Goal: Task Accomplishment & Management: Complete application form

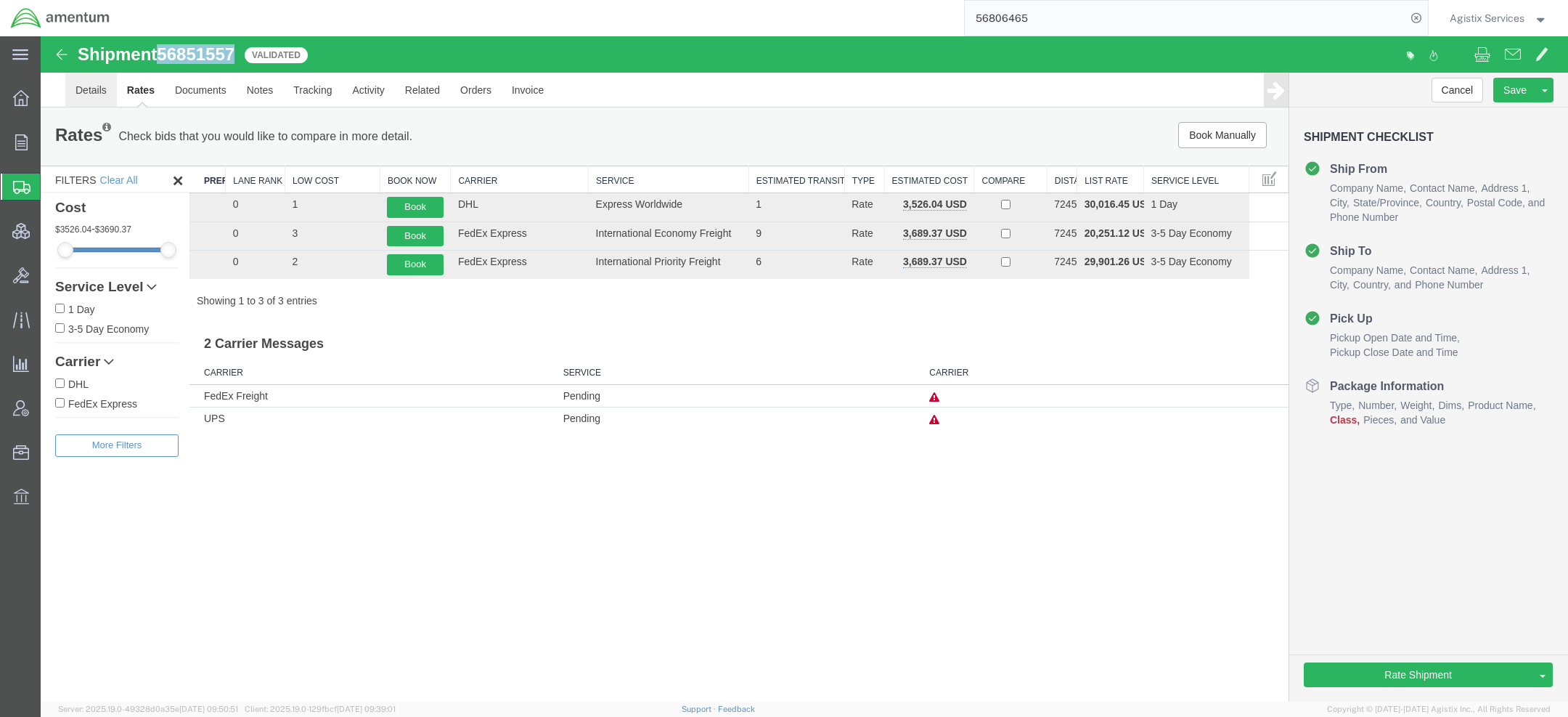
click at [103, 96] on link "Details" at bounding box center [91, 89] width 51 height 34
click at [103, 96] on body "Shipment 56851557 3 of 3 Validated Details Rates Documents Notes Tracking Activ…" at bounding box center [804, 344] width 1527 height 615
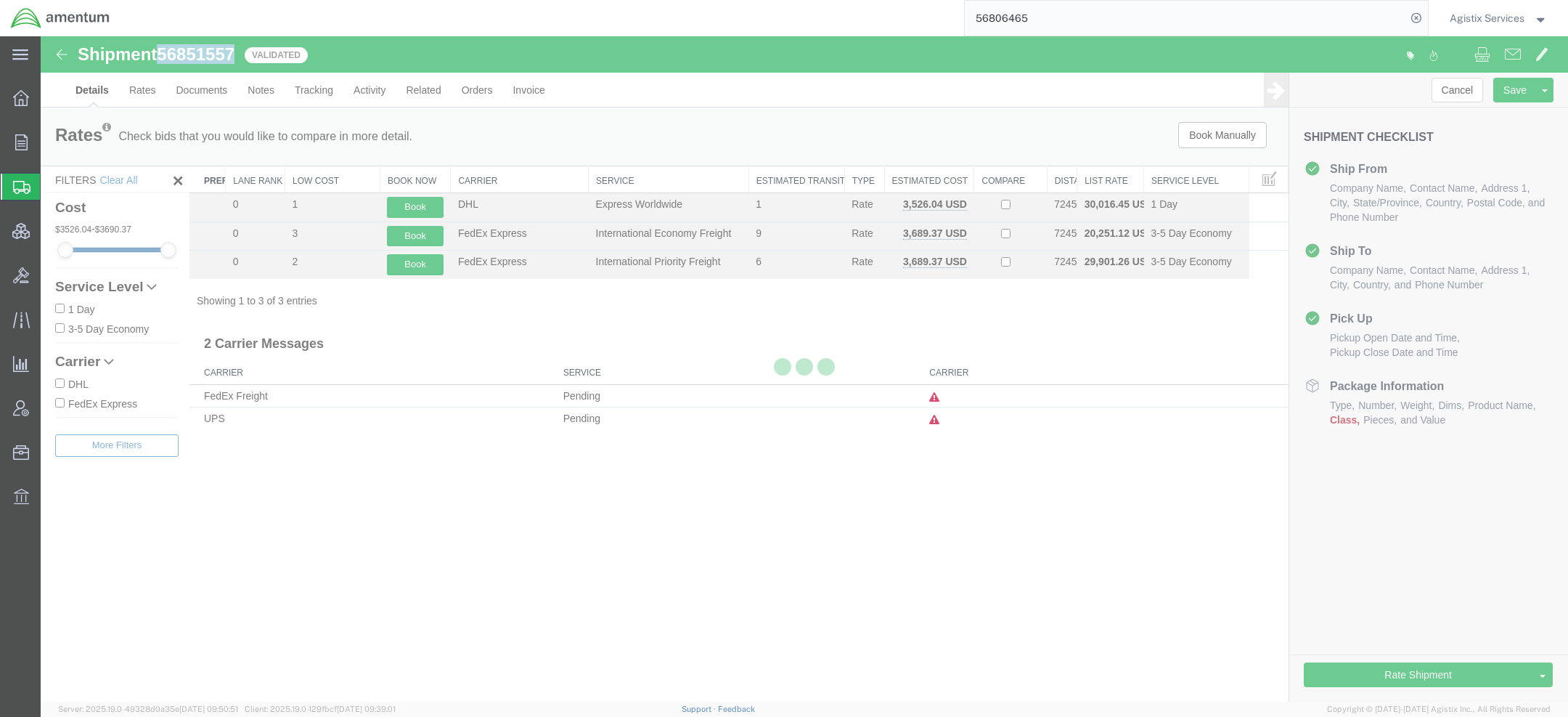
select select "42668"
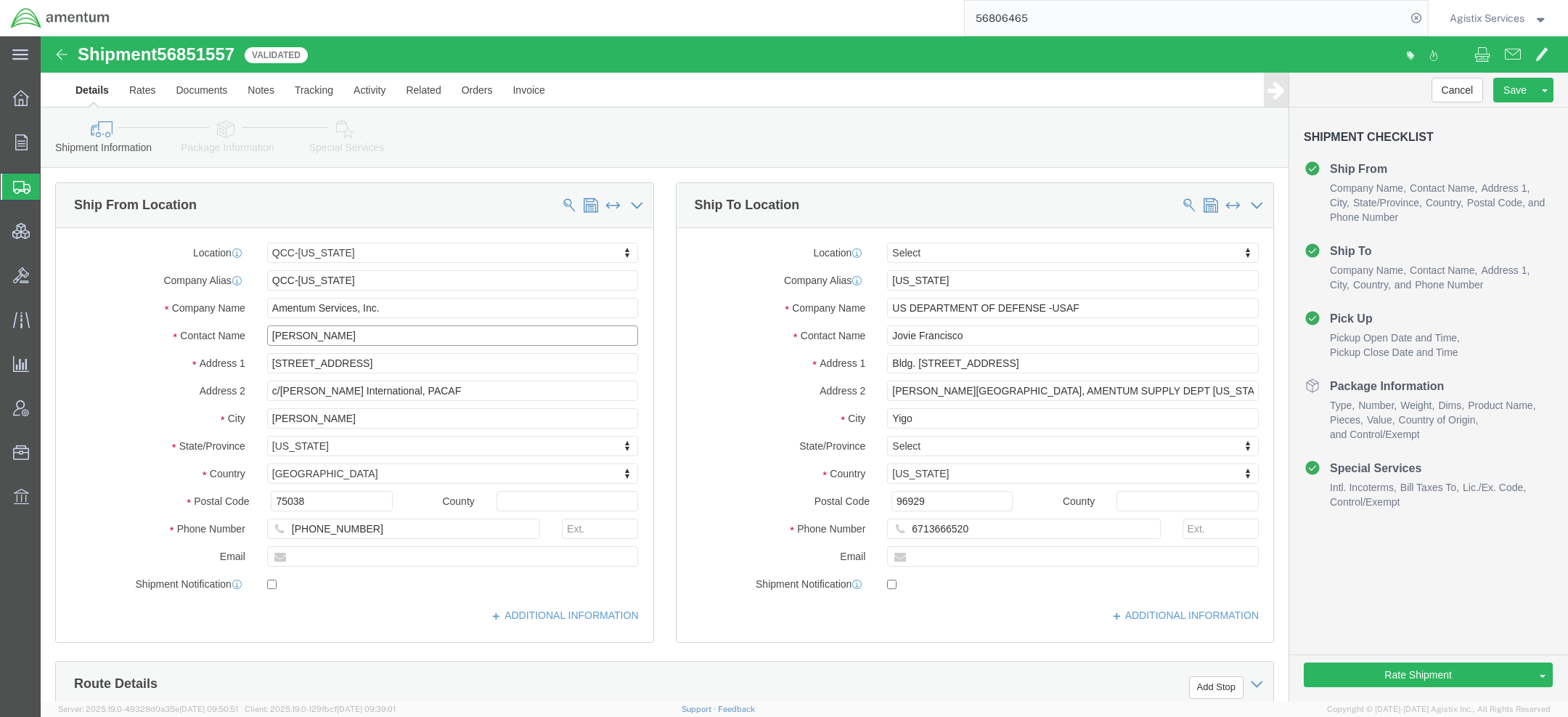
click input "Jason Martin"
type input "TESTKH"
drag, startPoint x: 932, startPoint y: 300, endPoint x: 561, endPoint y: 240, distance: 375.8
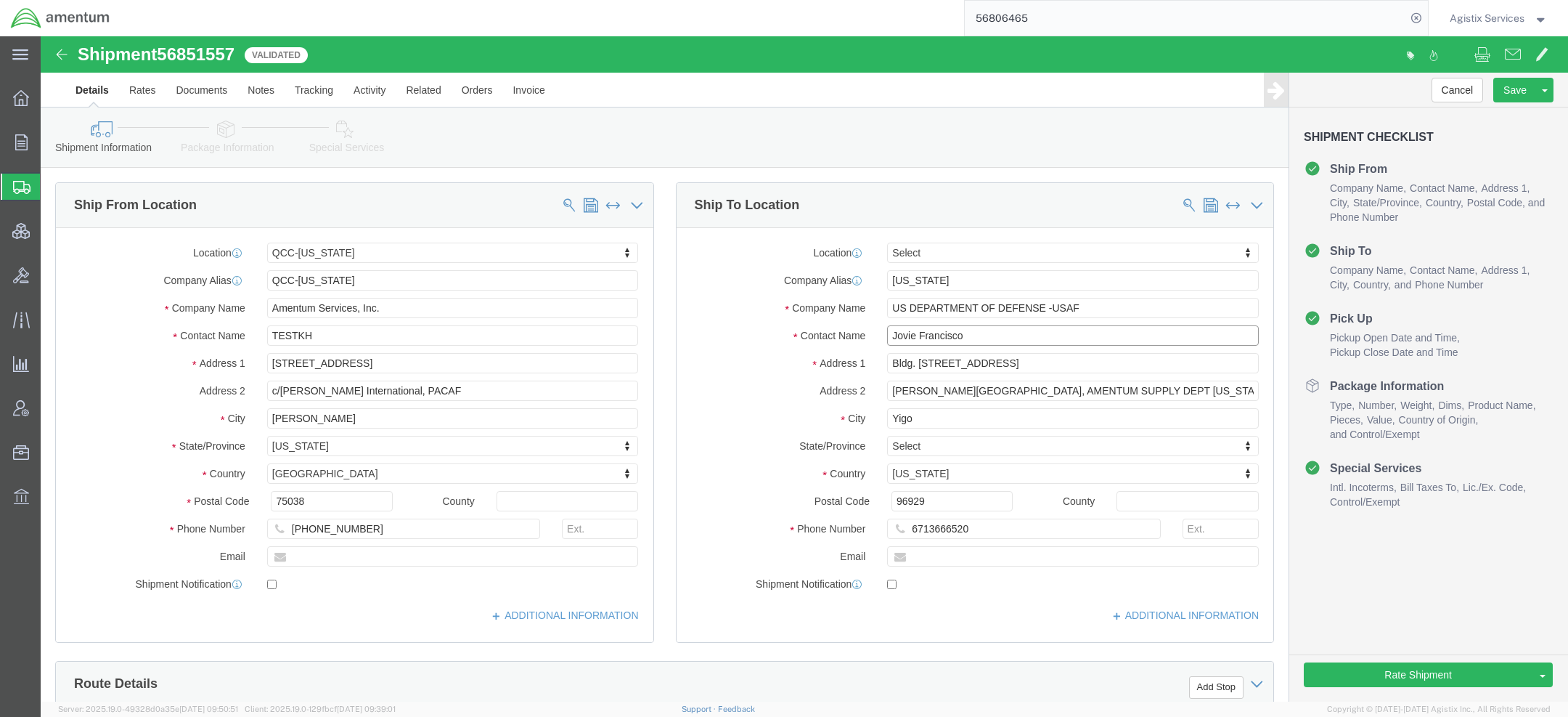
click div "Ship From Location Location QCC-Texas Select My Profile Location 1002-4122-6 10…"
type input "TESTKH"
click label "Address 1"
click link "Package Information"
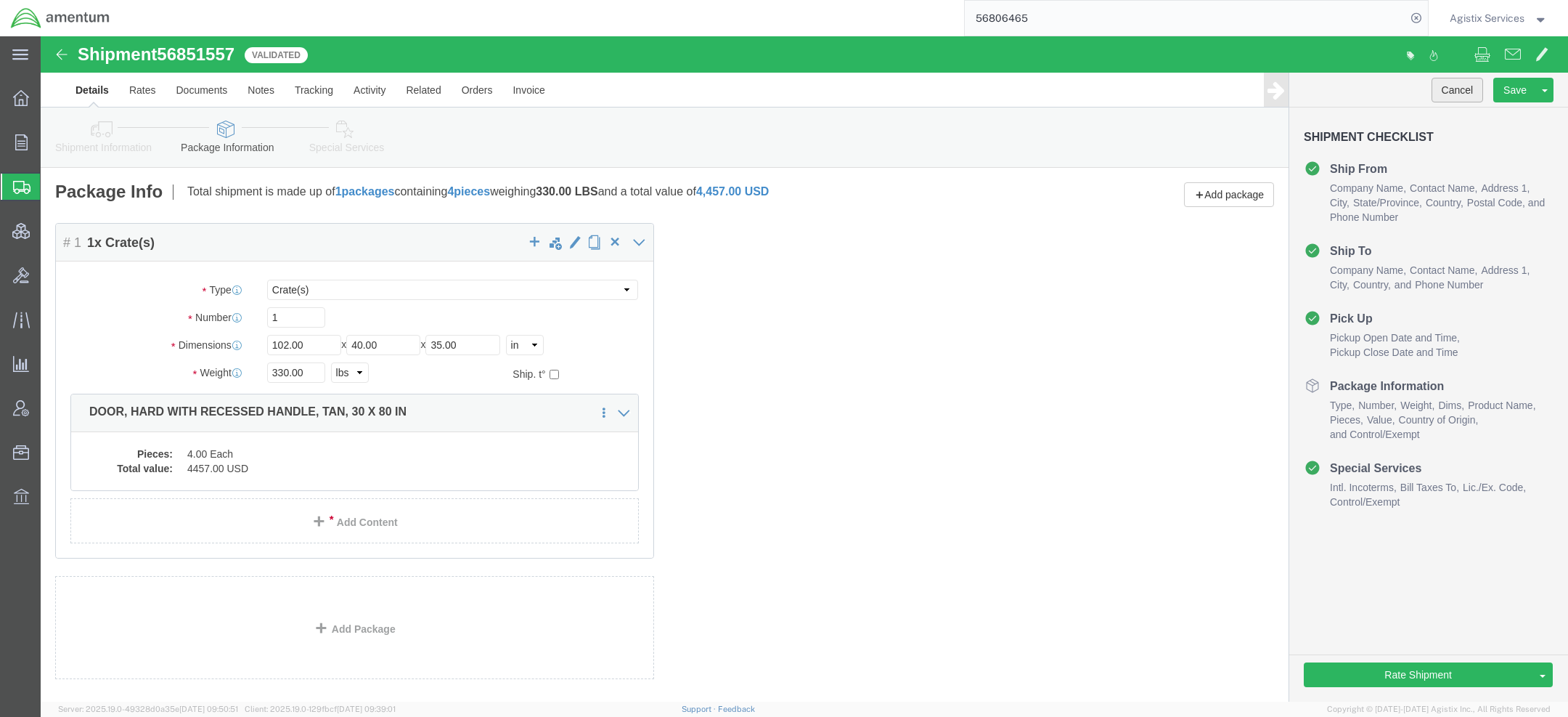
click button "Cancel"
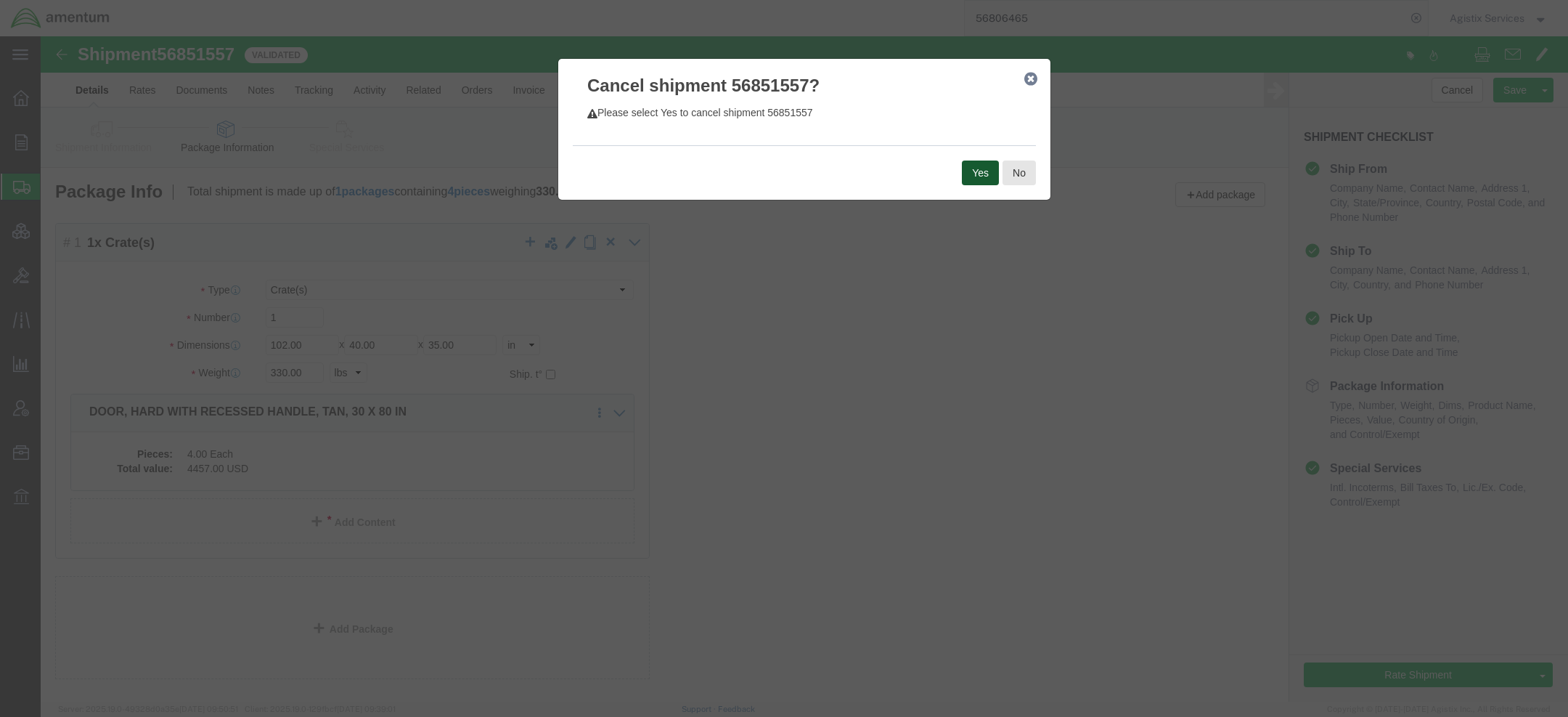
click button "Yes"
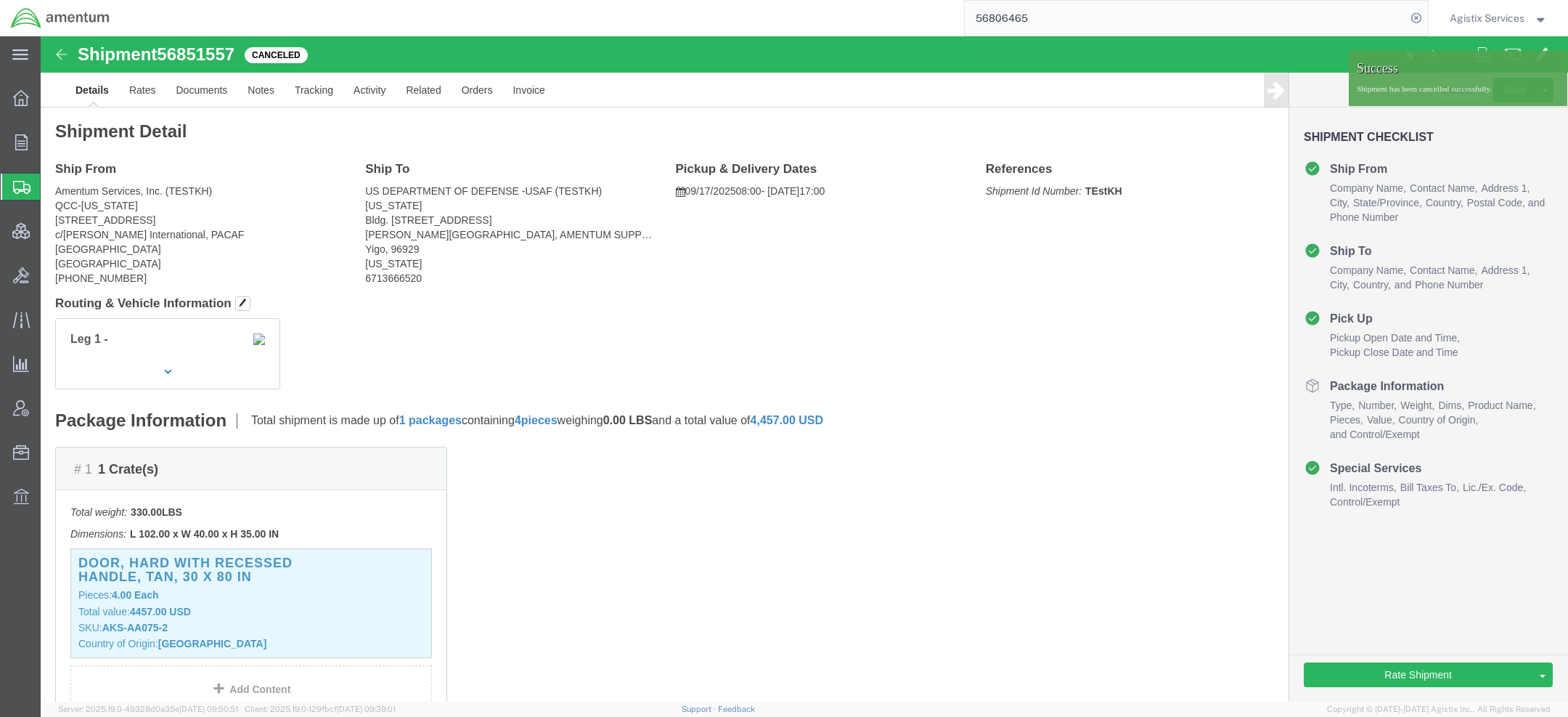
click at [1496, 23] on span "Agistix Services" at bounding box center [1487, 18] width 75 height 16
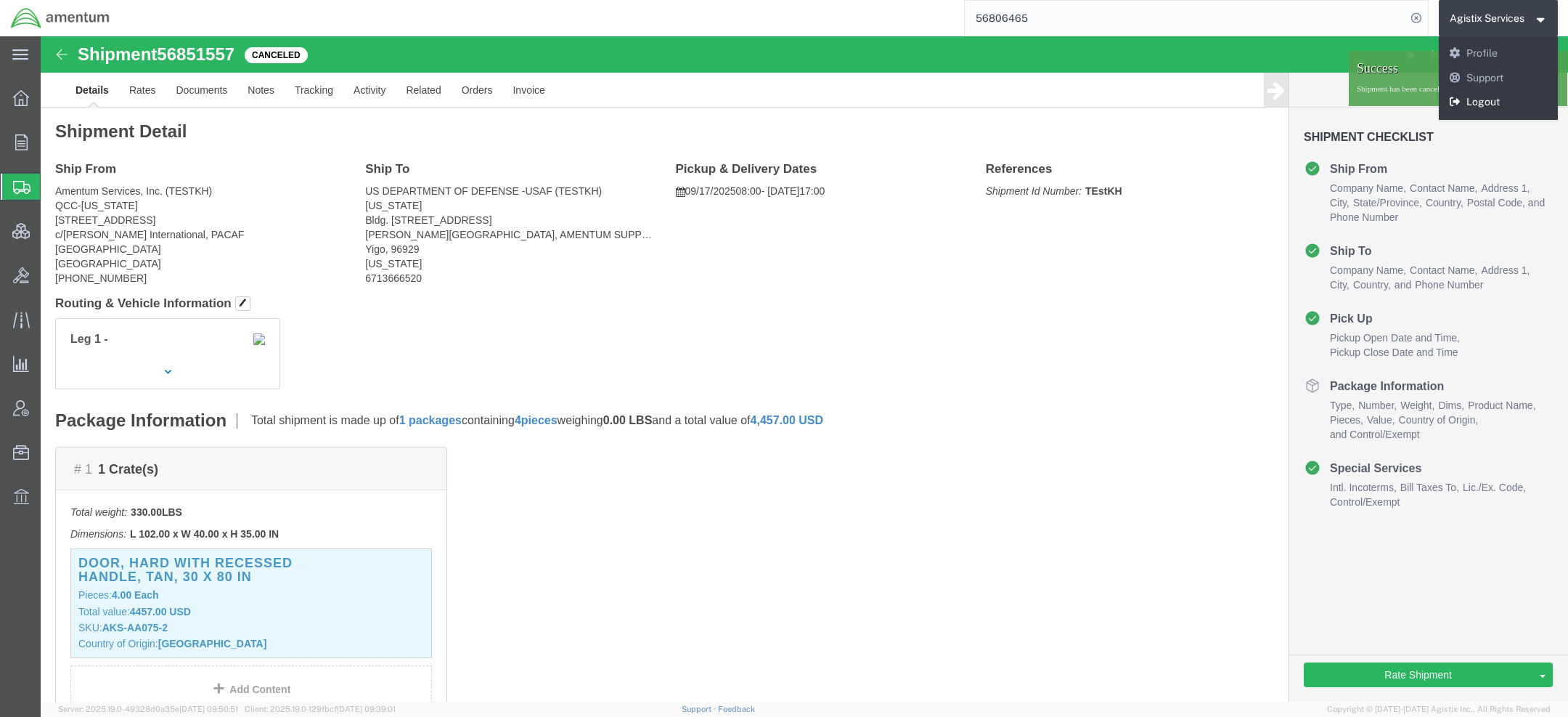
drag, startPoint x: 1464, startPoint y: 108, endPoint x: 1424, endPoint y: 72, distance: 53.8
click at [1464, 108] on link "Logout" at bounding box center [1499, 103] width 120 height 25
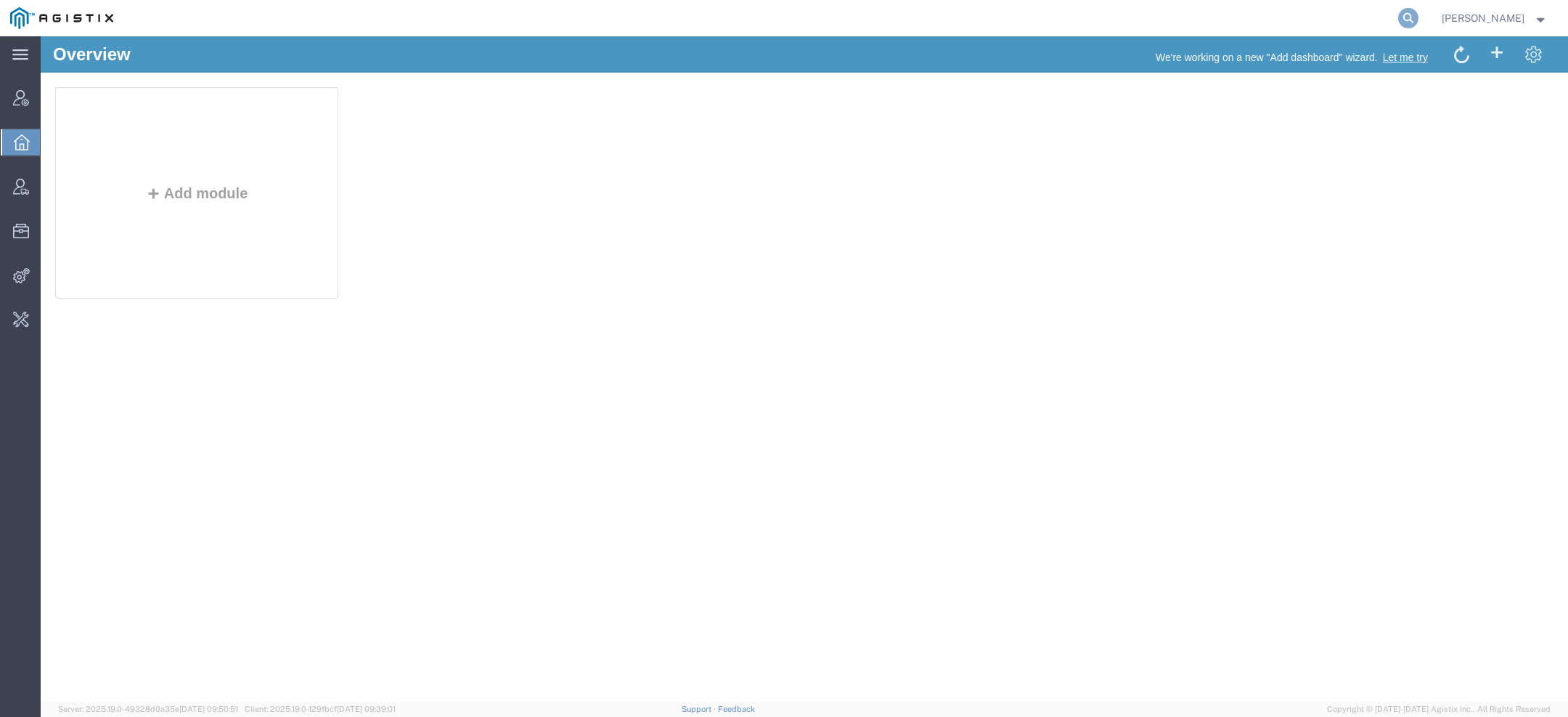
click at [1412, 14] on icon at bounding box center [1408, 18] width 20 height 20
paste input "S02407697"
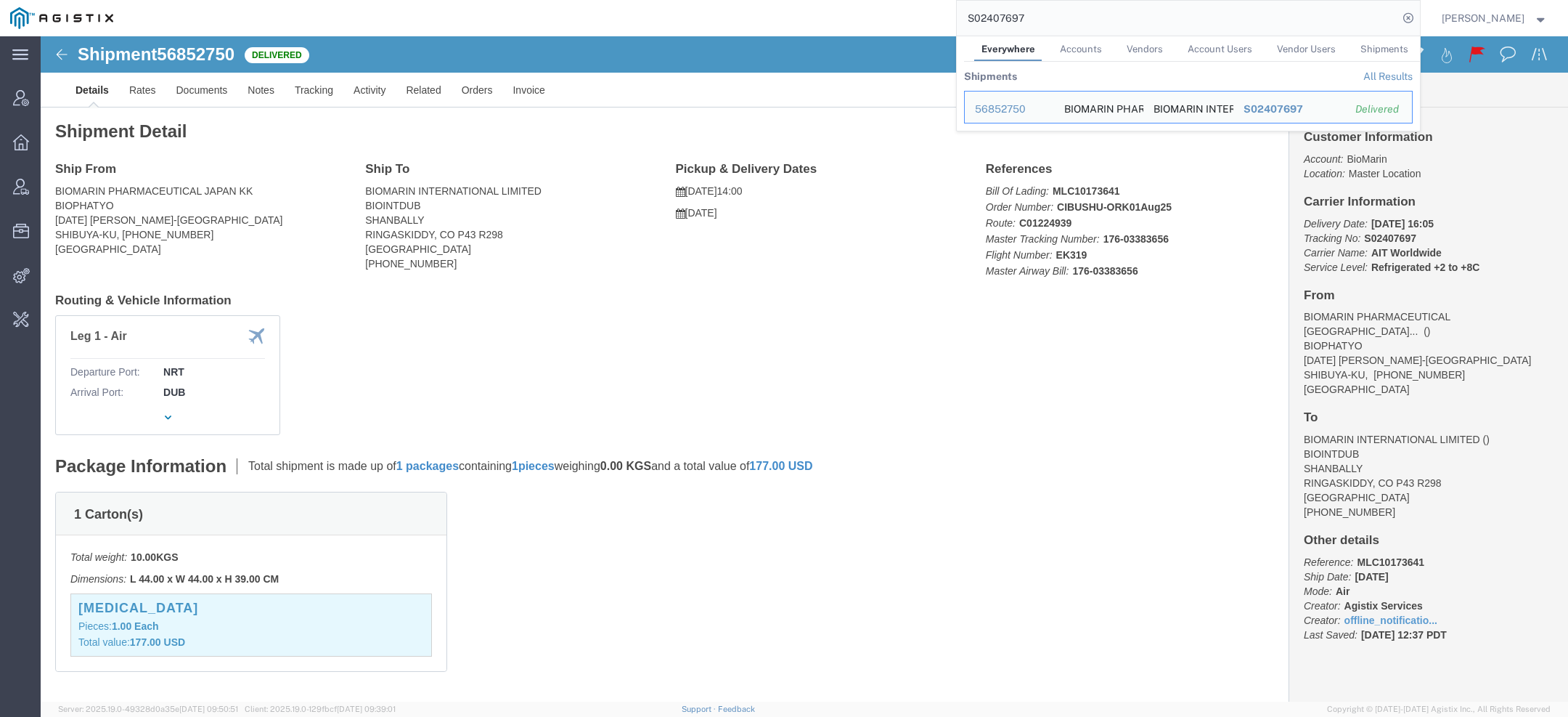
drag, startPoint x: 1030, startPoint y: 19, endPoint x: 829, endPoint y: 17, distance: 201.0
click at [879, 17] on div "S02407697 Everywhere Accounts Vendors Account Users Vendor Users Shipments Ship…" at bounding box center [772, 18] width 1297 height 36
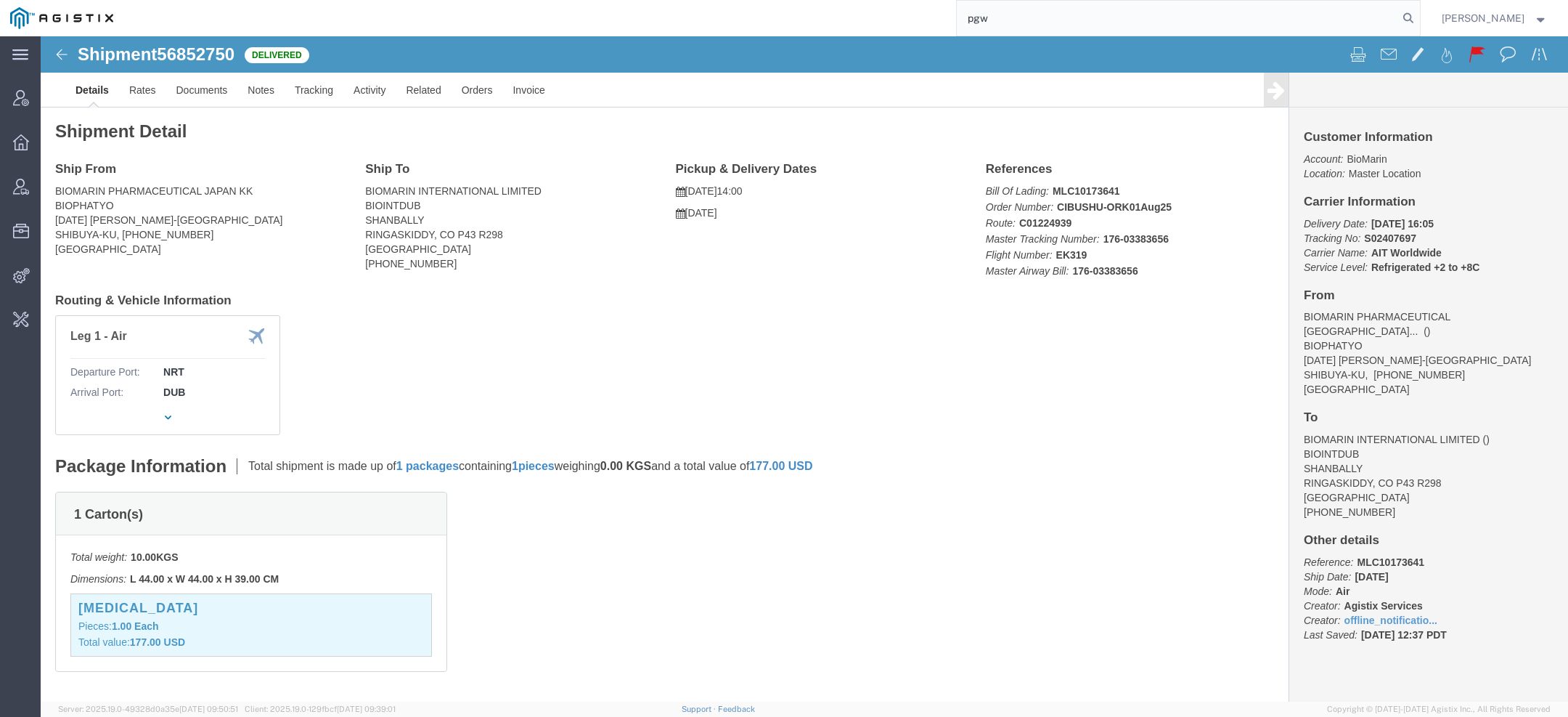
type input "pgw"
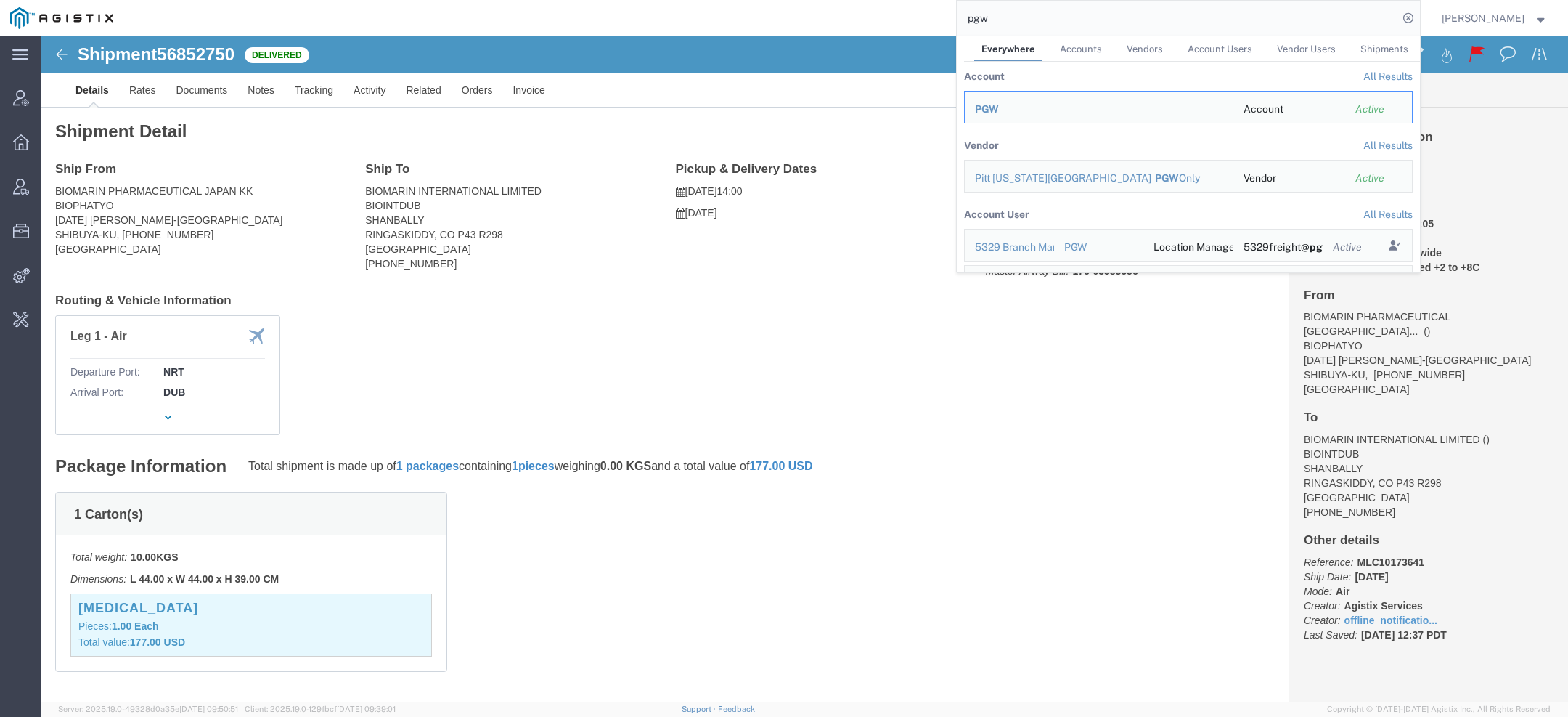
click at [1017, 115] on div "PGW" at bounding box center [1099, 109] width 248 height 15
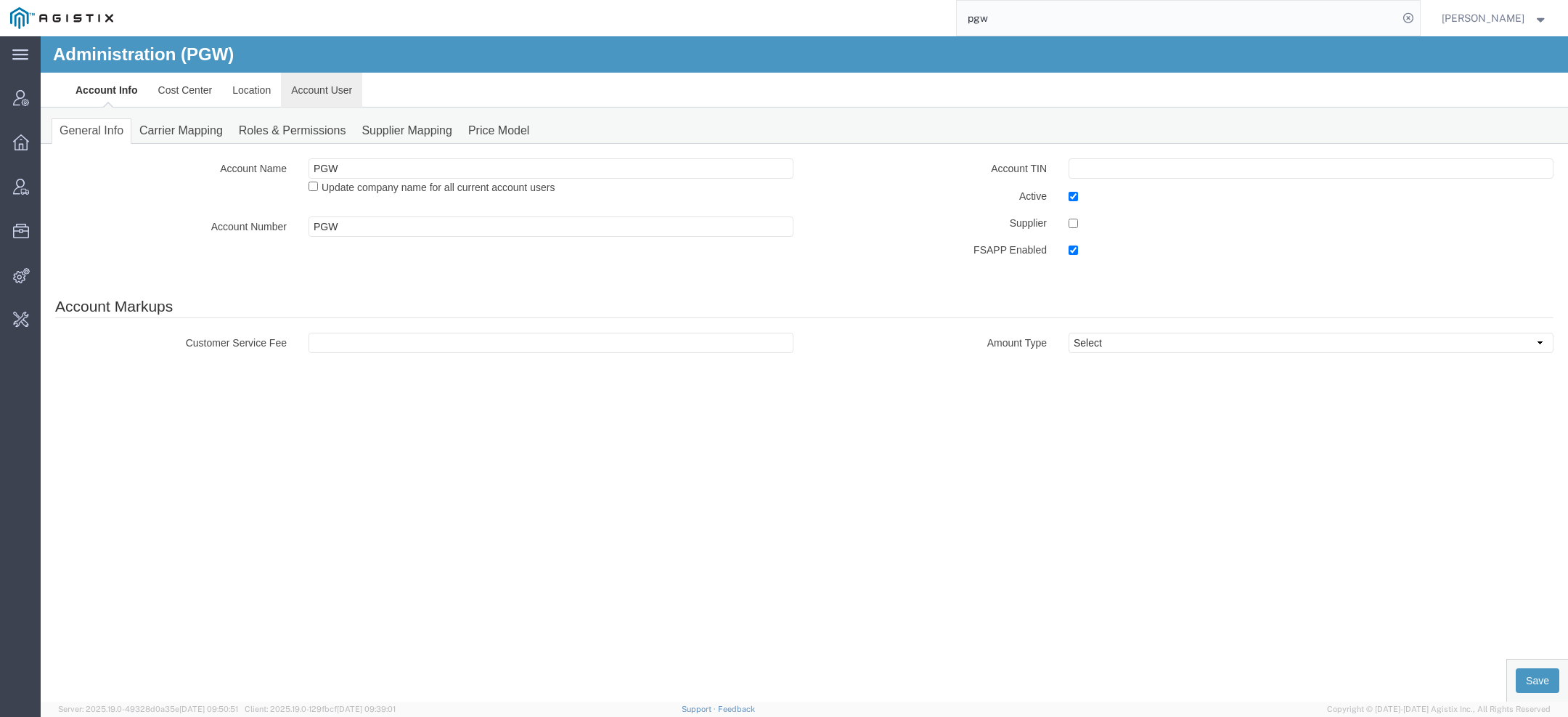
click at [316, 92] on link "Account User" at bounding box center [322, 89] width 81 height 34
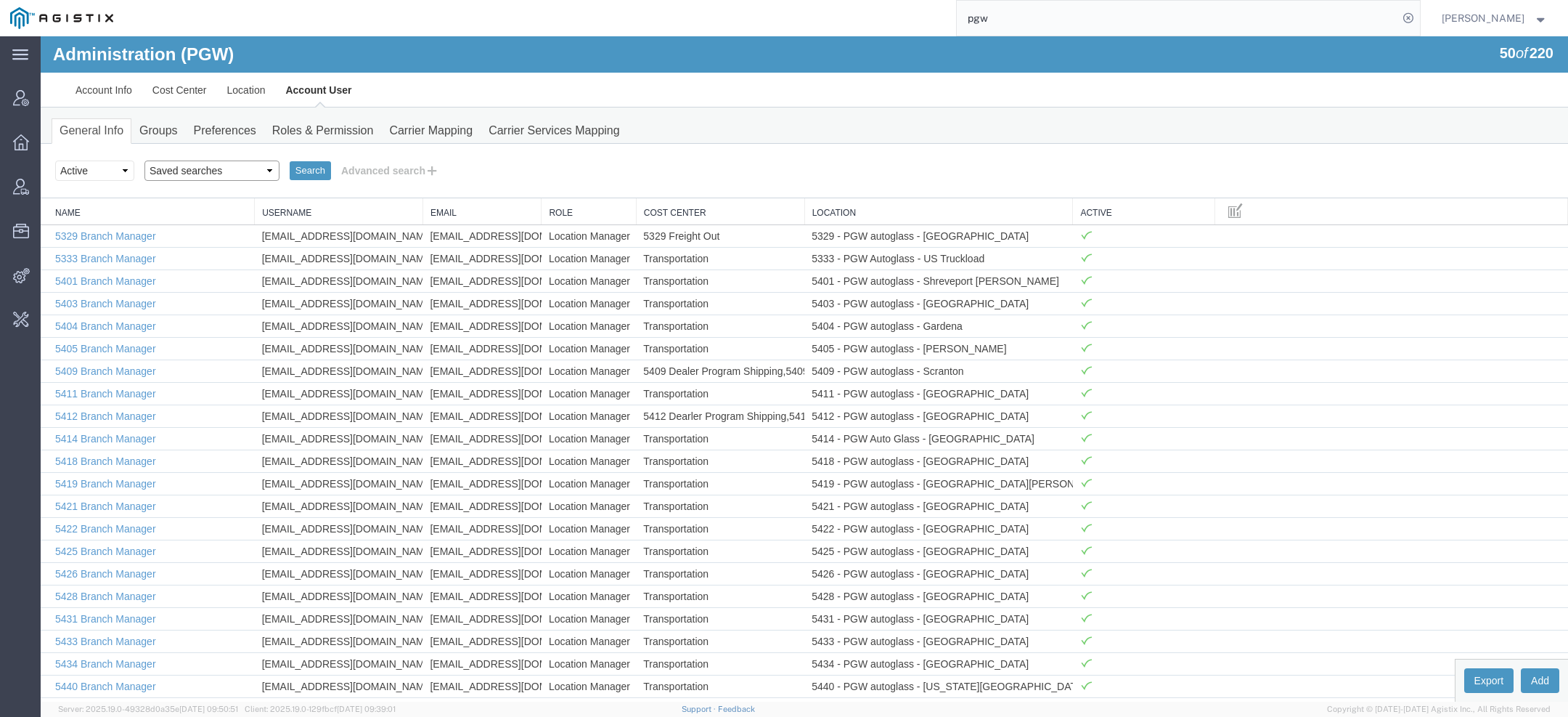
click at [184, 169] on select "Saved searches Exclude Branch Manager [PERSON_NAME] Offline user" at bounding box center [211, 171] width 135 height 20
select select "Offline user"
click at [144, 161] on select "Saved searches Exclude Branch Manager [PERSON_NAME] Offline user" at bounding box center [211, 171] width 135 height 20
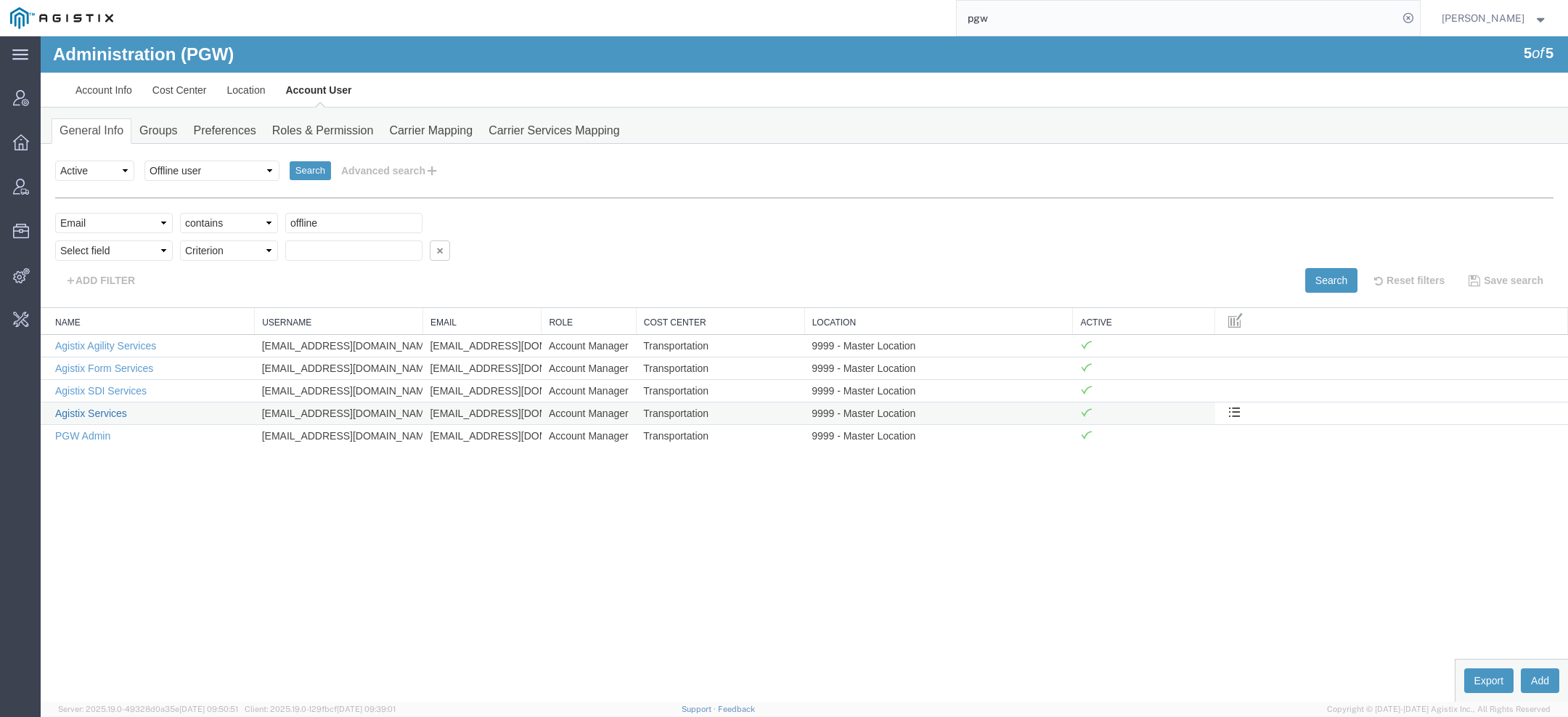
click at [110, 408] on link "Agistix Services" at bounding box center [90, 413] width 72 height 11
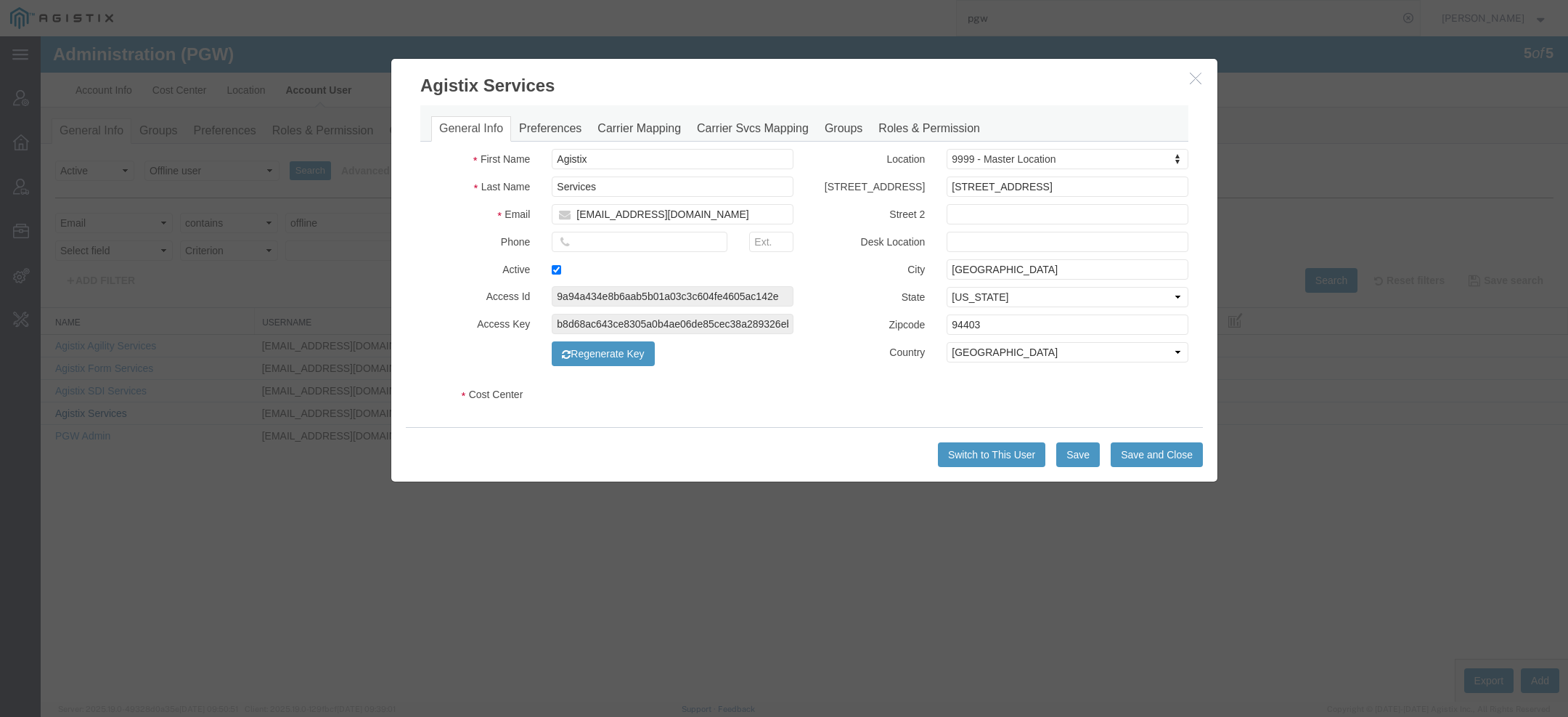
select select "COSTCENTER"
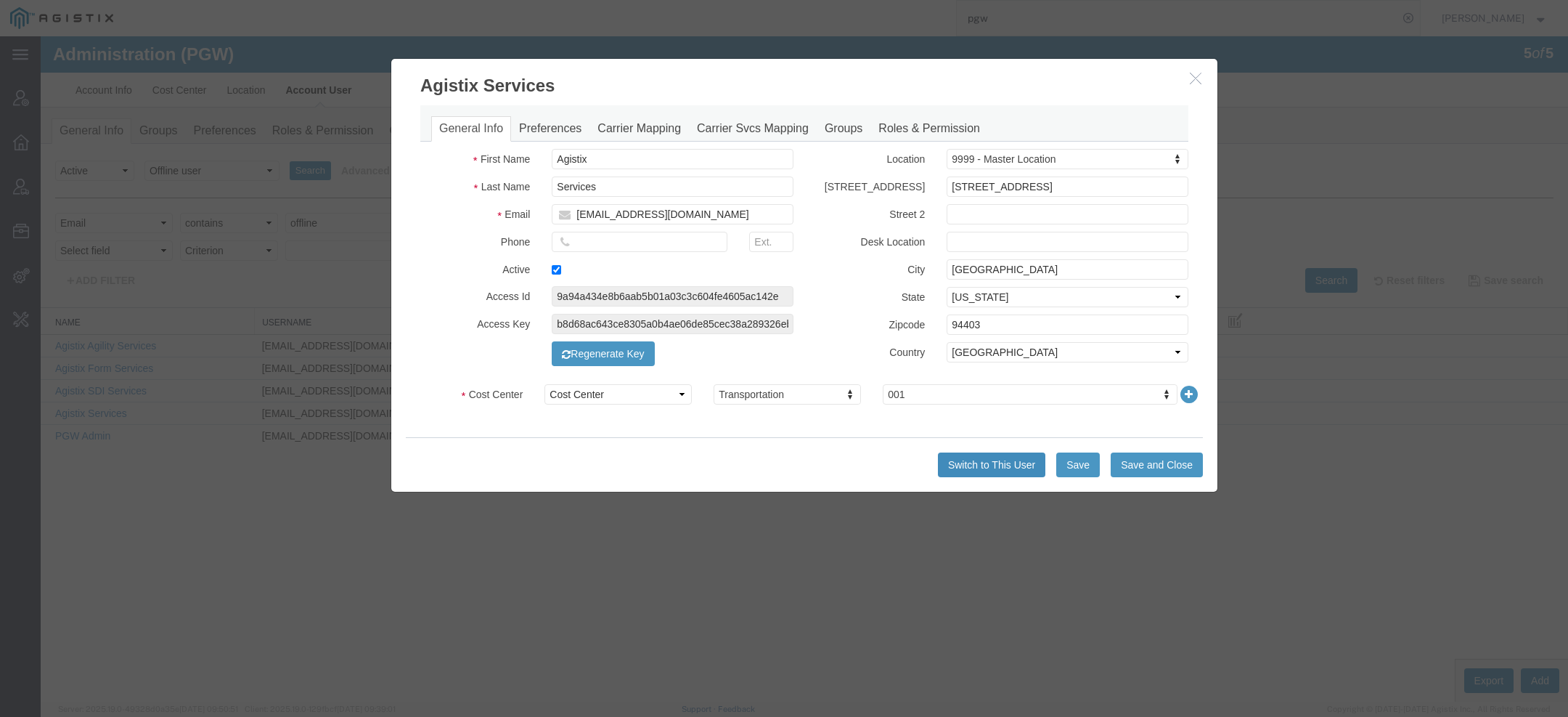
click at [966, 469] on button "Switch to This User" at bounding box center [992, 465] width 108 height 25
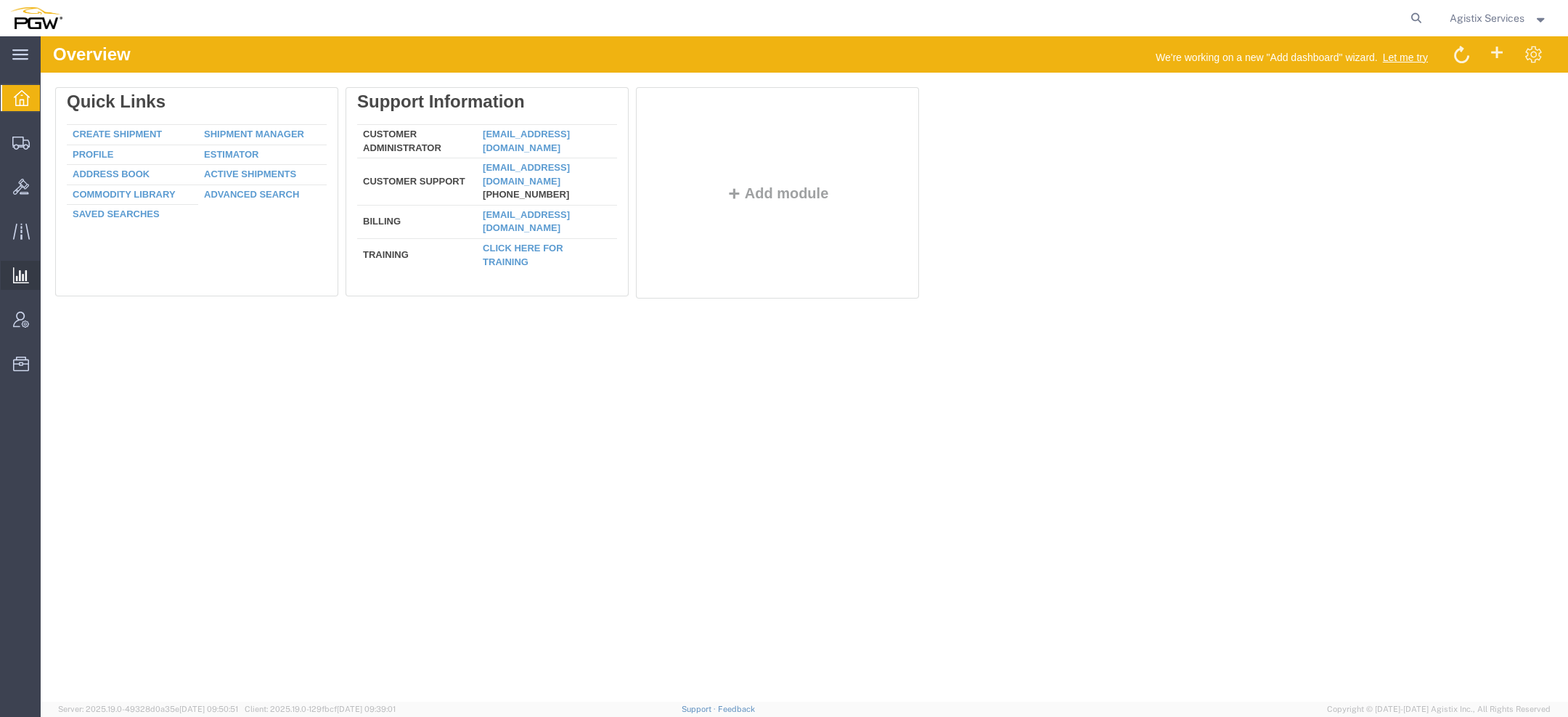
click at [0, 0] on span "Saved Reports" at bounding box center [0, 0] width 0 height 0
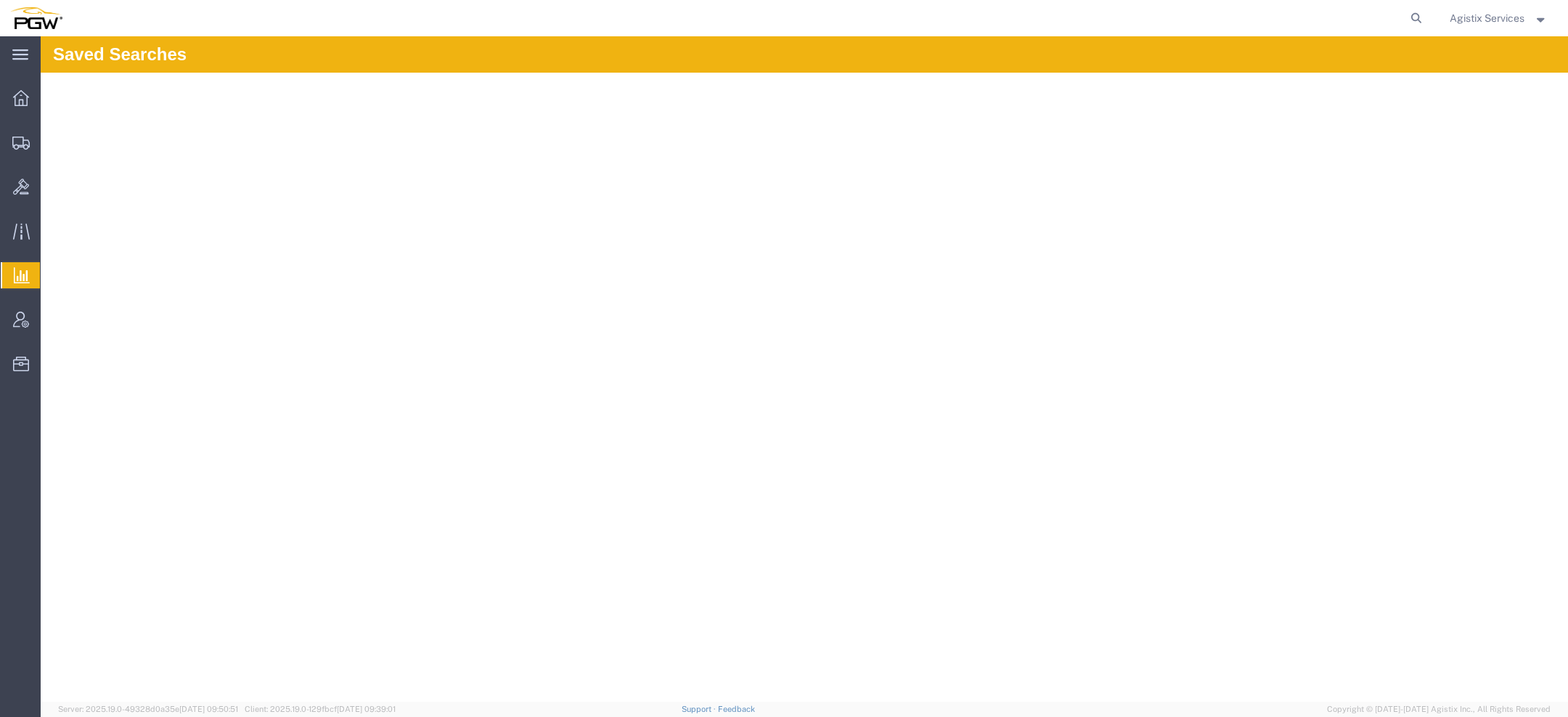
click at [1466, 23] on span "Agistix Services" at bounding box center [1487, 18] width 75 height 16
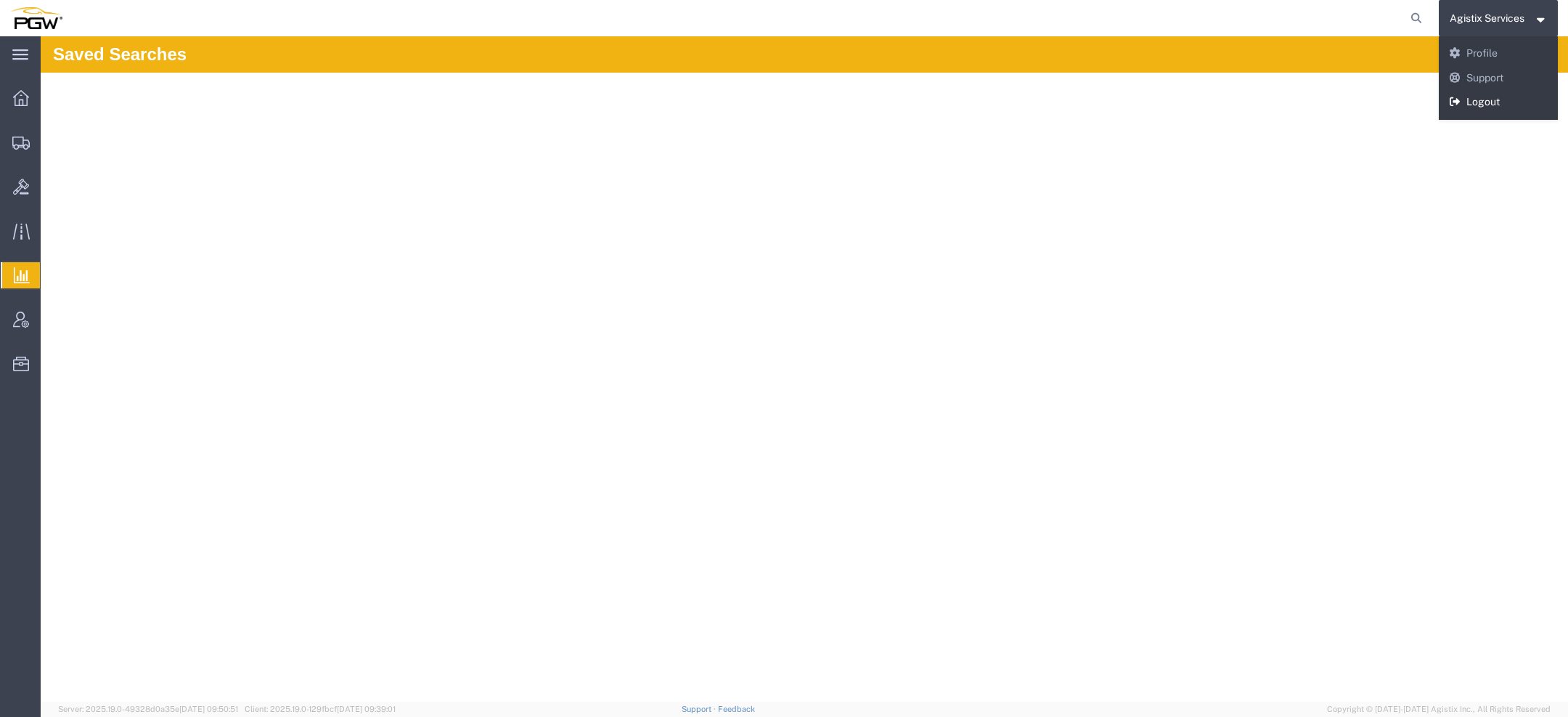
click at [1460, 106] on link "Logout" at bounding box center [1499, 103] width 120 height 25
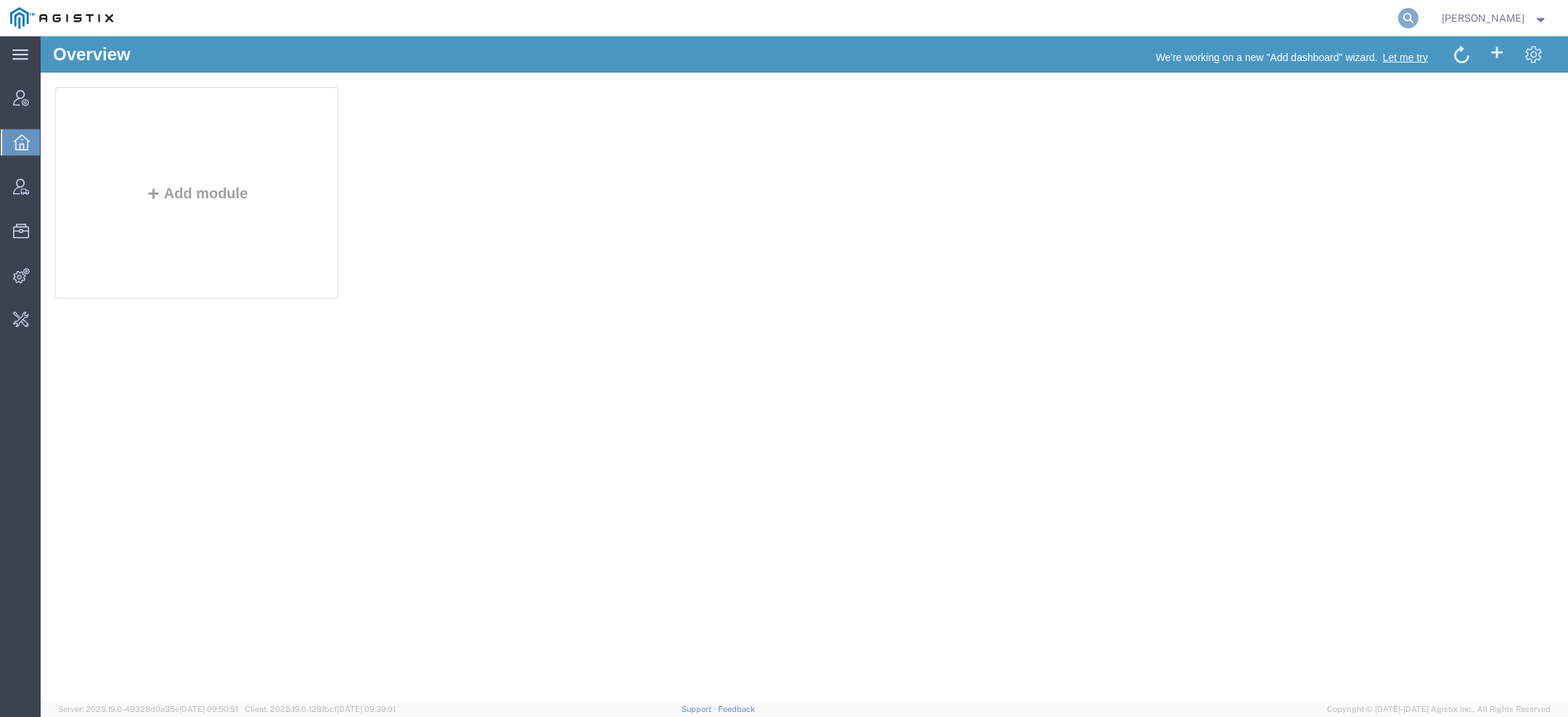
click at [1410, 24] on icon at bounding box center [1408, 18] width 20 height 20
type input "gd-ots"
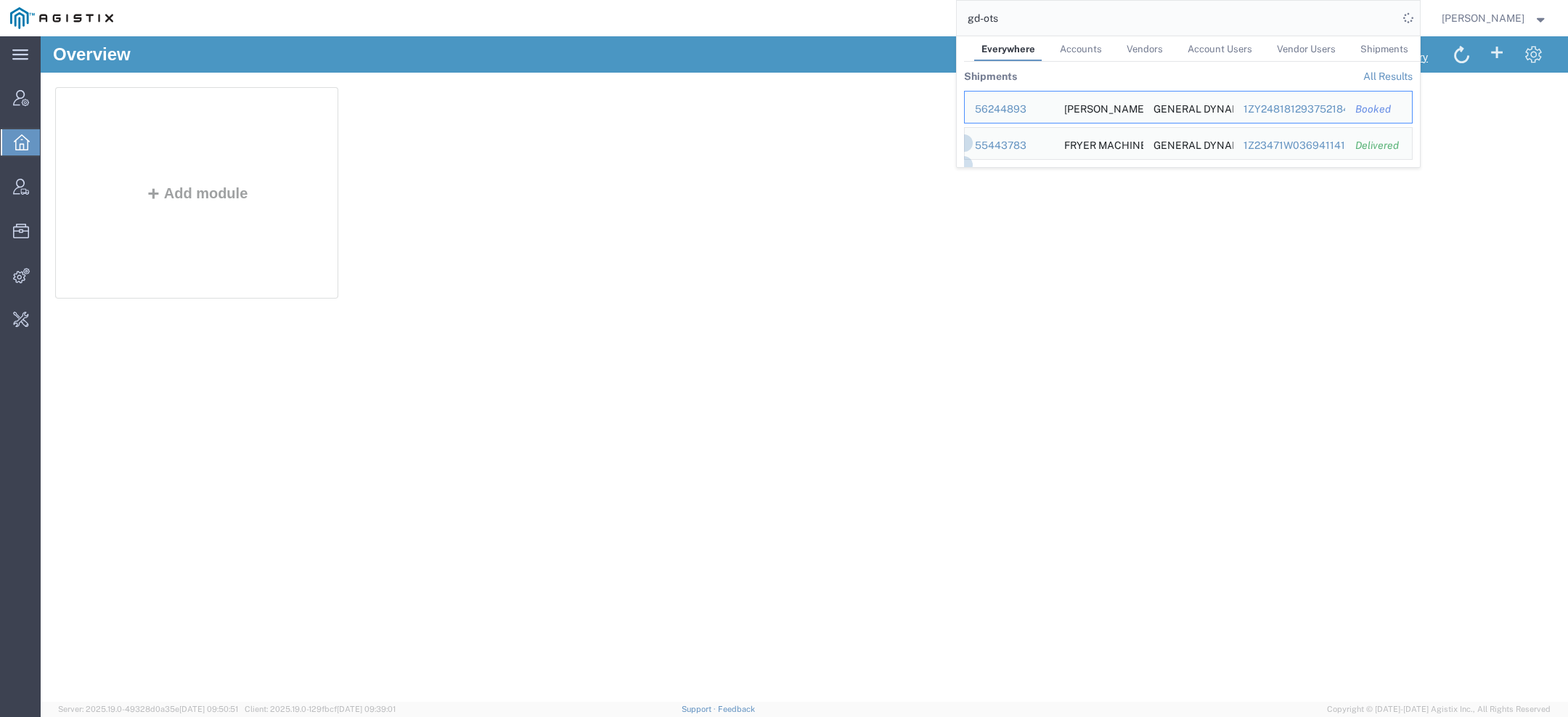
click at [1080, 50] on span "Accounts" at bounding box center [1081, 49] width 42 height 11
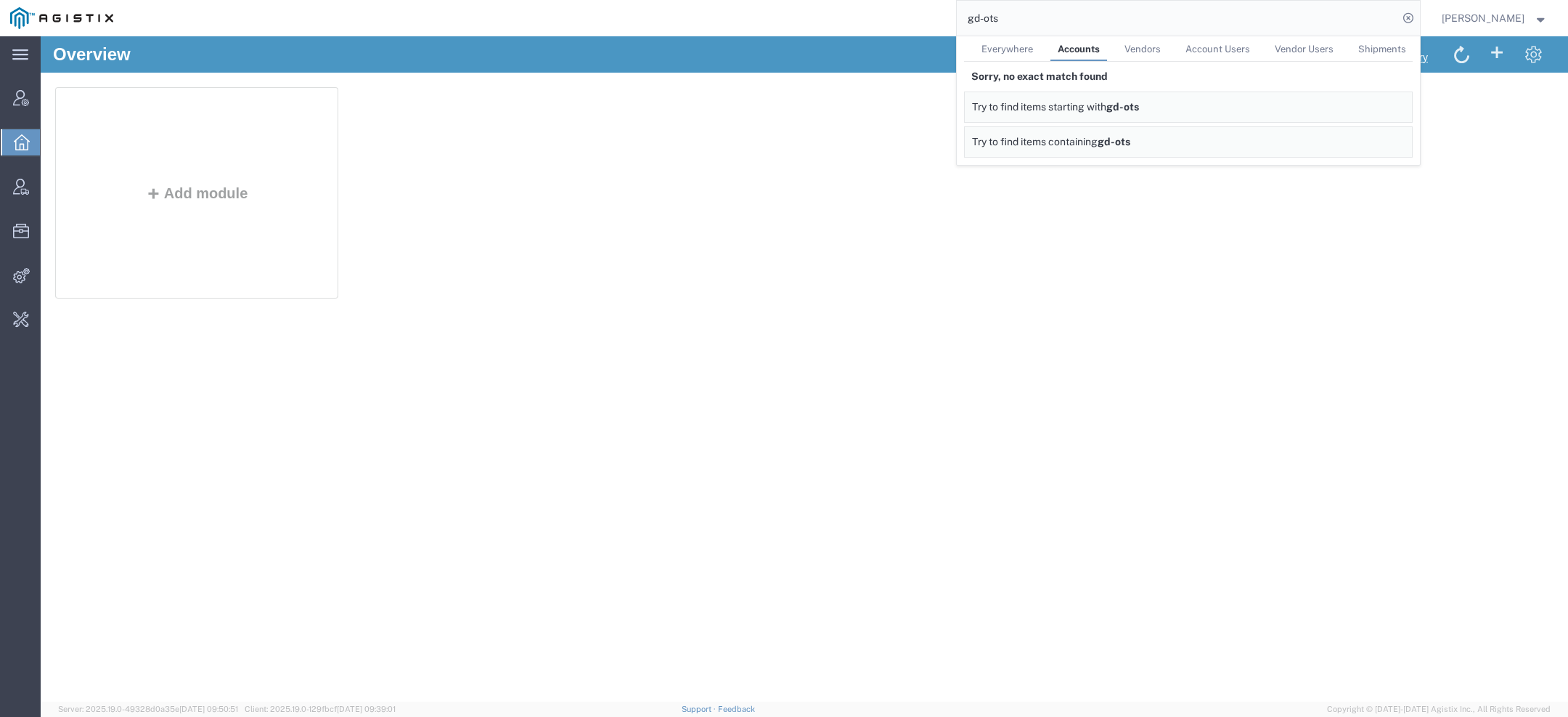
click at [1016, 55] on link "Everywhere" at bounding box center [1007, 49] width 66 height 26
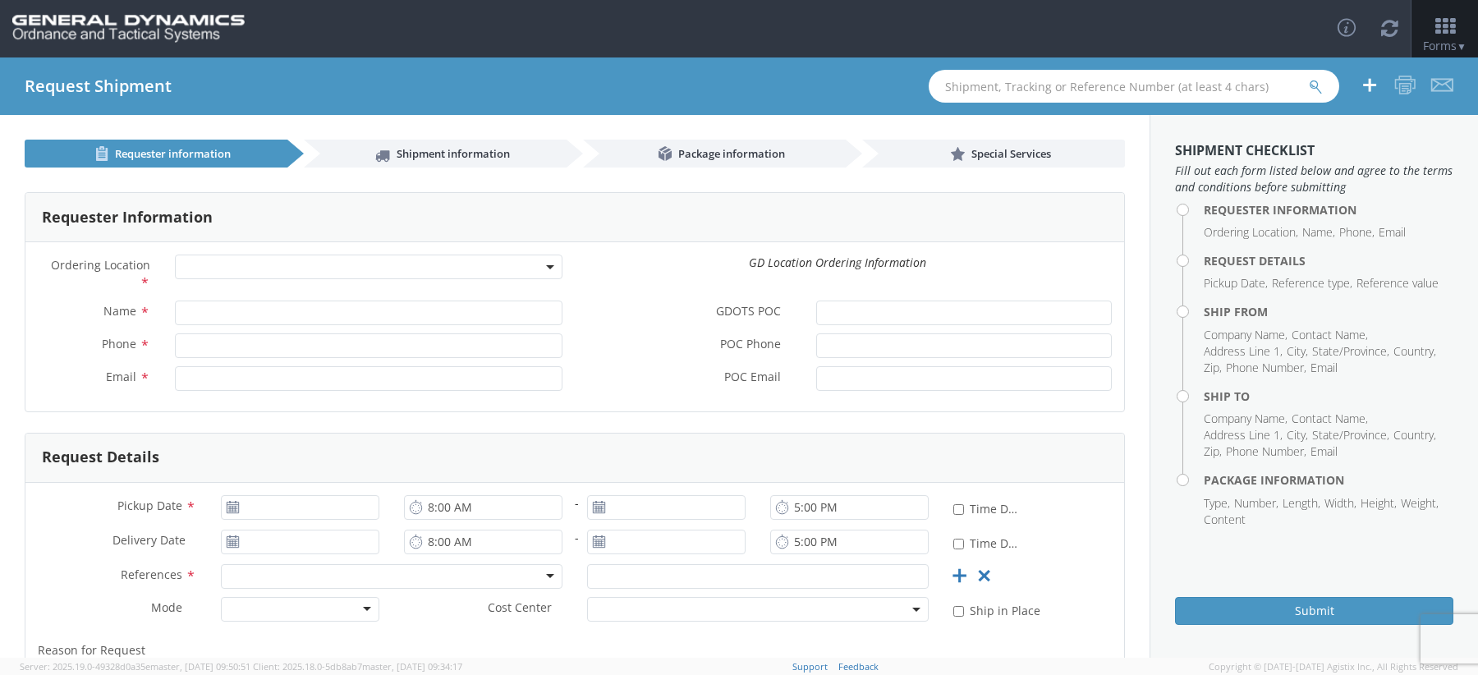
select select
drag, startPoint x: 296, startPoint y: 284, endPoint x: 286, endPoint y: 269, distance: 18.5
click at [287, 269] on span at bounding box center [369, 267] width 388 height 25
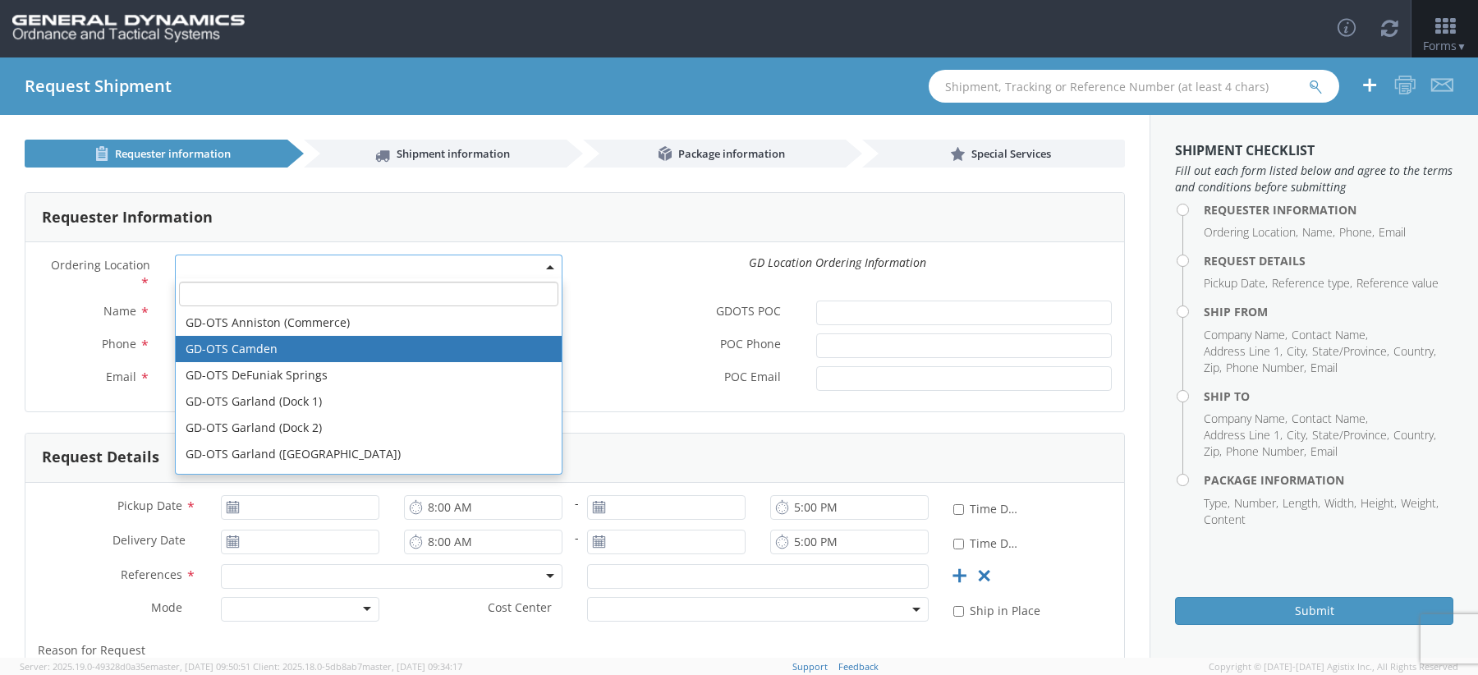
click at [81, 390] on div "Email *" at bounding box center [299, 382] width 549 height 33
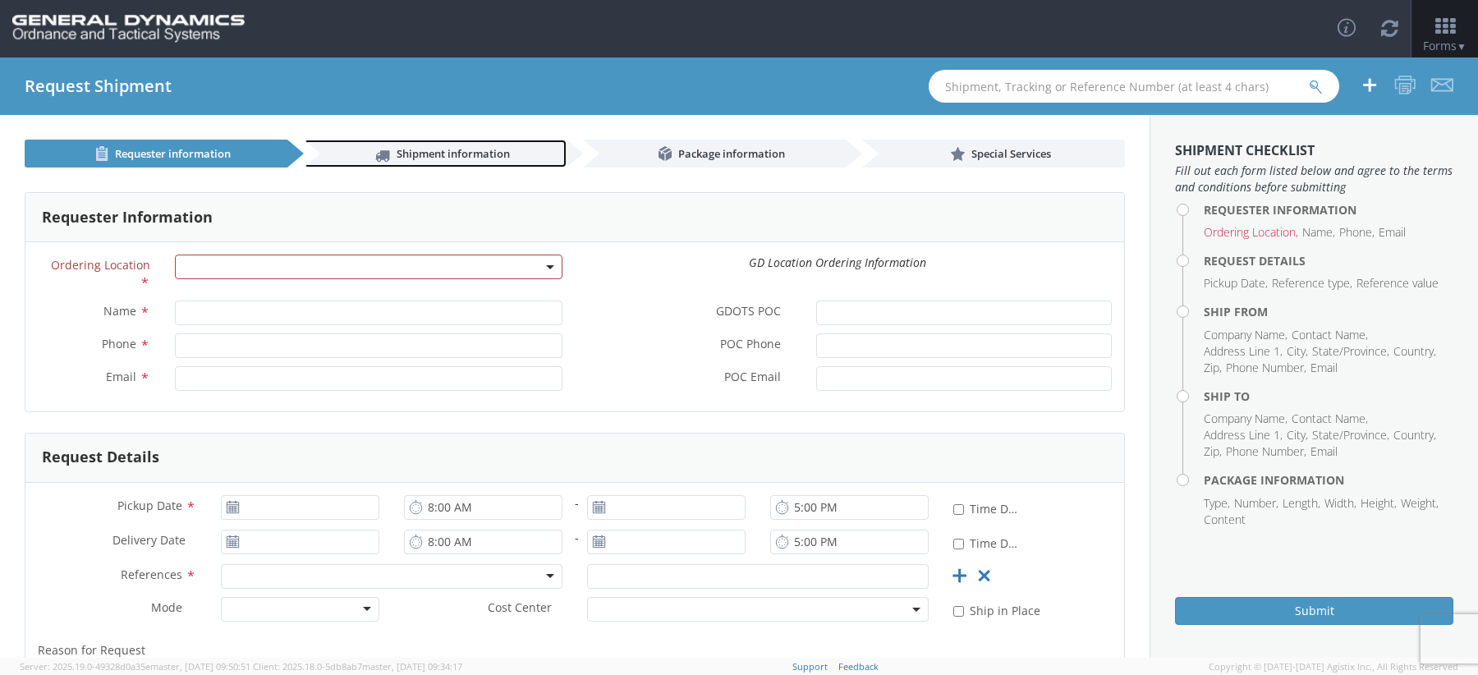
click at [454, 154] on span "Shipment information" at bounding box center [453, 153] width 113 height 15
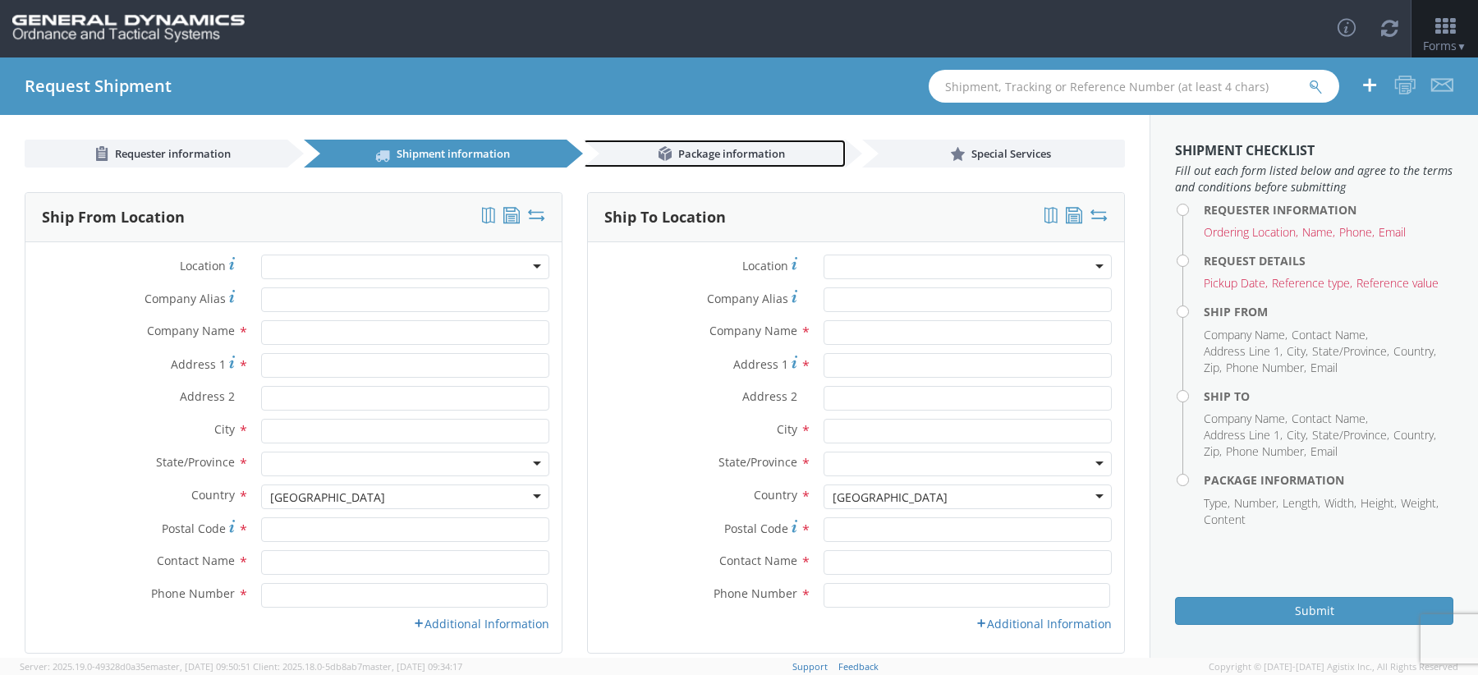
click at [759, 141] on link "Package information" at bounding box center [714, 154] width 263 height 28
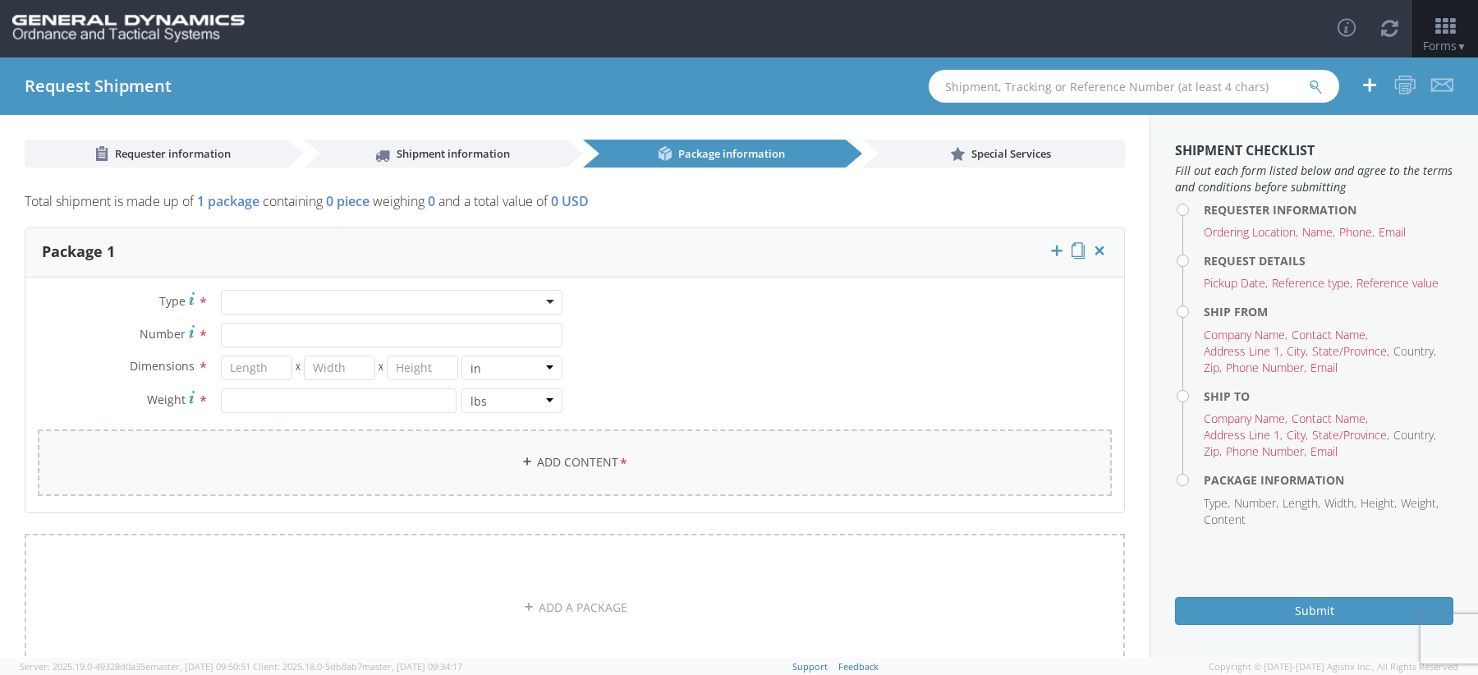
click at [524, 467] on link "Add Content *" at bounding box center [575, 463] width 1074 height 67
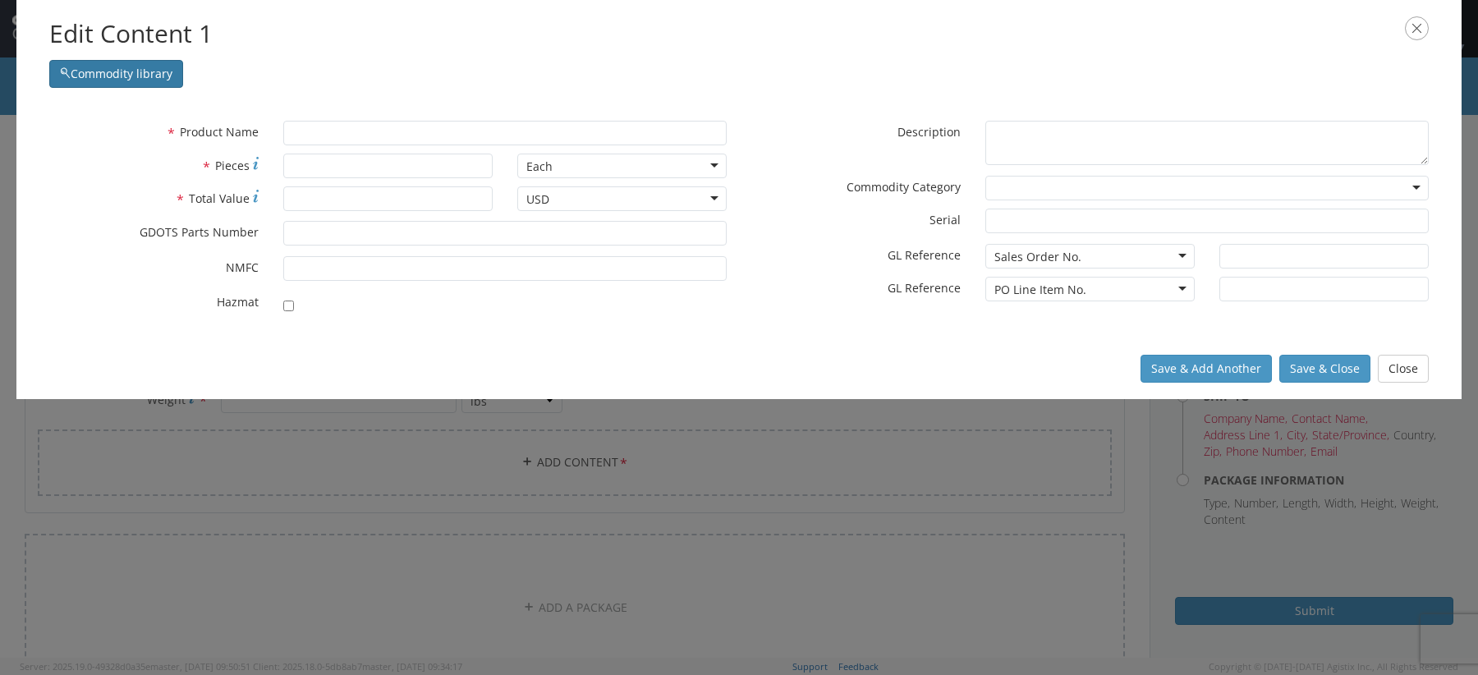
click at [133, 74] on button "Commodity library" at bounding box center [116, 74] width 134 height 28
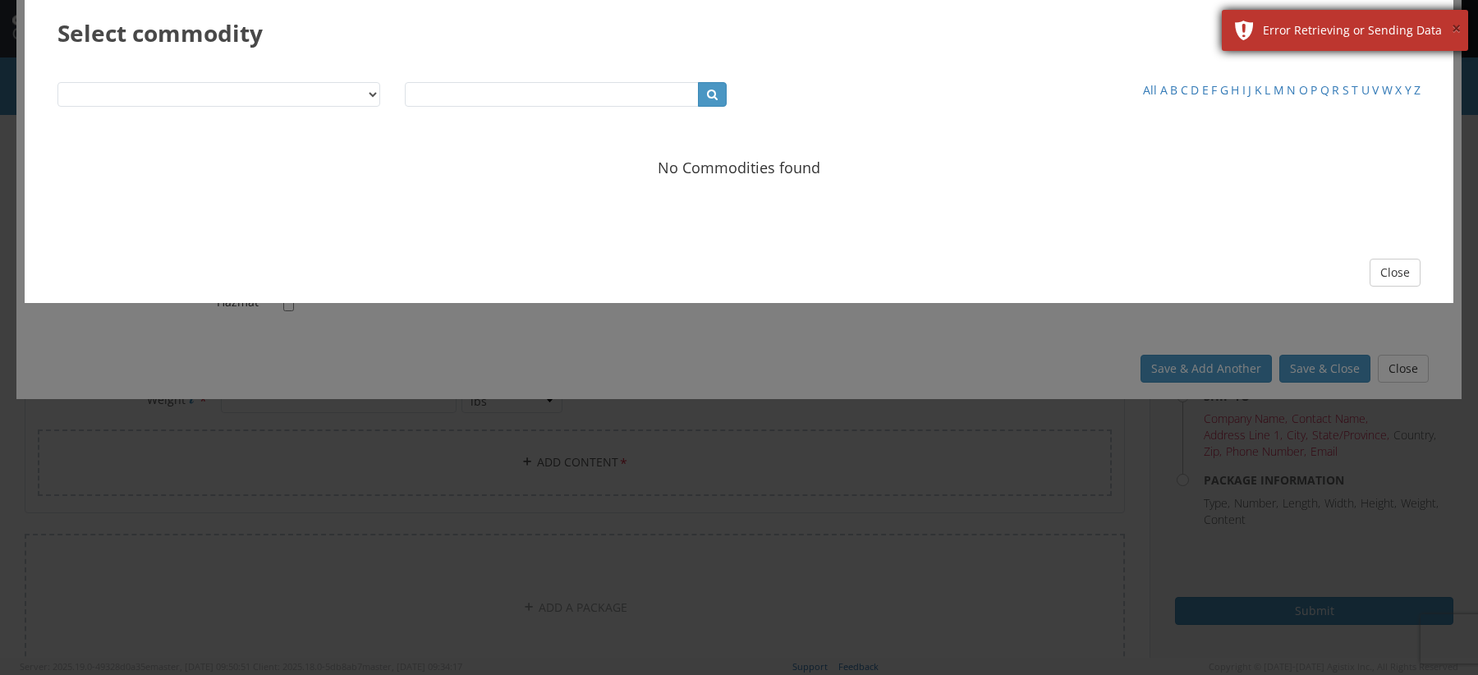
click at [1454, 25] on button "×" at bounding box center [1456, 29] width 9 height 24
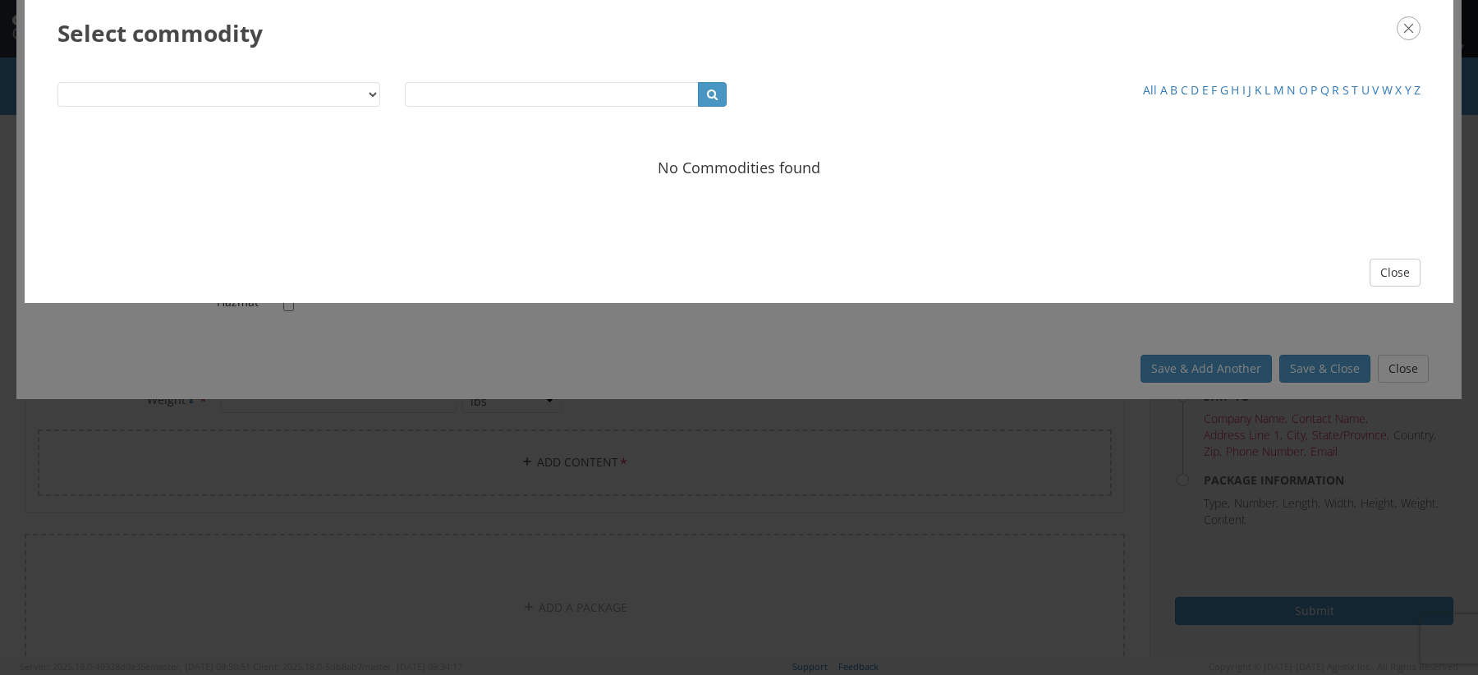
click at [1415, 25] on icon "button" at bounding box center [1409, 28] width 24 height 24
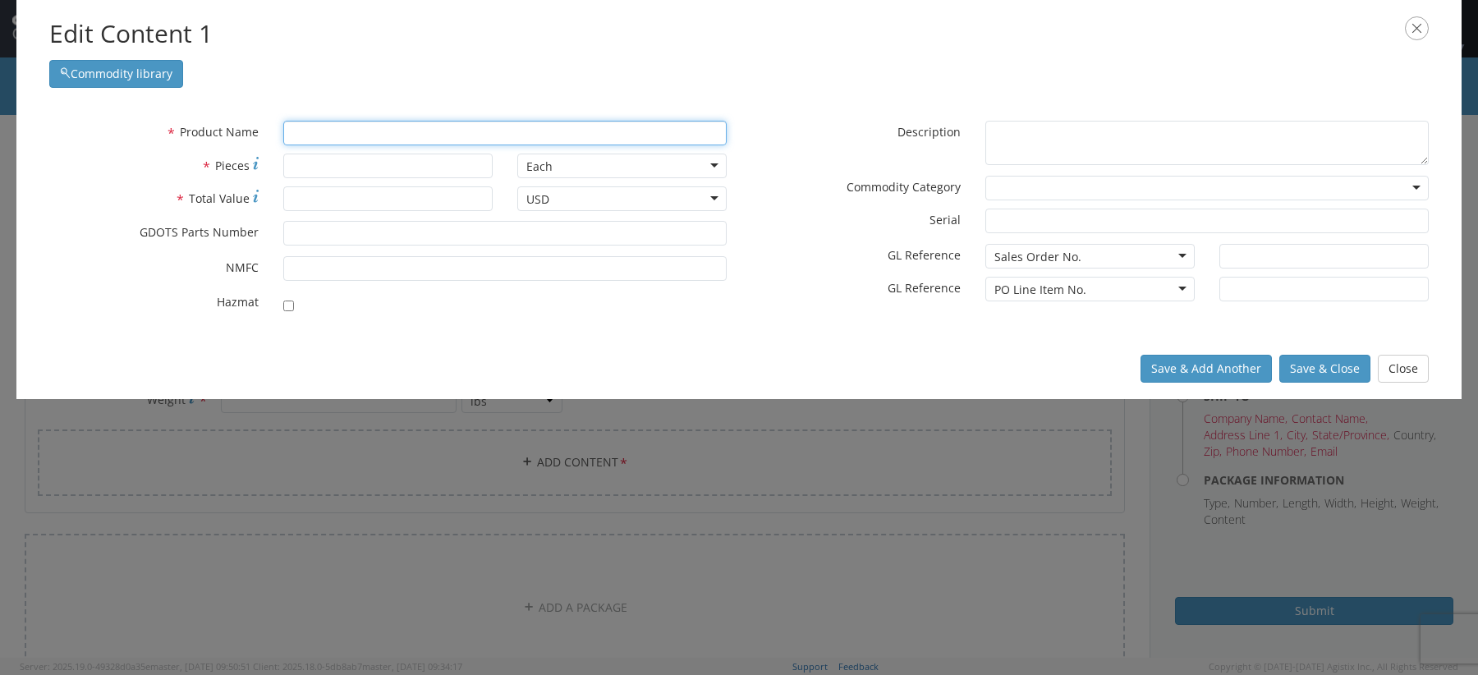
click at [552, 136] on input "text" at bounding box center [504, 133] width 443 height 25
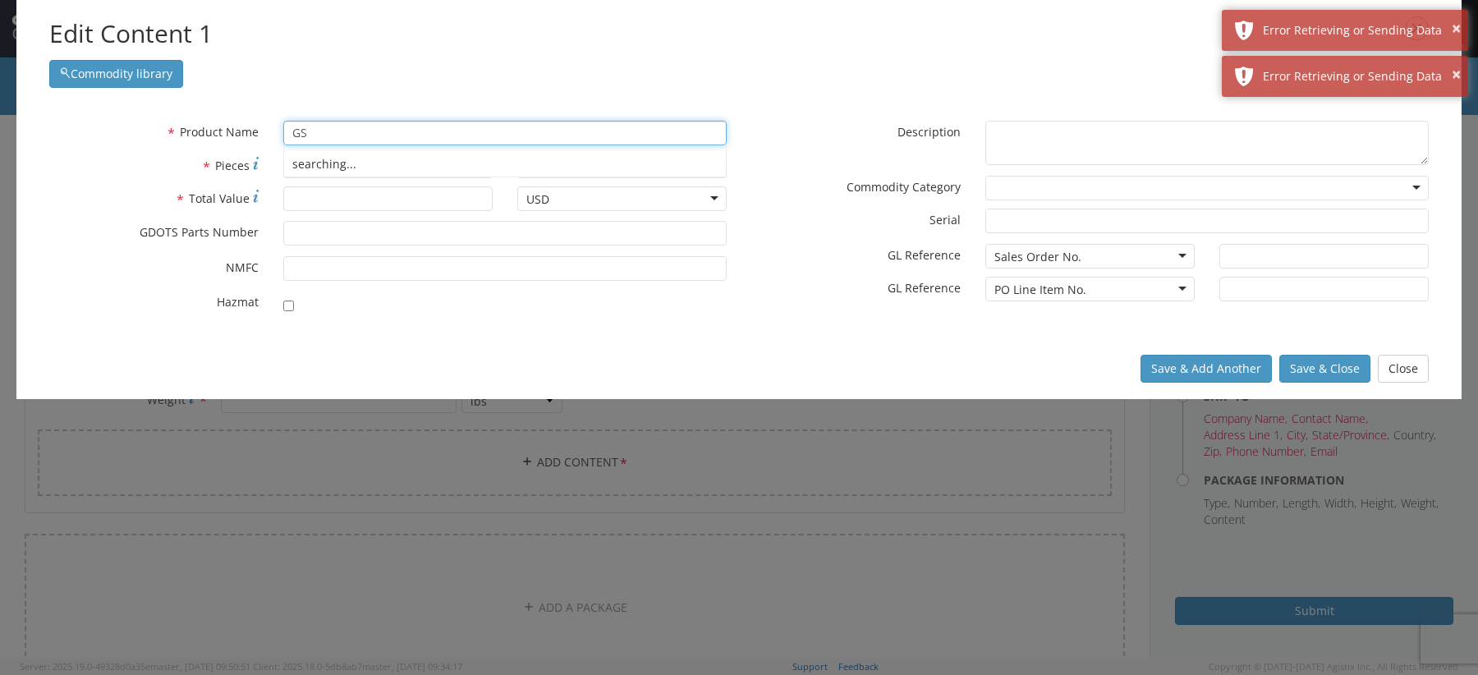
type input "G"
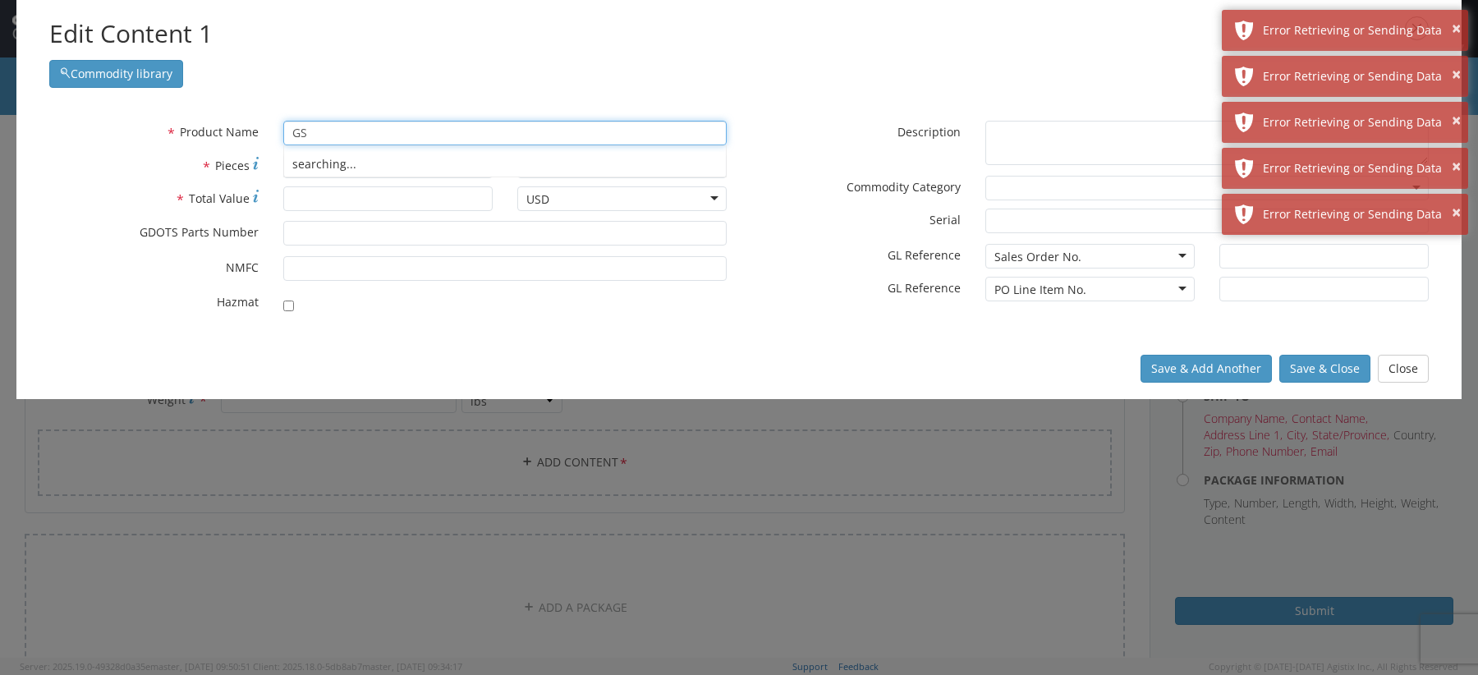
type input "G"
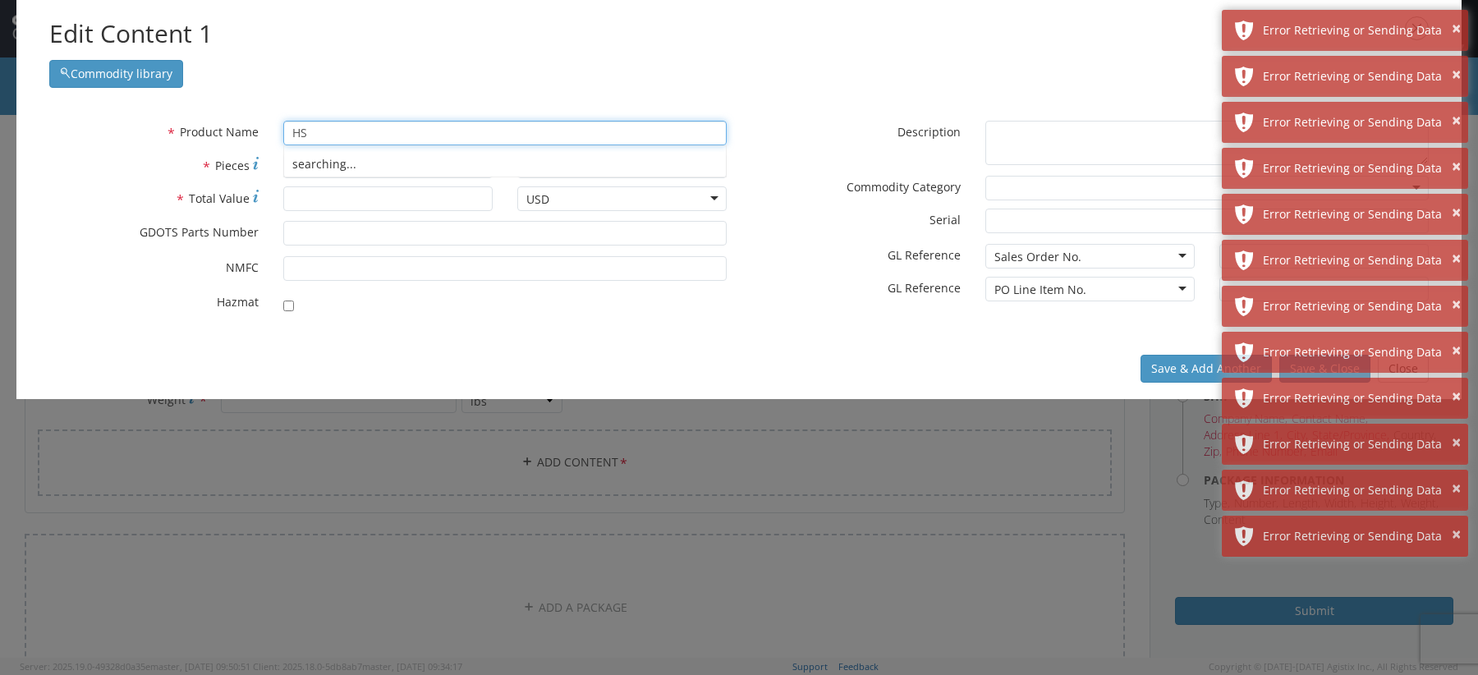
type input "H"
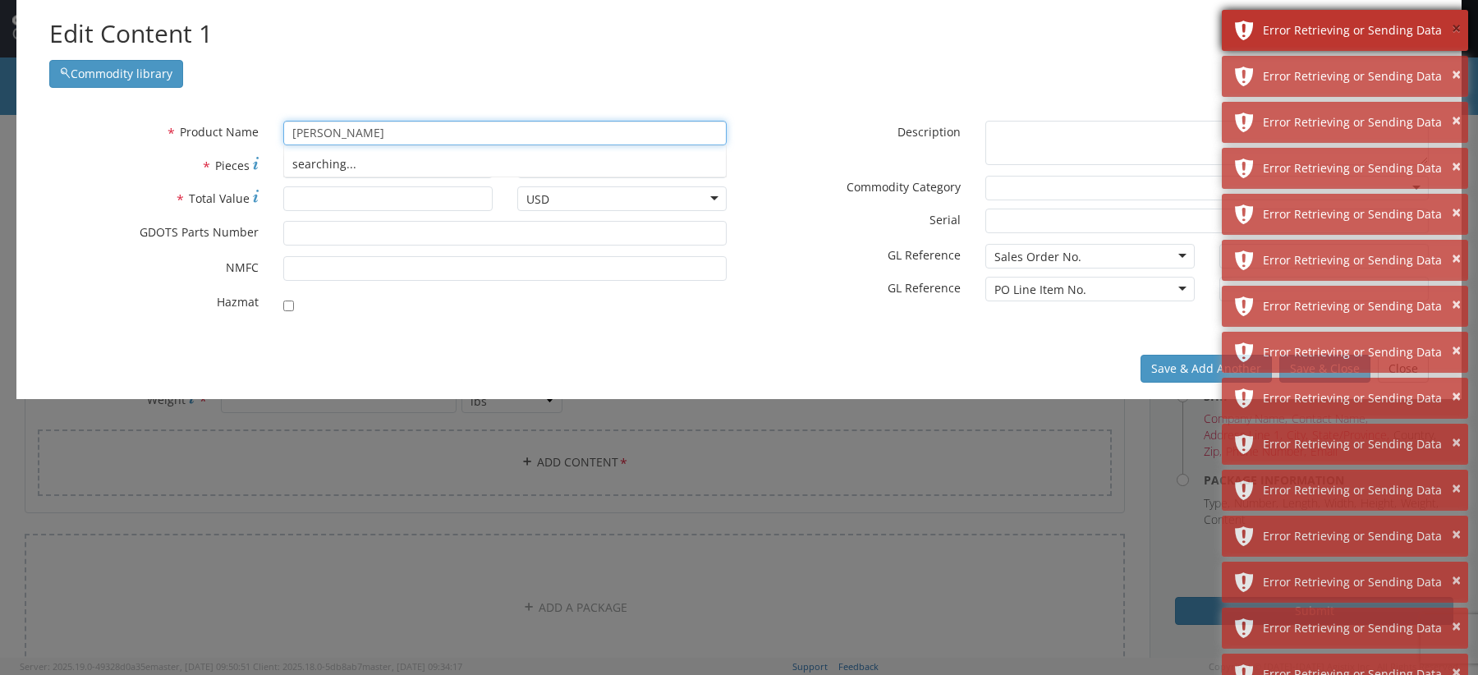
type input "barr"
click at [1458, 35] on button "×" at bounding box center [1456, 29] width 9 height 24
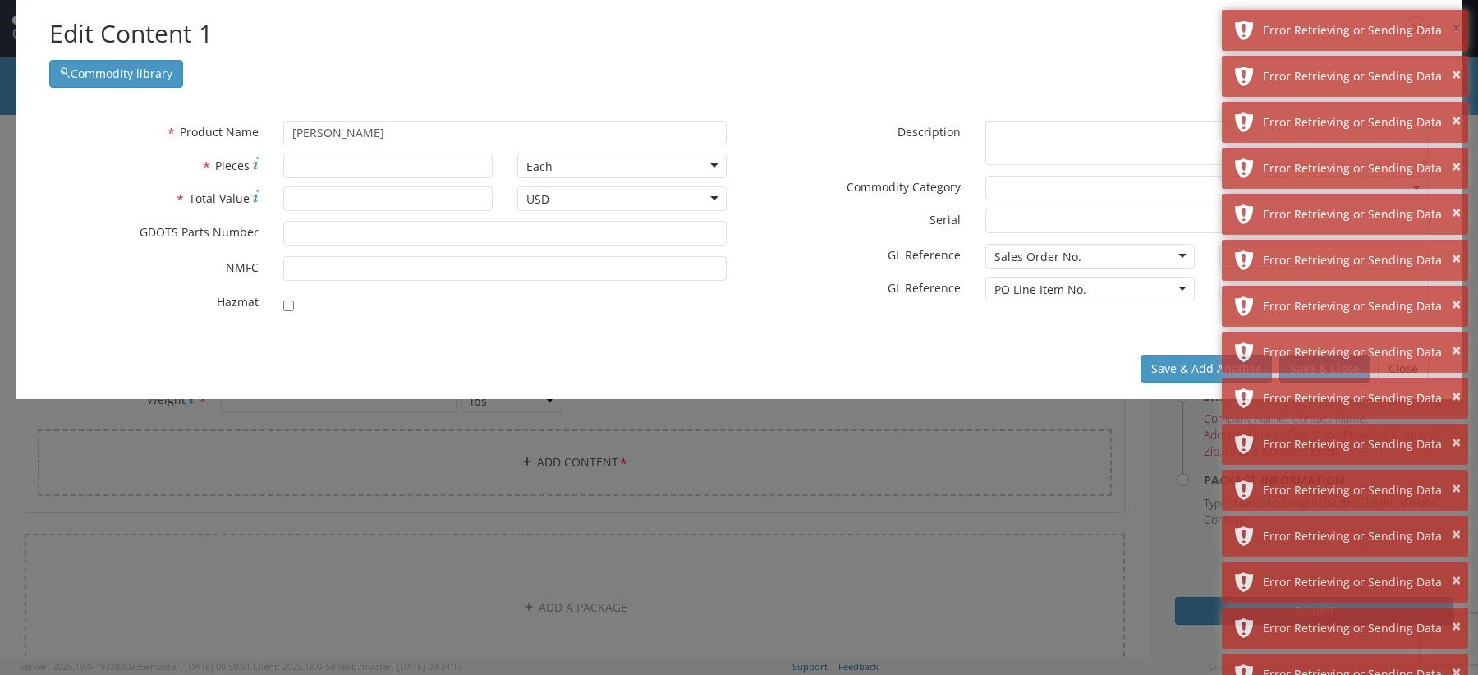
click at [1458, 35] on button "×" at bounding box center [1456, 29] width 9 height 24
click at [1458, 63] on button "×" at bounding box center [1456, 75] width 9 height 24
click at [1458, 35] on button "×" at bounding box center [1456, 29] width 9 height 24
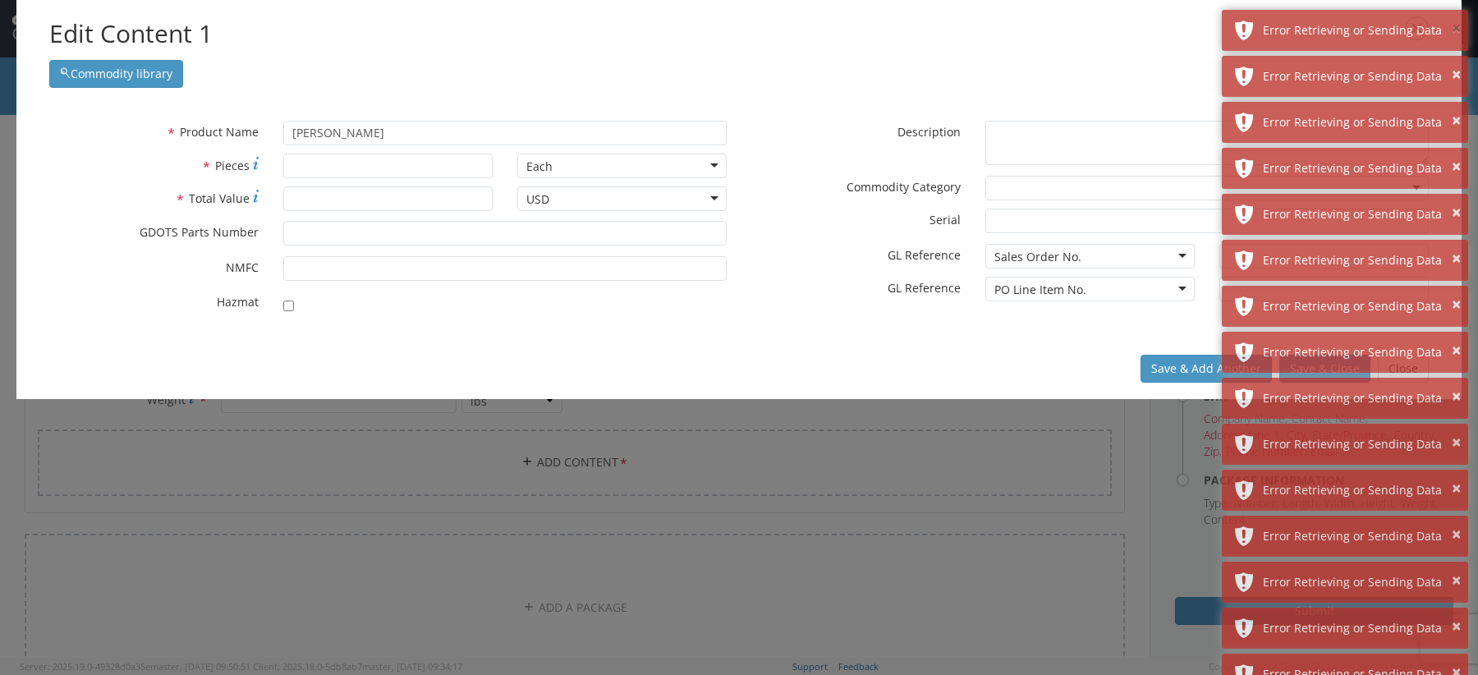
click at [1458, 35] on button "×" at bounding box center [1456, 29] width 9 height 24
click at [1458, 63] on button "×" at bounding box center [1456, 75] width 9 height 24
click at [1458, 35] on button "×" at bounding box center [1456, 29] width 9 height 24
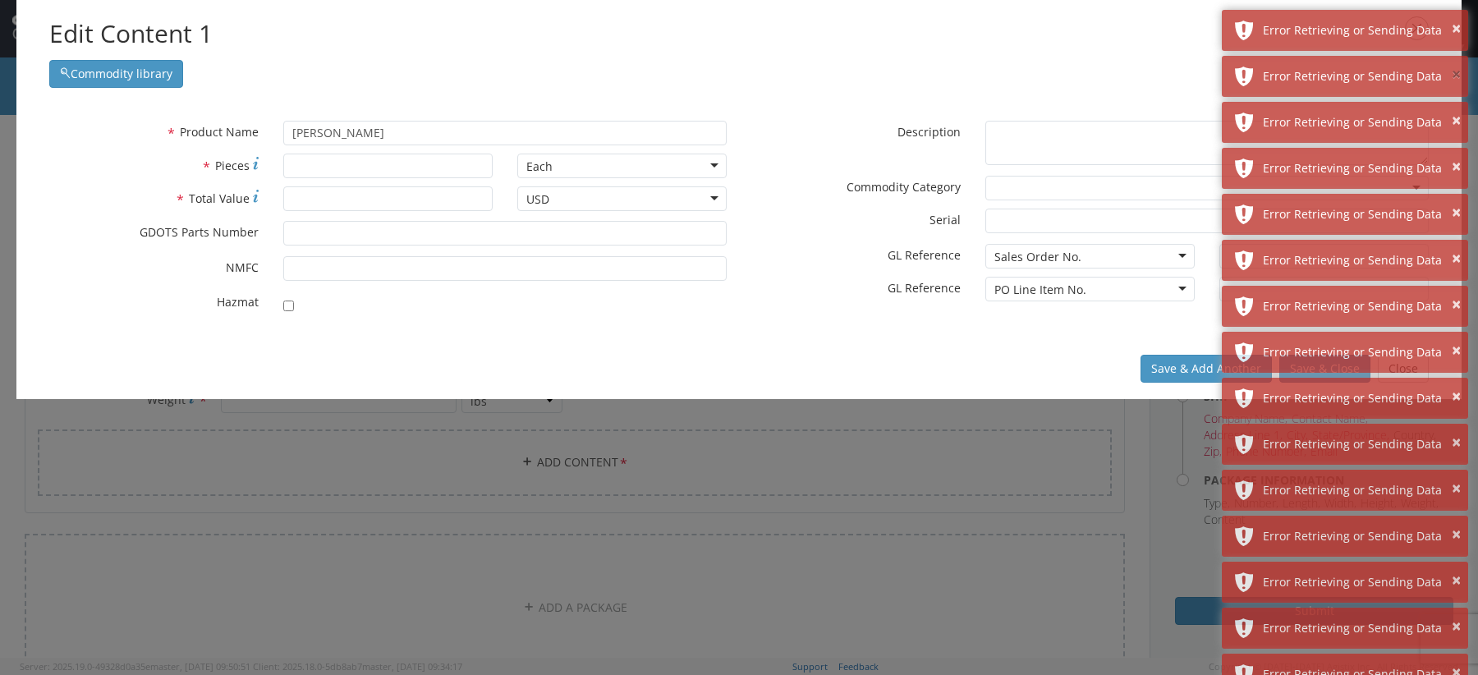
click at [1458, 63] on button "×" at bounding box center [1456, 75] width 9 height 24
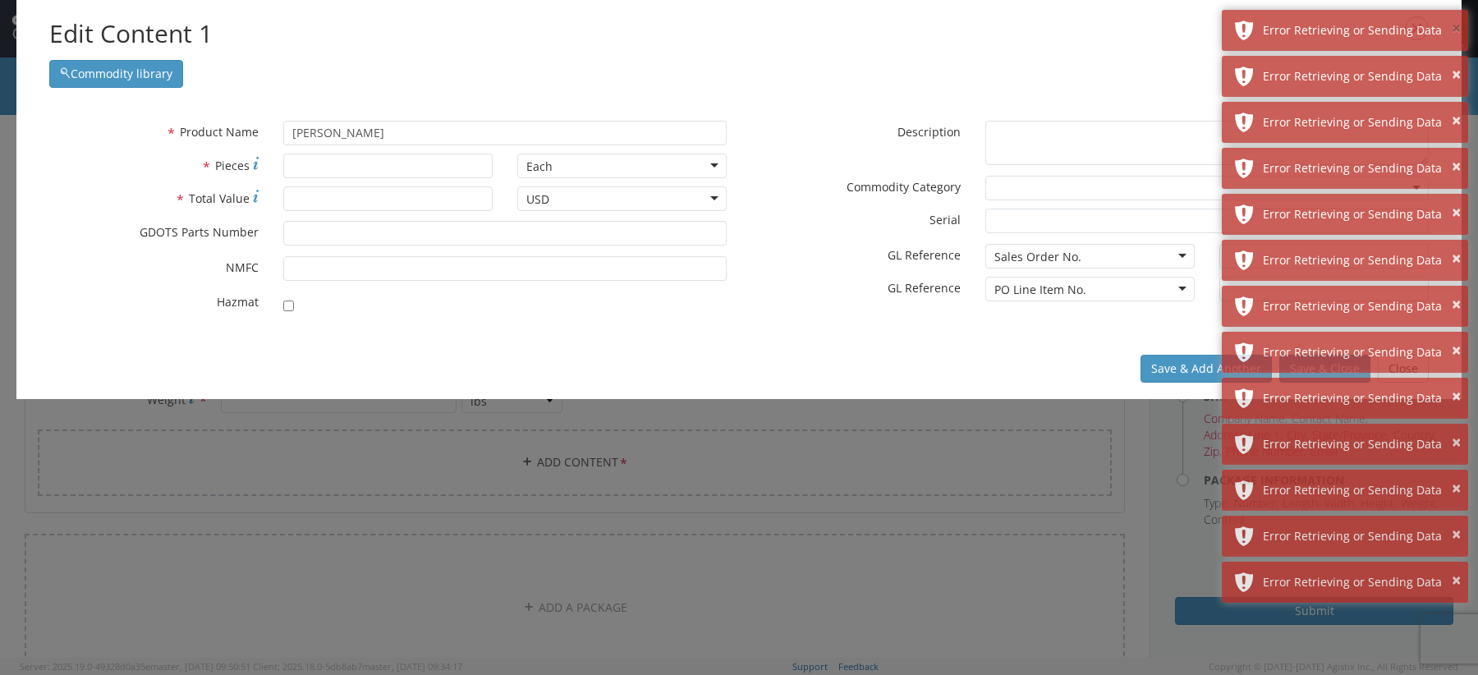
click at [1458, 35] on button "×" at bounding box center [1456, 29] width 9 height 24
click at [1458, 63] on button "×" at bounding box center [1456, 75] width 9 height 24
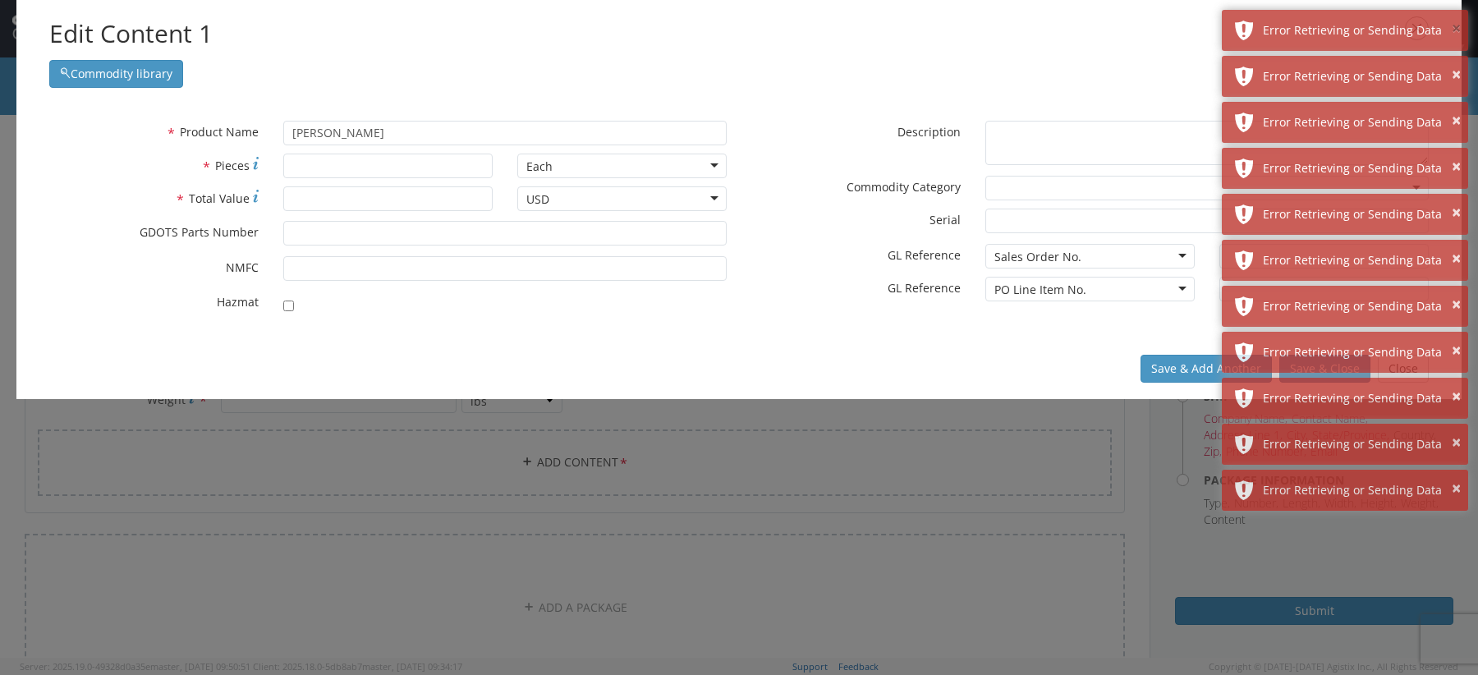
click at [1458, 35] on button "×" at bounding box center [1456, 29] width 9 height 24
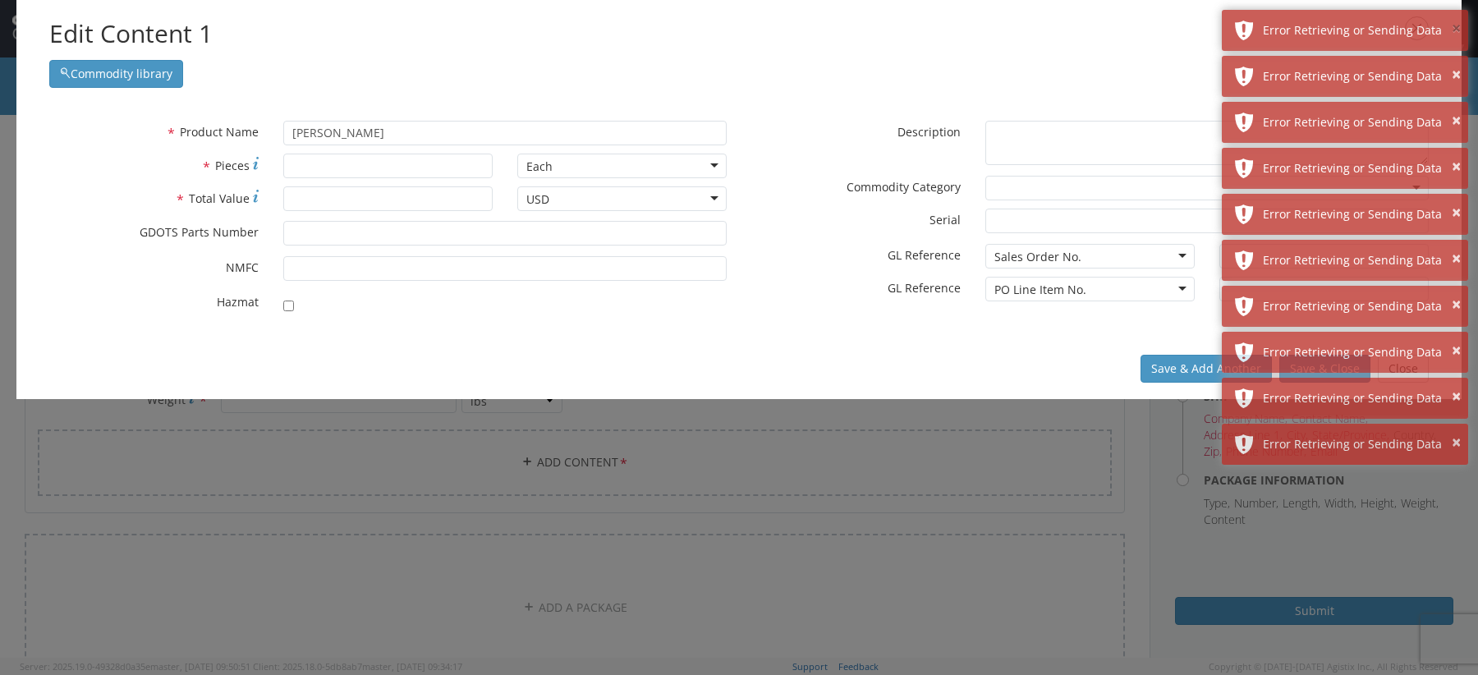
click at [1458, 35] on button "×" at bounding box center [1456, 29] width 9 height 24
click at [1458, 63] on button "×" at bounding box center [1456, 75] width 9 height 24
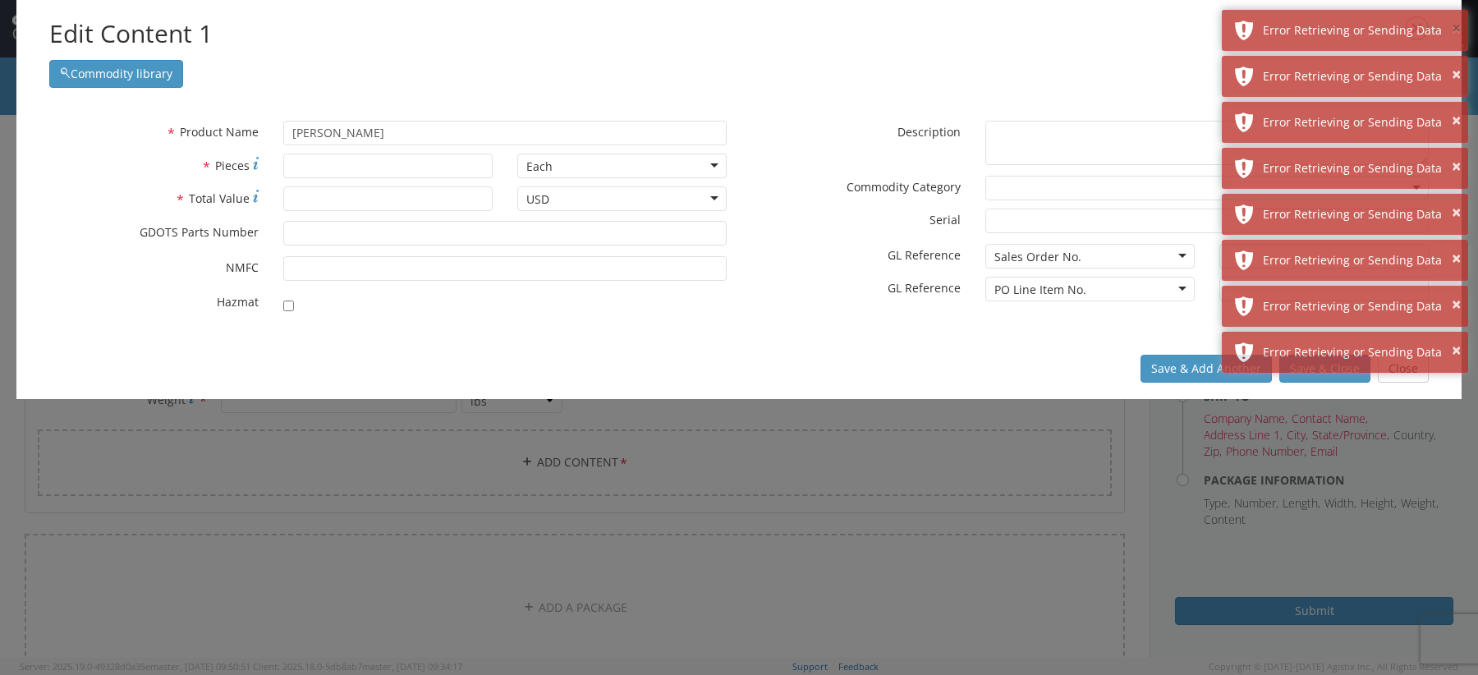
click at [1458, 35] on button "×" at bounding box center [1456, 29] width 9 height 24
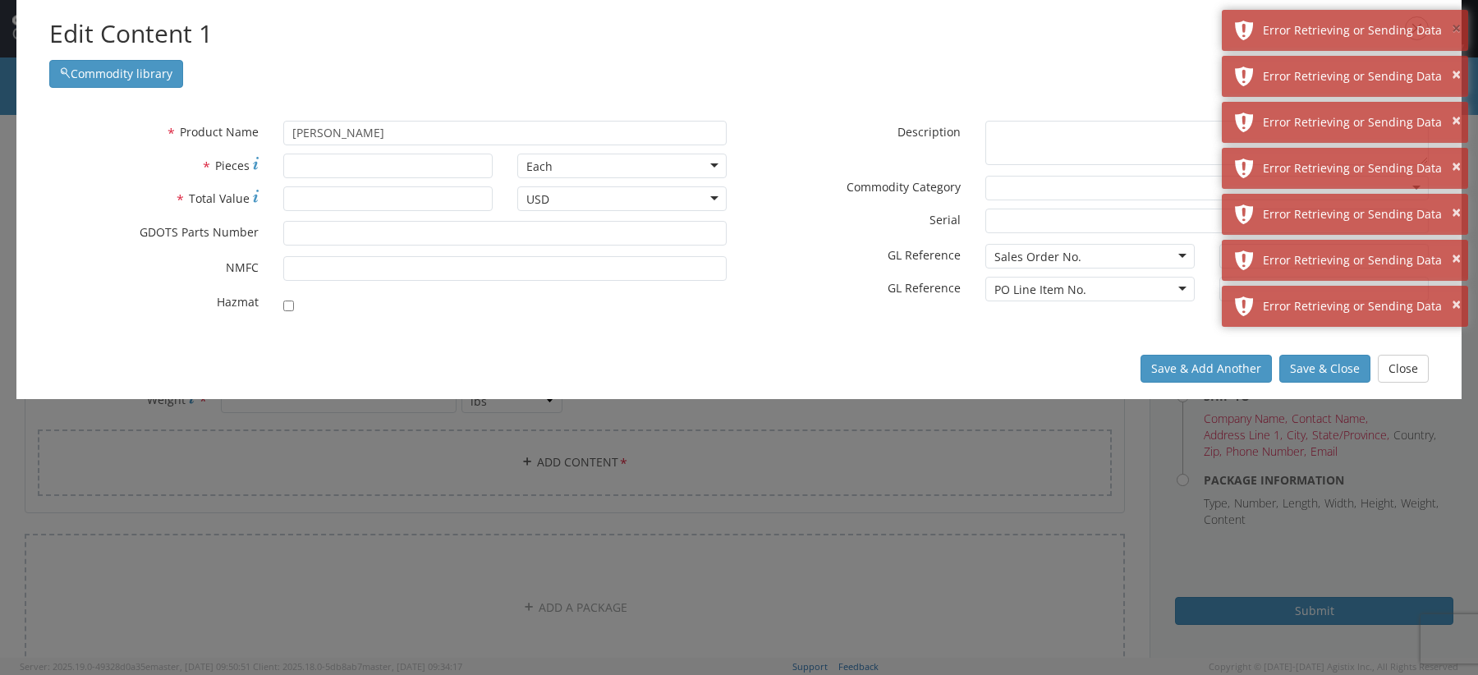
click at [1458, 35] on button "×" at bounding box center [1456, 29] width 9 height 24
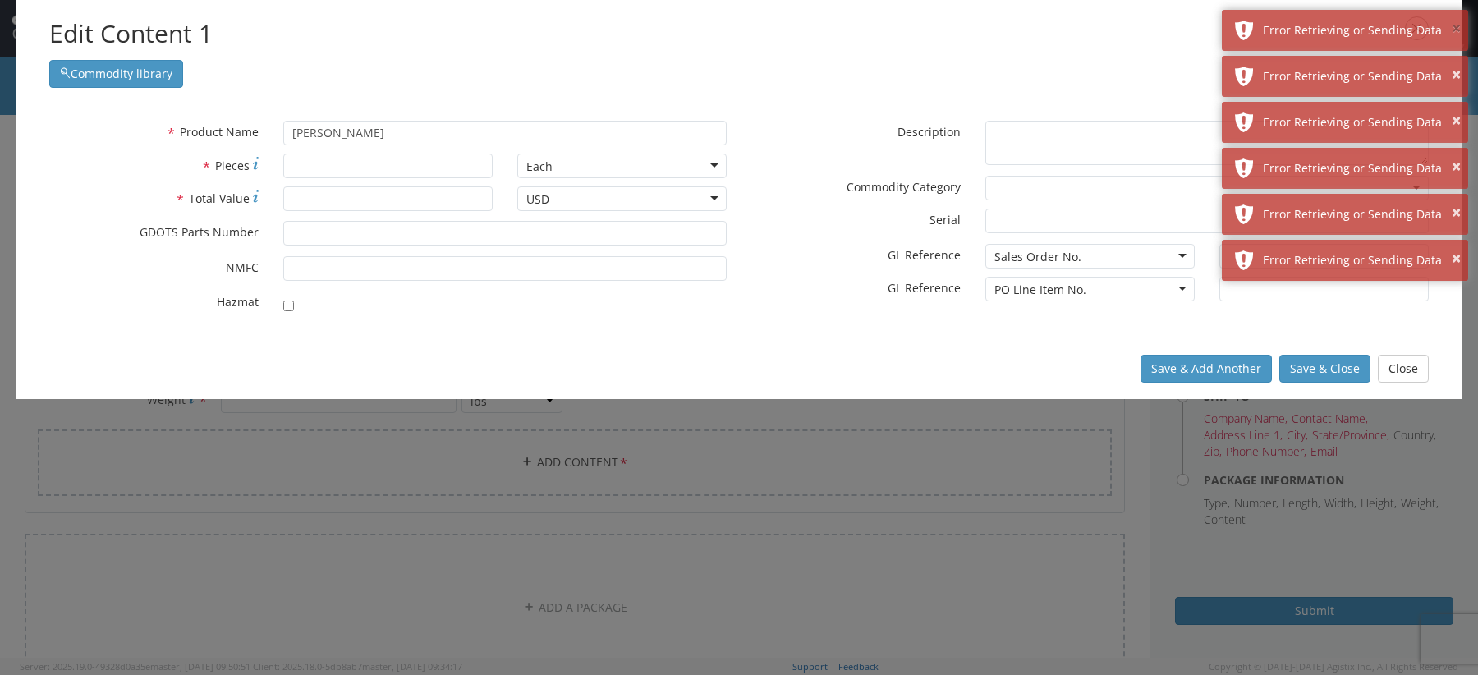
click at [1458, 35] on button "×" at bounding box center [1456, 29] width 9 height 24
click at [1458, 63] on button "×" at bounding box center [1456, 75] width 9 height 24
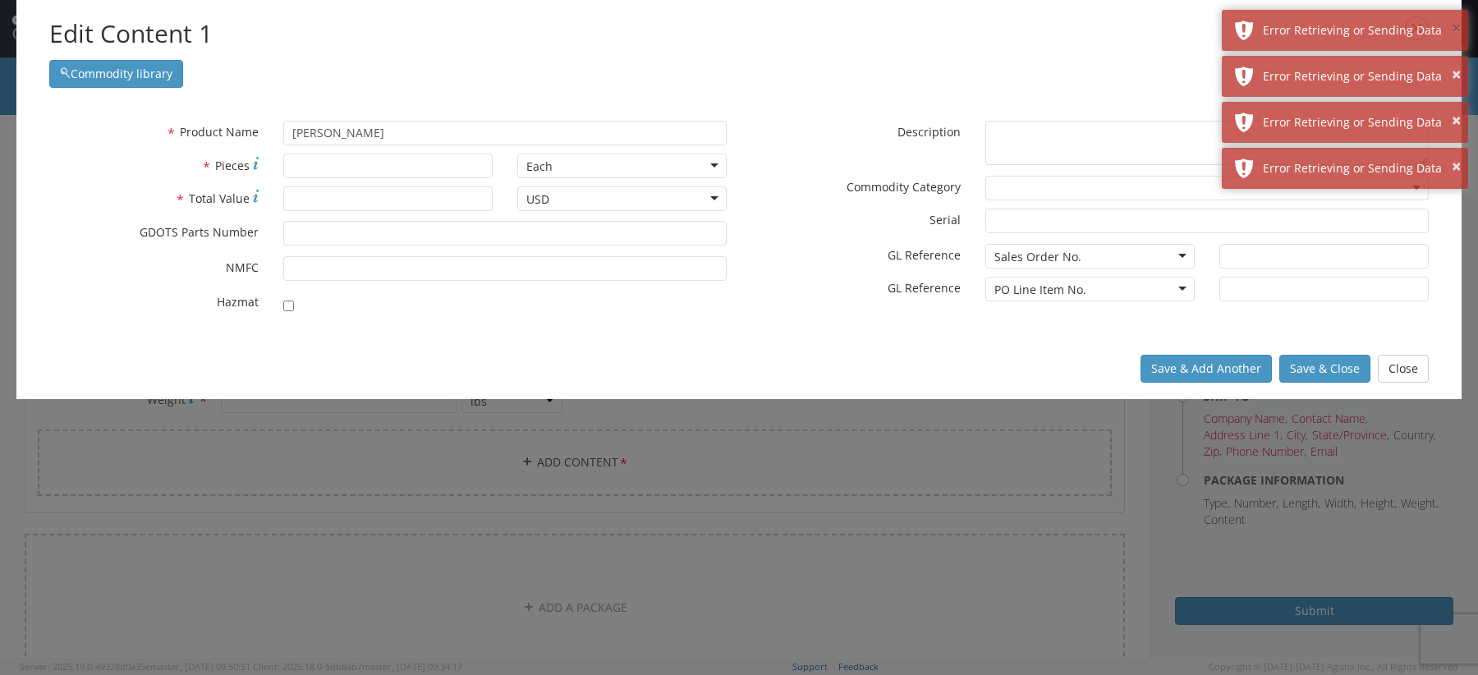
click at [1458, 35] on button "×" at bounding box center [1456, 29] width 9 height 24
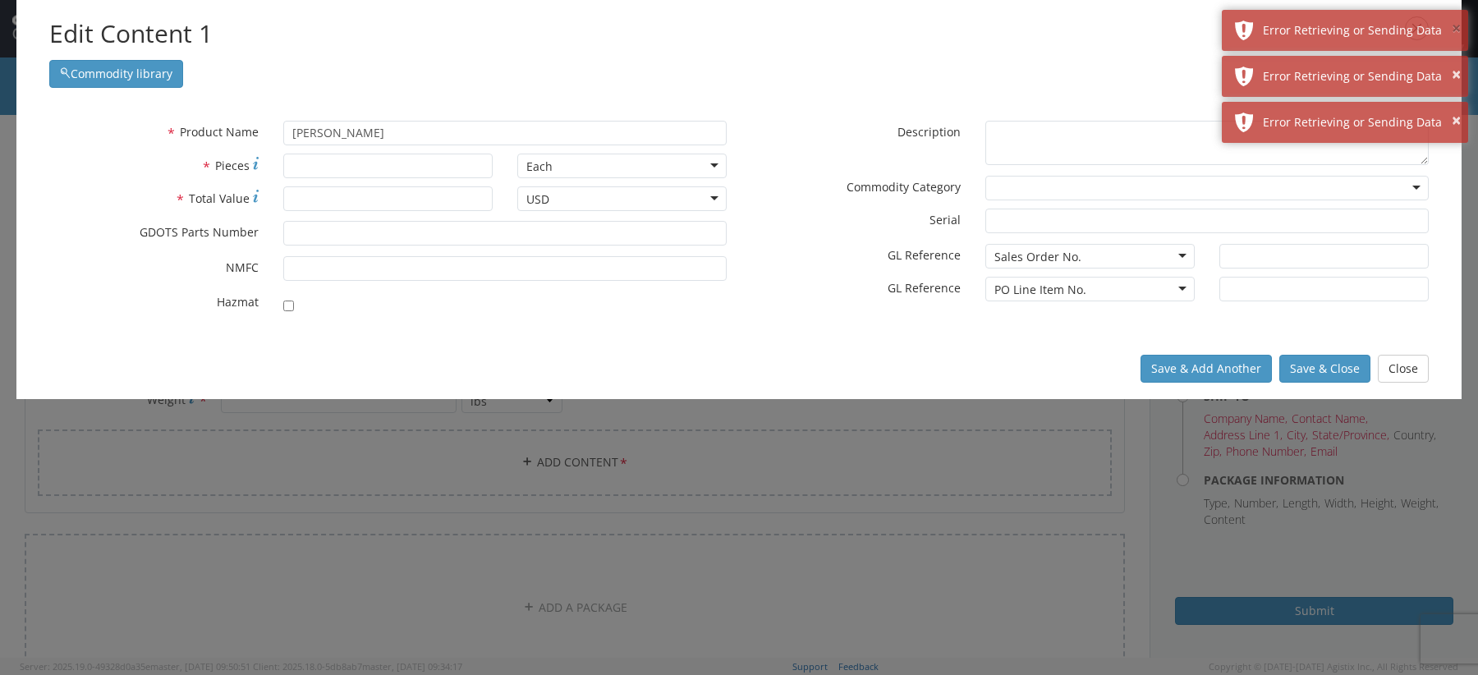
click at [1458, 35] on button "×" at bounding box center [1456, 29] width 9 height 24
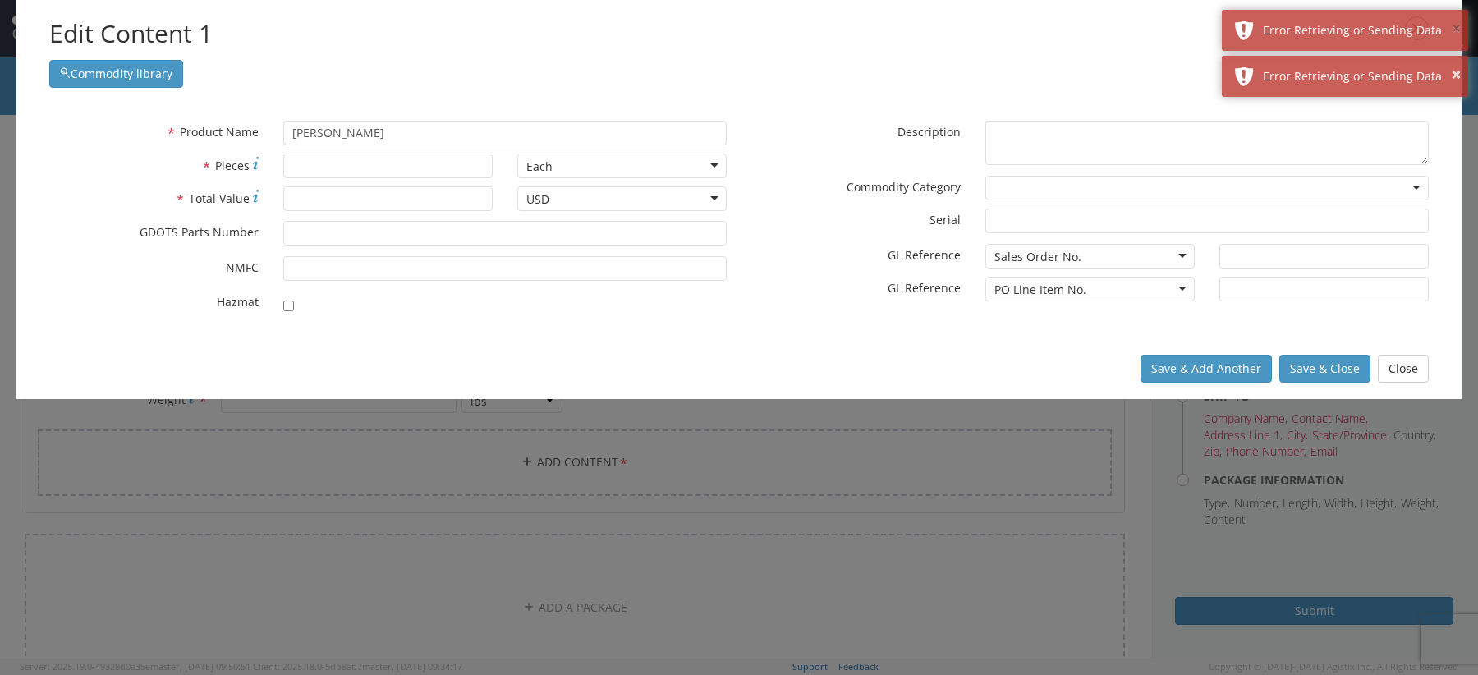
click at [1458, 35] on button "×" at bounding box center [1456, 29] width 9 height 24
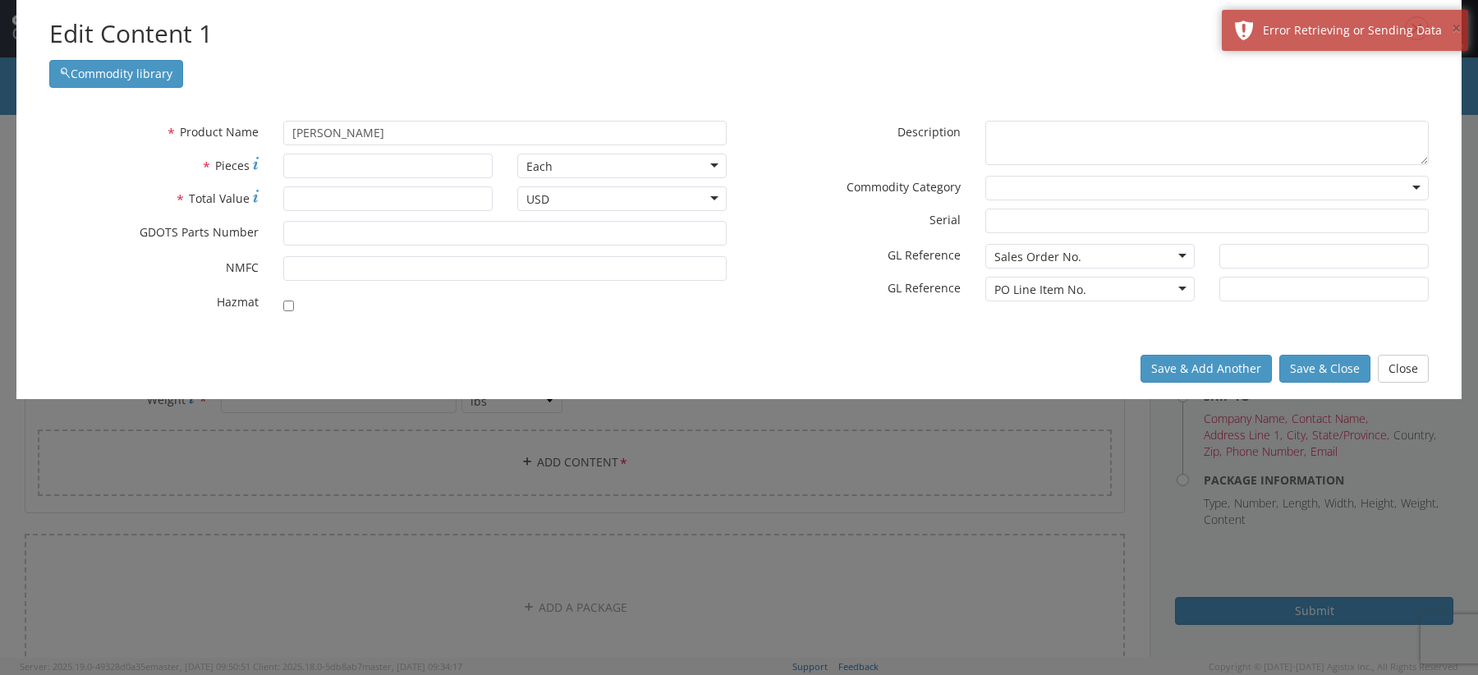
click at [1458, 35] on button "×" at bounding box center [1456, 29] width 9 height 24
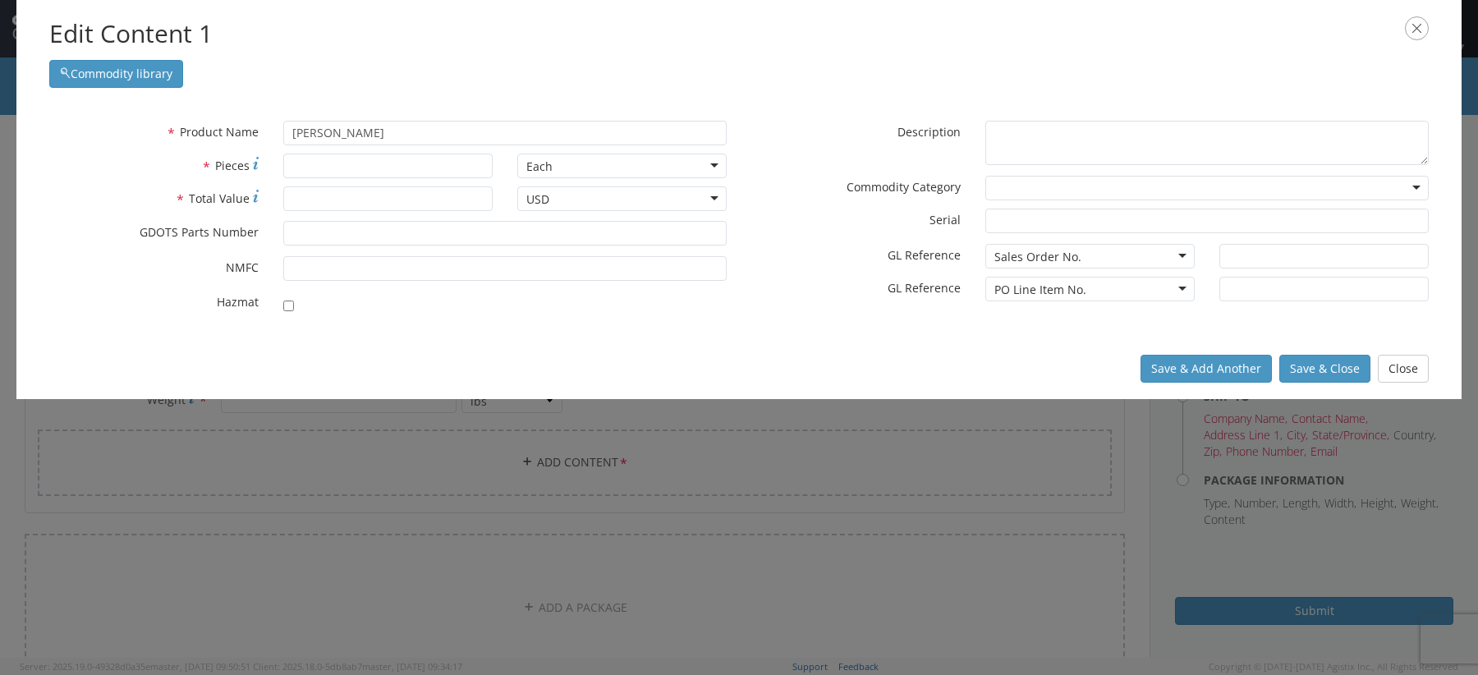
click at [1420, 30] on icon "button" at bounding box center [1417, 28] width 24 height 24
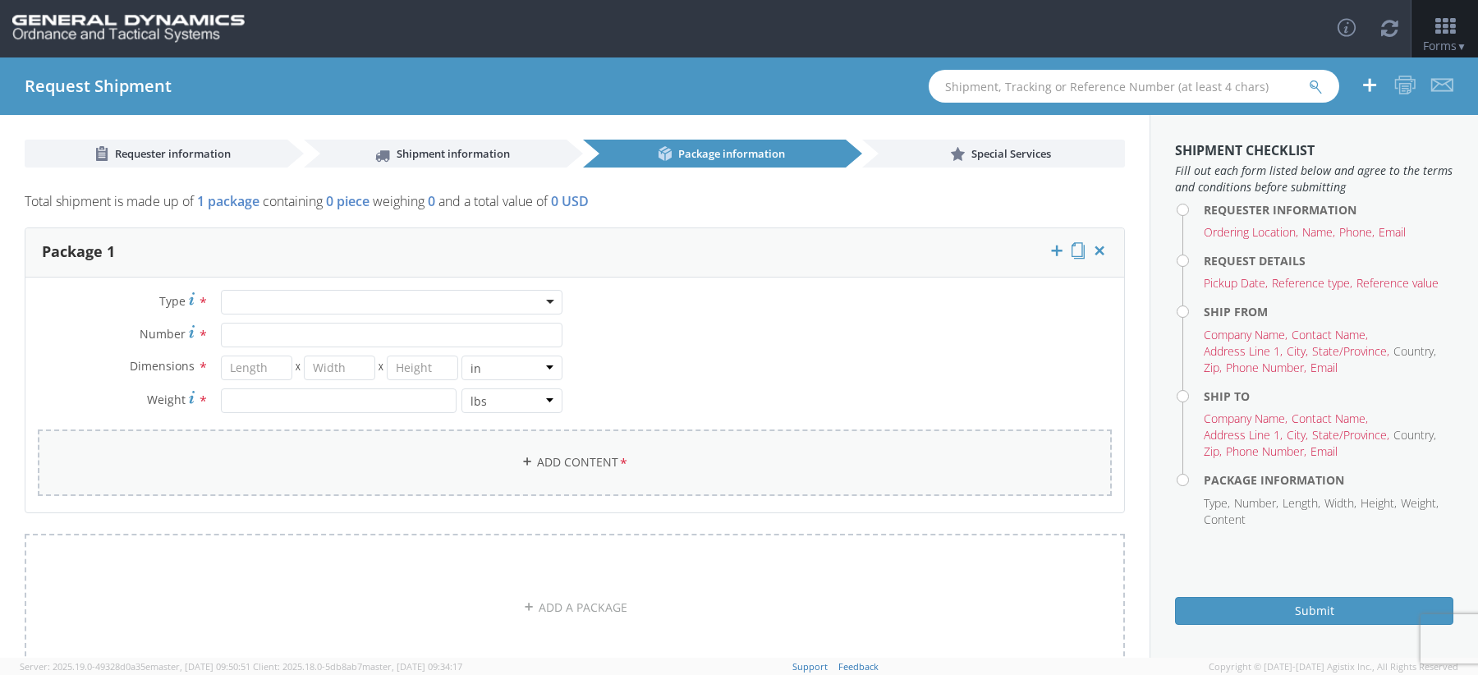
click at [565, 453] on link "Add Content *" at bounding box center [575, 463] width 1074 height 67
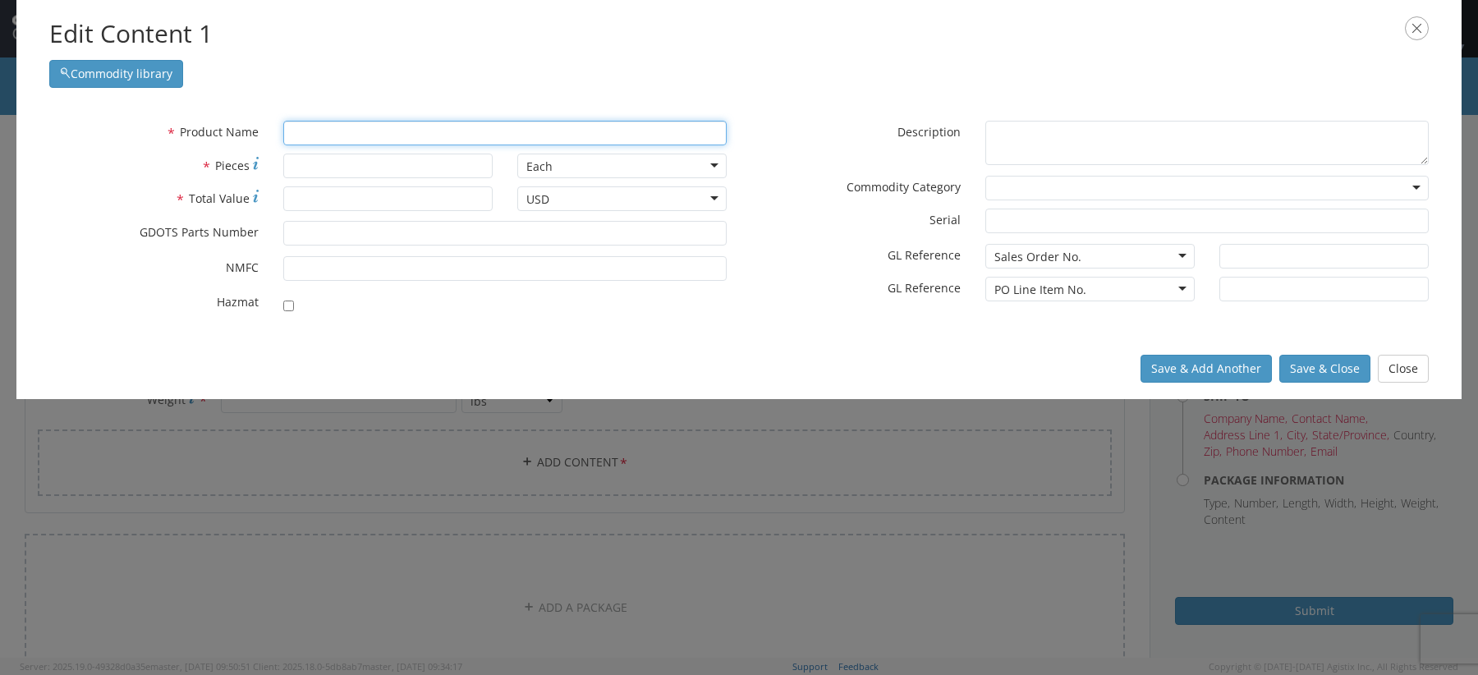
click at [456, 135] on input "text" at bounding box center [504, 133] width 443 height 25
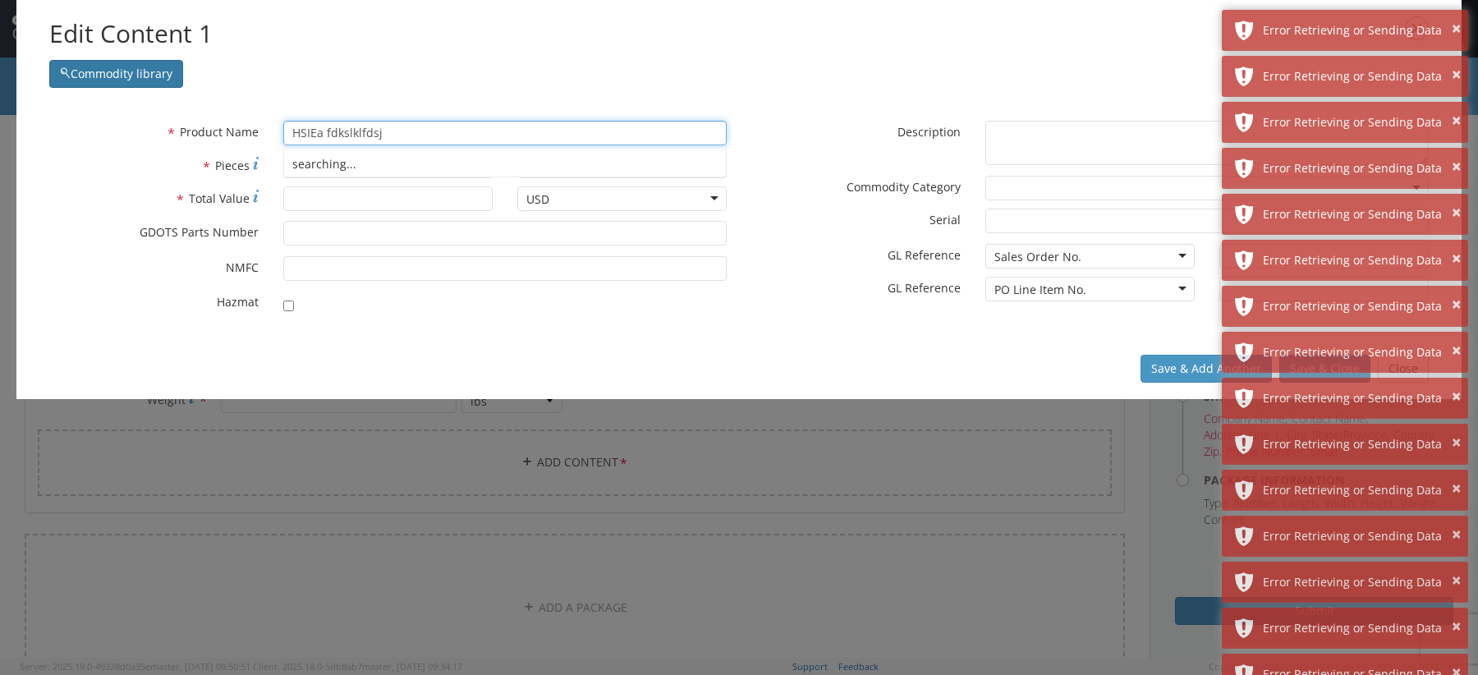
type input "HSIEa fdkslklfdsj"
click at [125, 74] on button "Commodity library" at bounding box center [116, 74] width 134 height 28
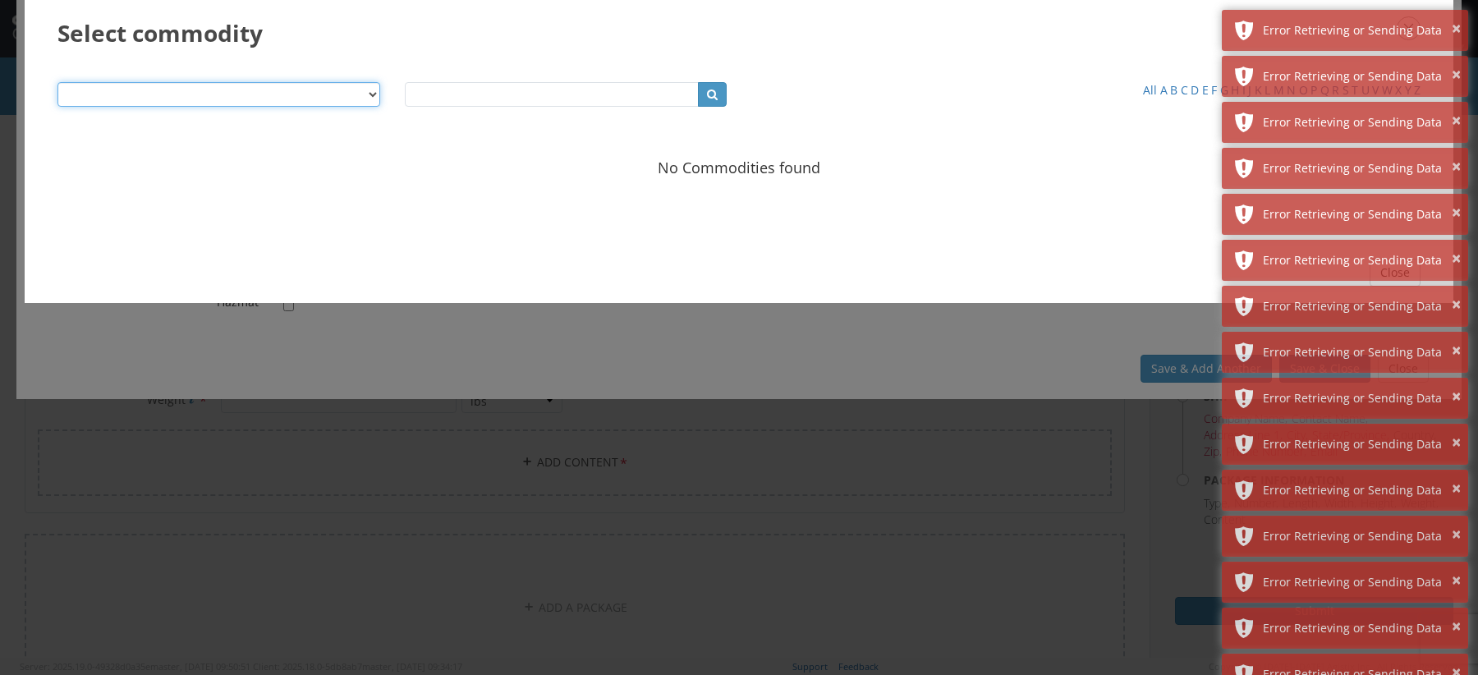
click at [370, 89] on select "Product Name Description SKU / Part No. Commodity Group Commodity Quantity Comm…" at bounding box center [218, 94] width 323 height 25
select select "string:productName"
click at [57, 82] on select "Product Name Description SKU / Part No. Commodity Group Commodity Quantity Comm…" at bounding box center [218, 94] width 323 height 25
click at [490, 89] on input "text" at bounding box center [552, 94] width 295 height 25
type input "Bar"
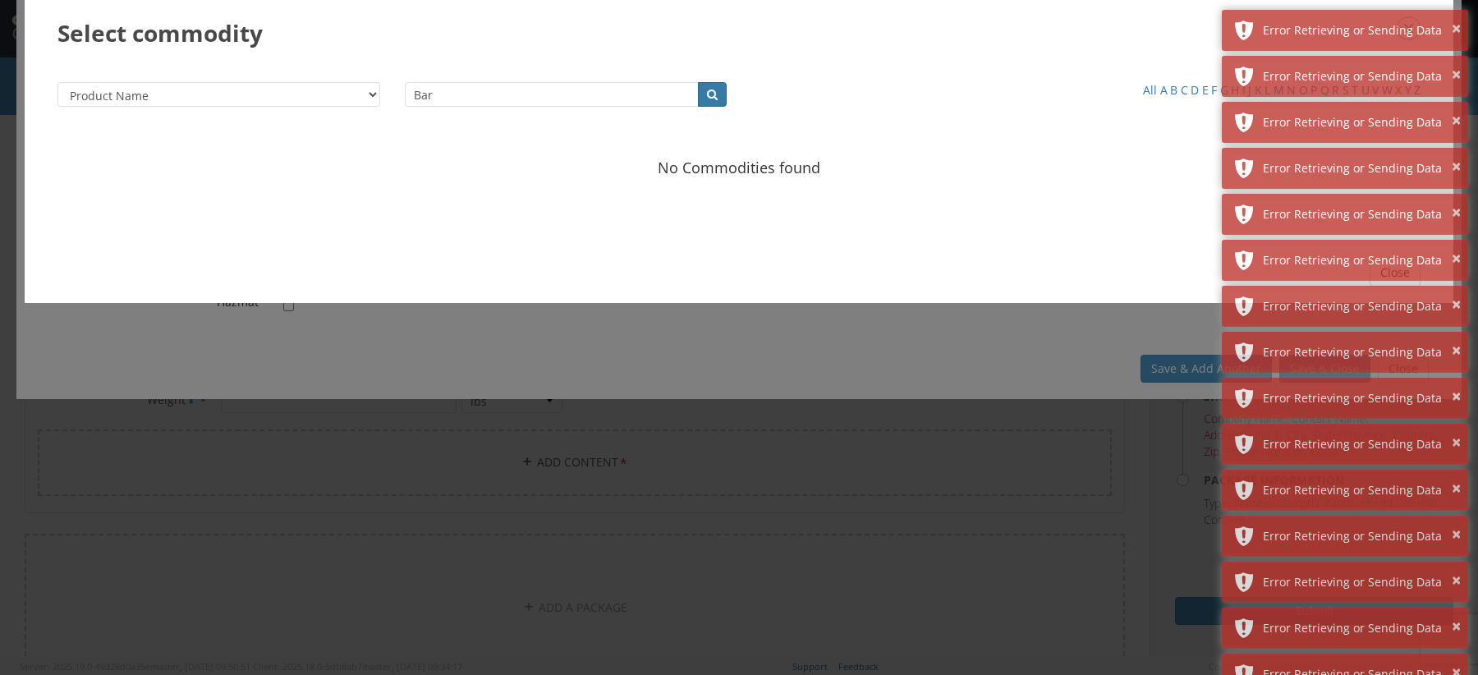
click at [705, 104] on button "button" at bounding box center [712, 94] width 29 height 25
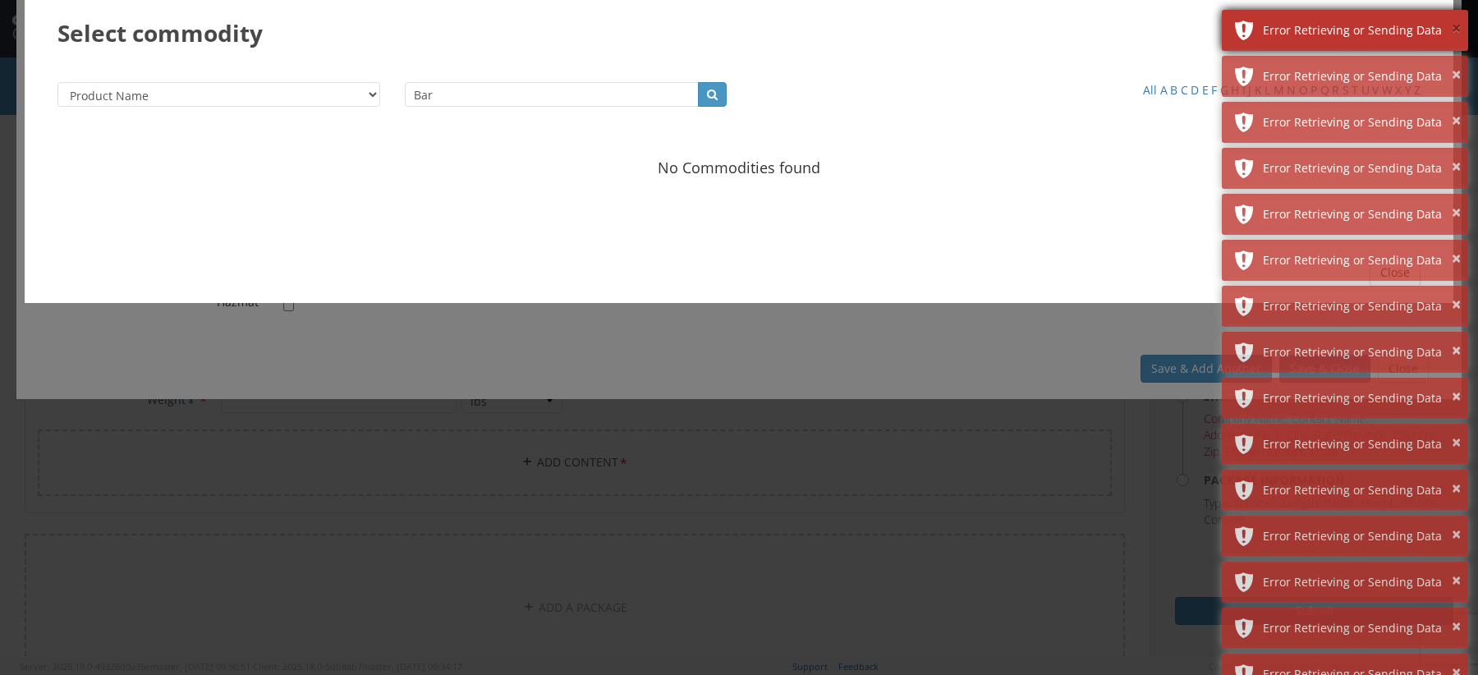
click at [1454, 18] on button "×" at bounding box center [1456, 29] width 9 height 24
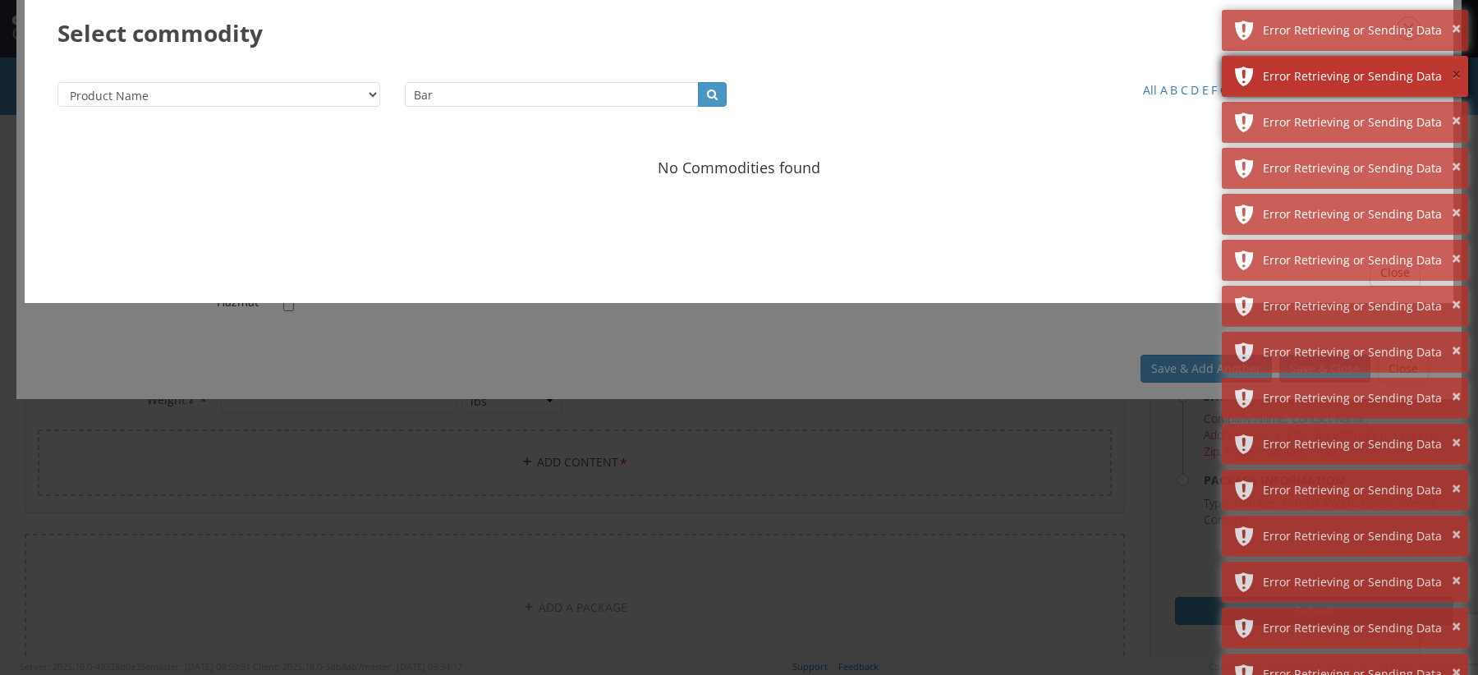
click at [1454, 63] on button "×" at bounding box center [1456, 75] width 9 height 24
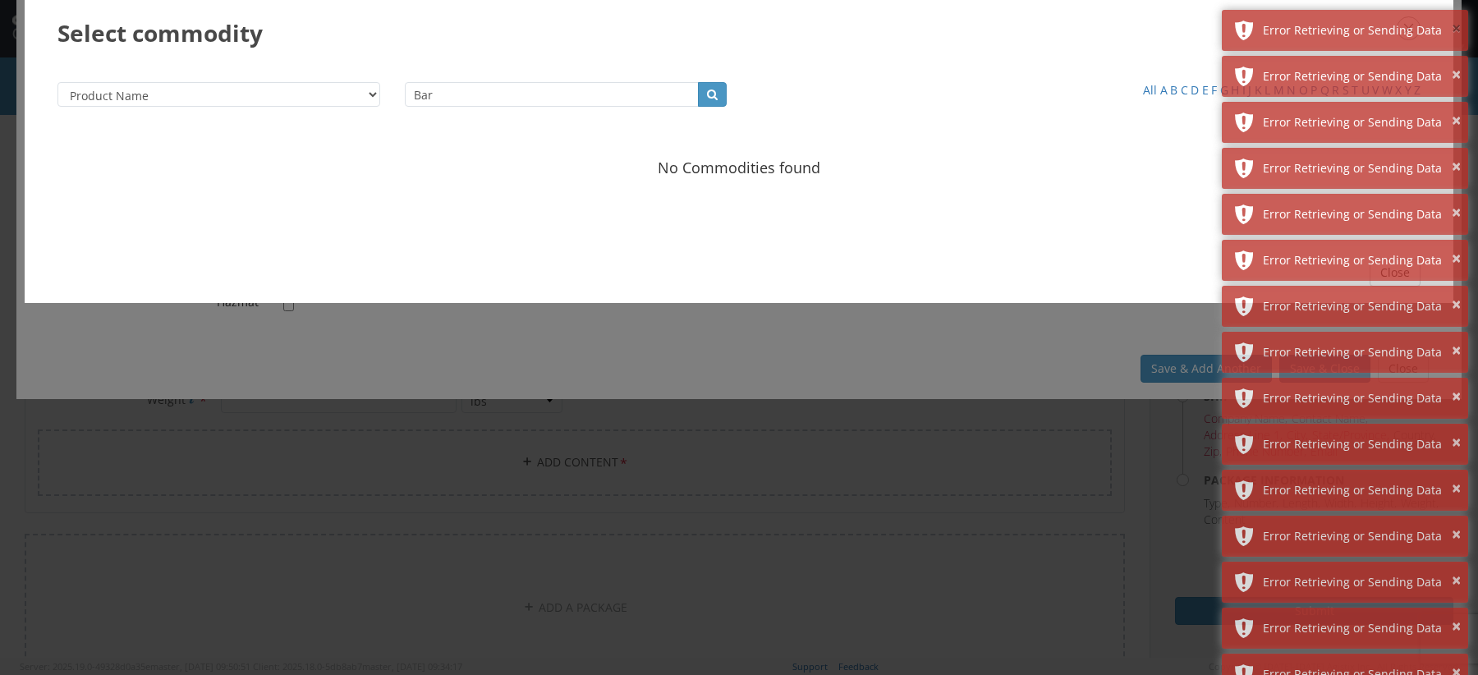
click at [1454, 19] on button "×" at bounding box center [1456, 29] width 9 height 24
click at [1454, 63] on button "×" at bounding box center [1456, 75] width 9 height 24
click at [1454, 19] on button "×" at bounding box center [1456, 29] width 9 height 24
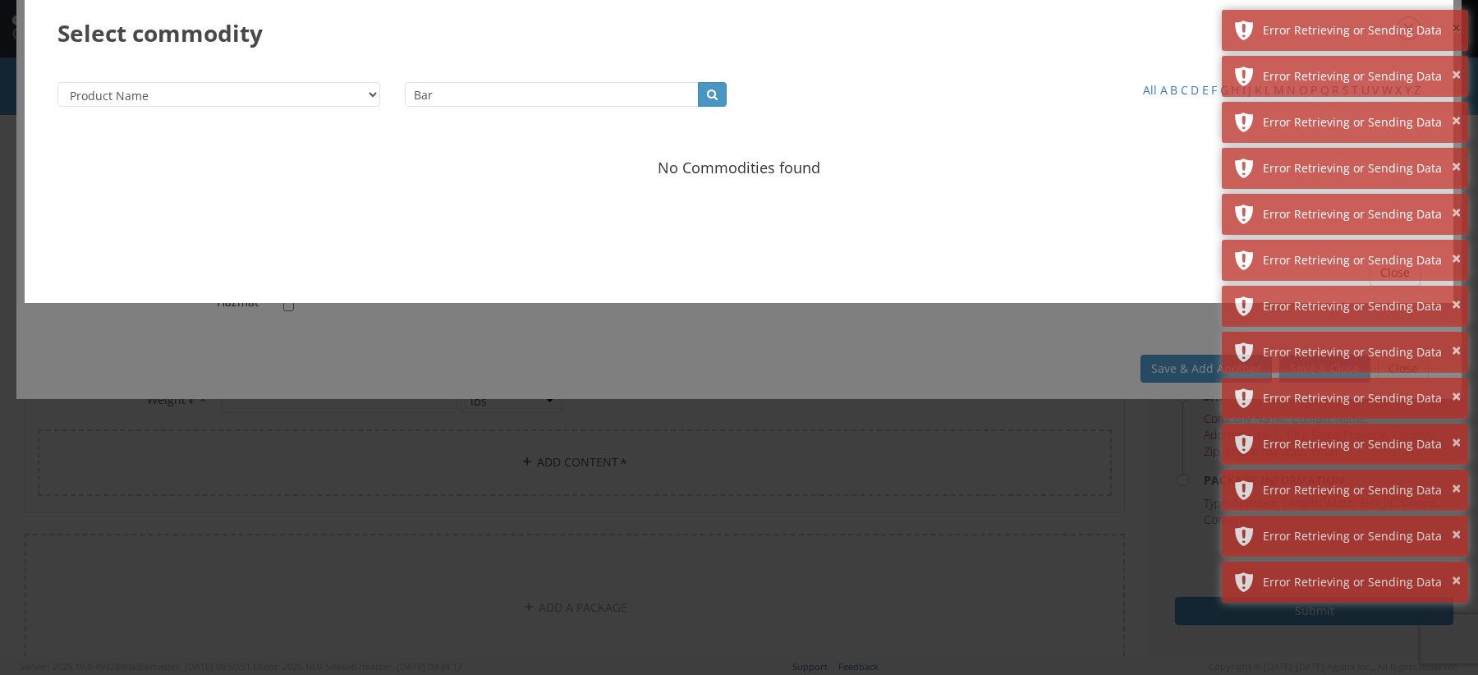
click at [1454, 19] on button "×" at bounding box center [1456, 29] width 9 height 24
click at [1454, 63] on button "×" at bounding box center [1456, 75] width 9 height 24
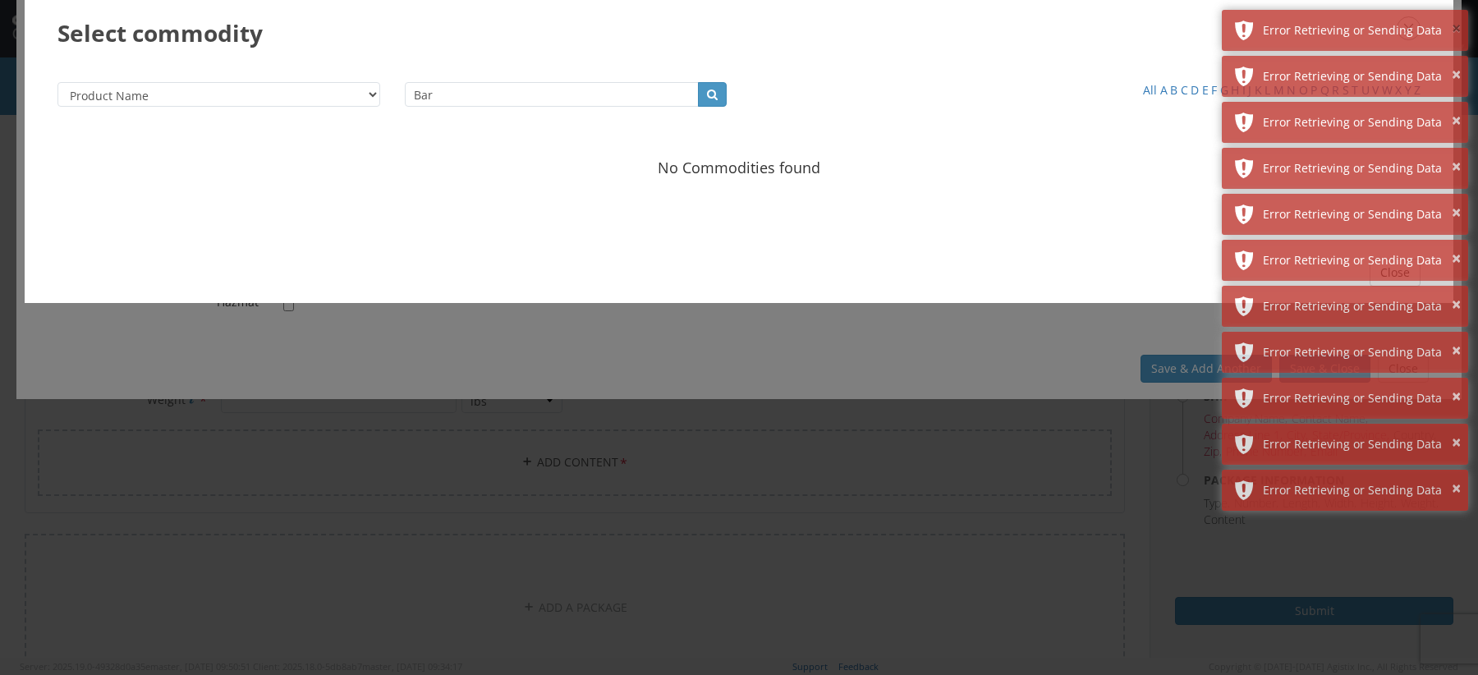
click at [1454, 19] on button "×" at bounding box center [1456, 29] width 9 height 24
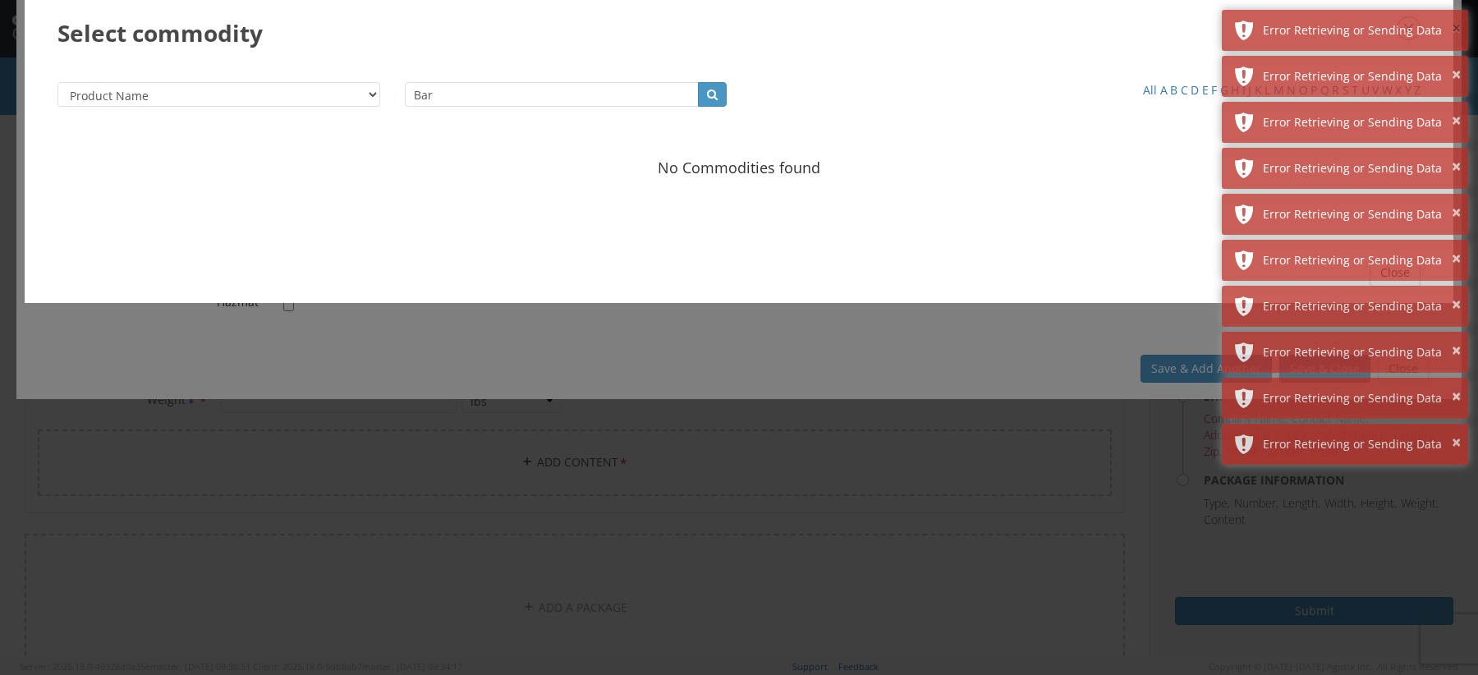
click at [1454, 19] on button "×" at bounding box center [1456, 29] width 9 height 24
click at [1454, 63] on button "×" at bounding box center [1456, 75] width 9 height 24
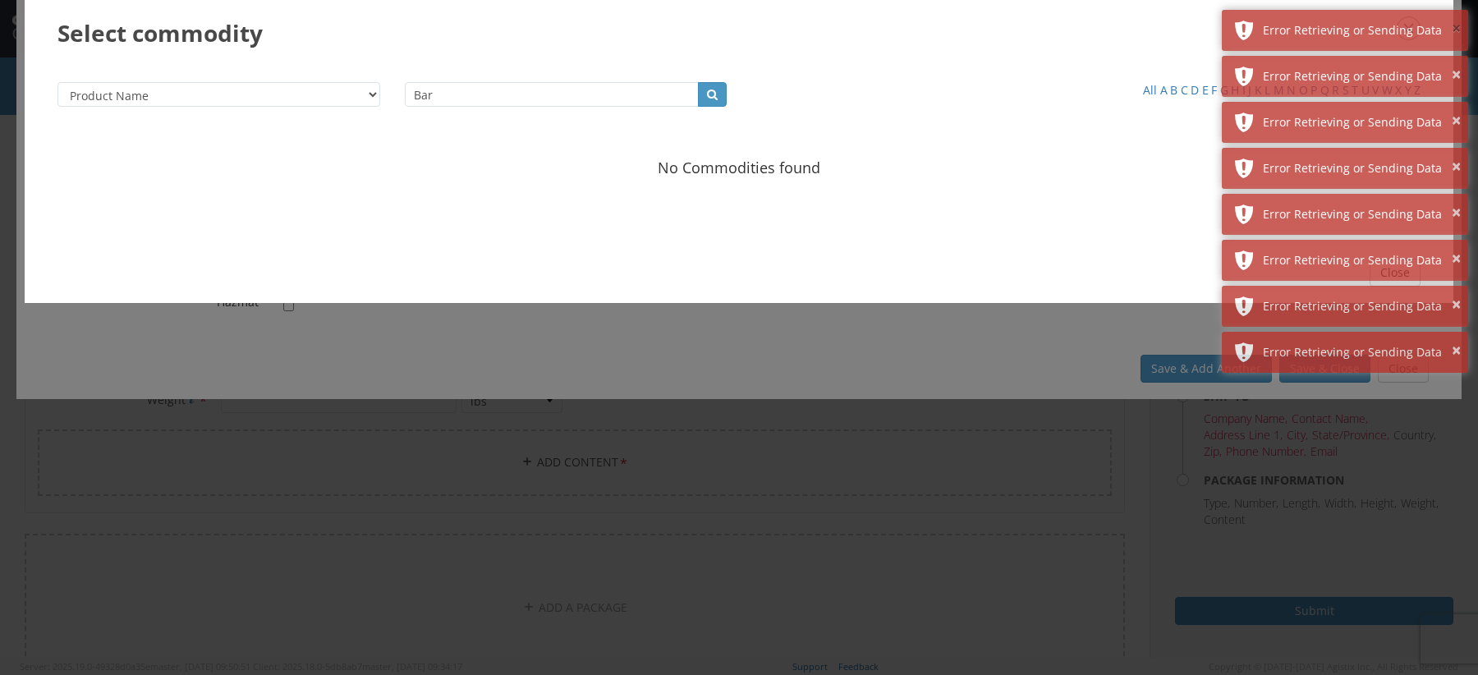
click at [1454, 19] on button "×" at bounding box center [1456, 29] width 9 height 24
click at [1454, 63] on button "×" at bounding box center [1456, 75] width 9 height 24
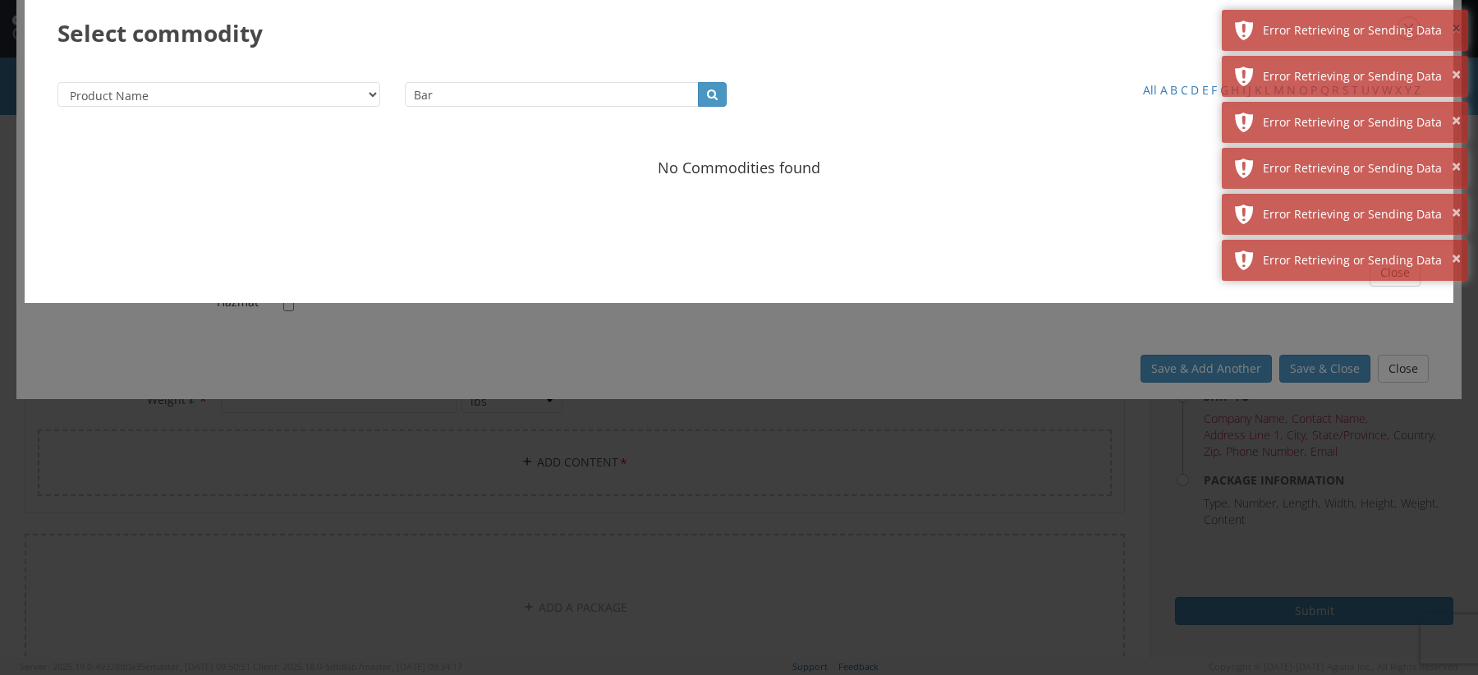
click at [1454, 19] on button "×" at bounding box center [1456, 29] width 9 height 24
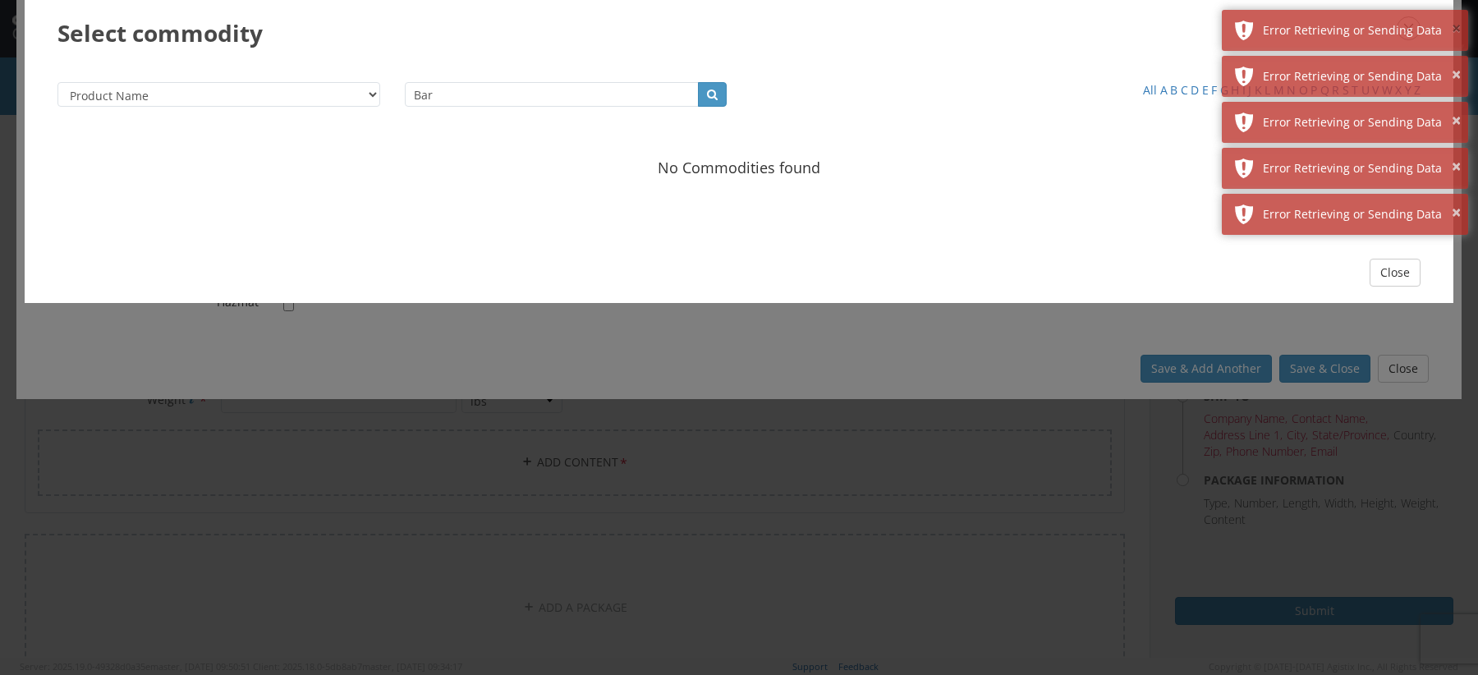
click at [1454, 19] on button "×" at bounding box center [1456, 29] width 9 height 24
click at [1454, 63] on button "×" at bounding box center [1456, 75] width 9 height 24
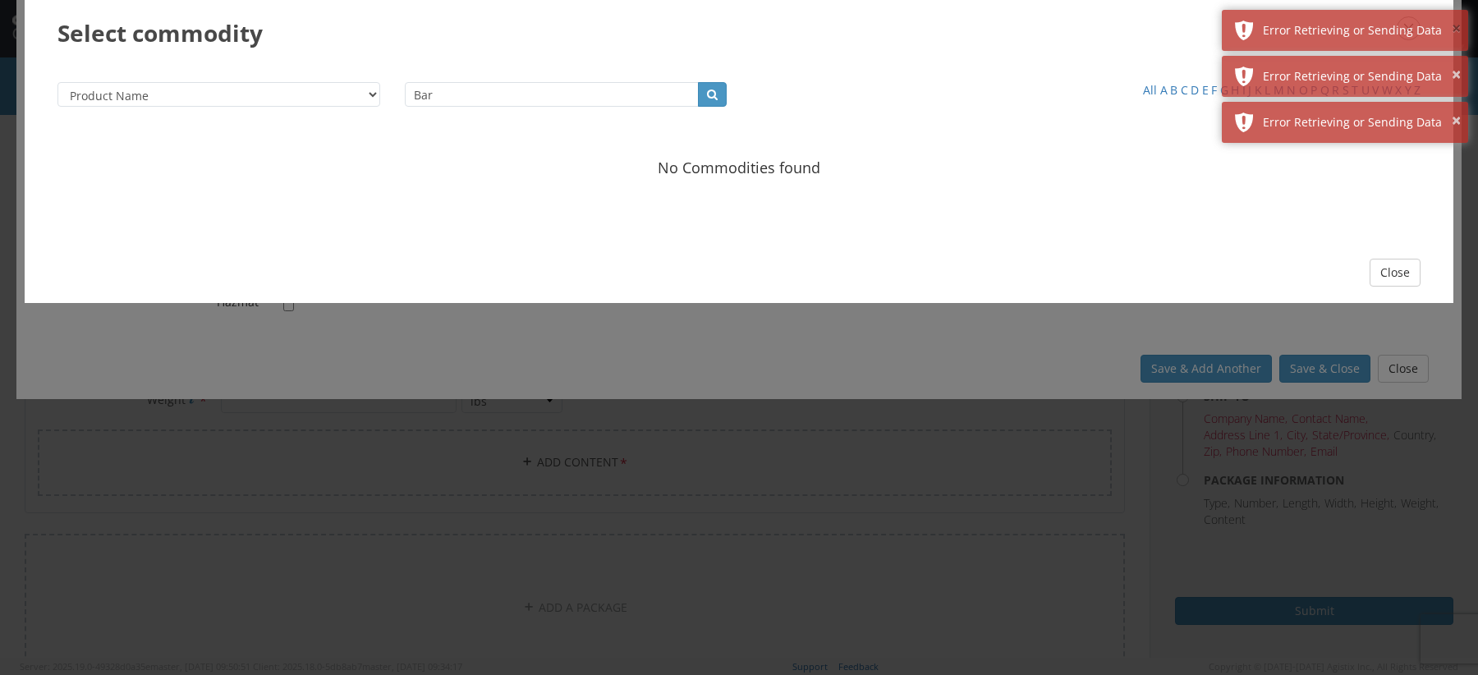
click at [1454, 19] on button "×" at bounding box center [1456, 29] width 9 height 24
click at [1454, 63] on button "×" at bounding box center [1456, 75] width 9 height 24
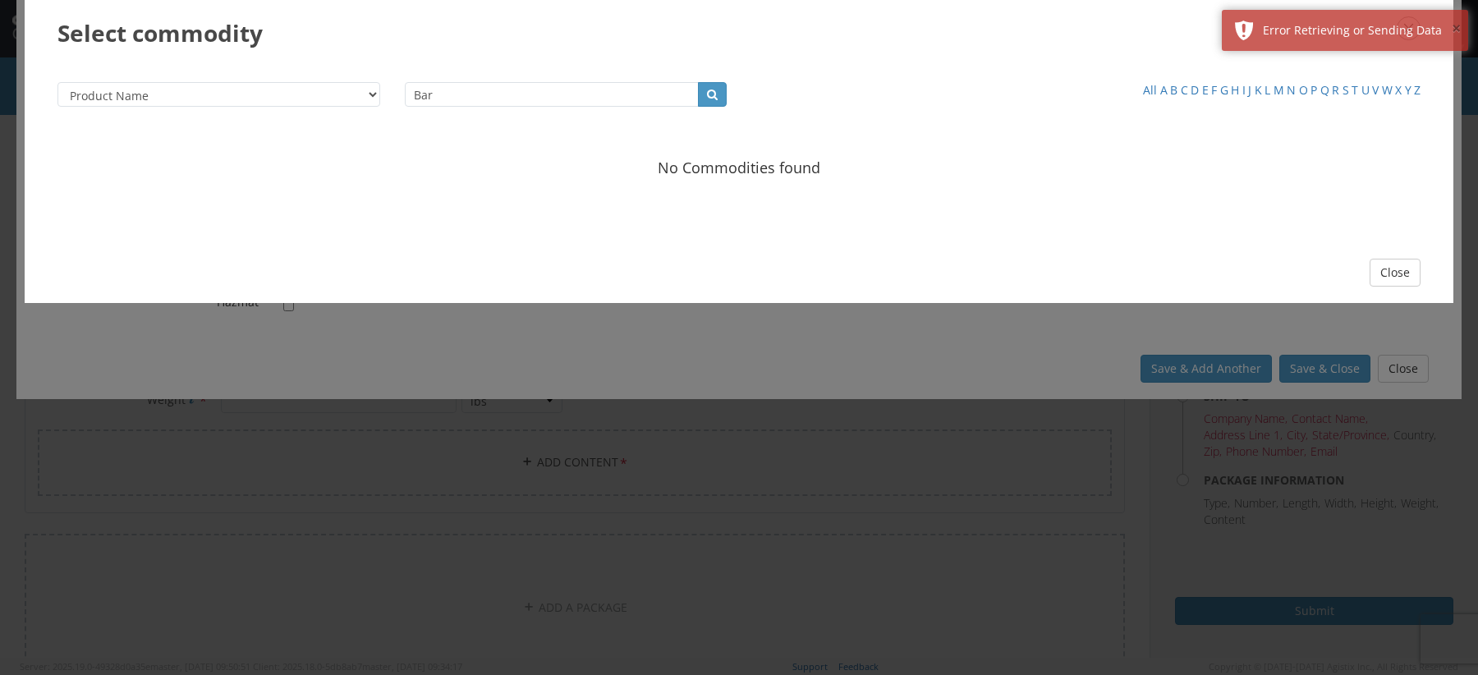
click at [1454, 19] on button "×" at bounding box center [1456, 29] width 9 height 24
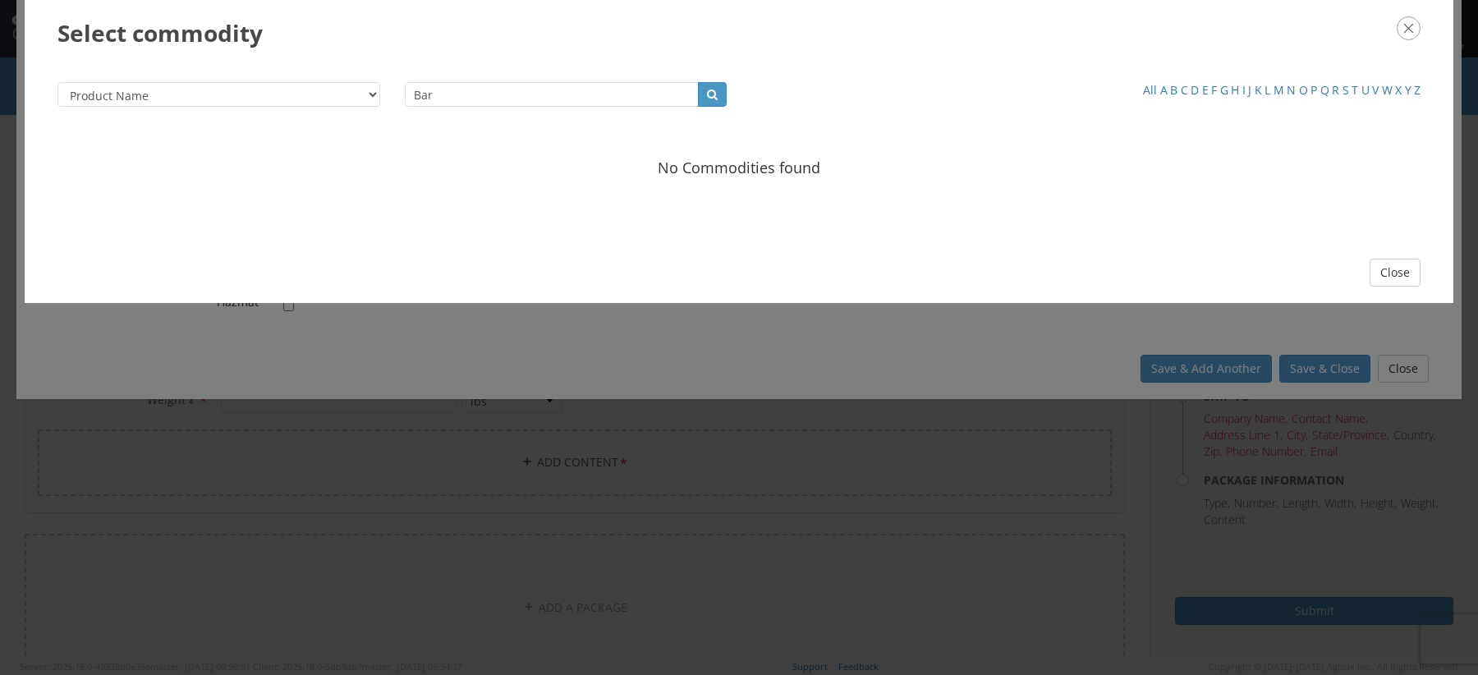
click at [1411, 29] on icon "button" at bounding box center [1409, 28] width 24 height 24
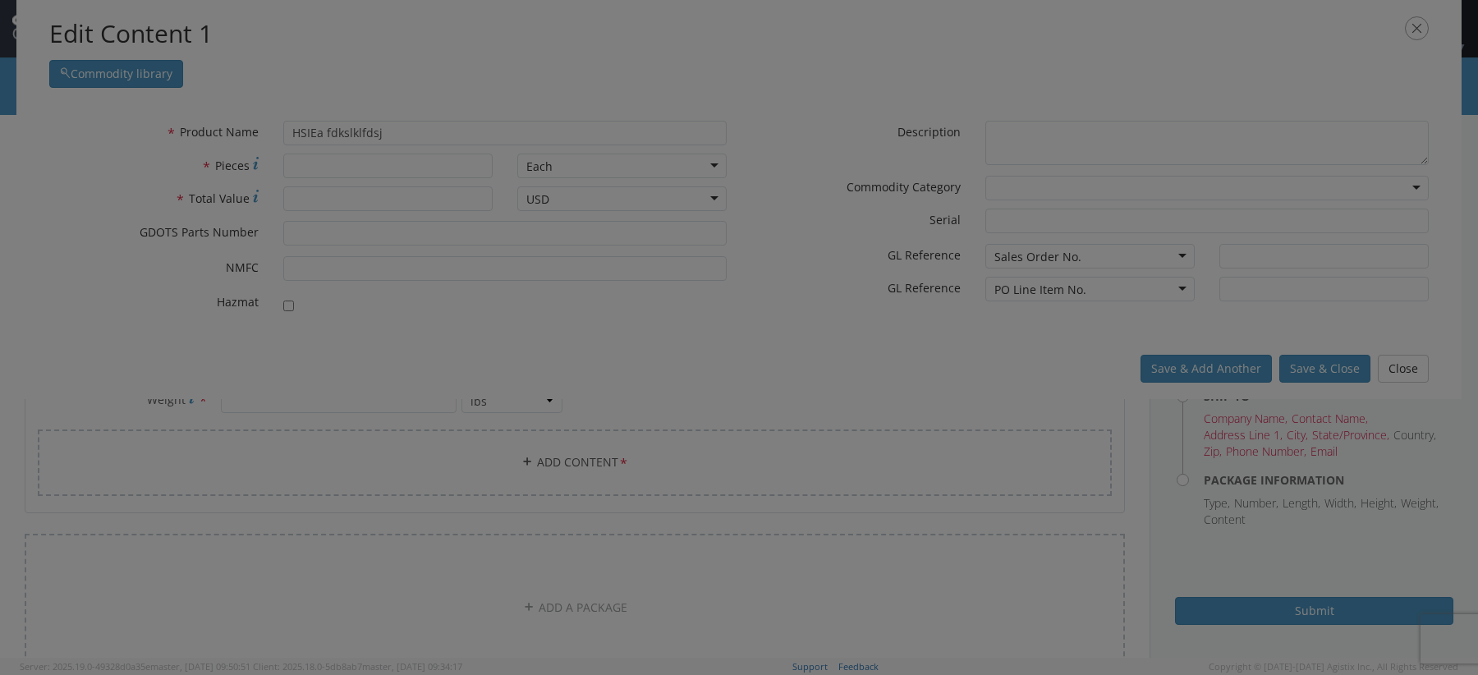
click at [1427, 16] on div at bounding box center [739, 337] width 1478 height 675
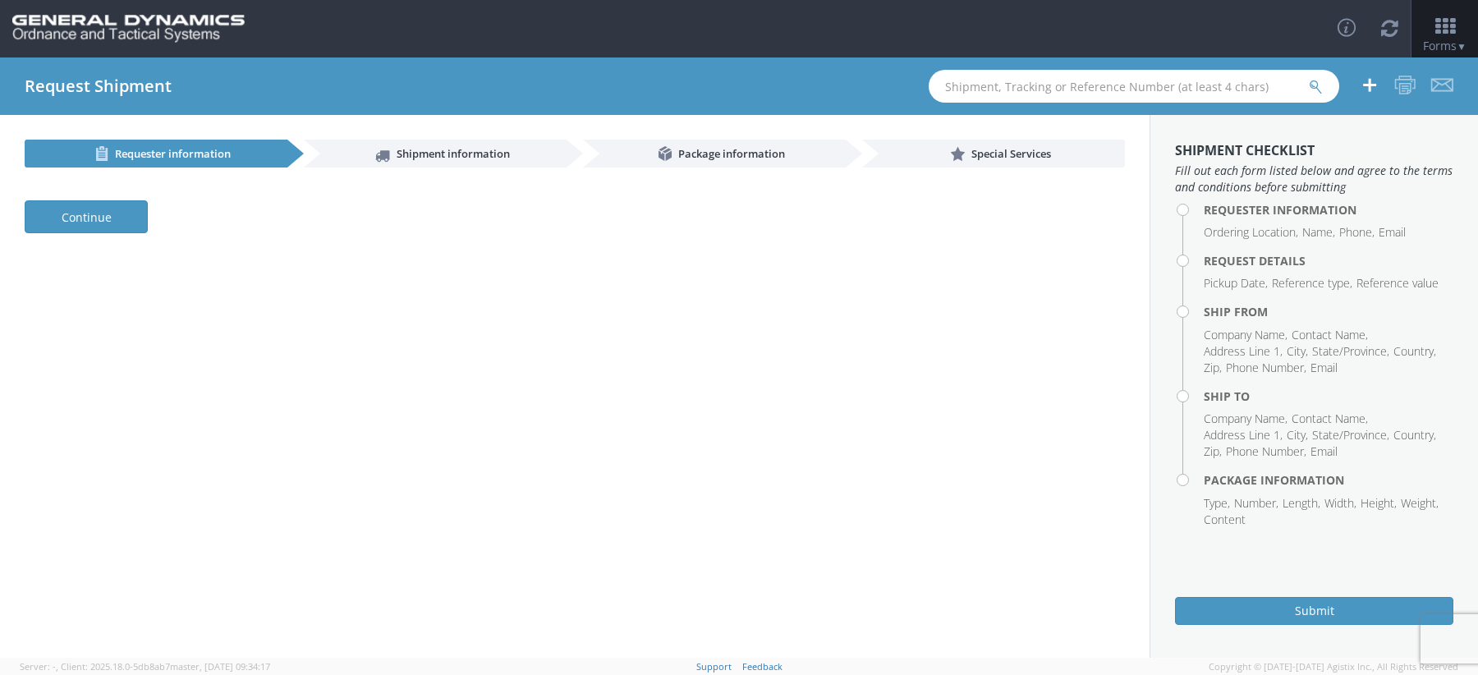
select select
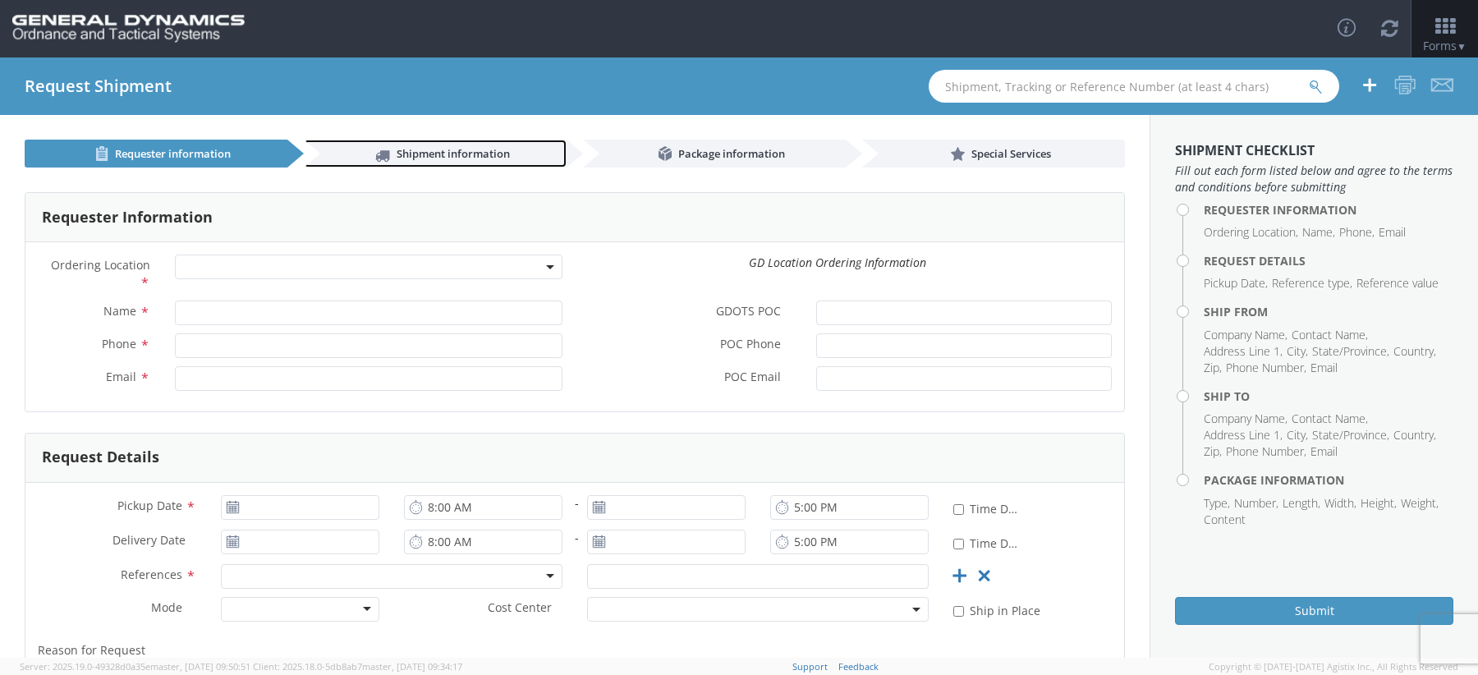
click at [440, 146] on span "Shipment information" at bounding box center [453, 153] width 113 height 15
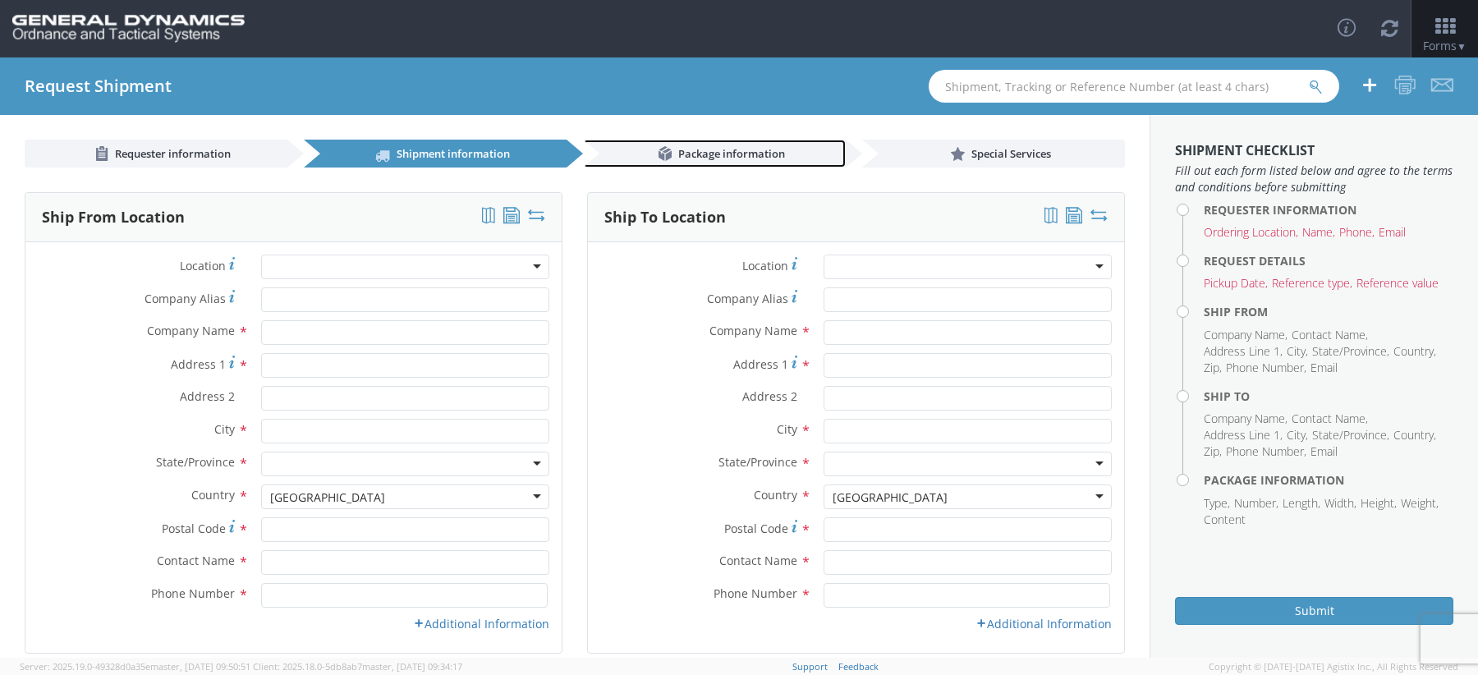
click at [657, 162] on link "Package information" at bounding box center [714, 154] width 263 height 28
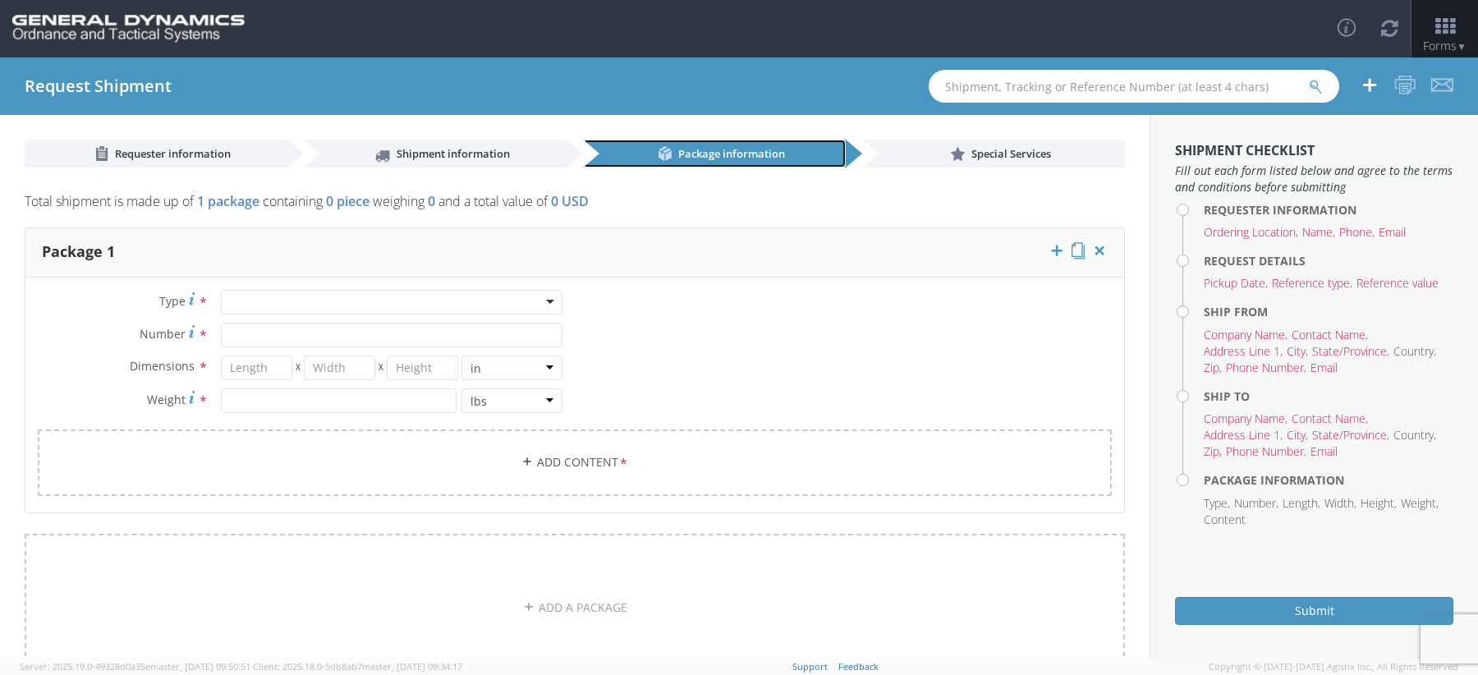
scroll to position [83, 0]
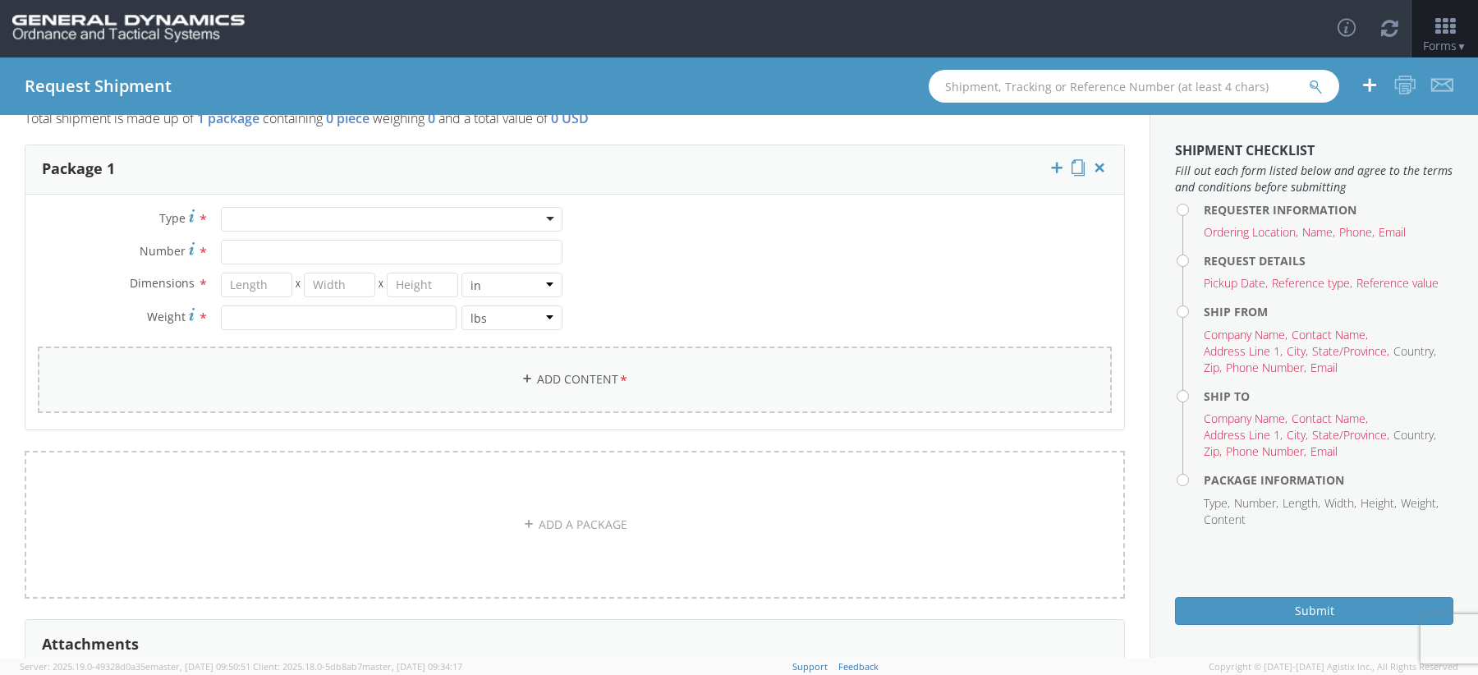
click at [547, 381] on link "Add Content *" at bounding box center [575, 380] width 1074 height 67
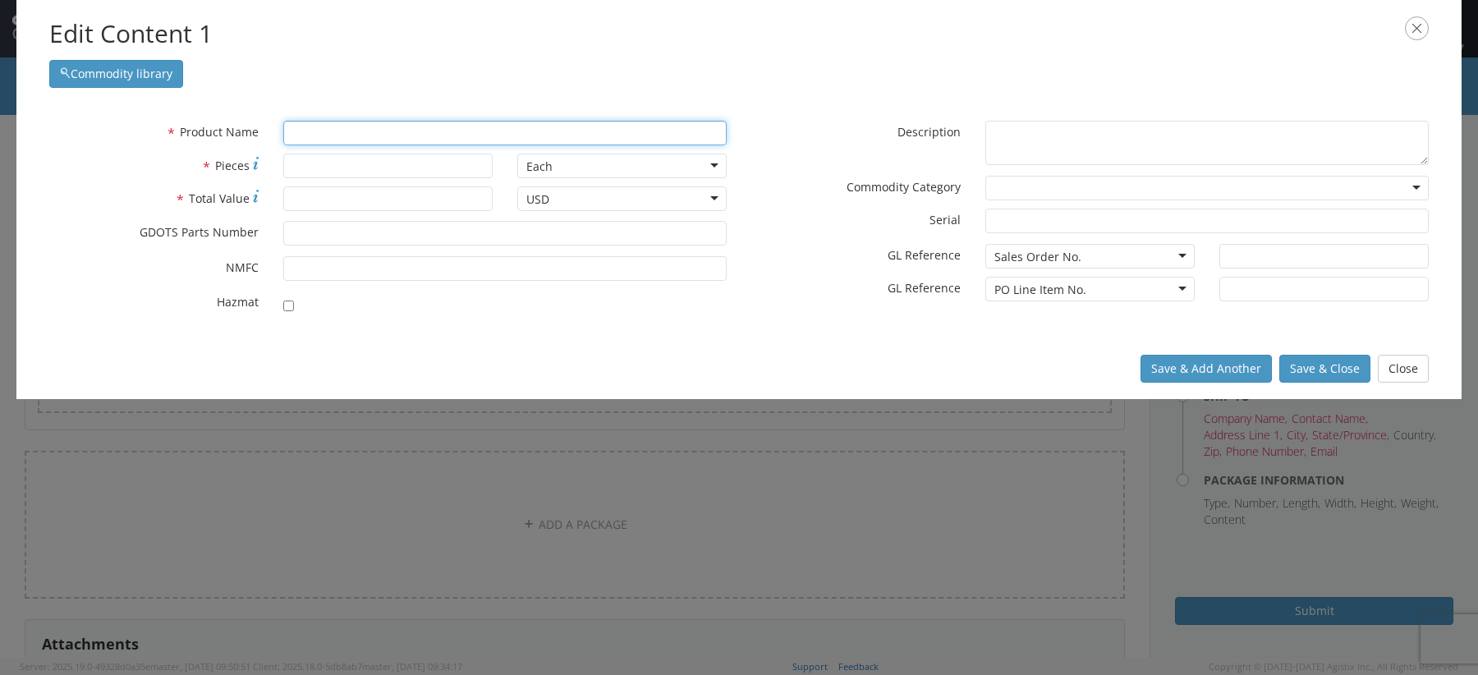
click at [421, 129] on input "text" at bounding box center [504, 133] width 443 height 25
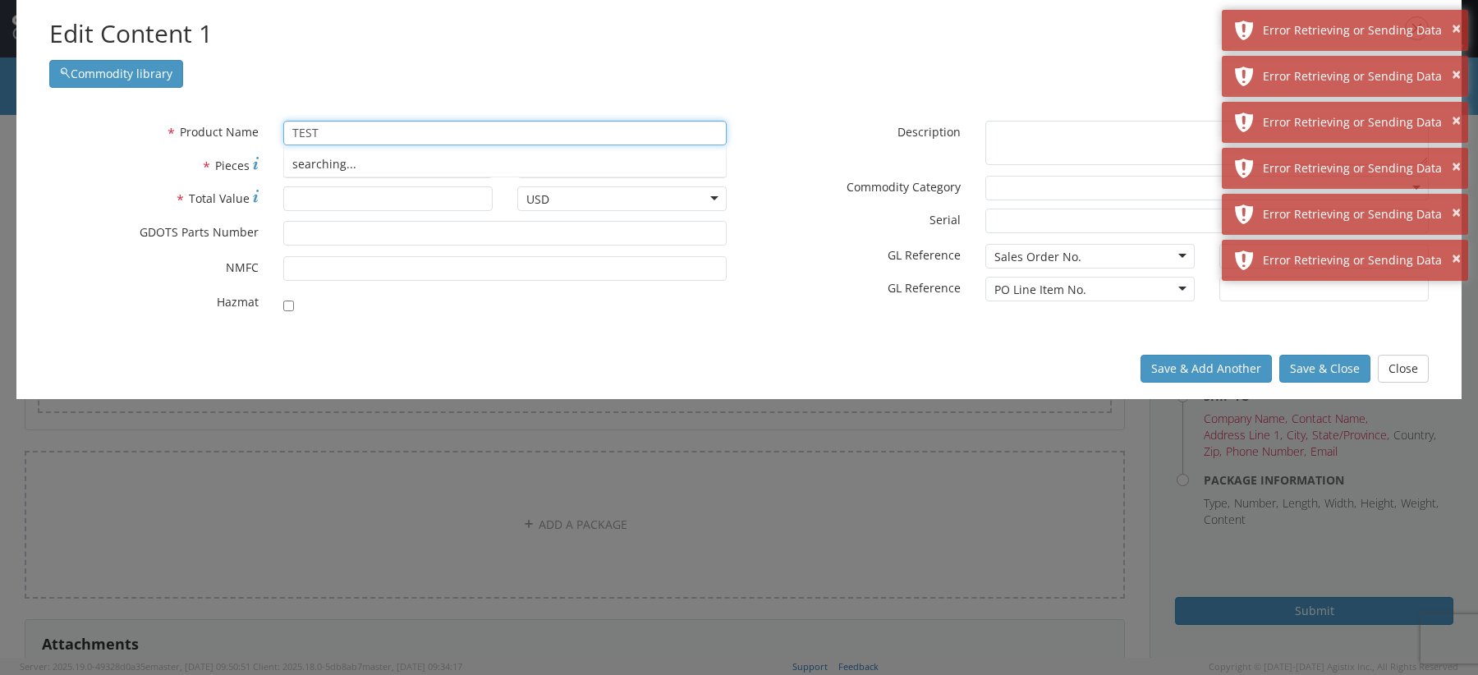
type input "TEST"
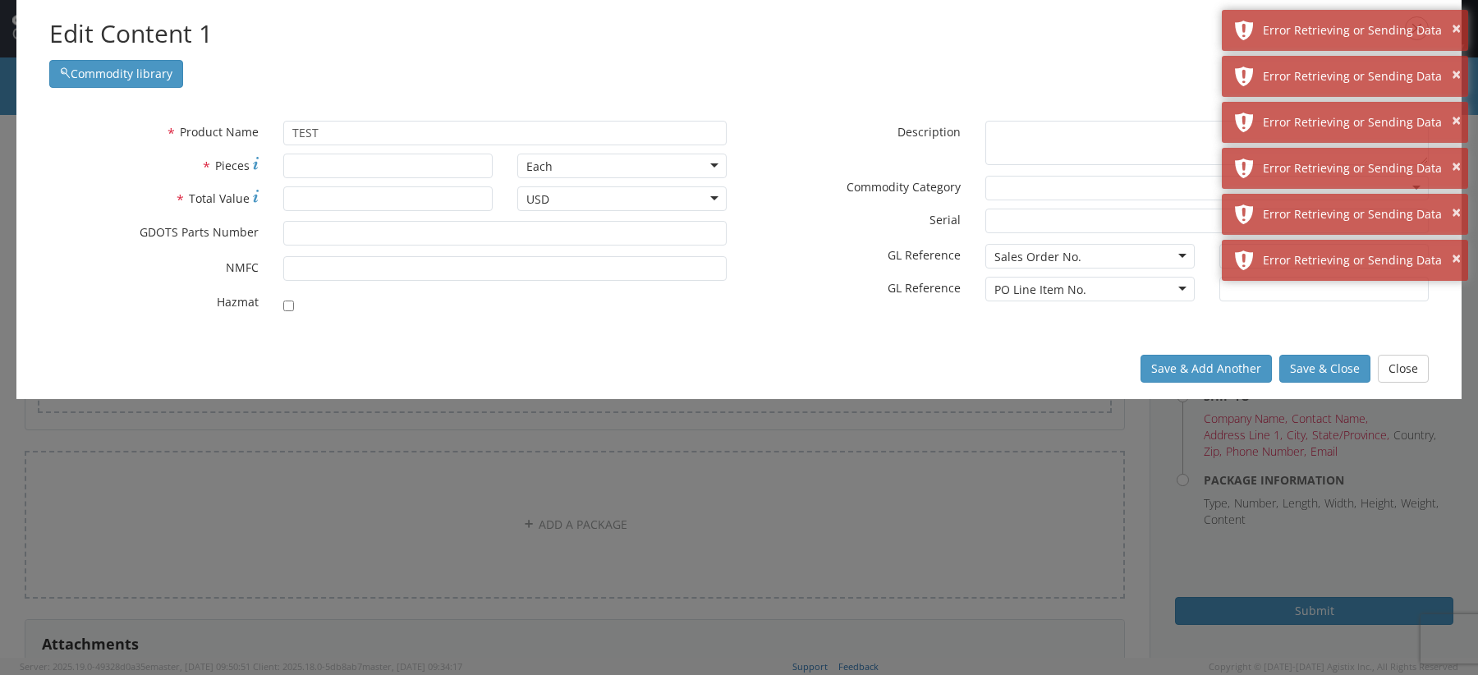
click at [249, 177] on div "* Pieces" at bounding box center [271, 170] width 468 height 33
click at [862, 110] on div "* Product Name TEST searching... * Pieces Number of pieces inside all the packa…" at bounding box center [738, 221] width 1445 height 234
click at [508, 136] on input "TEST" at bounding box center [504, 133] width 443 height 25
click at [426, 167] on input "* Pieces" at bounding box center [387, 166] width 209 height 25
type input "1"
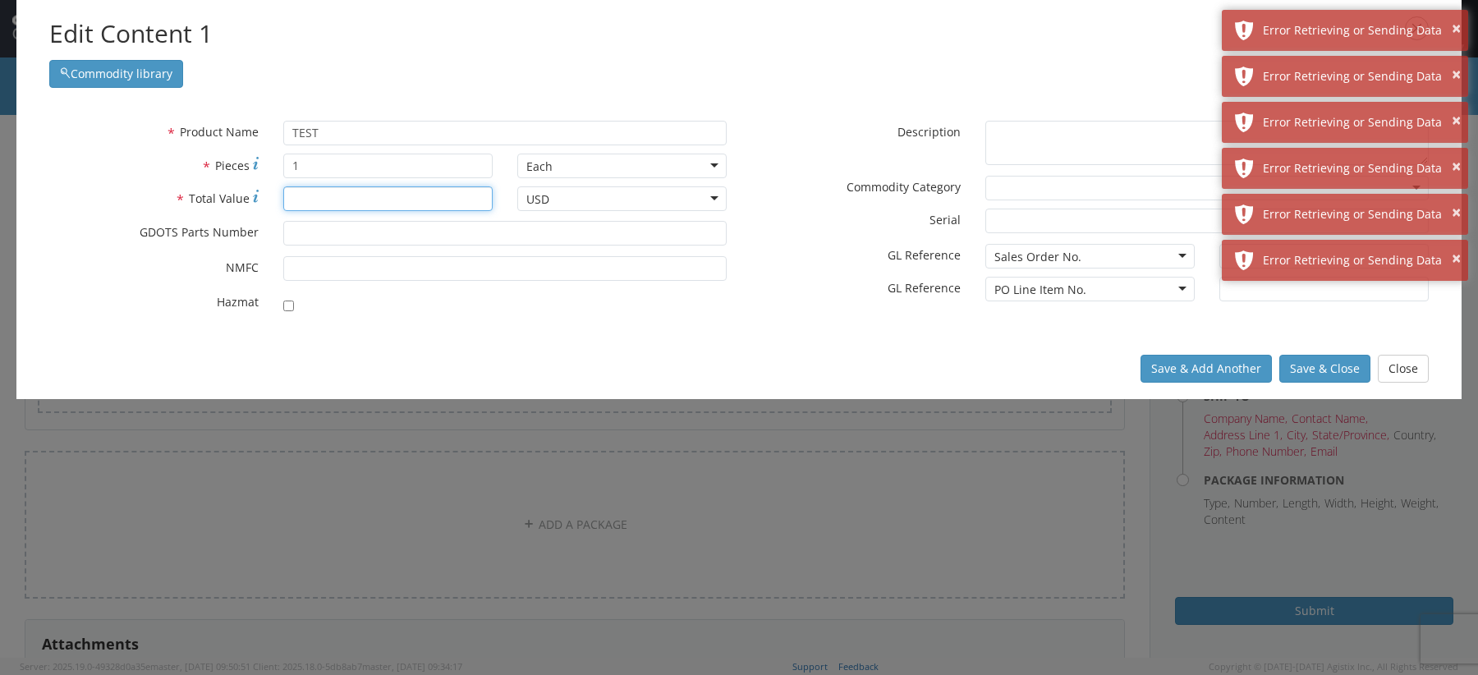
click at [388, 190] on input "* Total Value" at bounding box center [387, 198] width 209 height 25
type input "1"
click at [1301, 363] on button "Save & Close" at bounding box center [1325, 369] width 91 height 28
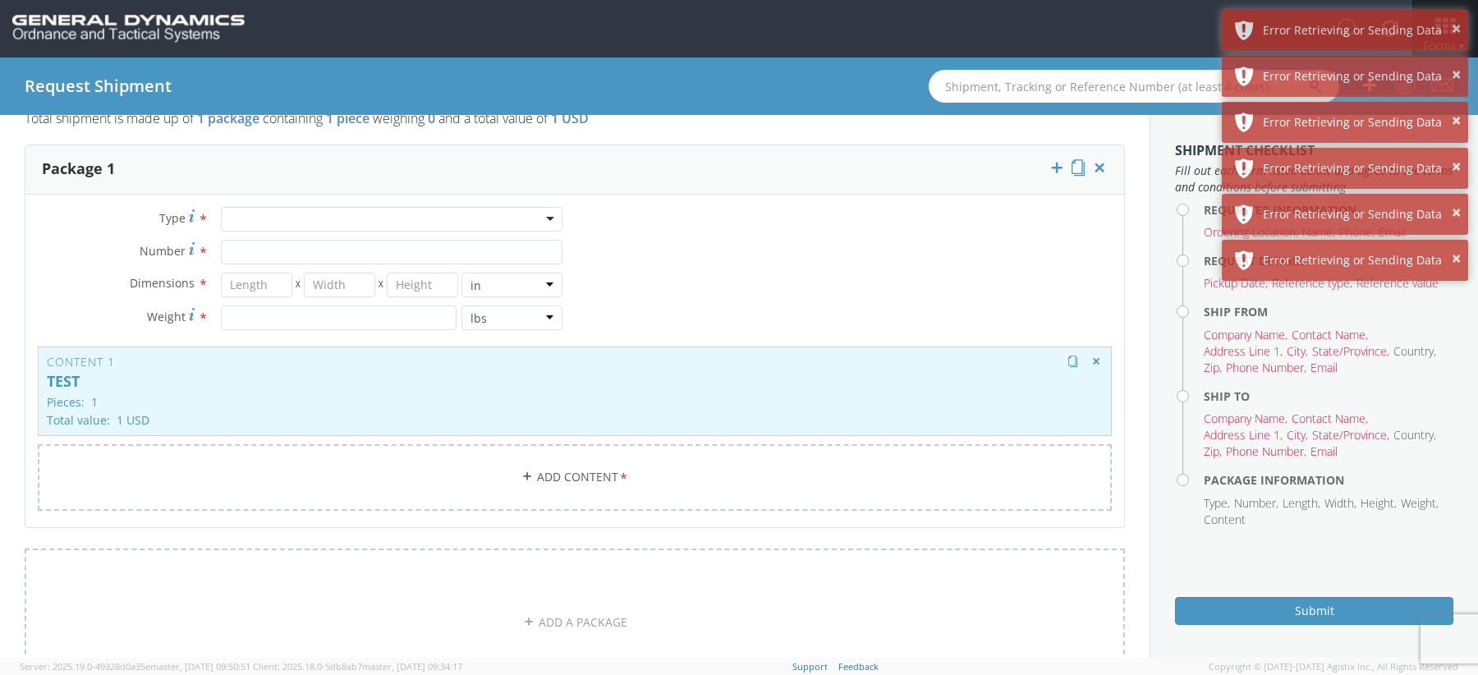
click at [564, 376] on p "TEST" at bounding box center [575, 382] width 1056 height 16
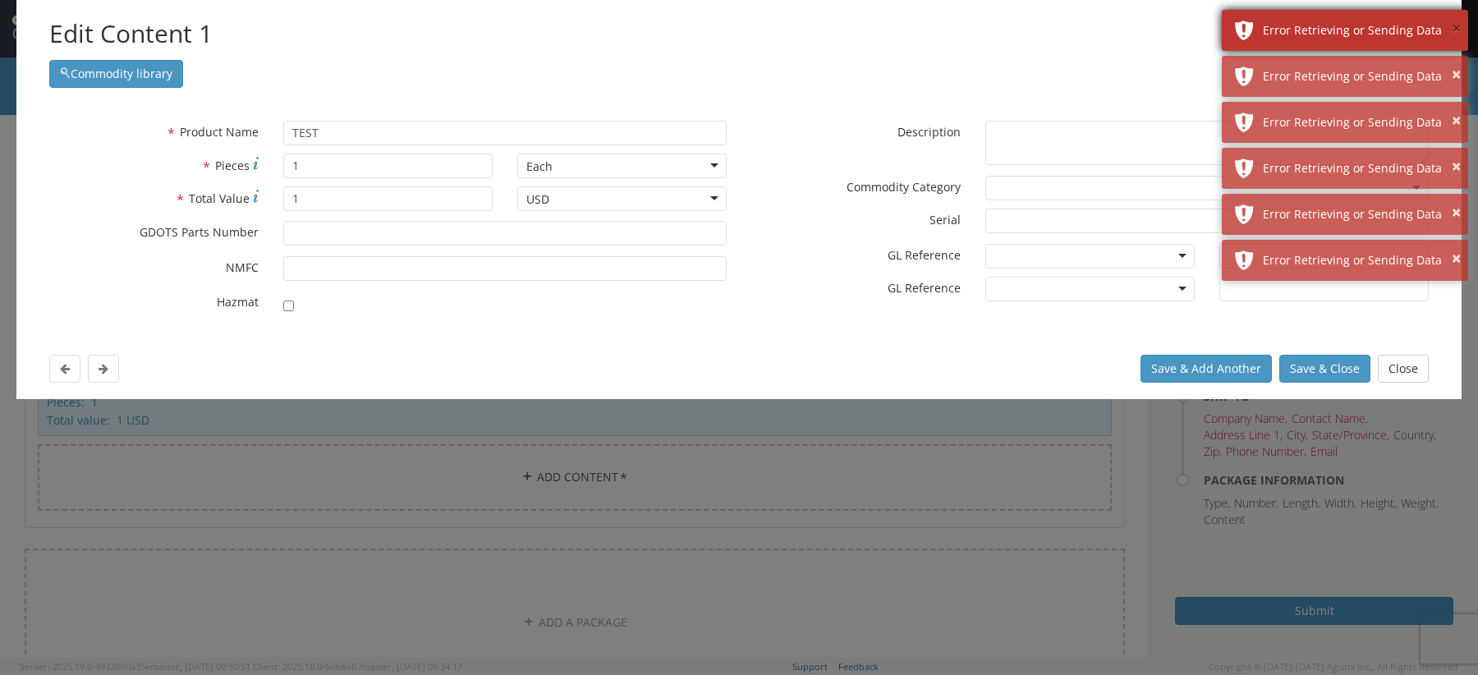
click at [1454, 34] on button "×" at bounding box center [1456, 29] width 9 height 24
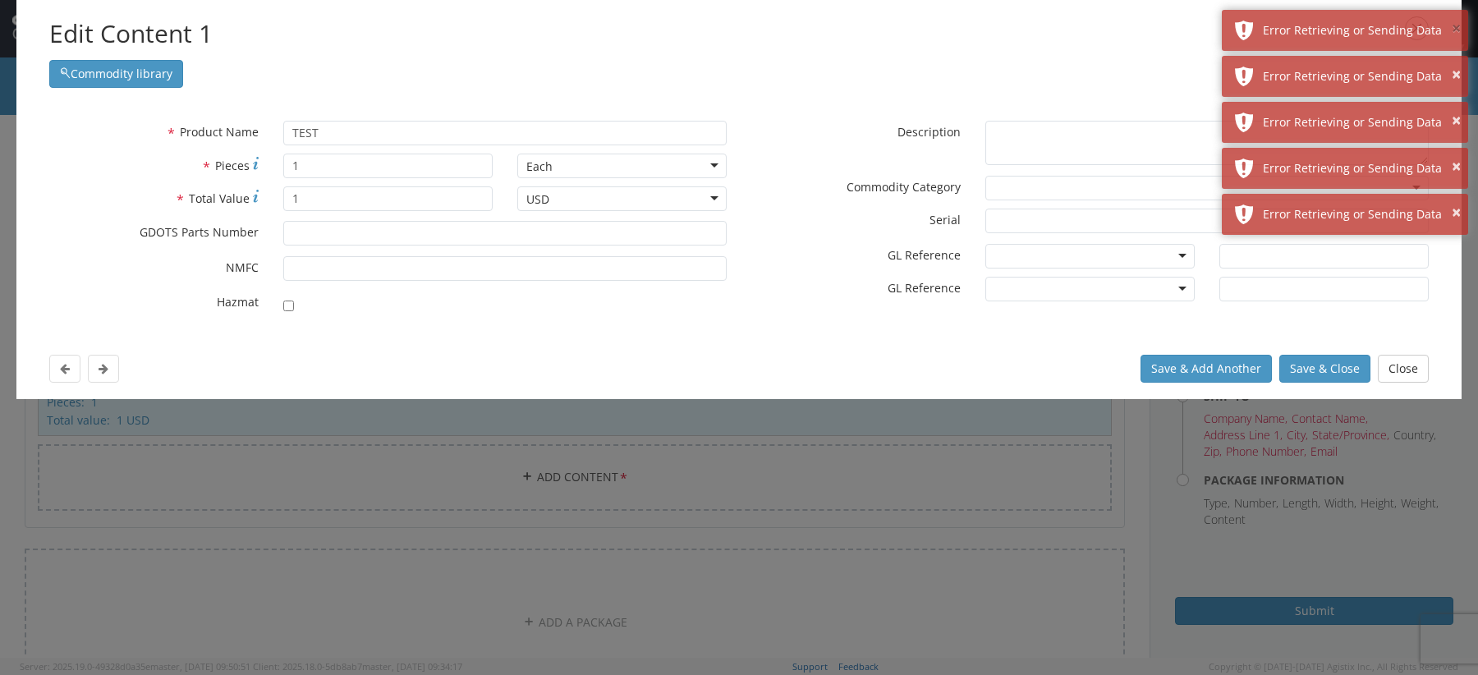
click at [1454, 34] on button "×" at bounding box center [1456, 29] width 9 height 24
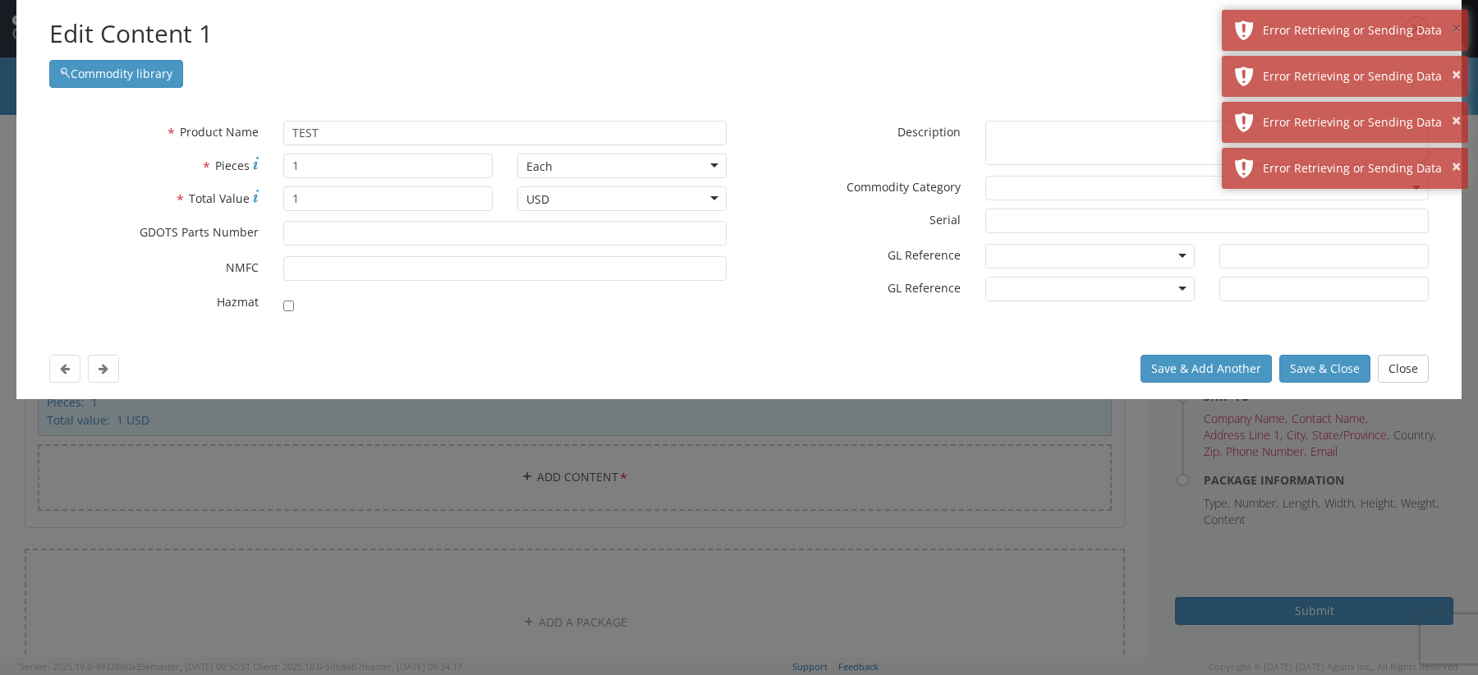
click at [1454, 34] on button "×" at bounding box center [1456, 29] width 9 height 24
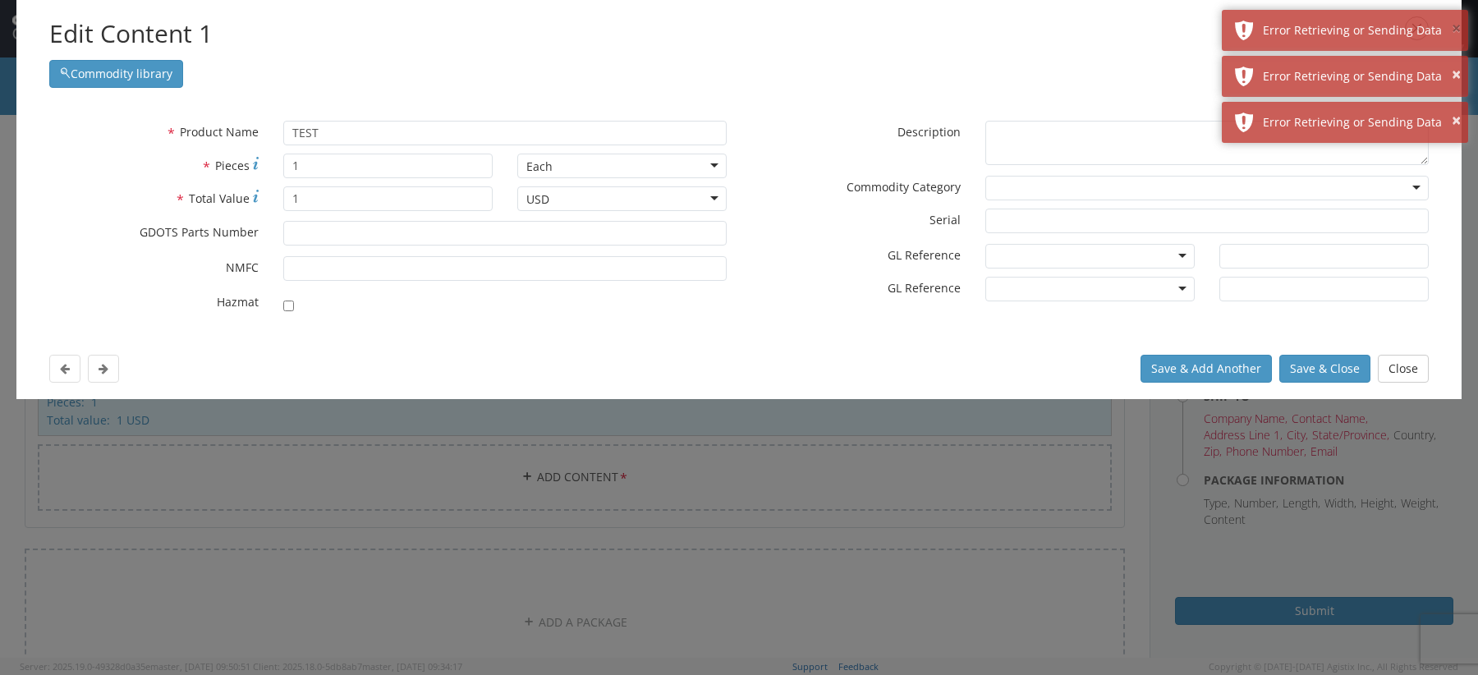
click at [1454, 34] on button "×" at bounding box center [1456, 29] width 9 height 24
click at [1454, 63] on button "×" at bounding box center [1456, 75] width 9 height 24
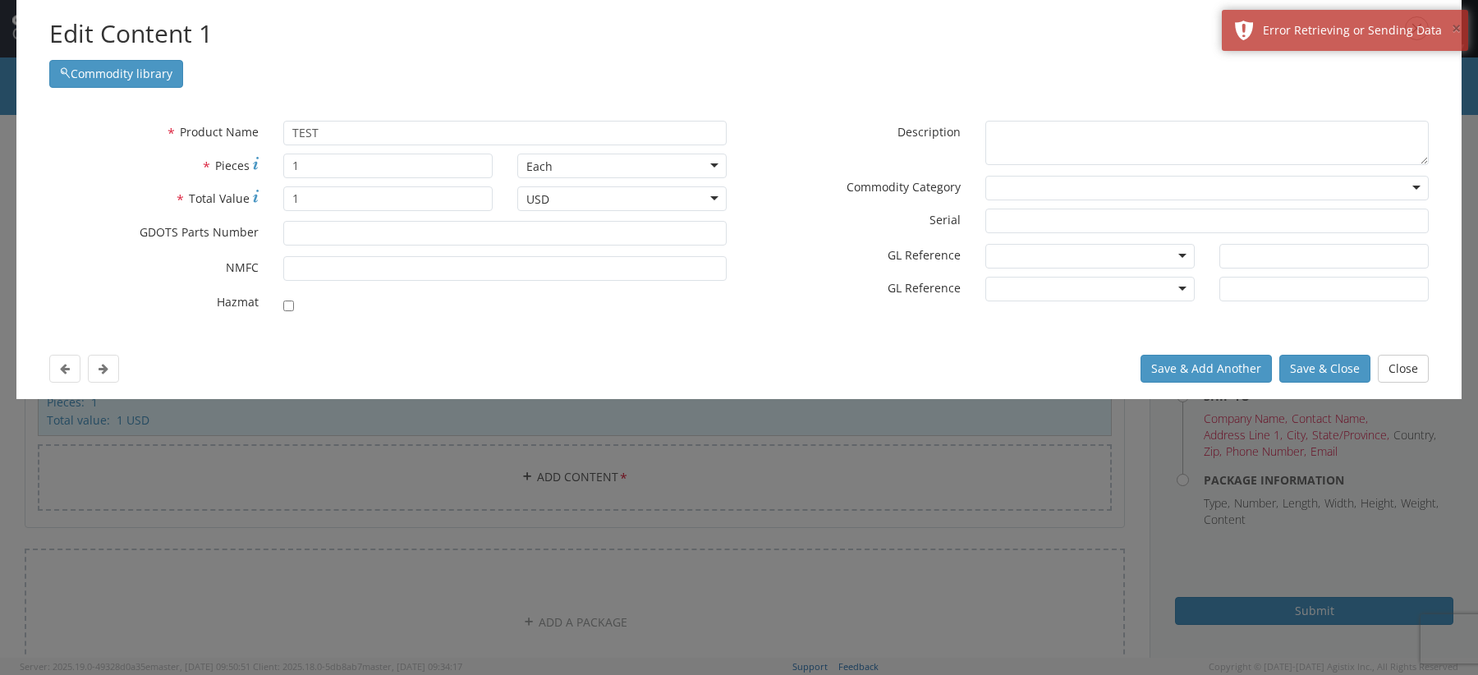
click at [1454, 34] on button "×" at bounding box center [1456, 29] width 9 height 24
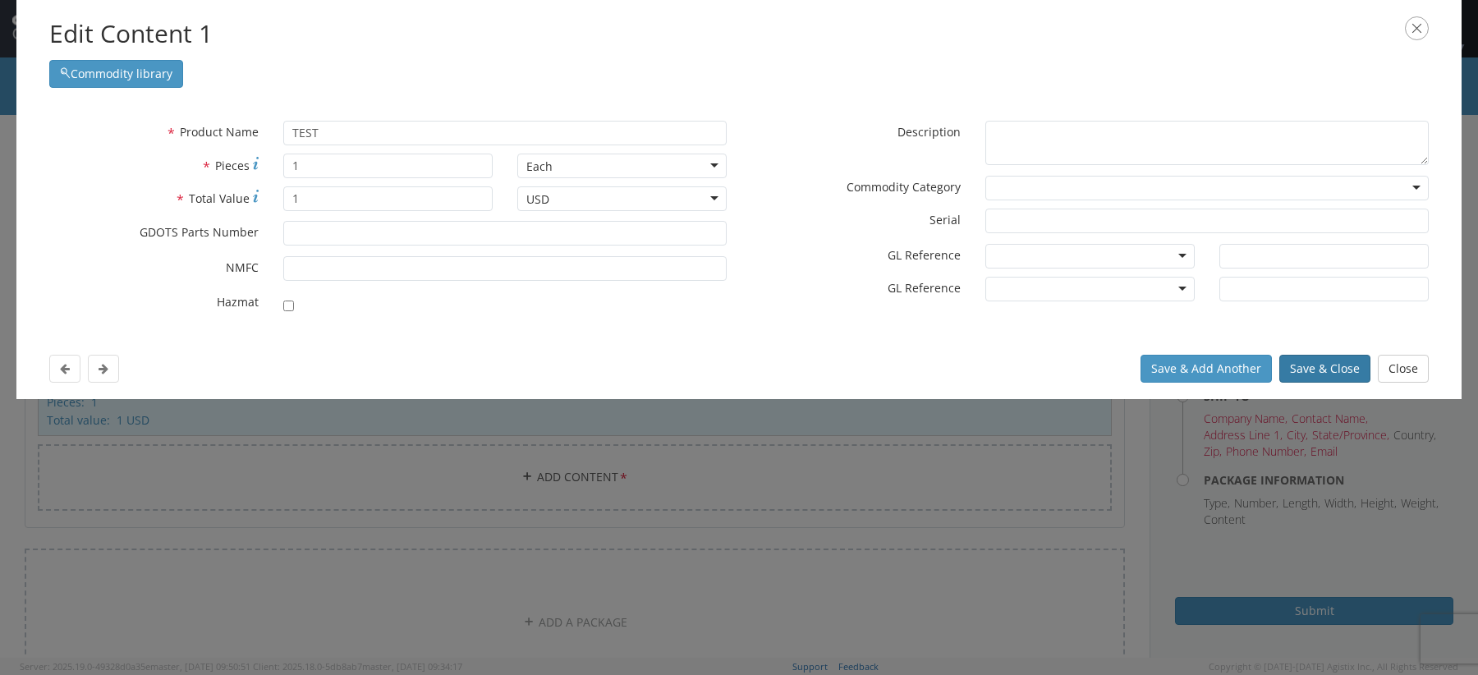
click at [1337, 371] on button "Save & Close" at bounding box center [1325, 369] width 91 height 28
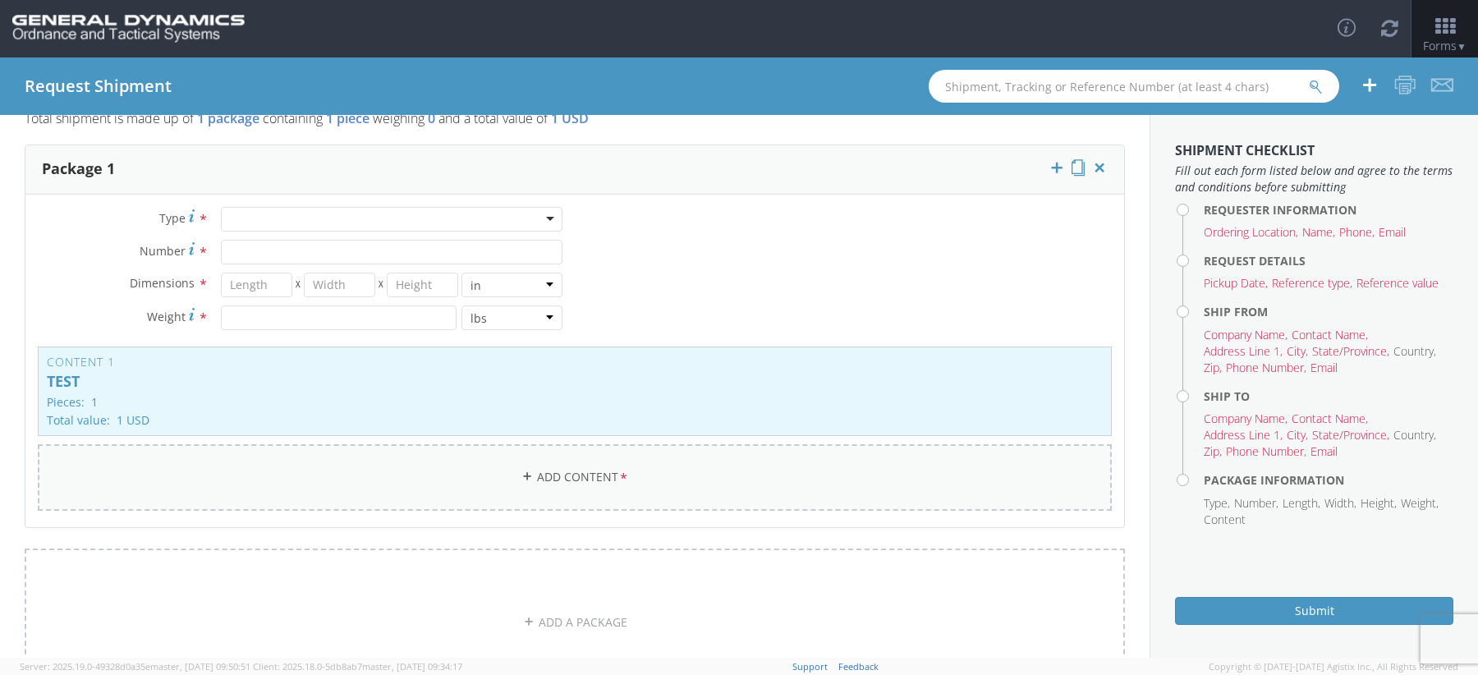
click at [533, 476] on link "Add Content *" at bounding box center [575, 477] width 1074 height 67
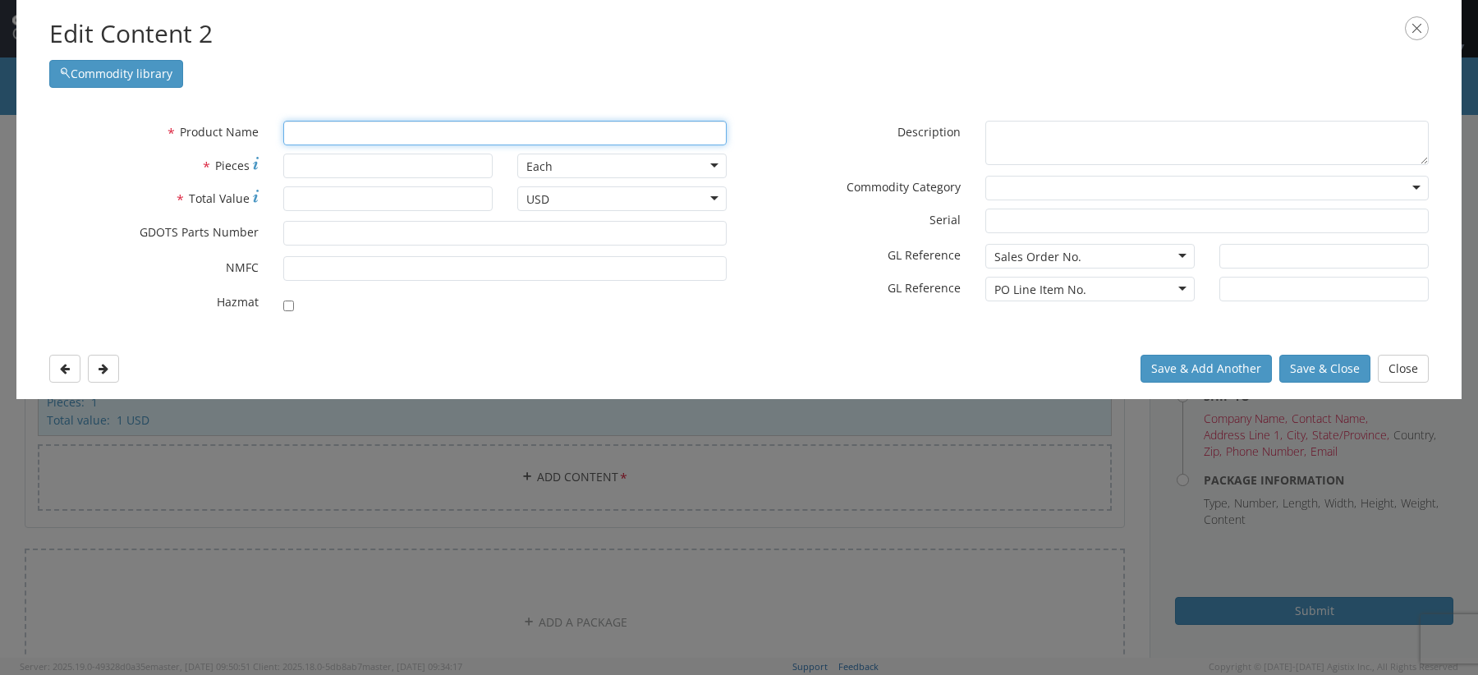
click at [465, 122] on input "text" at bounding box center [504, 133] width 443 height 25
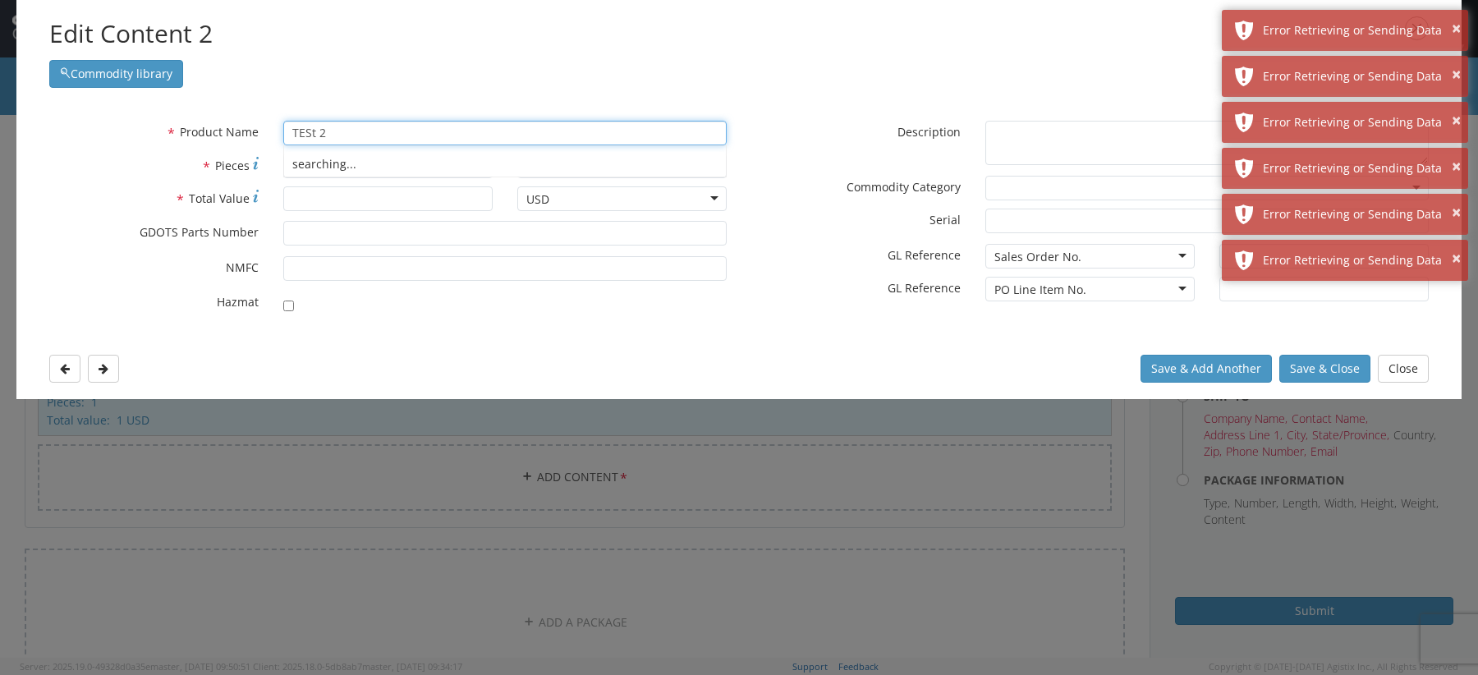
type input "TESt 2"
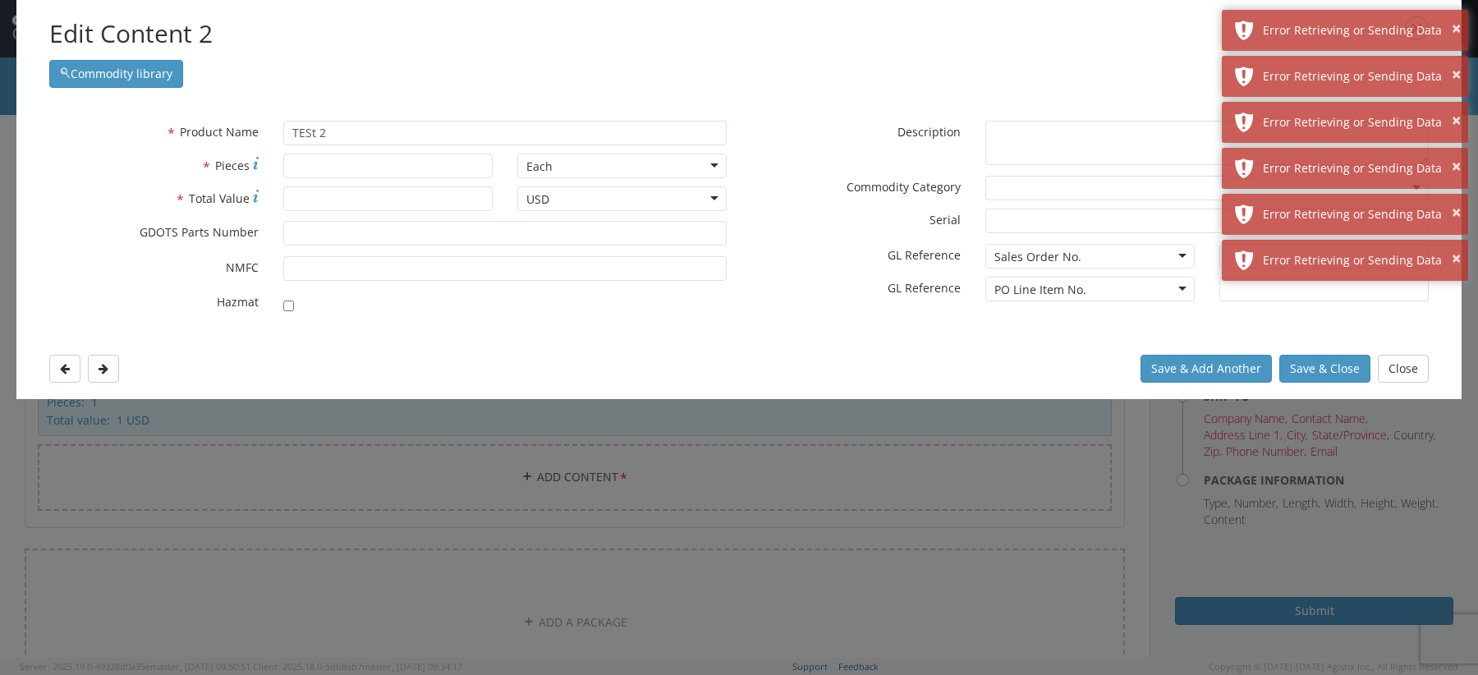
click at [235, 174] on label "* Pieces" at bounding box center [154, 165] width 234 height 23
click at [283, 174] on input "* Pieces" at bounding box center [387, 166] width 209 height 25
type input "1"
click at [309, 195] on input "* Total Value" at bounding box center [387, 198] width 209 height 25
type input "1"
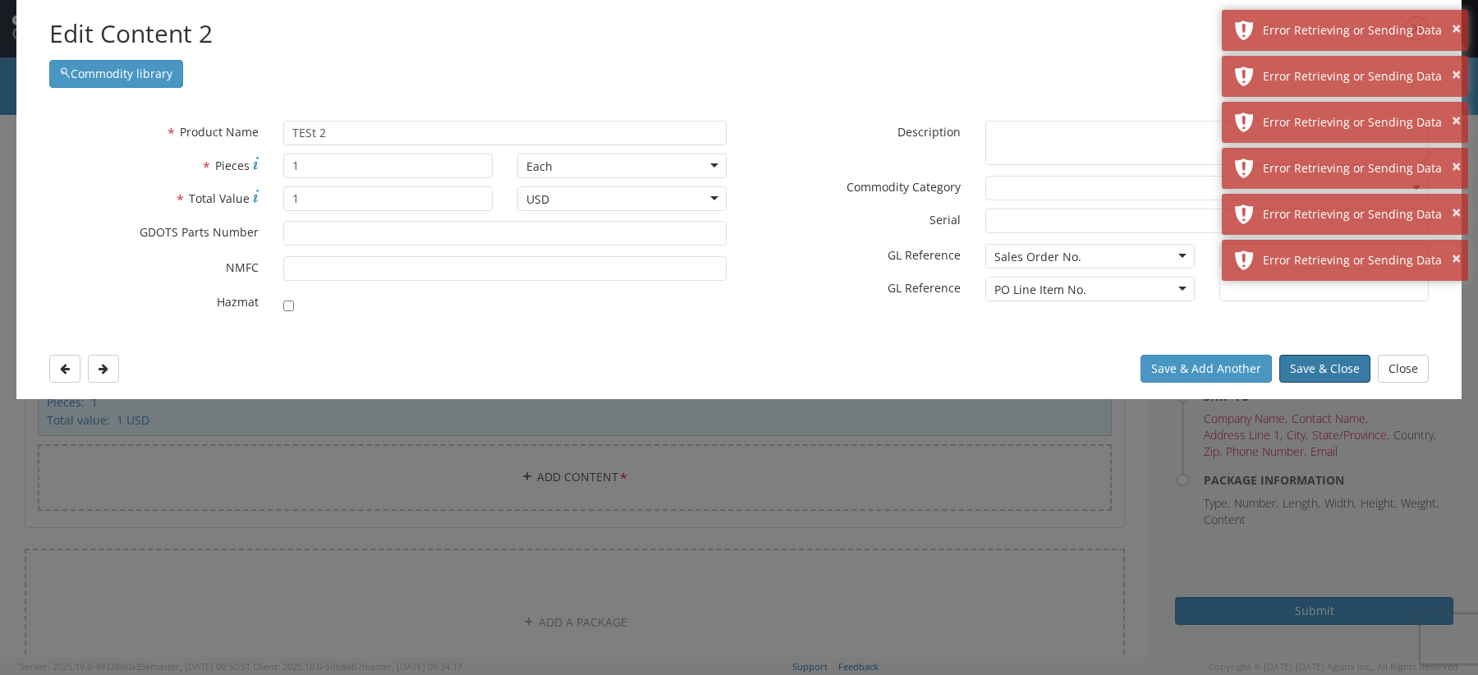
click at [1309, 380] on button "Save & Close" at bounding box center [1325, 369] width 91 height 28
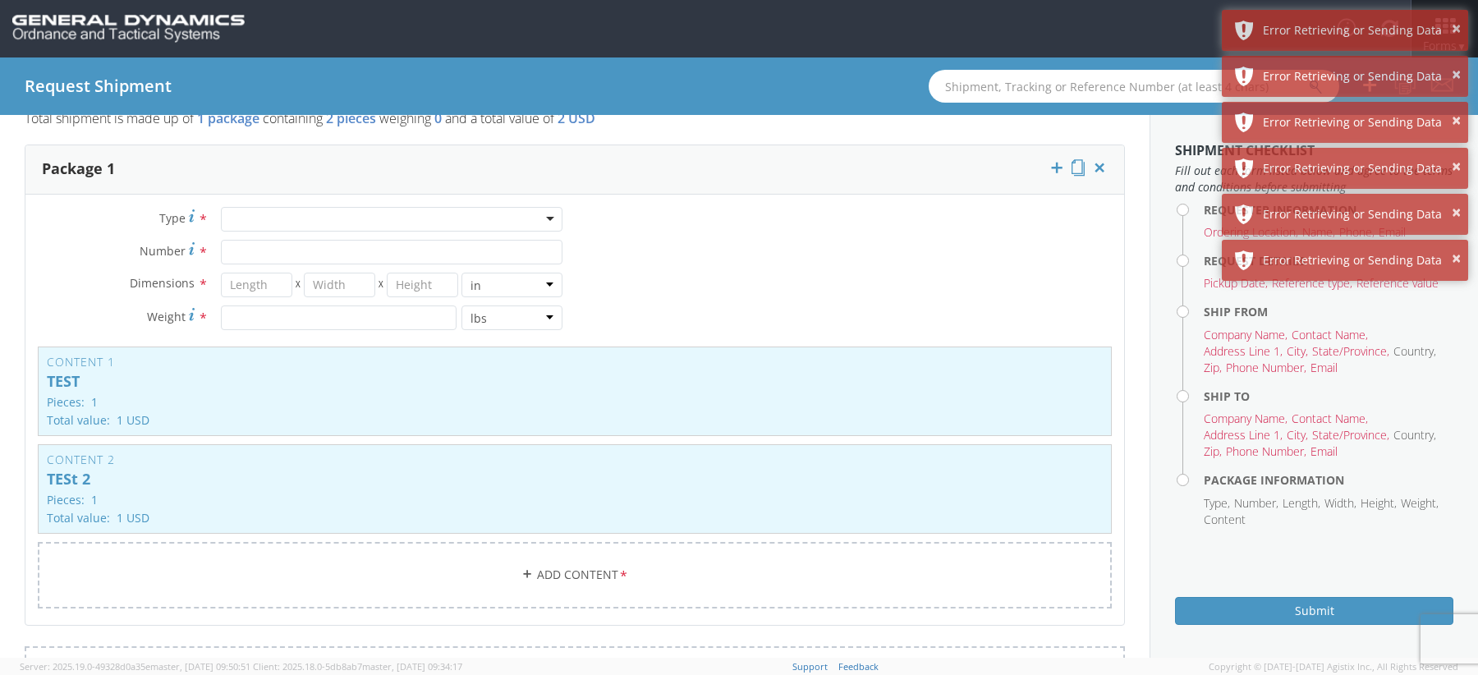
scroll to position [0, 0]
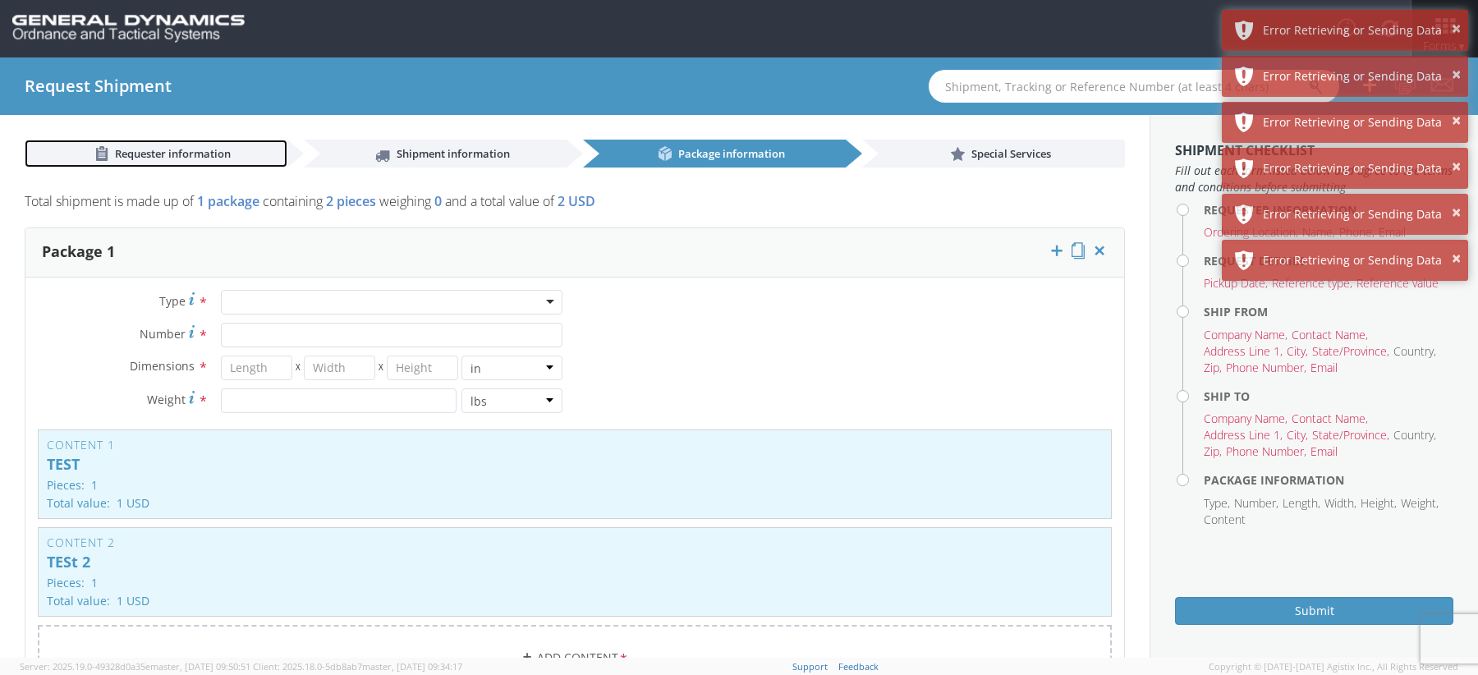
click at [101, 143] on link "Requester information" at bounding box center [156, 154] width 263 height 28
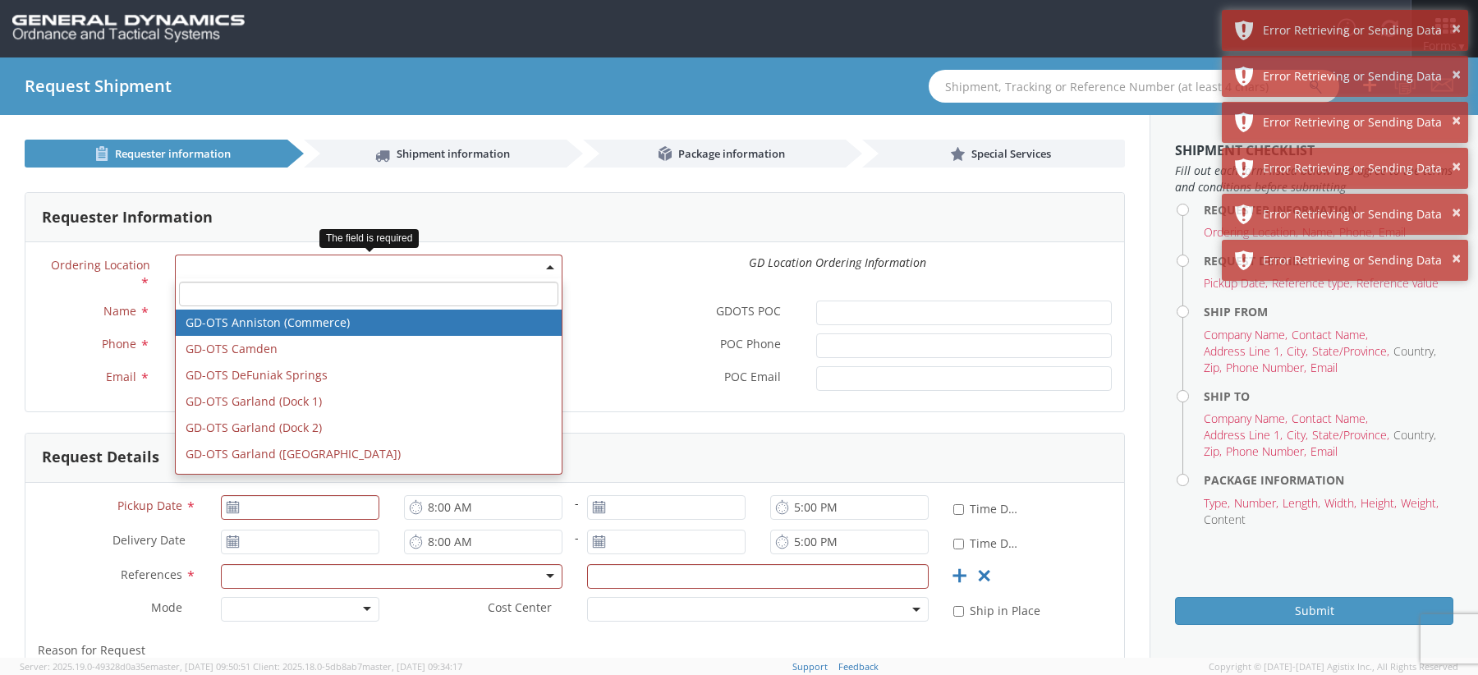
click at [213, 260] on span at bounding box center [369, 267] width 388 height 25
select select "318"
type input "Brenda.winter@gd-ots.com;Bonita.mason@gd-ots.com"
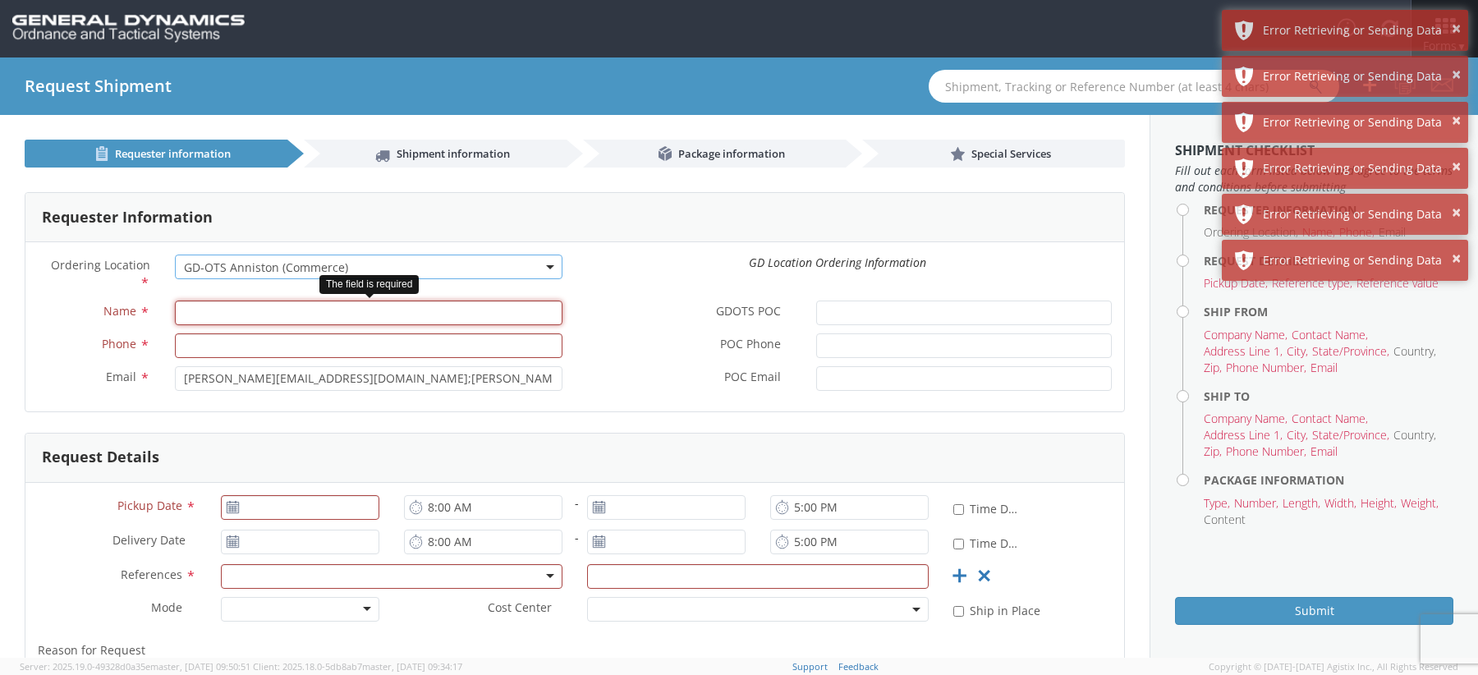
click at [214, 309] on input "Name *" at bounding box center [369, 313] width 388 height 25
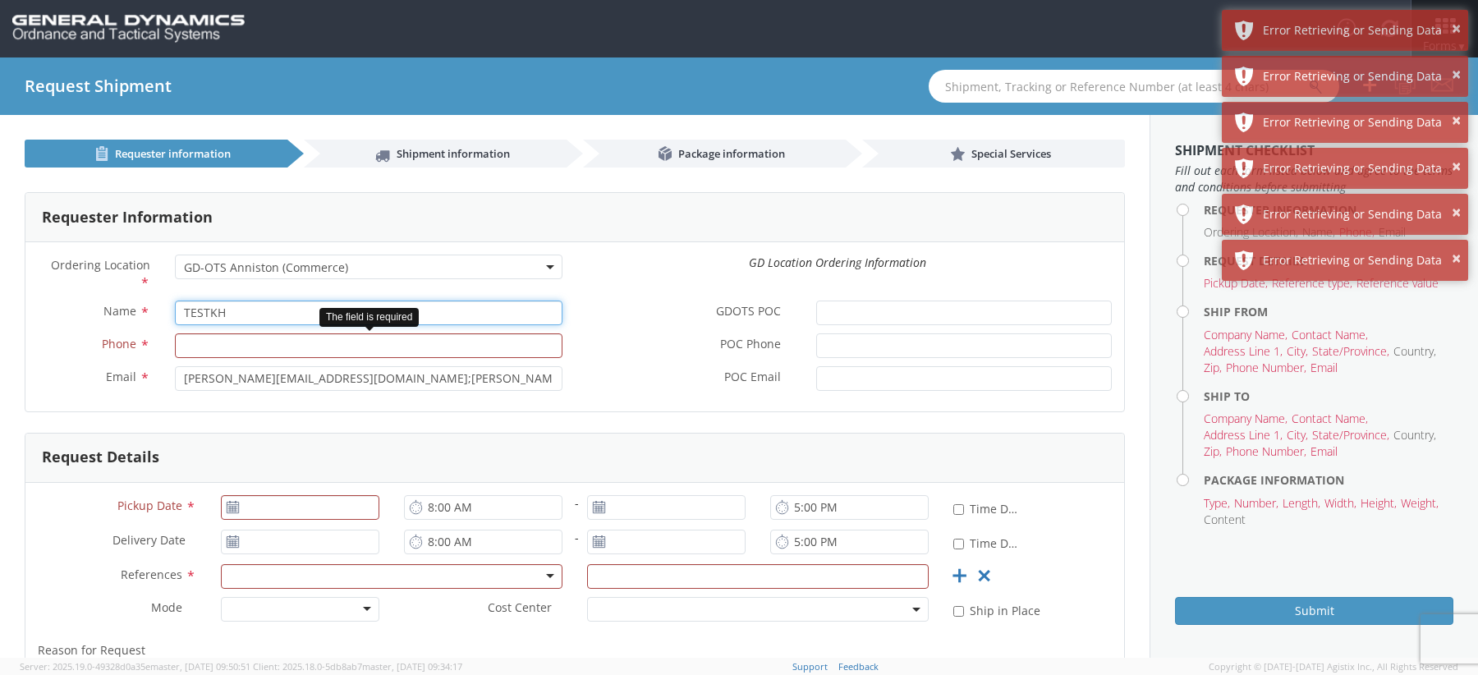
type input "TESTKH"
click at [246, 360] on div "Phone * The field is required" at bounding box center [299, 349] width 549 height 33
click at [234, 346] on input "Phone *" at bounding box center [369, 345] width 388 height 25
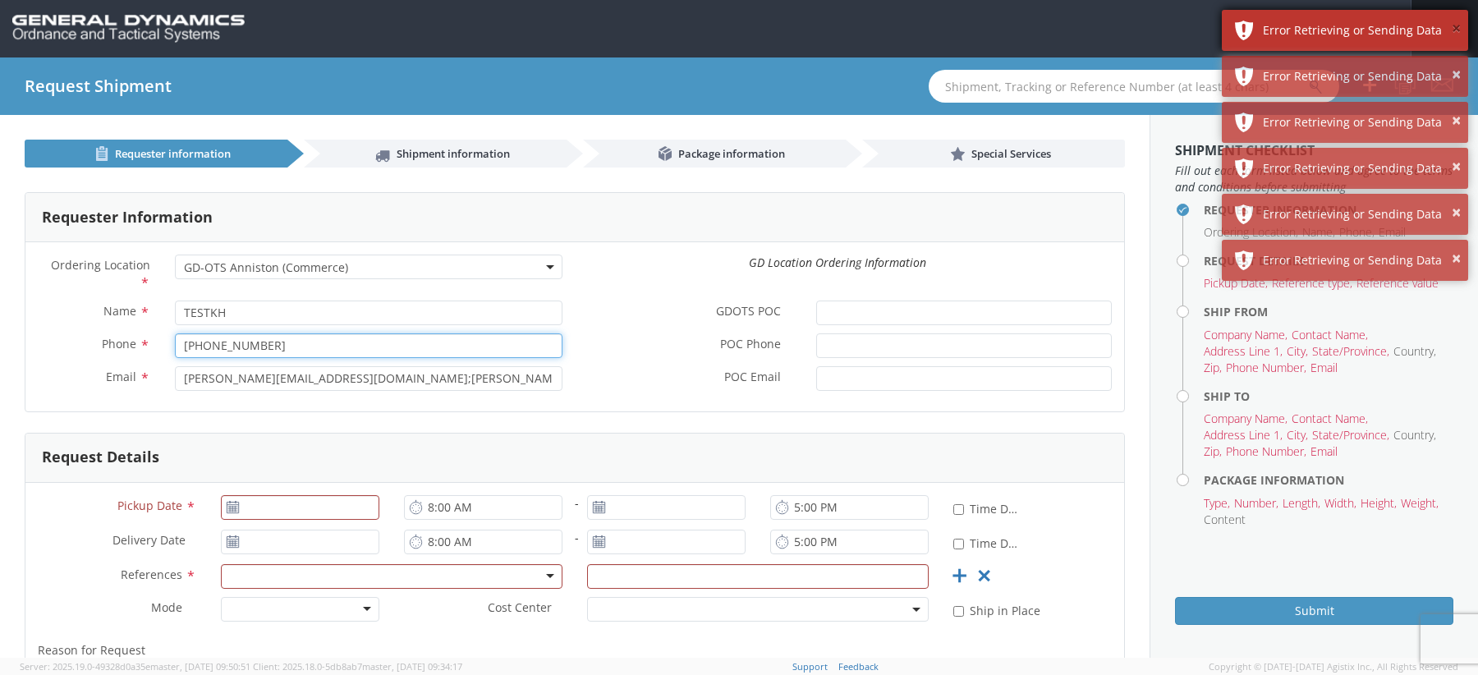
type input "555-555-5555"
click at [1454, 25] on button "×" at bounding box center [1456, 29] width 9 height 24
click at [1454, 63] on button "×" at bounding box center [1456, 75] width 9 height 24
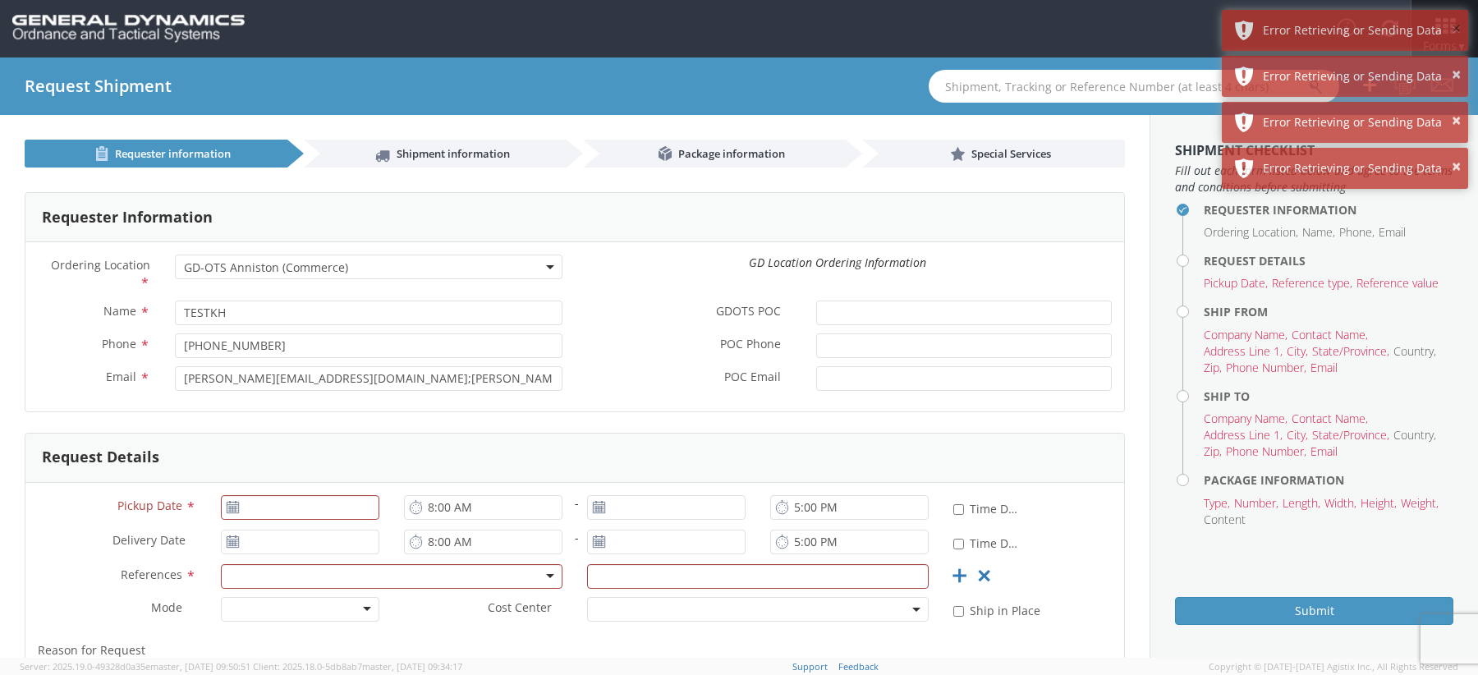
click at [1454, 25] on button "×" at bounding box center [1456, 29] width 9 height 24
click at [1454, 63] on button "×" at bounding box center [1456, 75] width 9 height 24
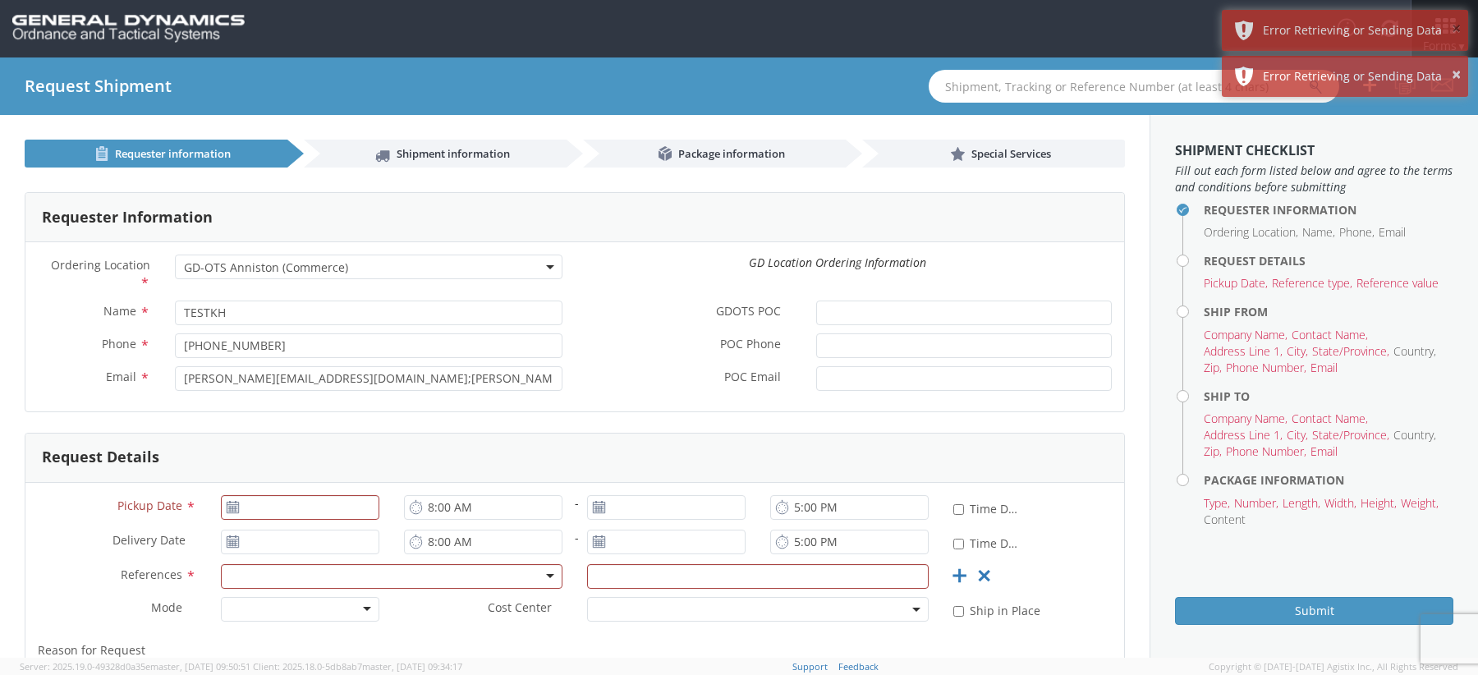
click at [1454, 25] on button "×" at bounding box center [1456, 29] width 9 height 24
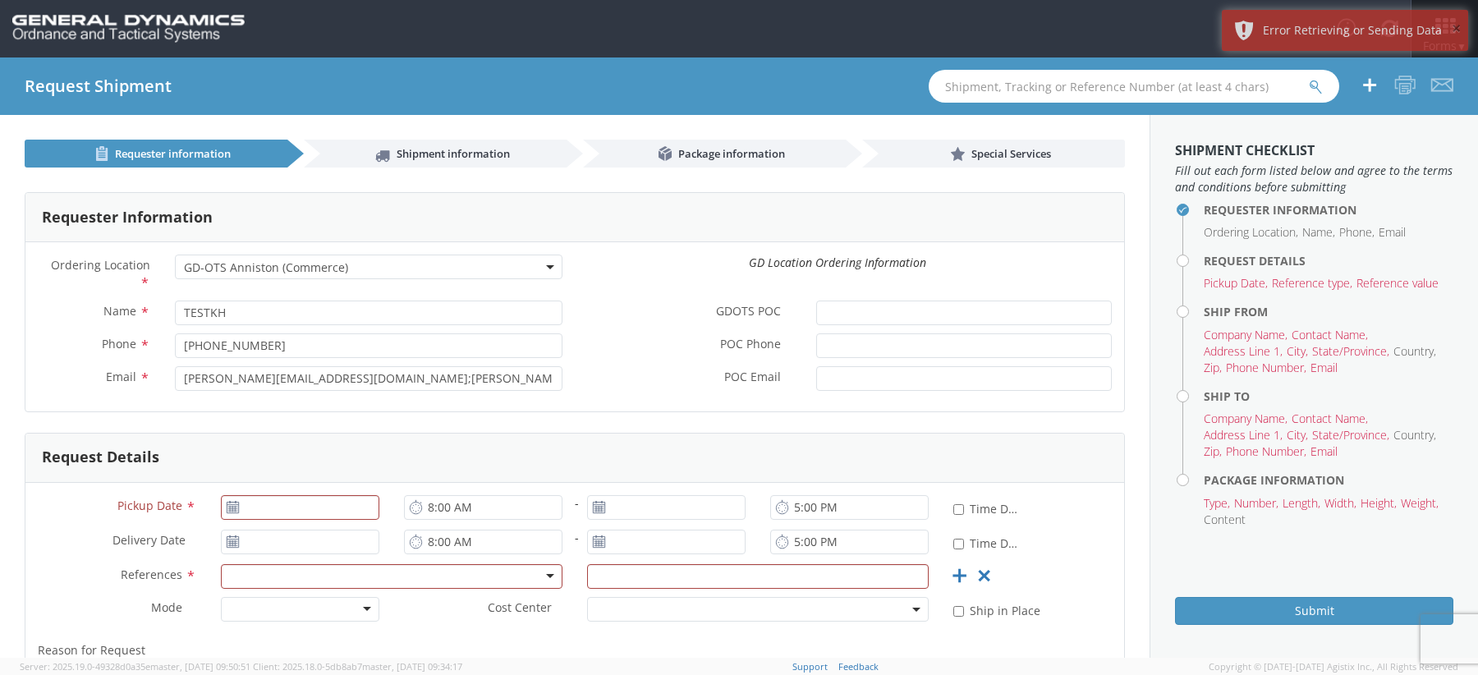
click at [1454, 25] on button "×" at bounding box center [1456, 29] width 9 height 24
click at [1454, 25] on icon at bounding box center [1445, 26] width 67 height 20
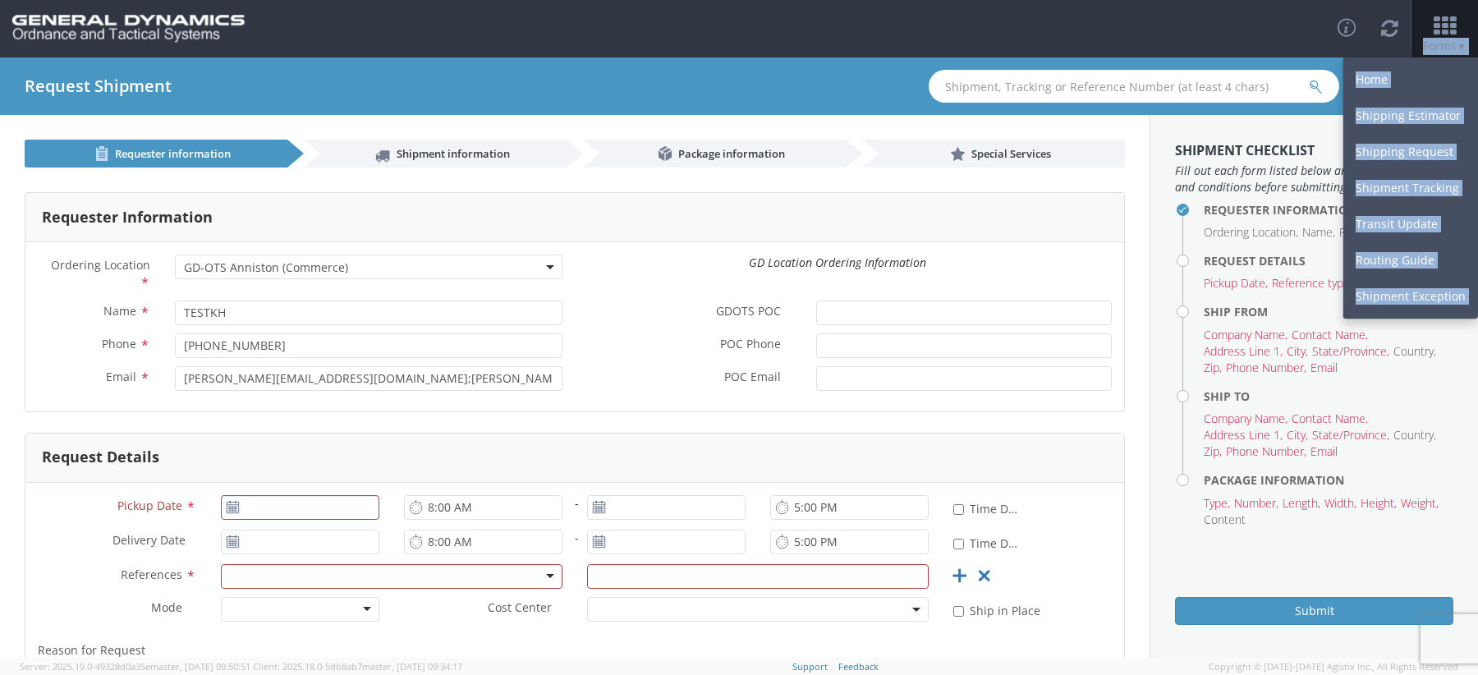
click at [1454, 25] on icon at bounding box center [1445, 26] width 76 height 23
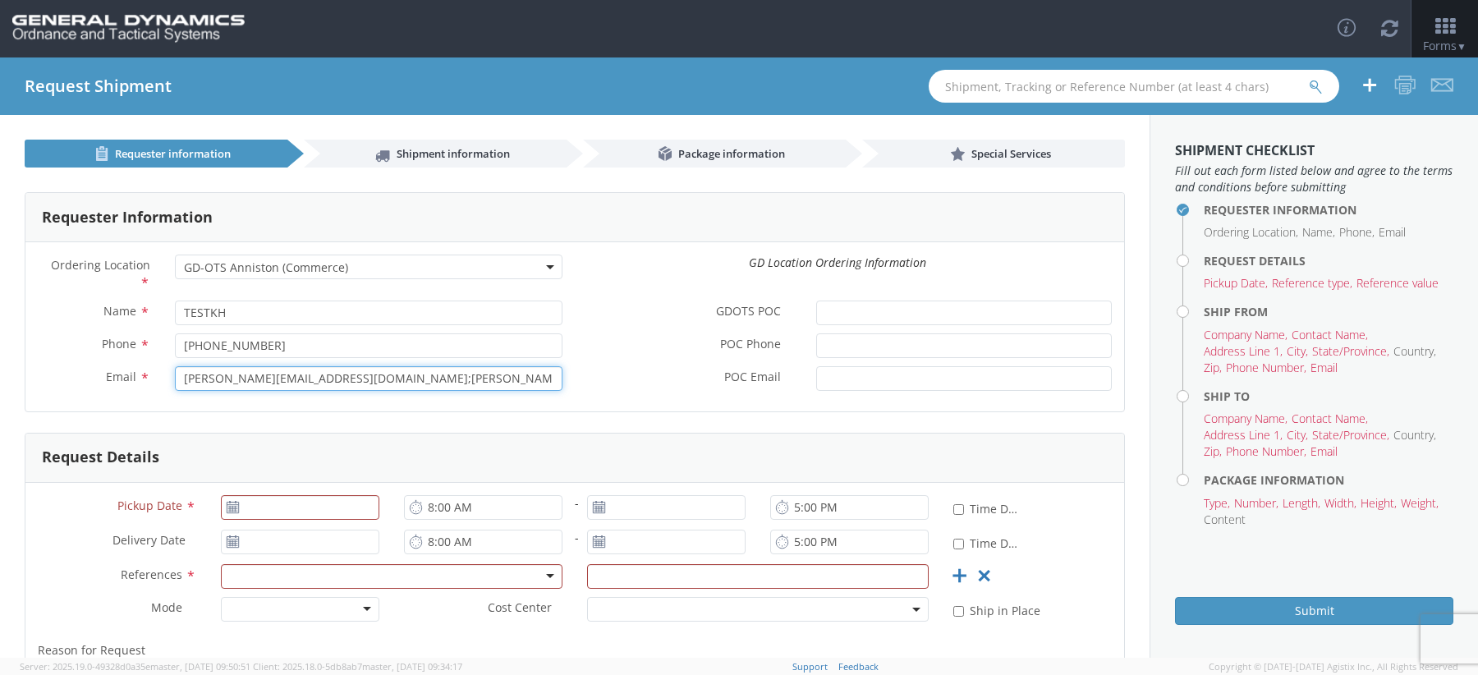
click at [320, 385] on input "Brenda.winter@gd-ots.com;Bonita.mason@gd-ots.com" at bounding box center [369, 378] width 388 height 25
type input "khostetler@agistix.com"
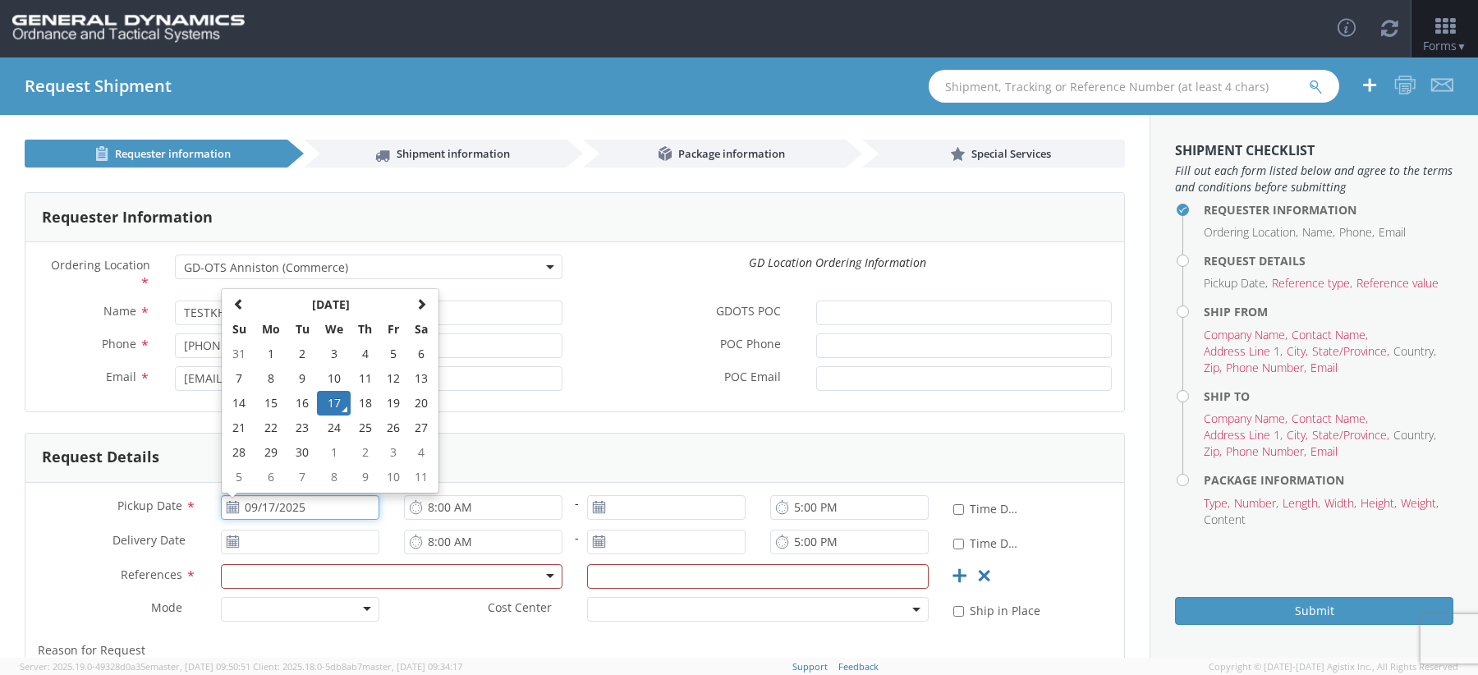
click at [266, 498] on input "09/17/2025" at bounding box center [300, 507] width 159 height 25
click at [300, 452] on td "30" at bounding box center [302, 452] width 29 height 25
type input "09/30/2025"
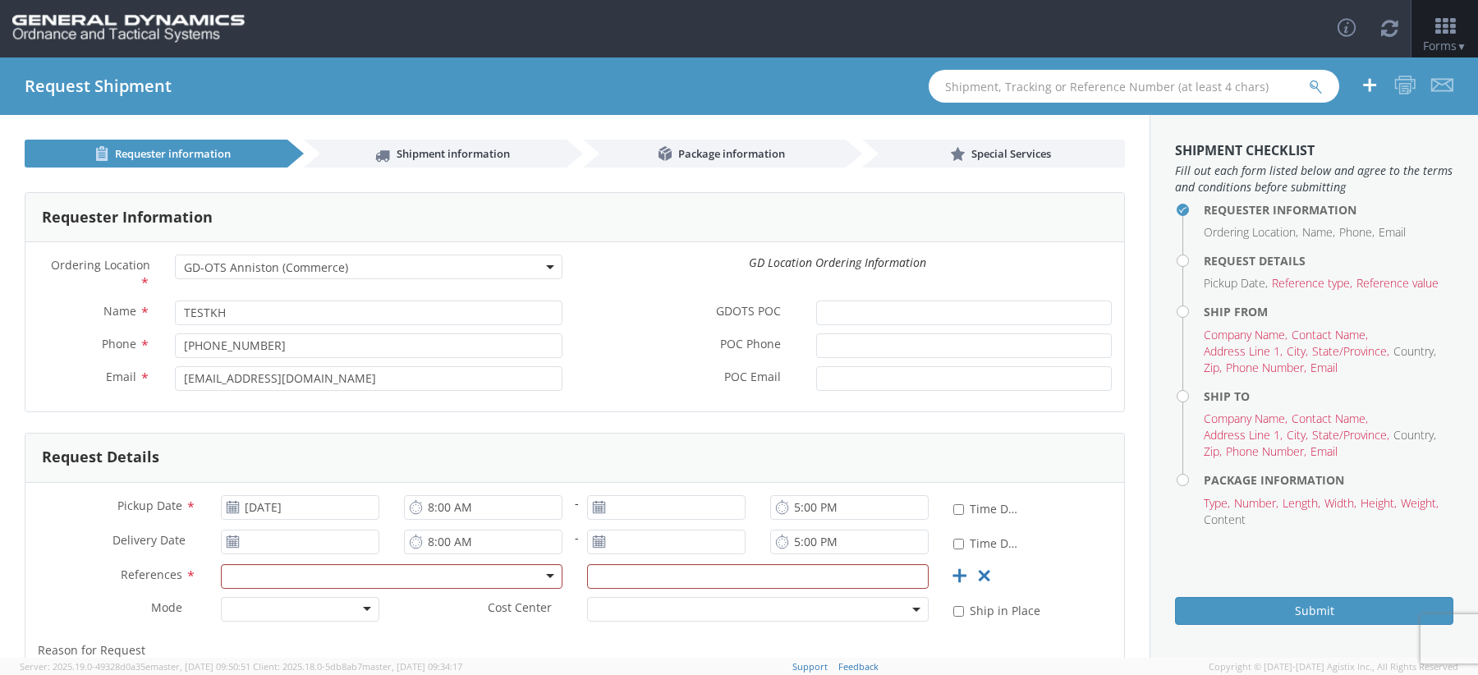
click at [315, 582] on div at bounding box center [392, 576] width 342 height 25
click at [644, 582] on input "text" at bounding box center [758, 576] width 342 height 25
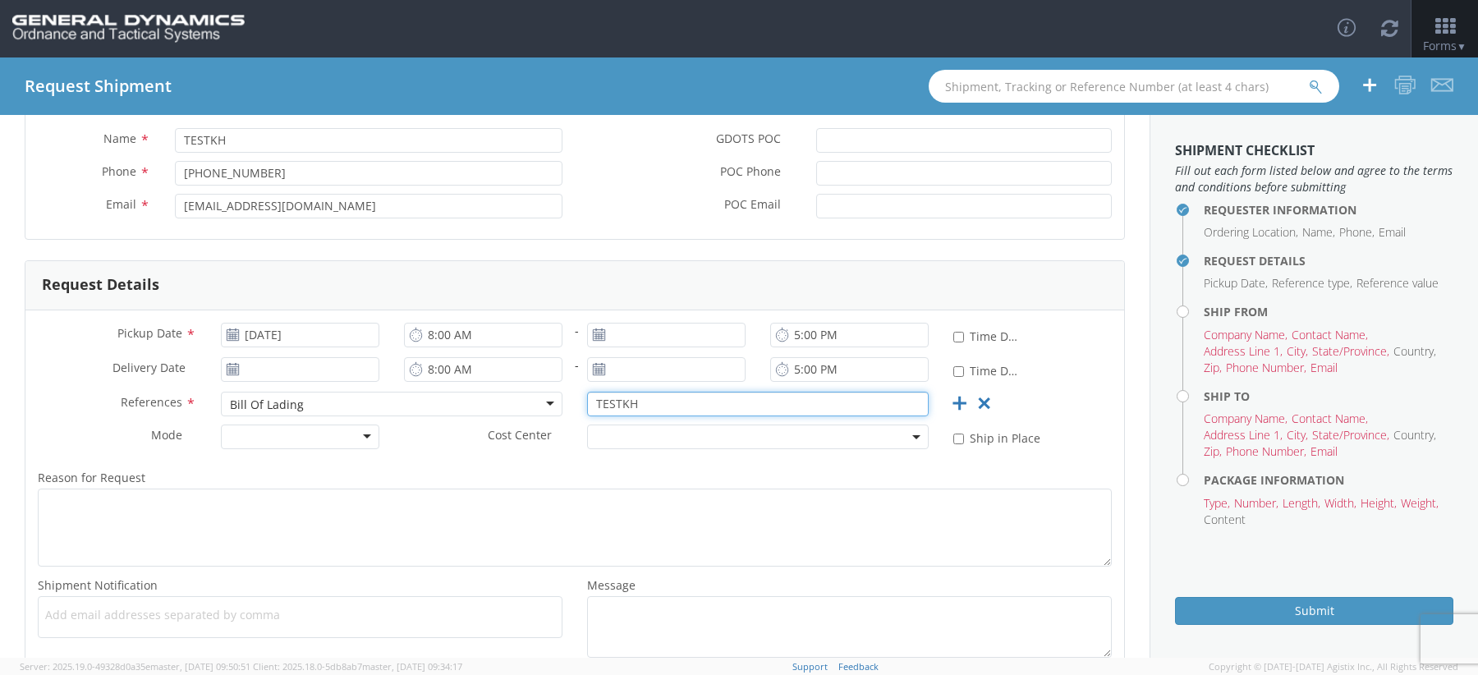
scroll to position [277, 0]
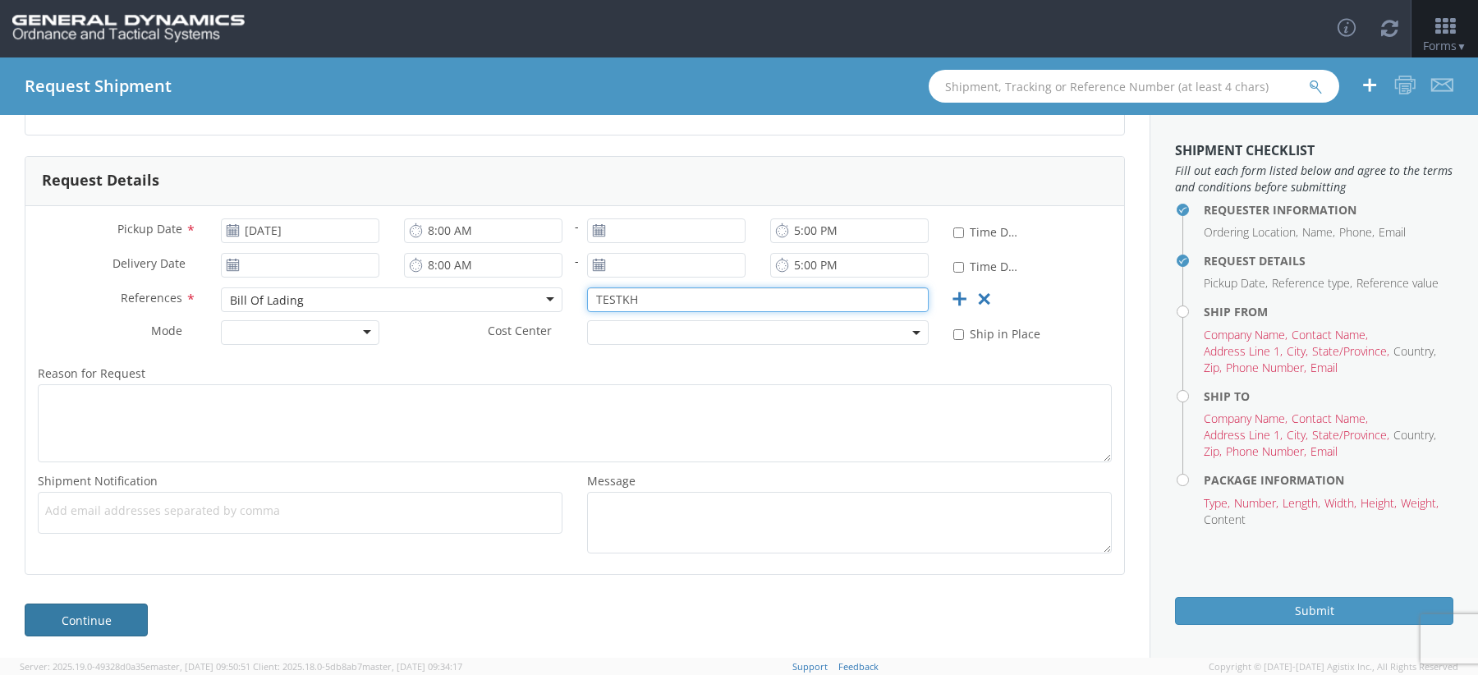
type input "TESTKH"
click at [124, 605] on link "Continue" at bounding box center [86, 620] width 123 height 33
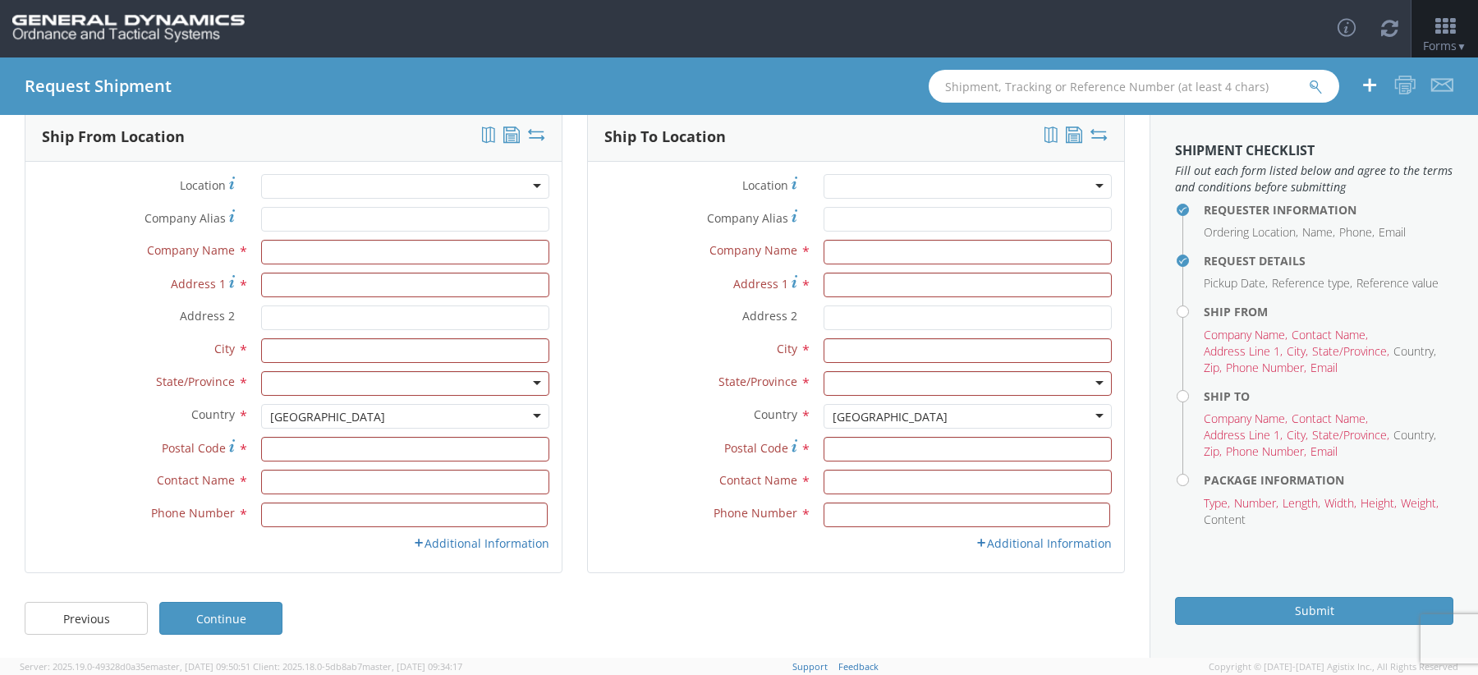
scroll to position [0, 0]
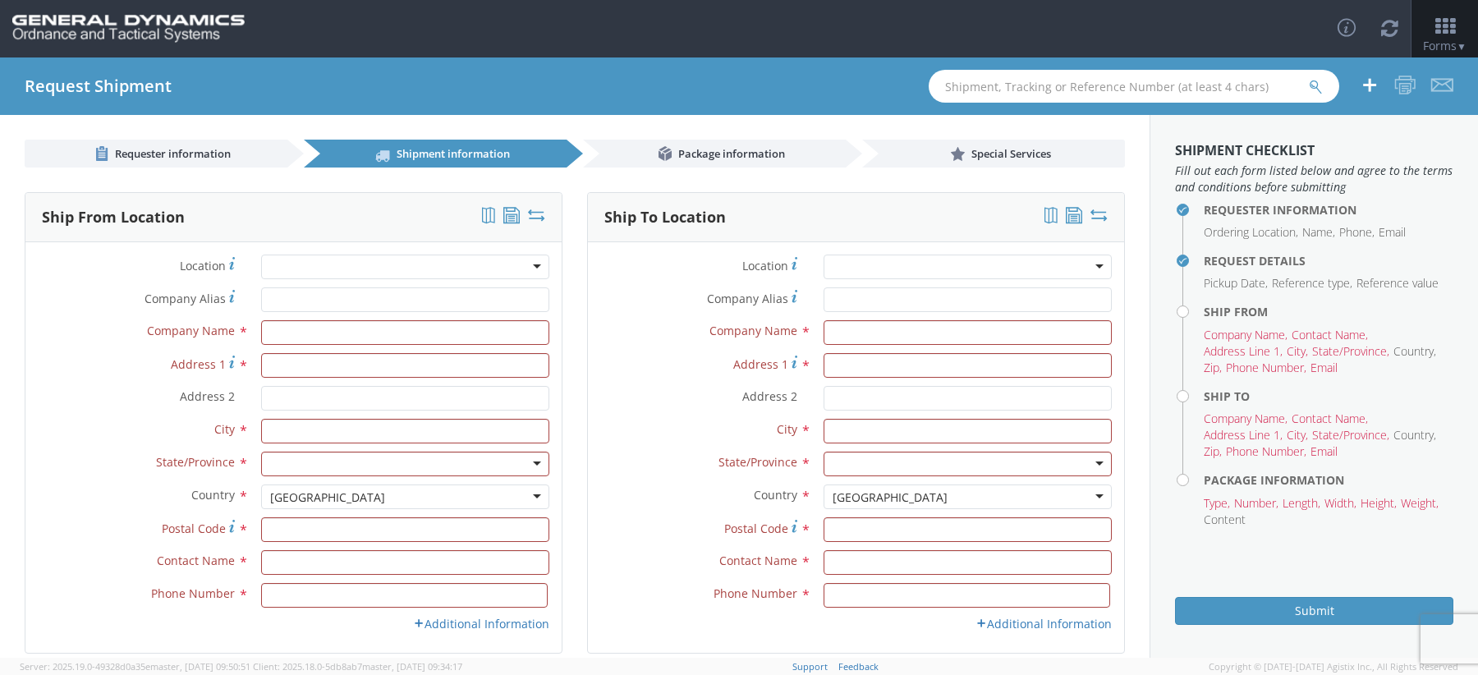
click at [381, 250] on div "Location * GD-OTS Anniston (Commerce) GD-OTS Camden GD-OTS DeFuniak Springs GD-…" at bounding box center [293, 447] width 536 height 411
click at [381, 267] on div at bounding box center [405, 267] width 288 height 25
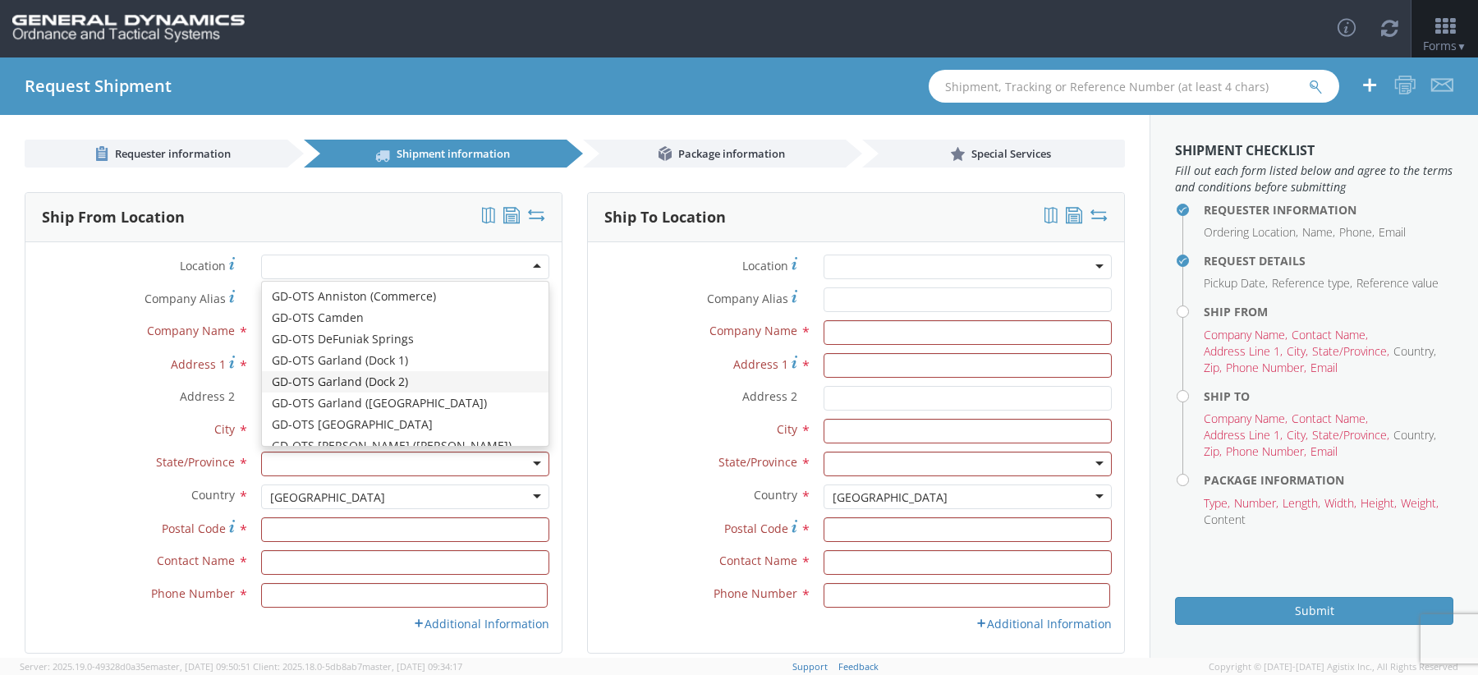
type input "General Dynamics - OTS"
type input "1202 N 5th Street"
type input "Garland"
type input "75040"
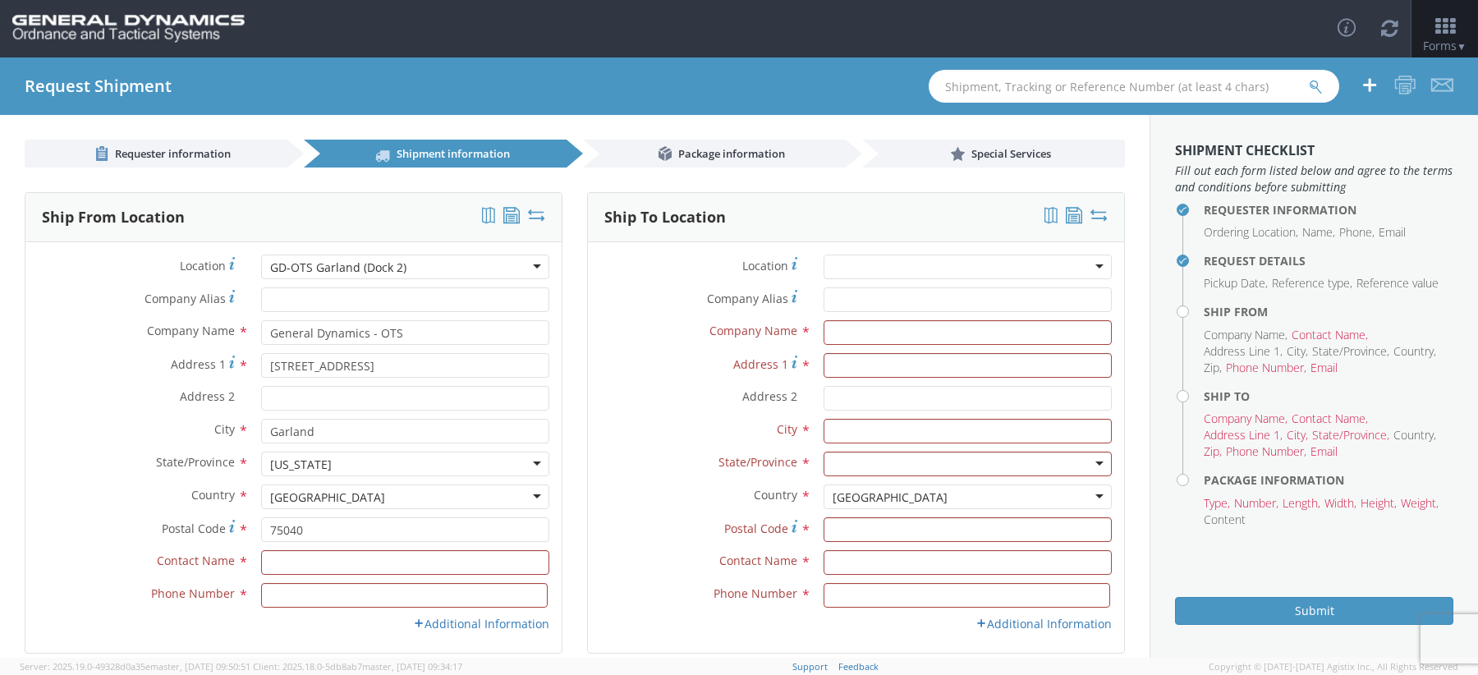
click at [881, 272] on div at bounding box center [968, 267] width 288 height 25
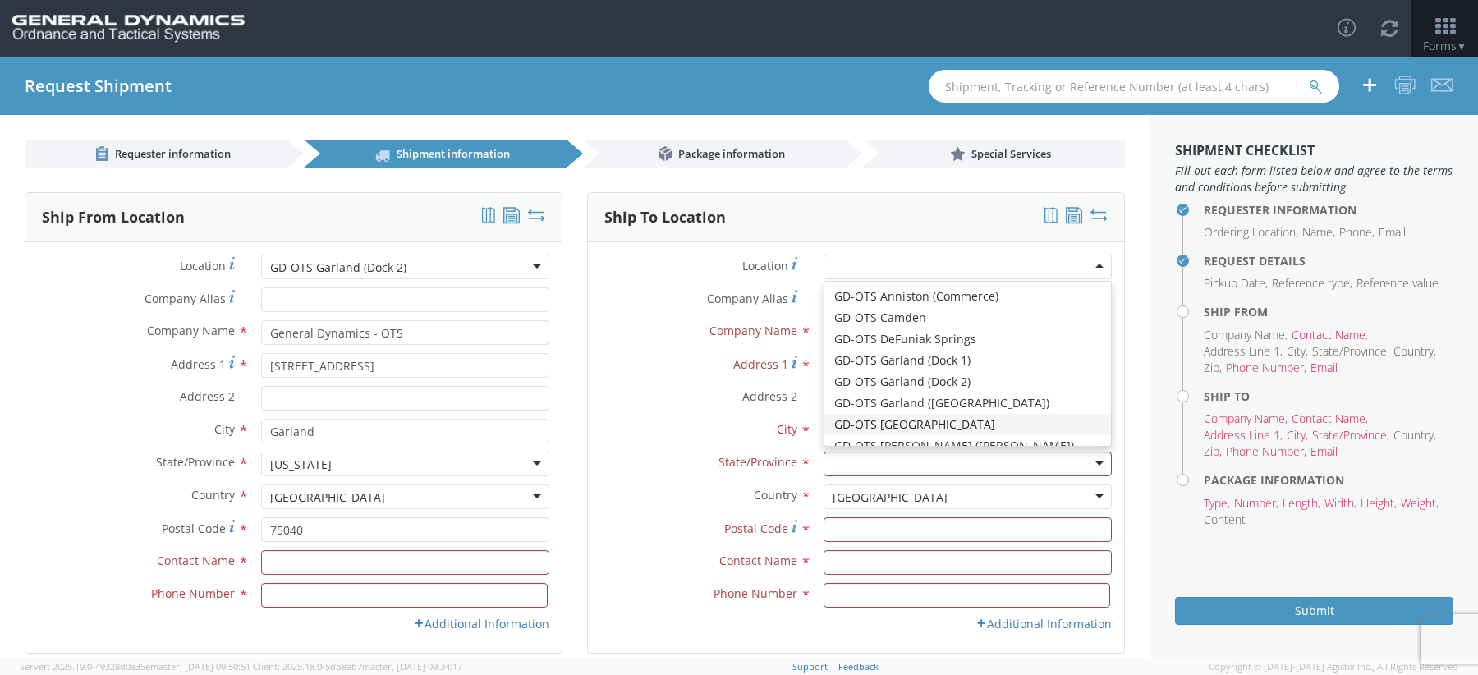
type input "General Dynamics - OTS"
type input "1060 HANOVER ST"
type input "Wilkes Barre"
type input "18706"
type input "223-231-7996"
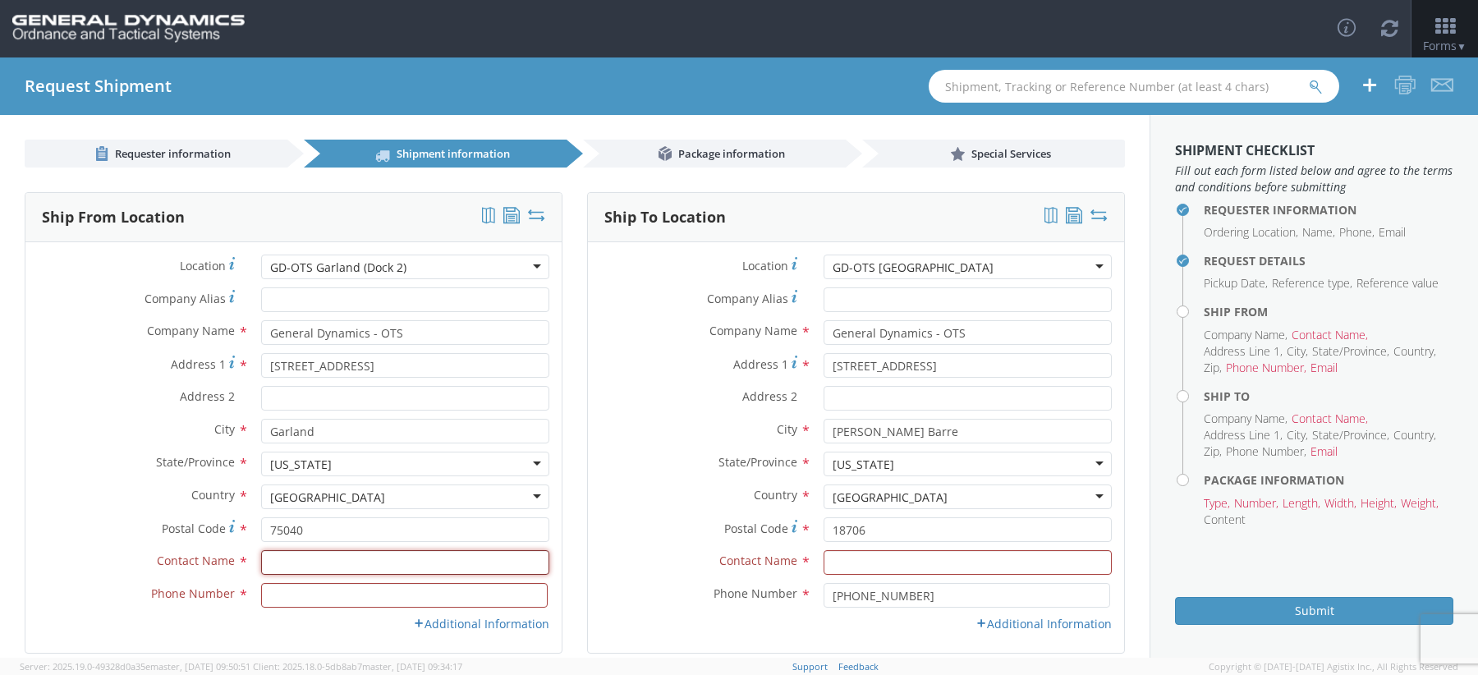
click at [298, 557] on input "text" at bounding box center [405, 562] width 288 height 25
type input "TEST KH"
click at [160, 600] on span "Phone Number" at bounding box center [193, 594] width 84 height 16
click at [291, 600] on input at bounding box center [404, 595] width 287 height 25
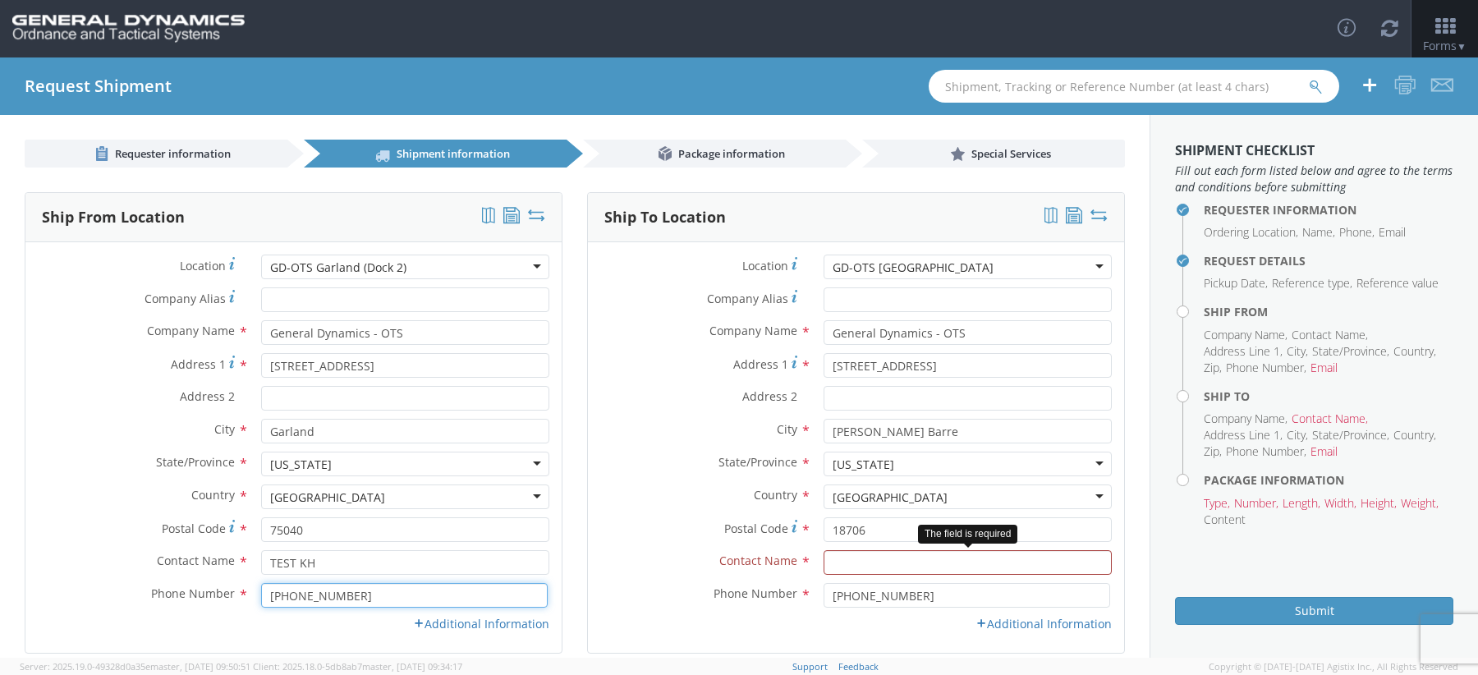
type input "555-555-5555"
click at [862, 569] on input "text" at bounding box center [968, 562] width 288 height 25
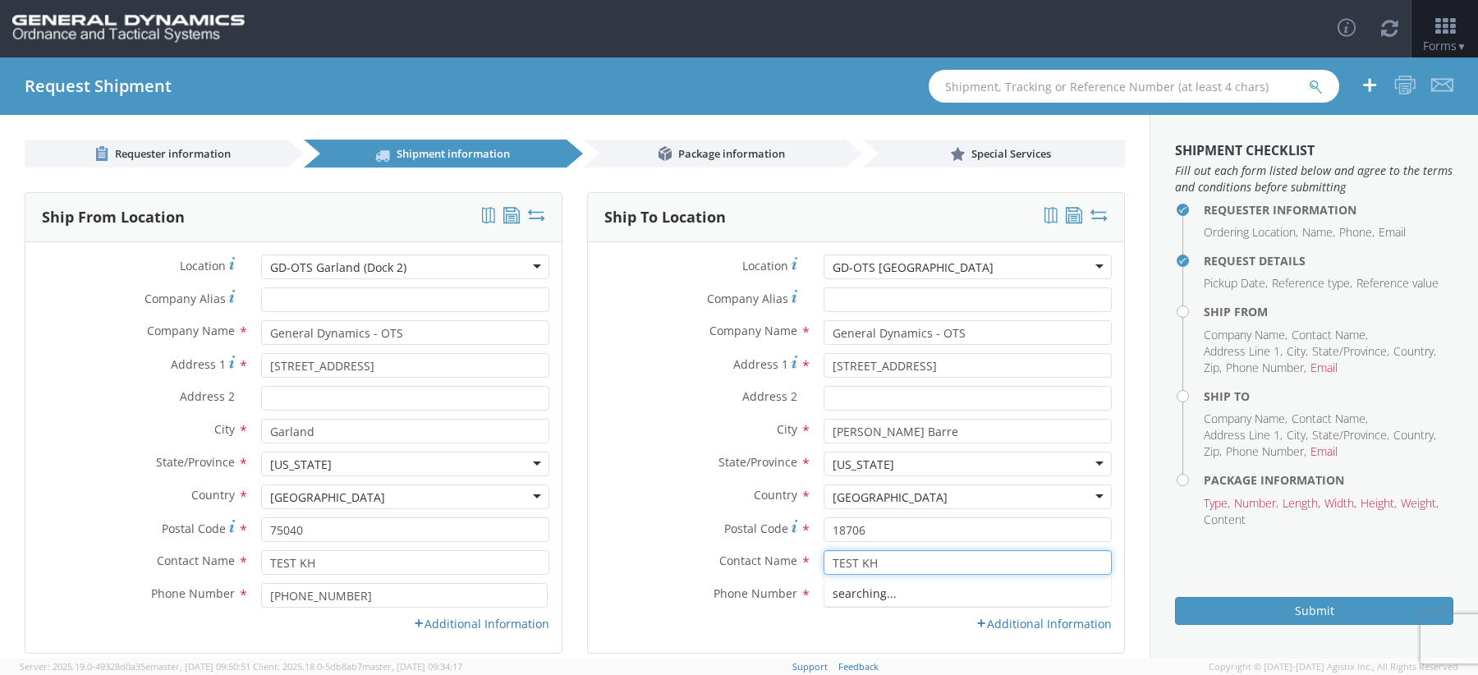
type input "TEST KH"
click at [657, 526] on label "Postal Code *" at bounding box center [699, 528] width 223 height 22
click at [824, 526] on input "18706" at bounding box center [968, 529] width 288 height 25
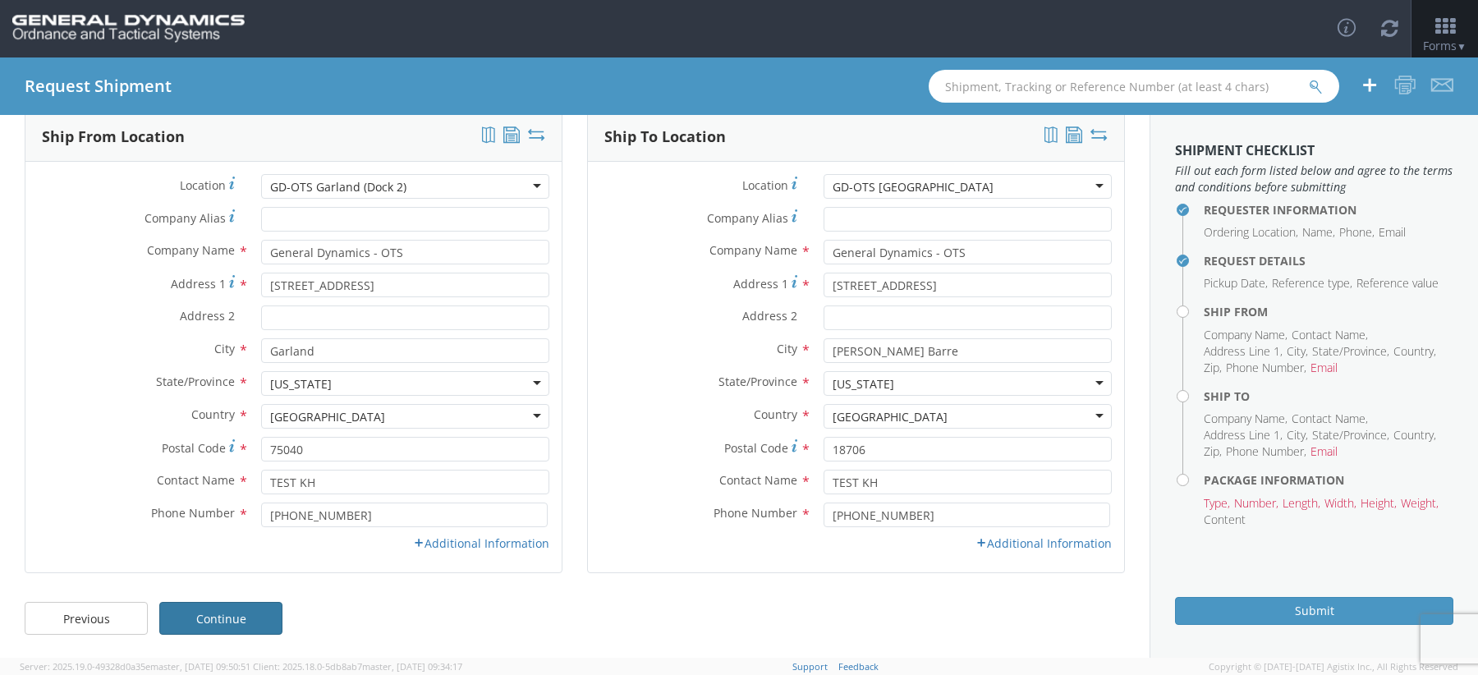
click at [254, 617] on link "Continue" at bounding box center [220, 618] width 123 height 33
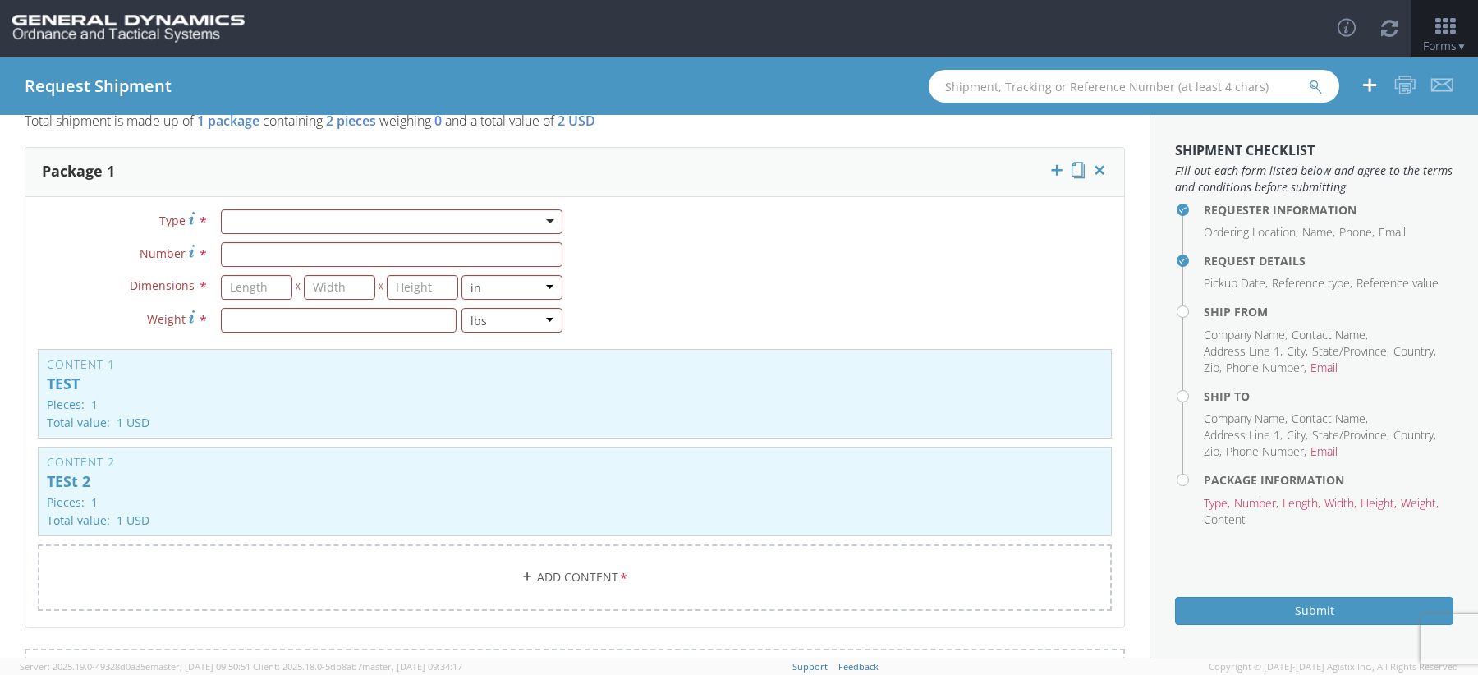
click at [379, 232] on div "Type * Bale(s) Basket(s) Bolt(s) Bottle(s) Buckets Bulk Bundle(s) Can(s) Cardbo…" at bounding box center [299, 279] width 549 height 140
click at [372, 217] on div at bounding box center [392, 221] width 342 height 25
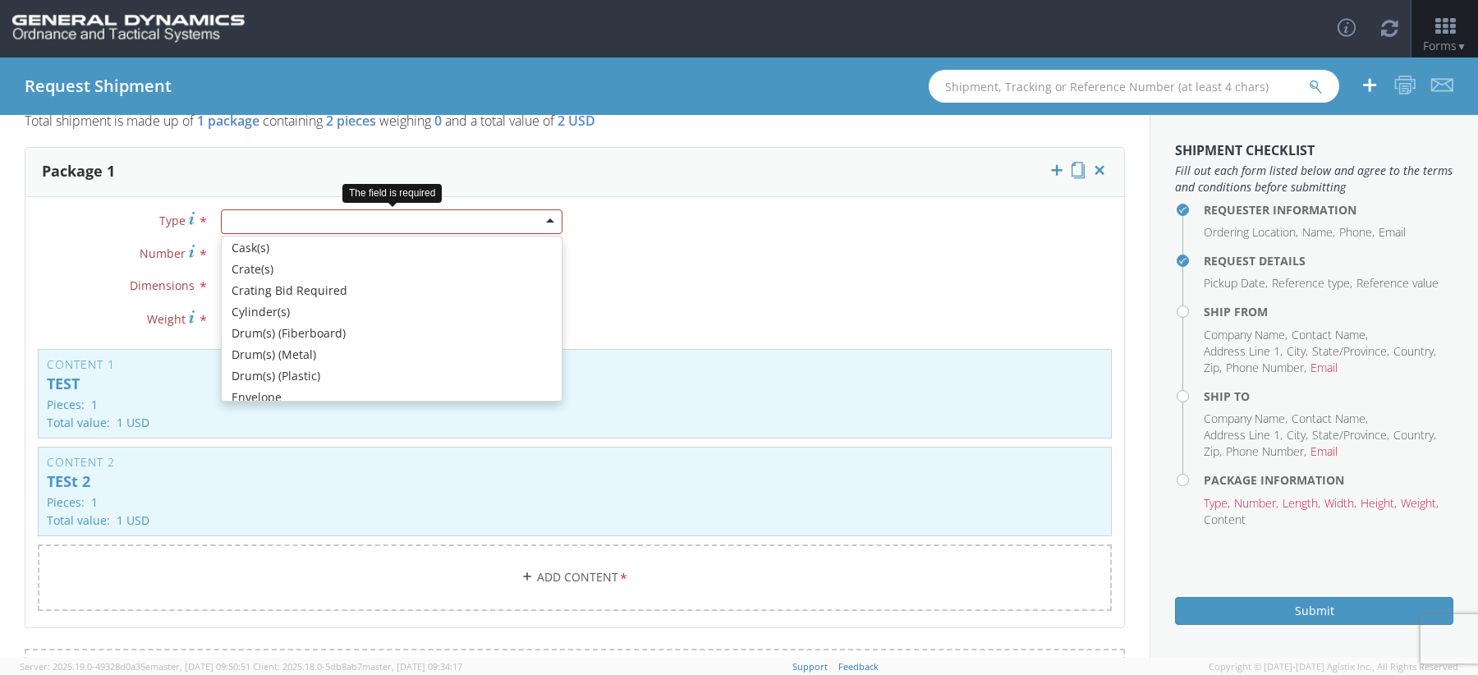
scroll to position [655, 0]
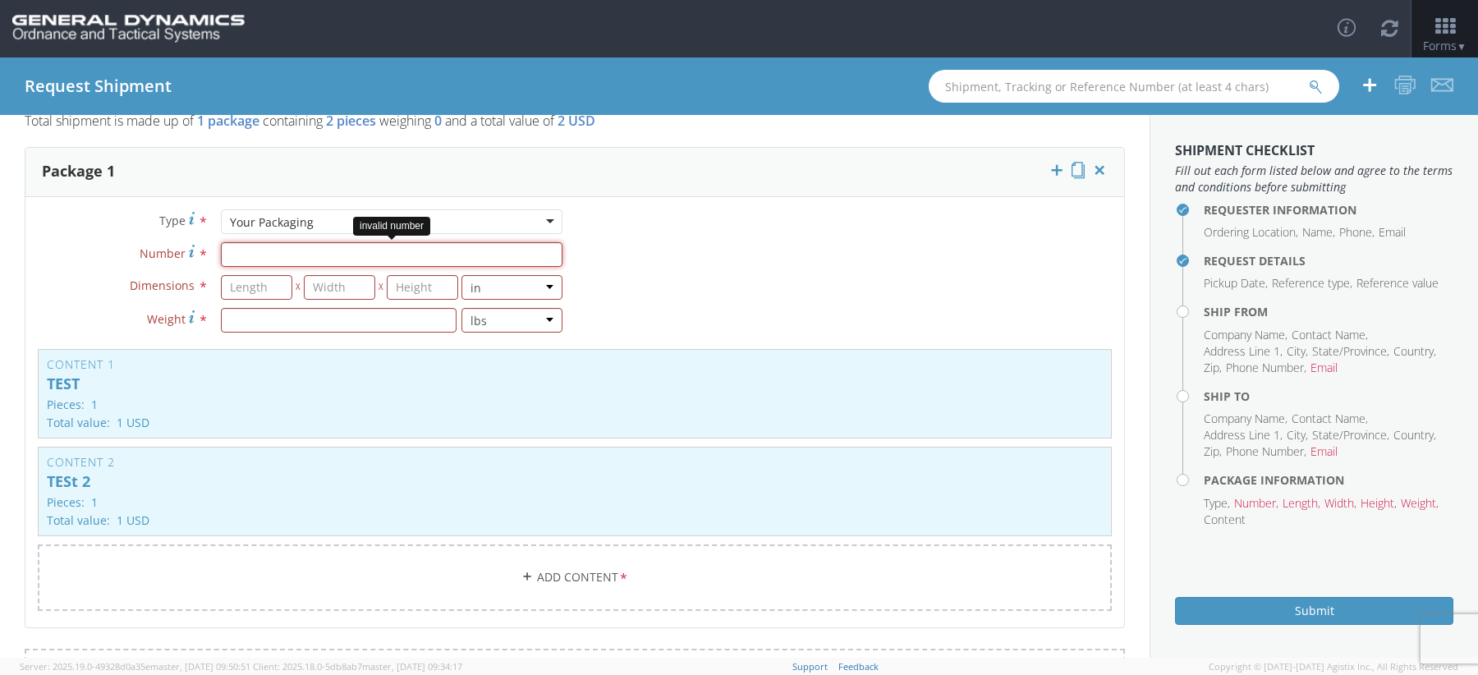
click at [289, 250] on input "Number *" at bounding box center [392, 254] width 342 height 25
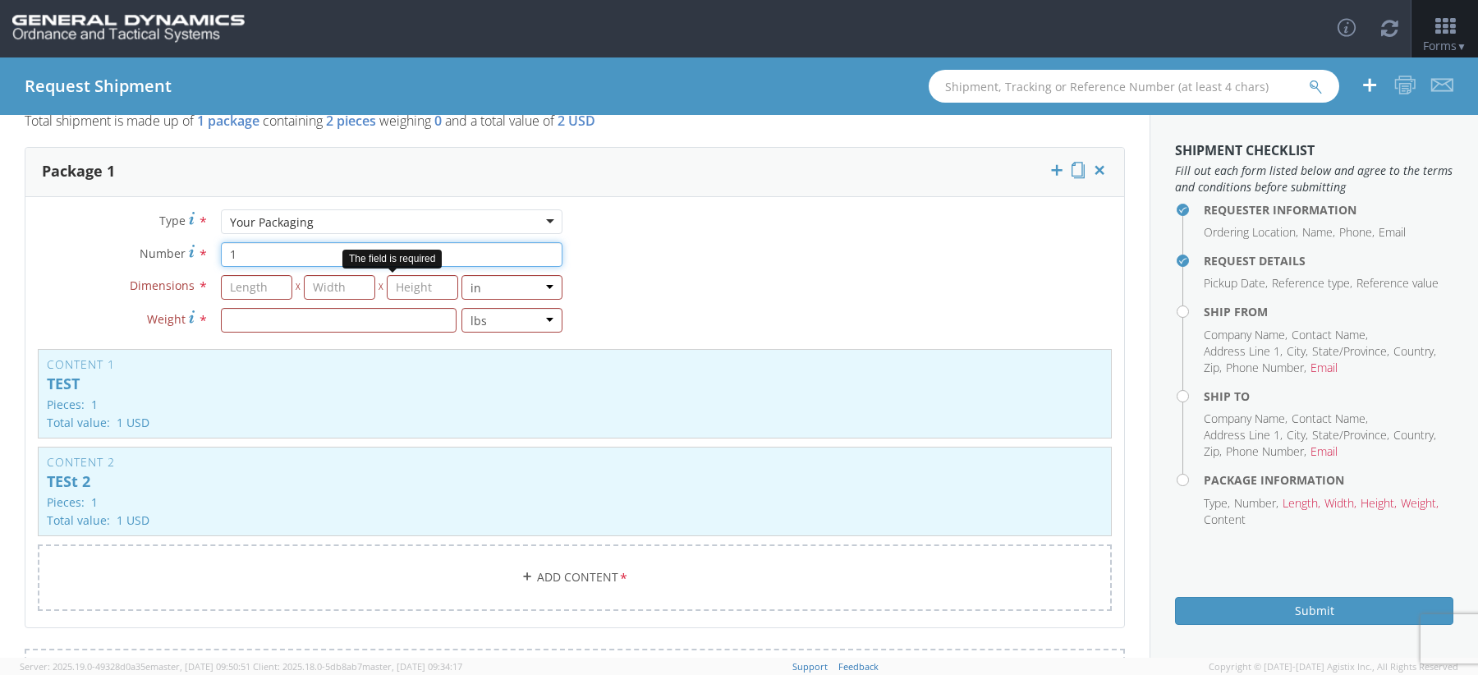
type input "1"
click at [255, 290] on input "number" at bounding box center [256, 287] width 71 height 25
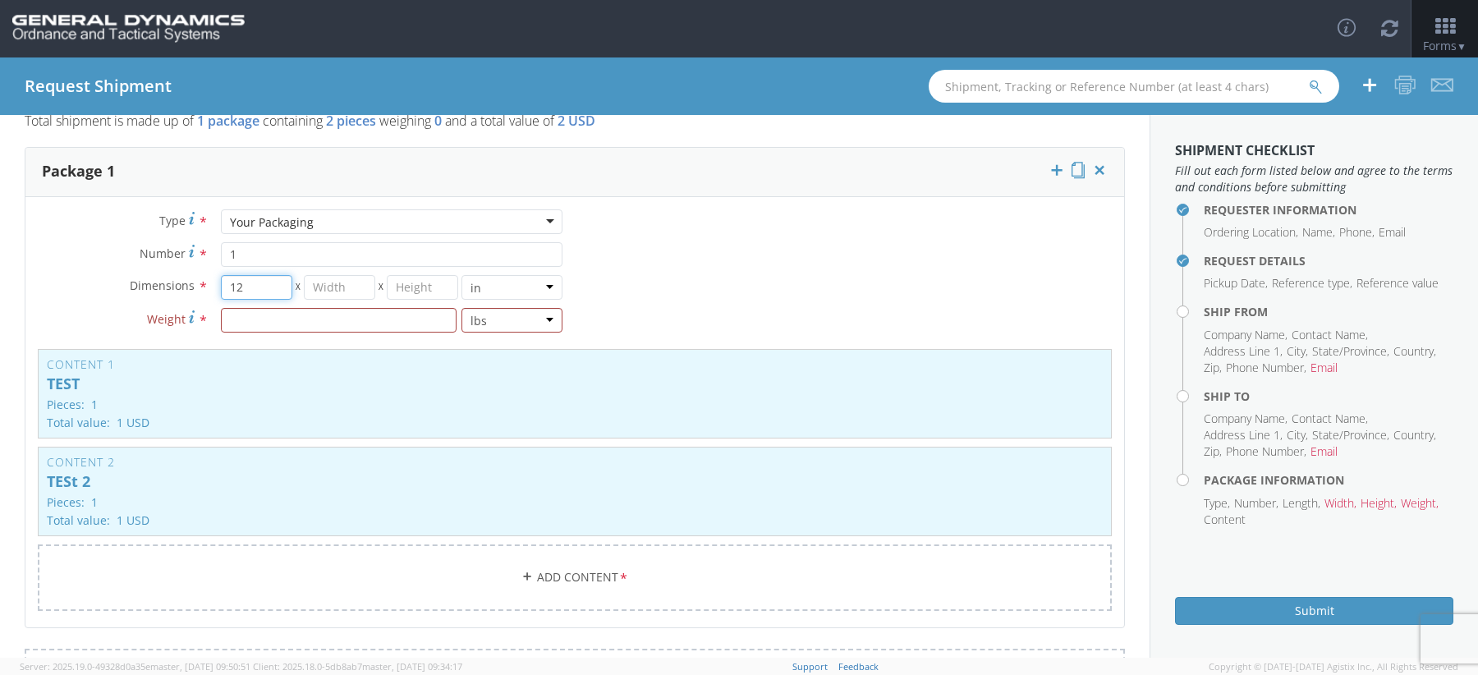
type input "12"
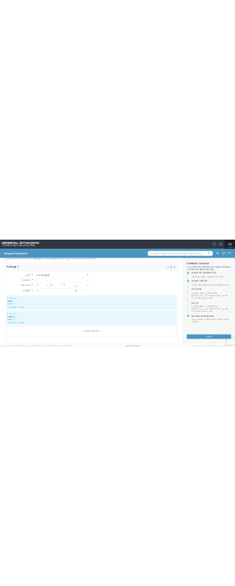
scroll to position [217, 0]
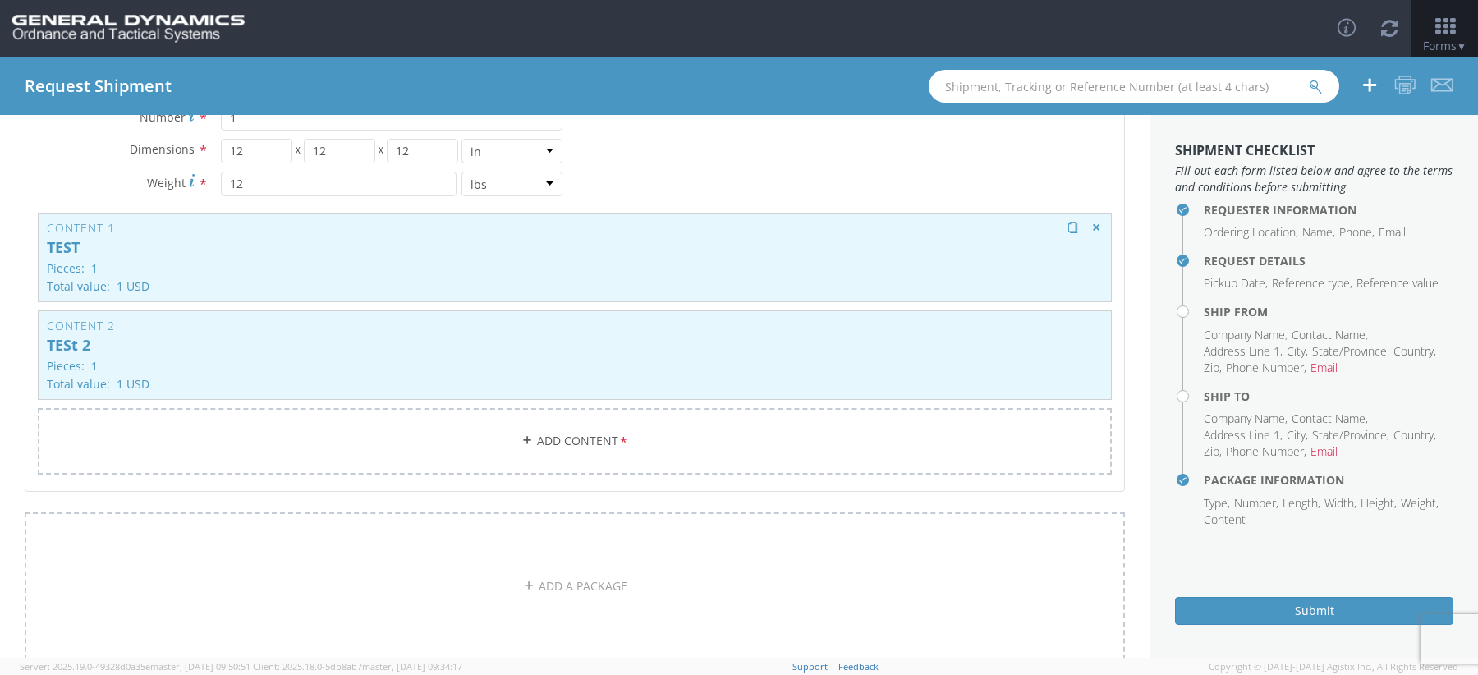
click at [259, 260] on div "Content 1 TEST Pieces: 1 Total value: 1 USD HAZMAT" at bounding box center [575, 258] width 1074 height 90
type input "TEST"
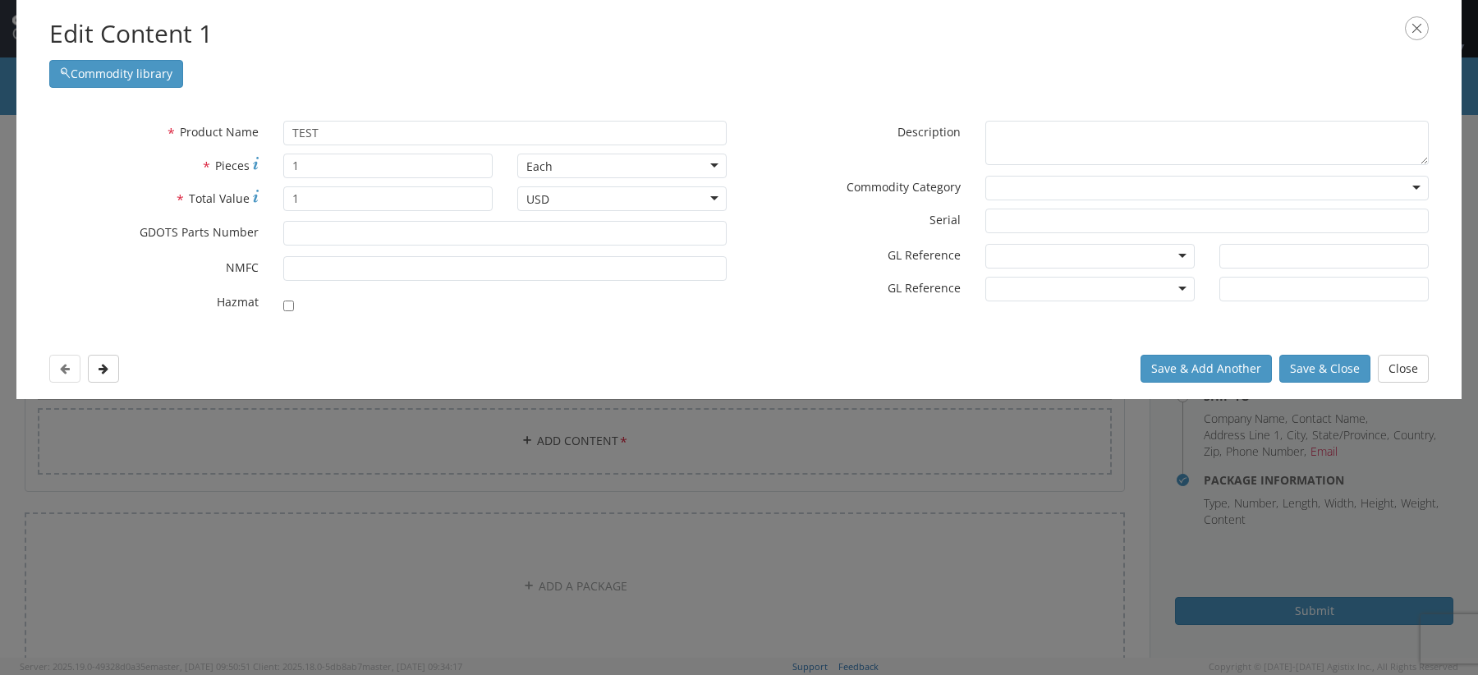
click at [1415, 39] on icon "button" at bounding box center [1417, 28] width 24 height 24
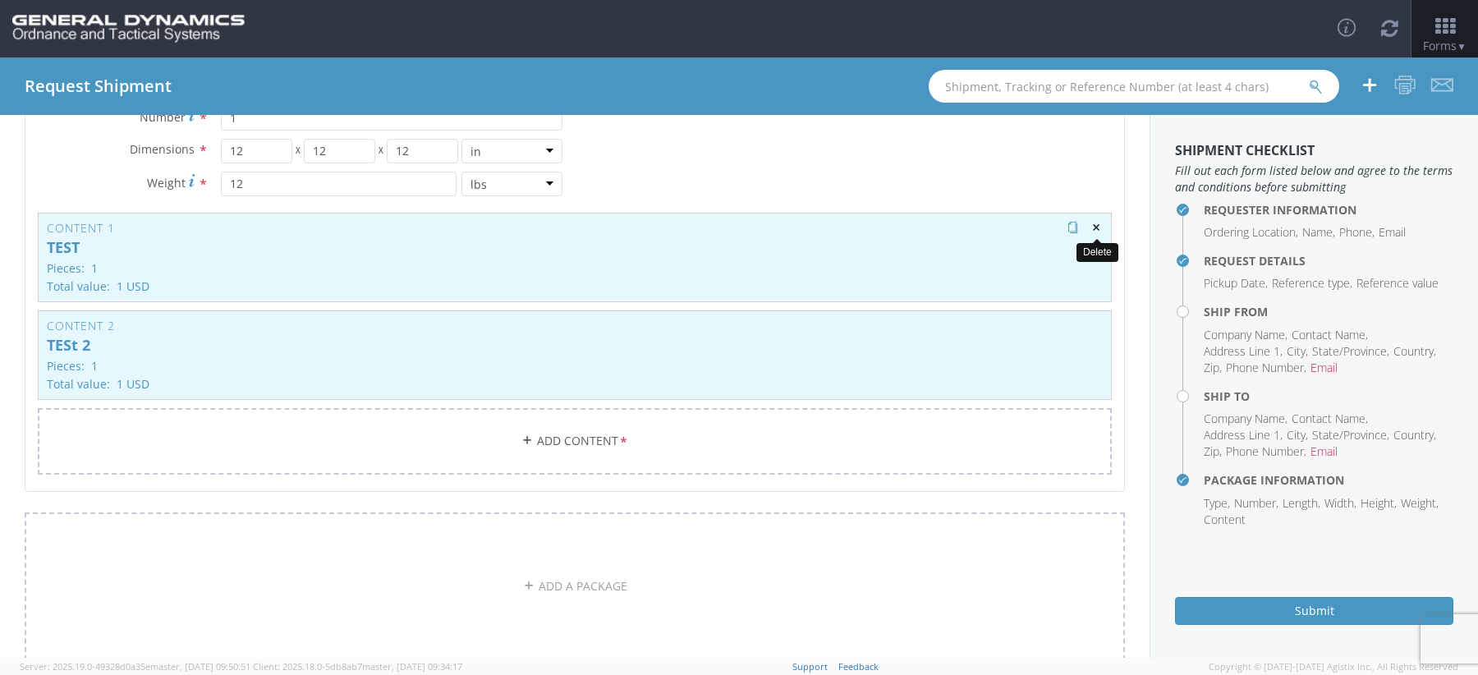
click at [1096, 218] on button "button" at bounding box center [1096, 228] width 21 height 21
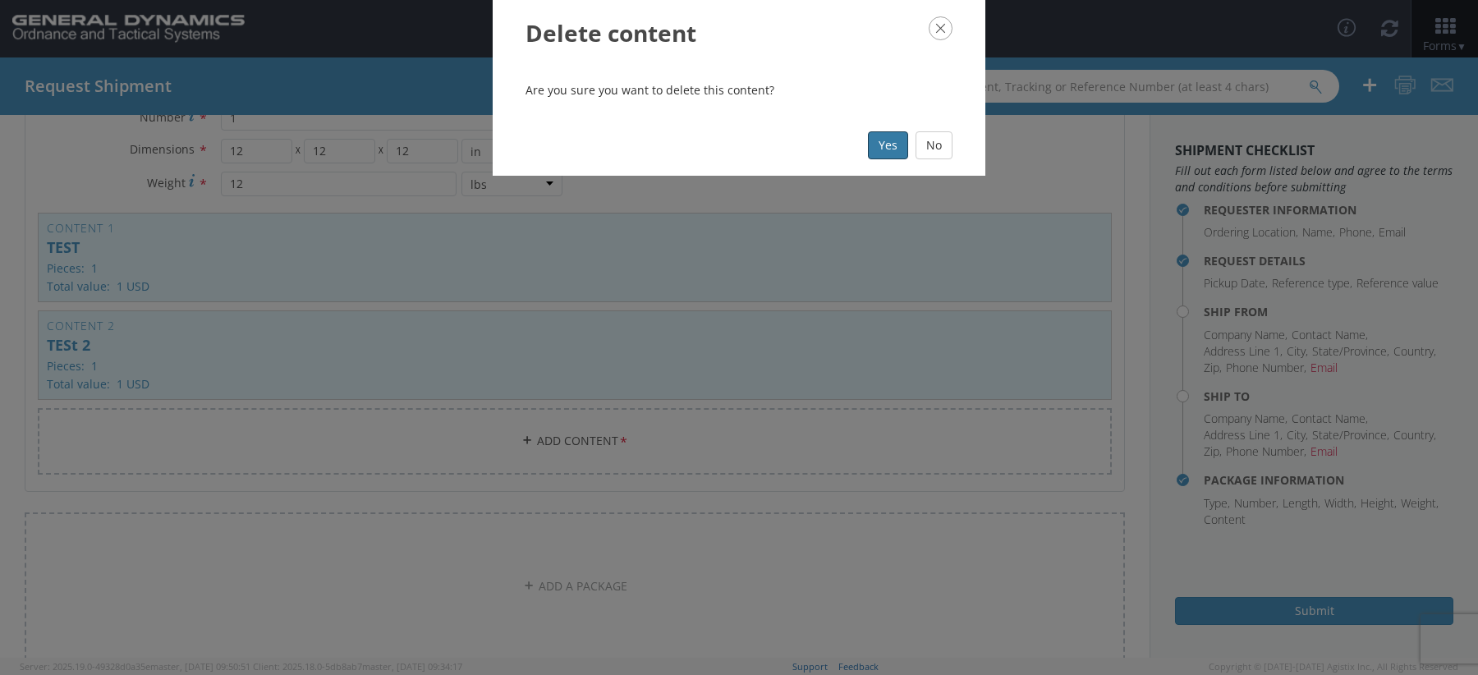
click at [894, 148] on button "Yes" at bounding box center [888, 145] width 40 height 28
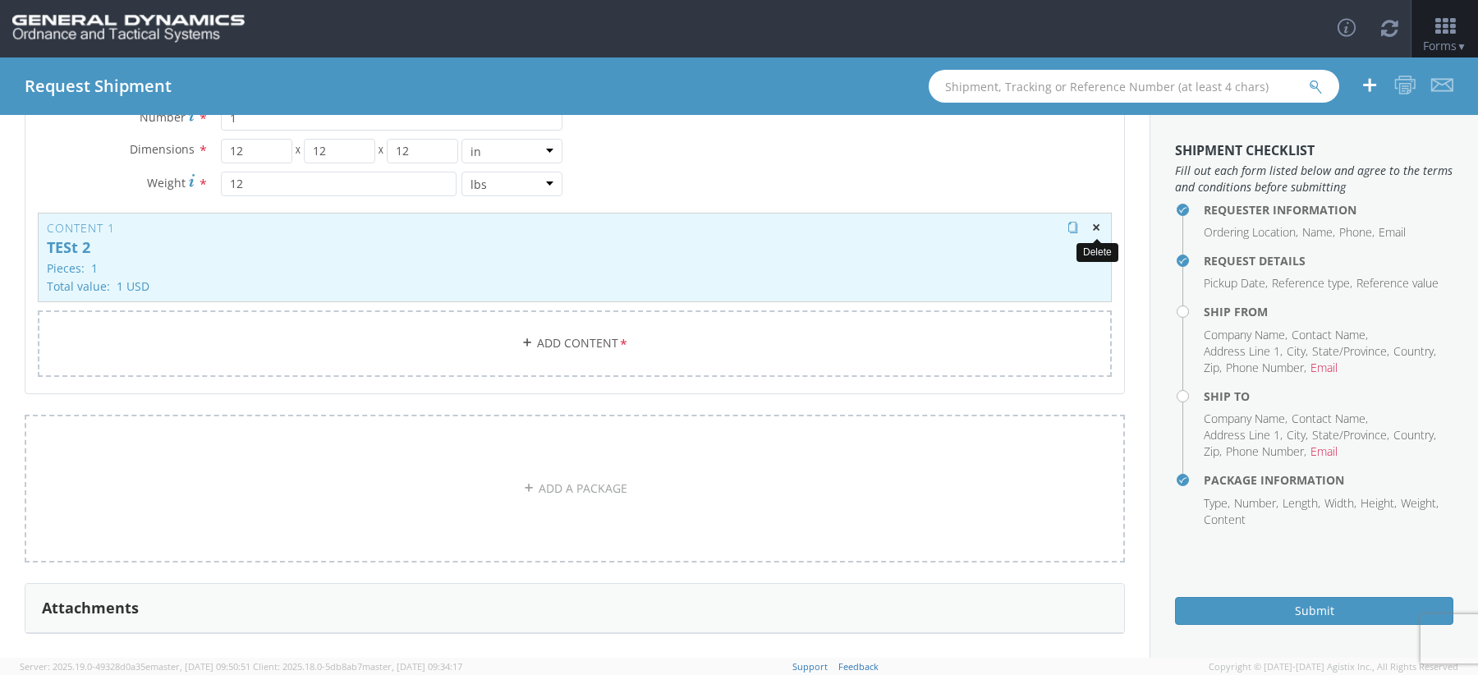
click at [1095, 222] on span "button" at bounding box center [1096, 227] width 11 height 11
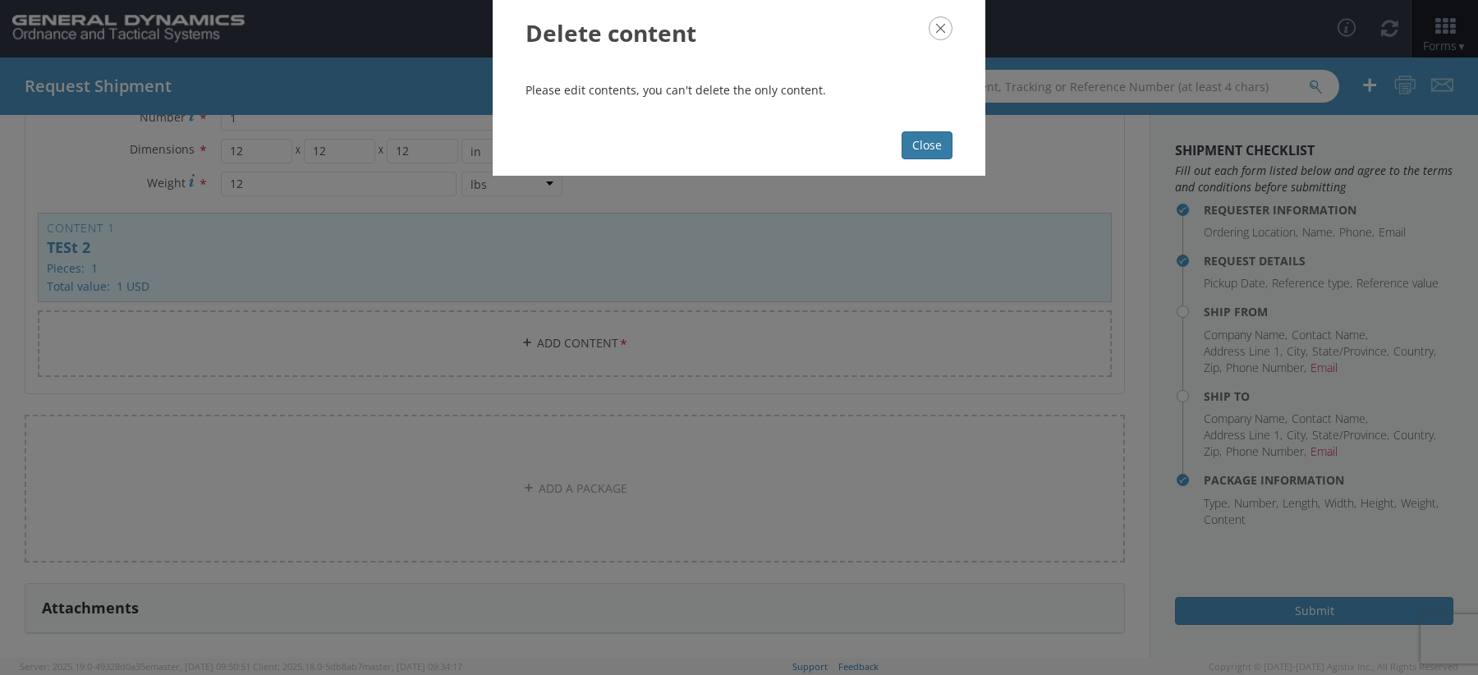
click at [928, 145] on button "Close" at bounding box center [927, 145] width 51 height 28
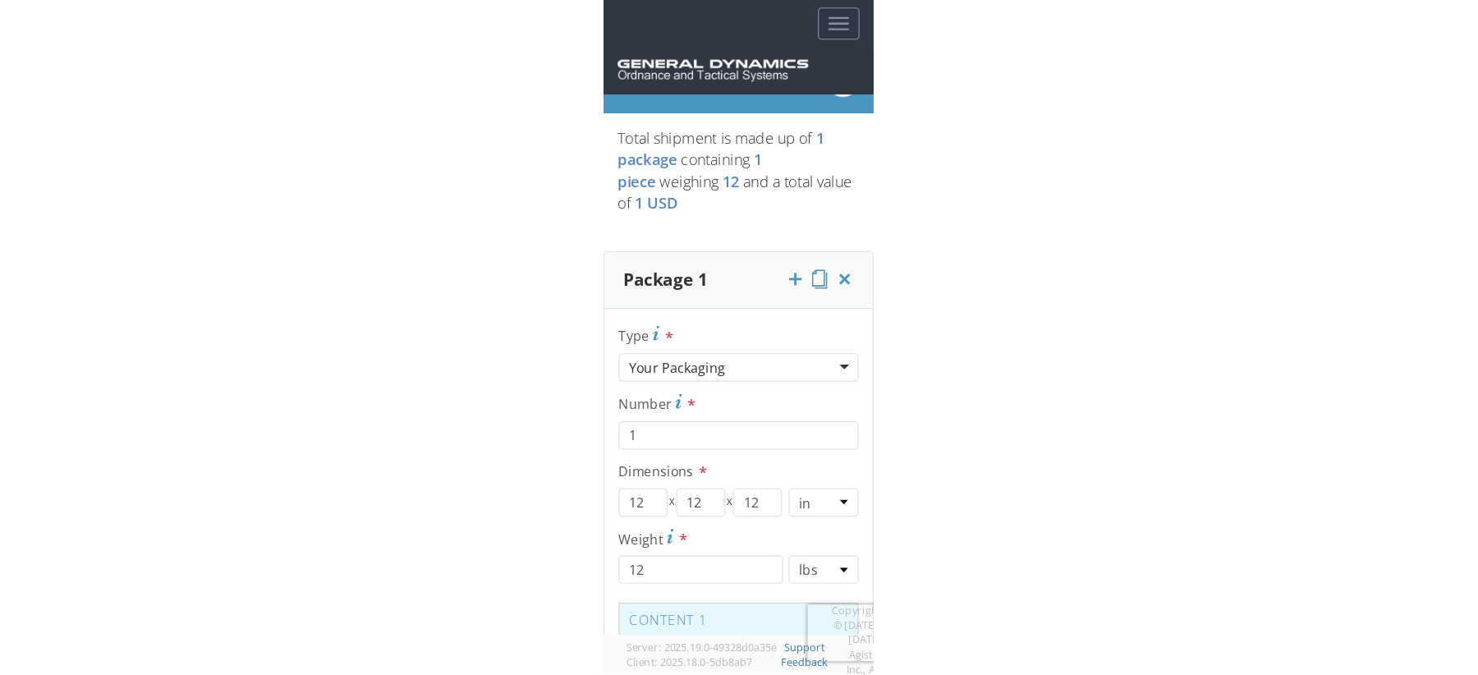
scroll to position [0, 0]
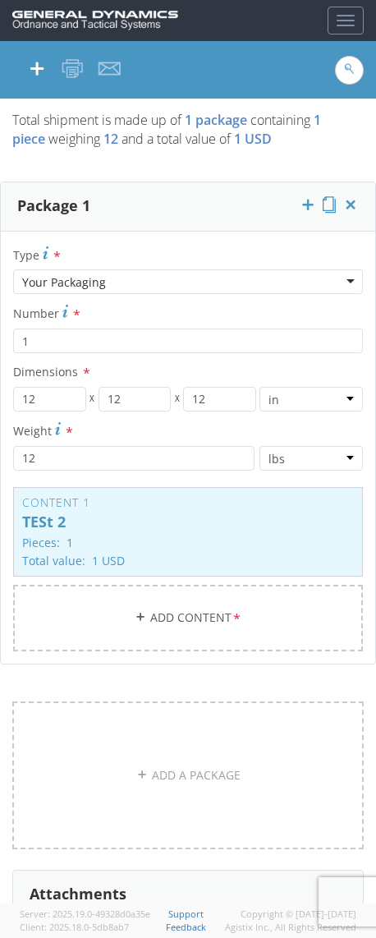
click at [131, 616] on link "Add Content *" at bounding box center [188, 618] width 350 height 67
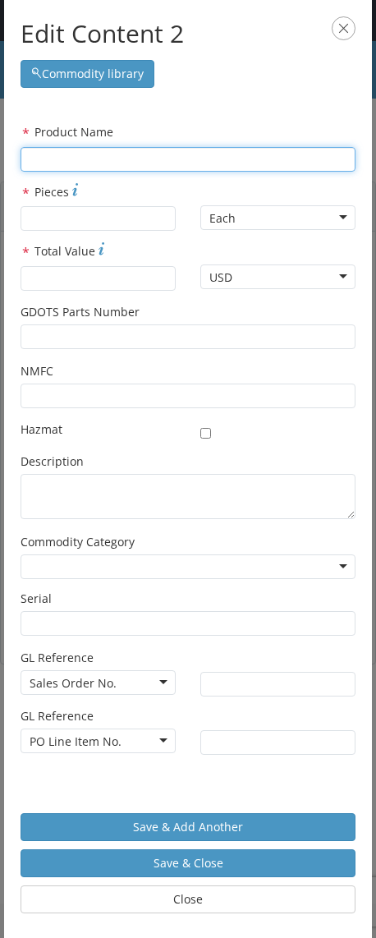
click at [168, 163] on input "text" at bounding box center [188, 159] width 335 height 25
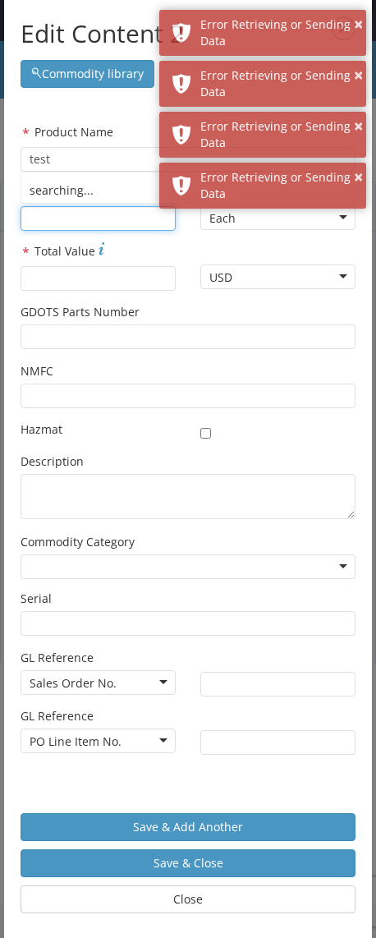
click at [76, 226] on input "* Pieces" at bounding box center [98, 218] width 155 height 25
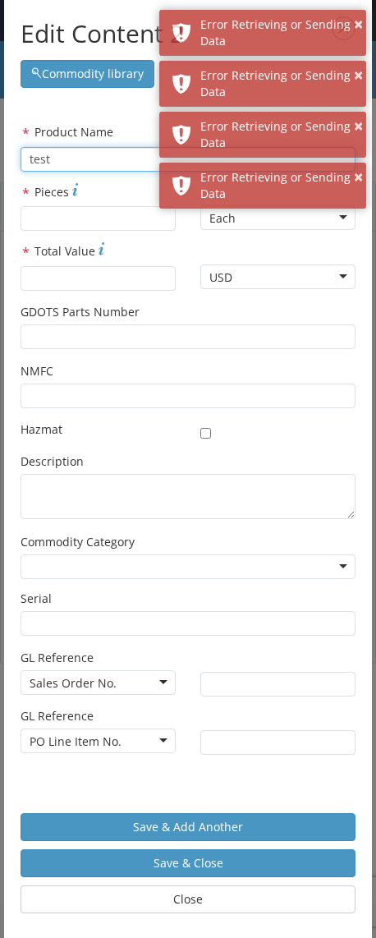
click at [82, 162] on input "test" at bounding box center [188, 159] width 335 height 25
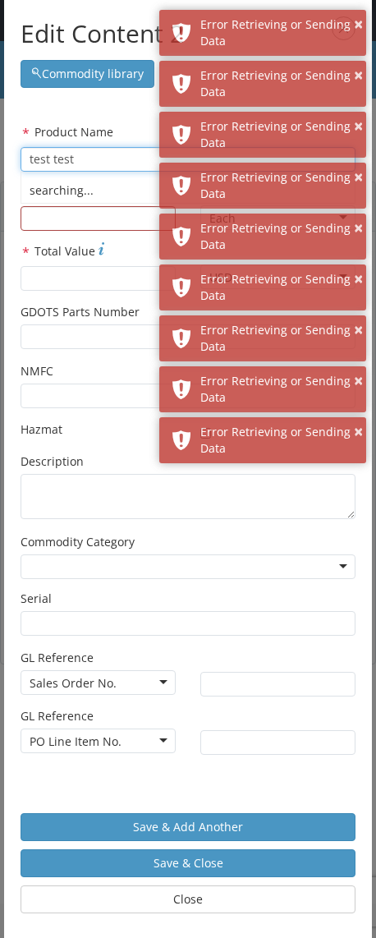
type input "test test"
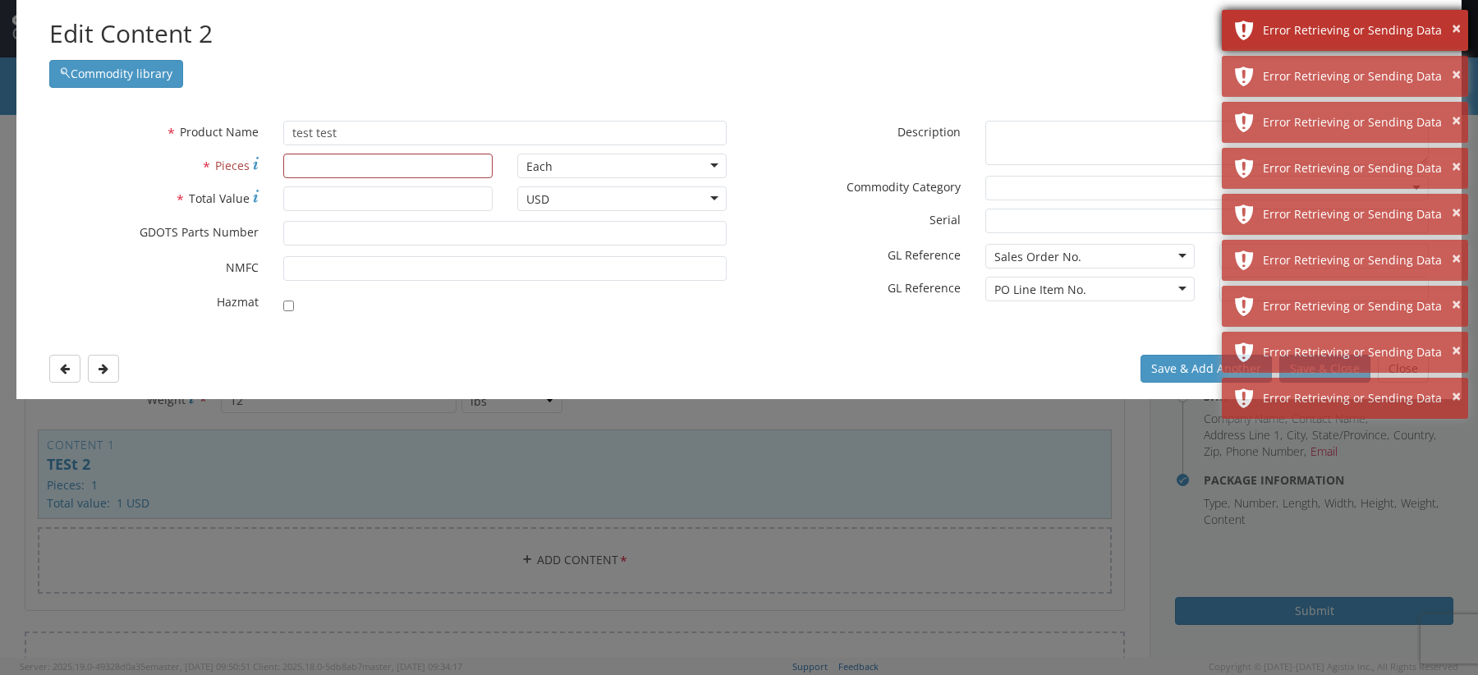
click at [1457, 12] on div "× Error Retrieving or Sending Data" at bounding box center [1345, 30] width 246 height 41
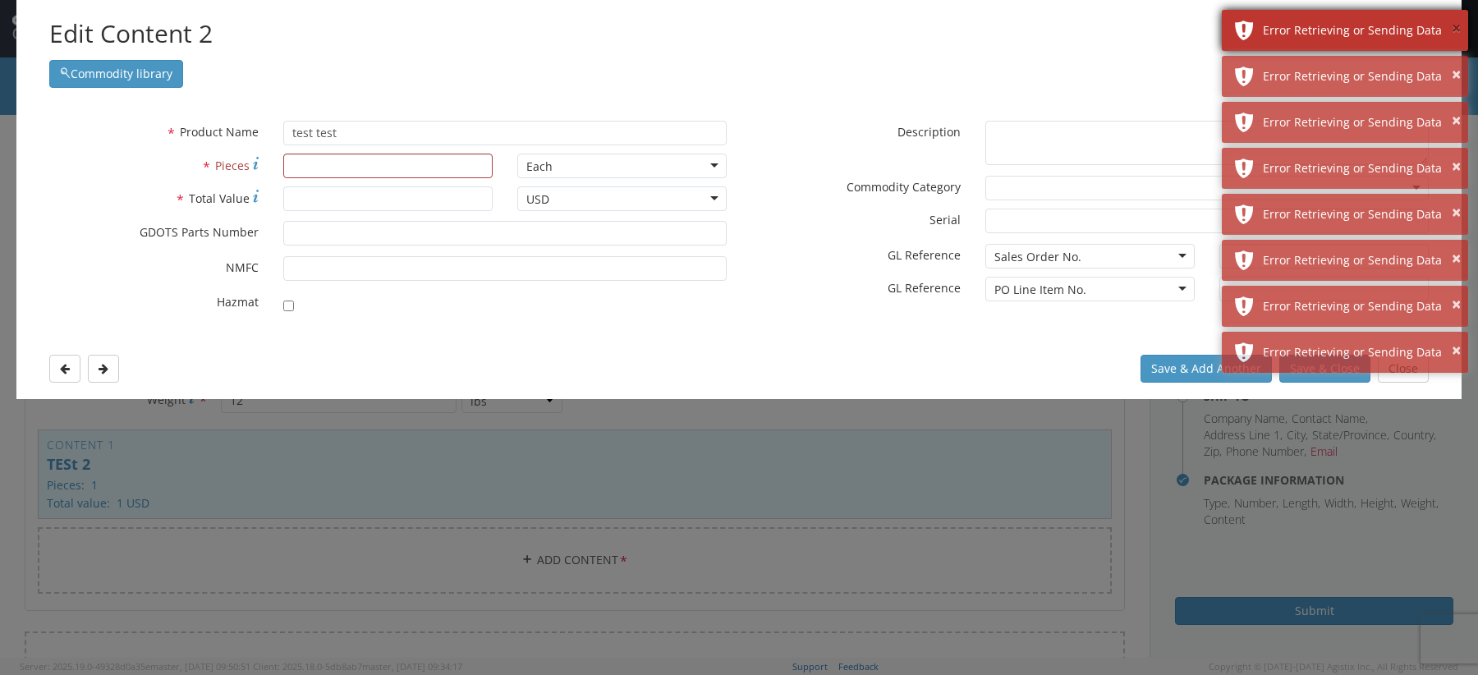
click at [1457, 25] on button "×" at bounding box center [1456, 29] width 9 height 24
click at [1457, 63] on button "×" at bounding box center [1456, 75] width 9 height 24
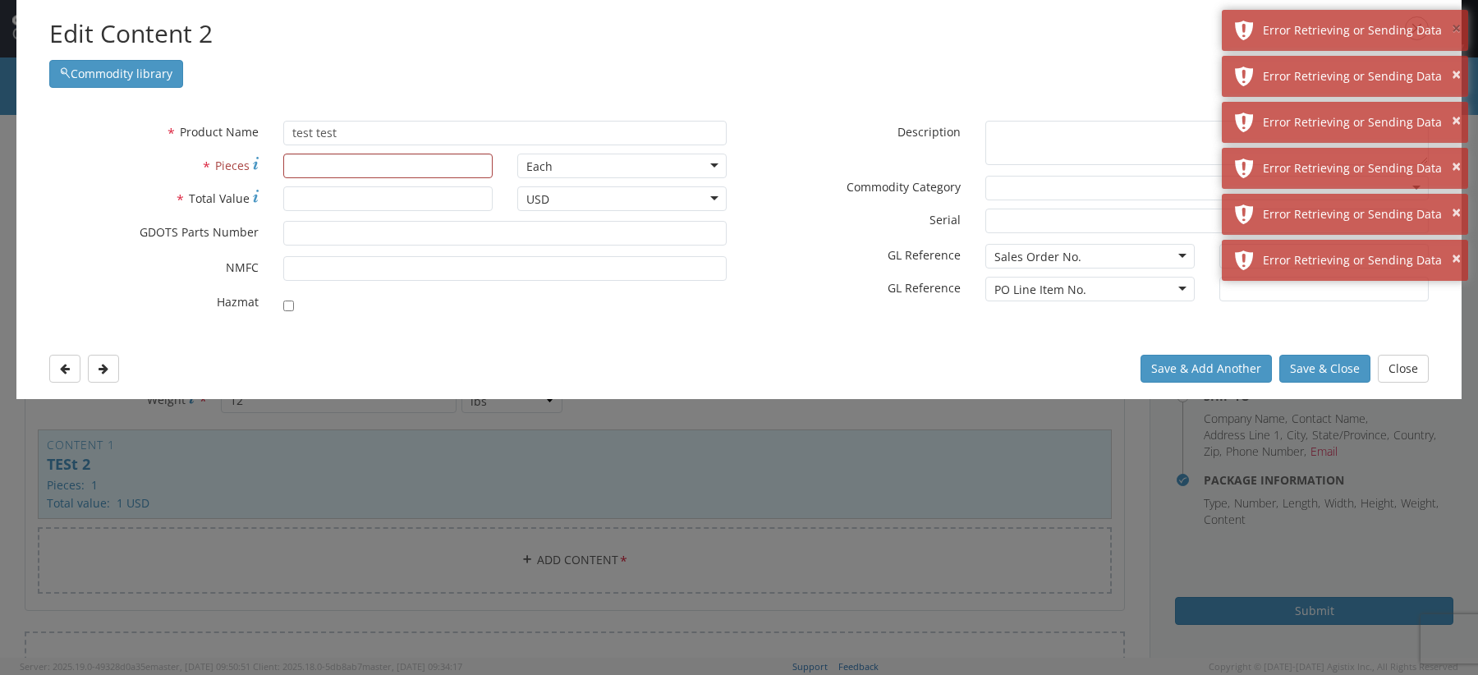
click at [1457, 25] on button "×" at bounding box center [1456, 29] width 9 height 24
click at [1457, 63] on button "×" at bounding box center [1456, 75] width 9 height 24
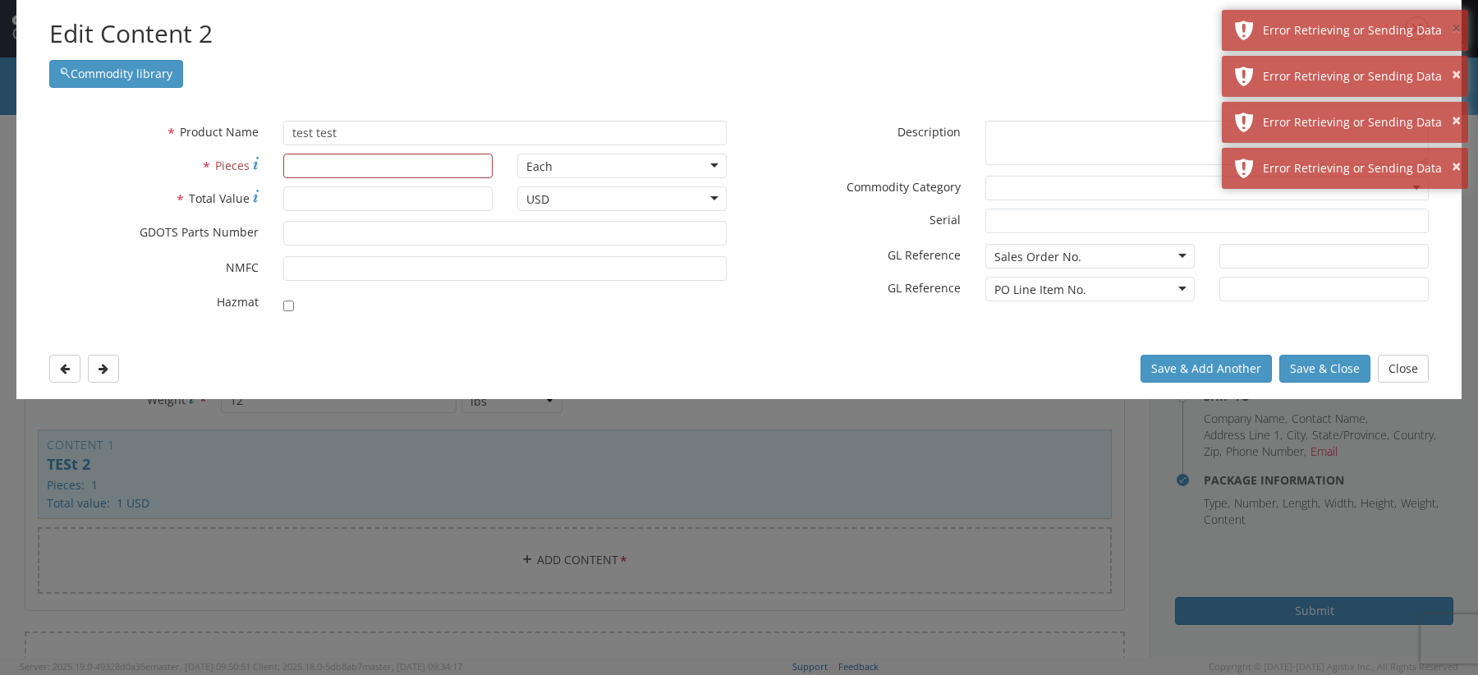
click at [1457, 25] on button "×" at bounding box center [1456, 29] width 9 height 24
click at [1457, 63] on button "×" at bounding box center [1456, 75] width 9 height 24
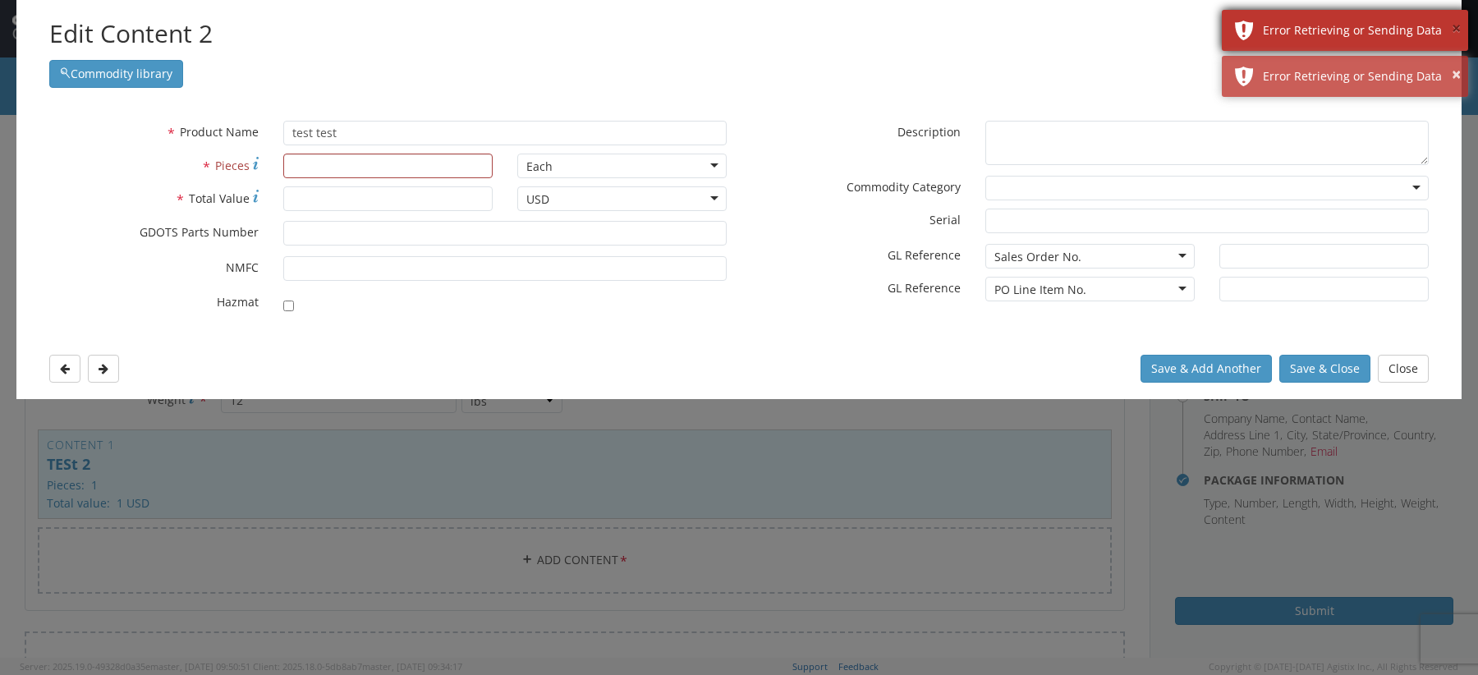
click at [1457, 26] on button "×" at bounding box center [1456, 29] width 9 height 24
click at [1457, 63] on button "×" at bounding box center [1456, 75] width 9 height 24
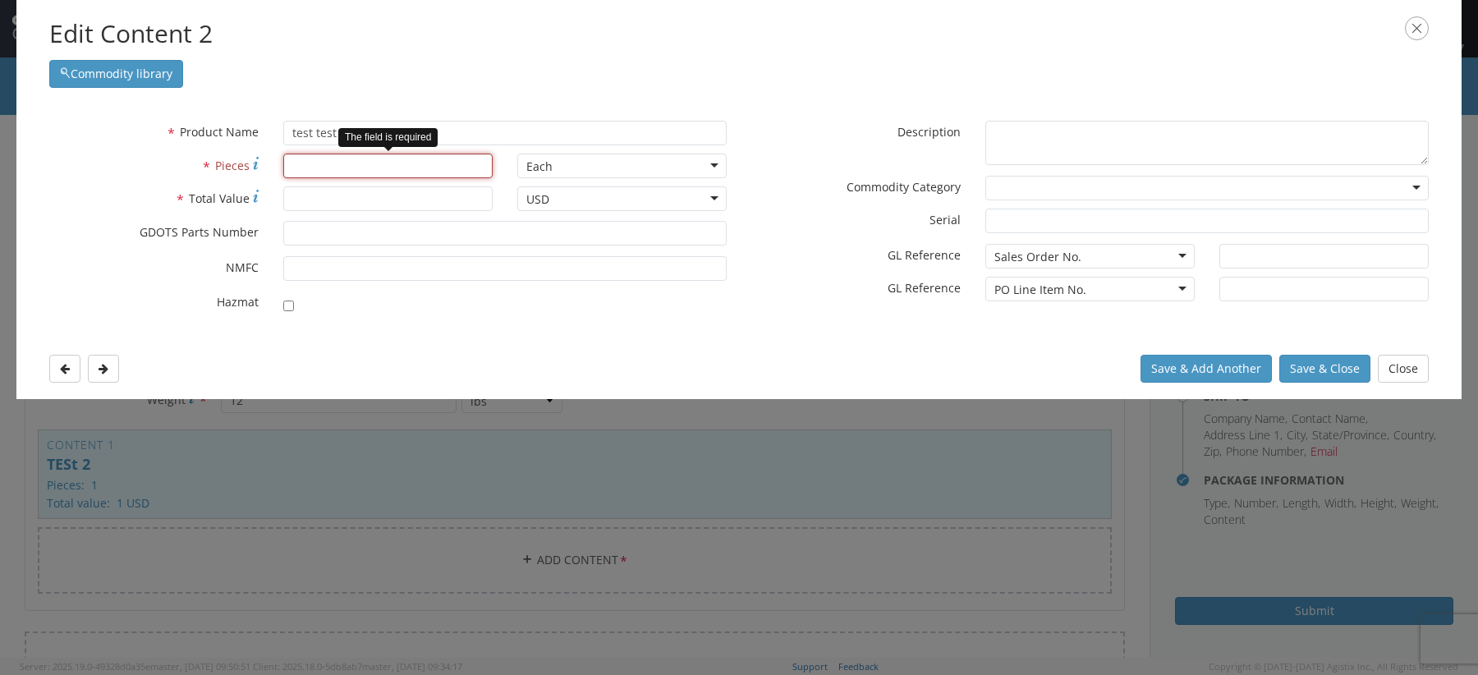
click at [345, 170] on input "* Pieces" at bounding box center [387, 166] width 209 height 25
type input "1"
click at [338, 194] on input "* Total Value" at bounding box center [387, 198] width 209 height 25
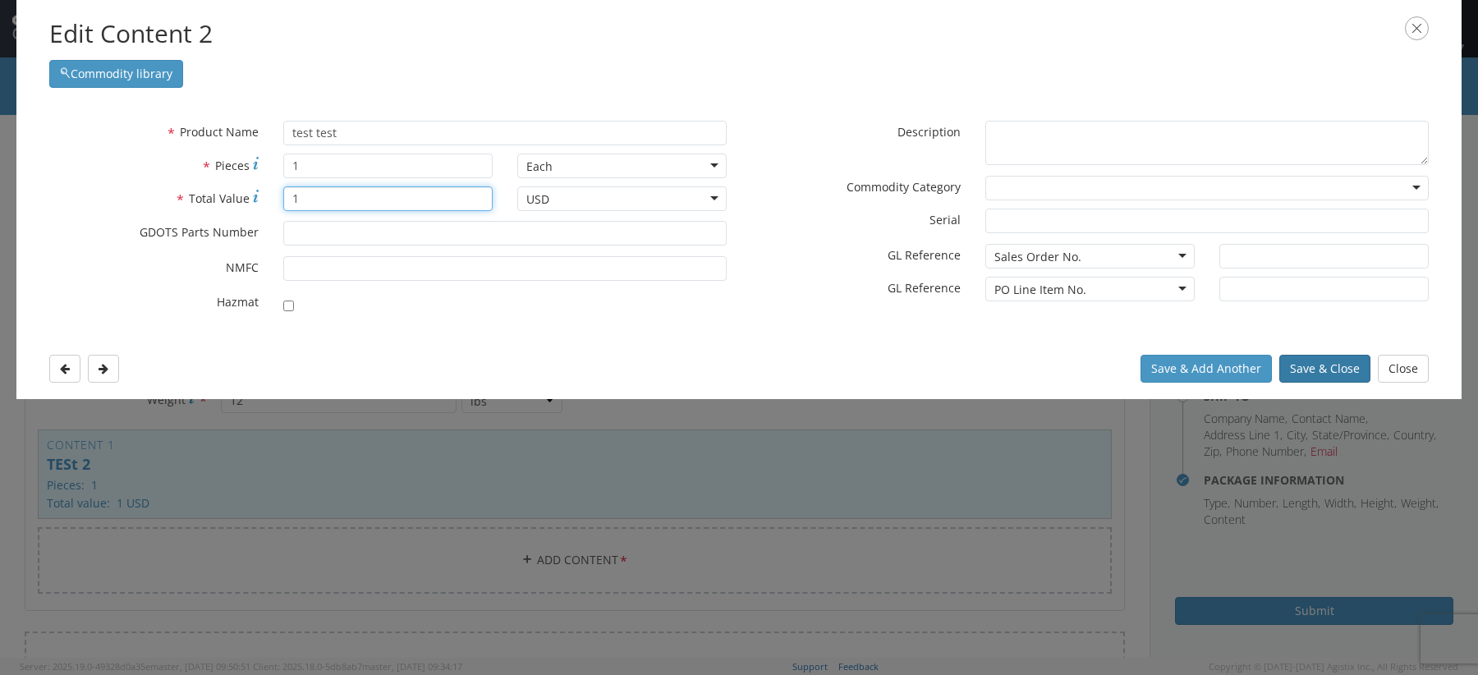
type input "1"
click at [1307, 364] on button "Save & Close" at bounding box center [1325, 369] width 91 height 28
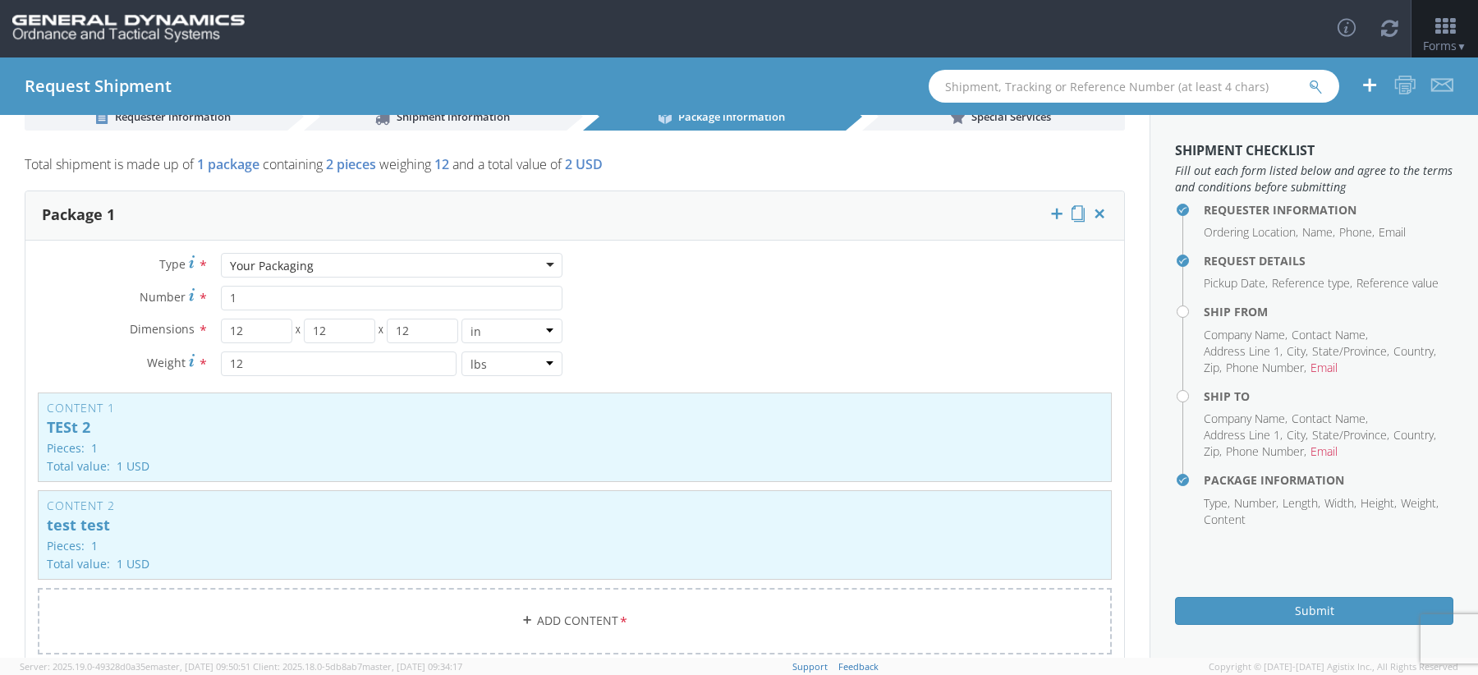
scroll to position [35, 0]
click at [415, 124] on span "Shipment information" at bounding box center [453, 118] width 113 height 15
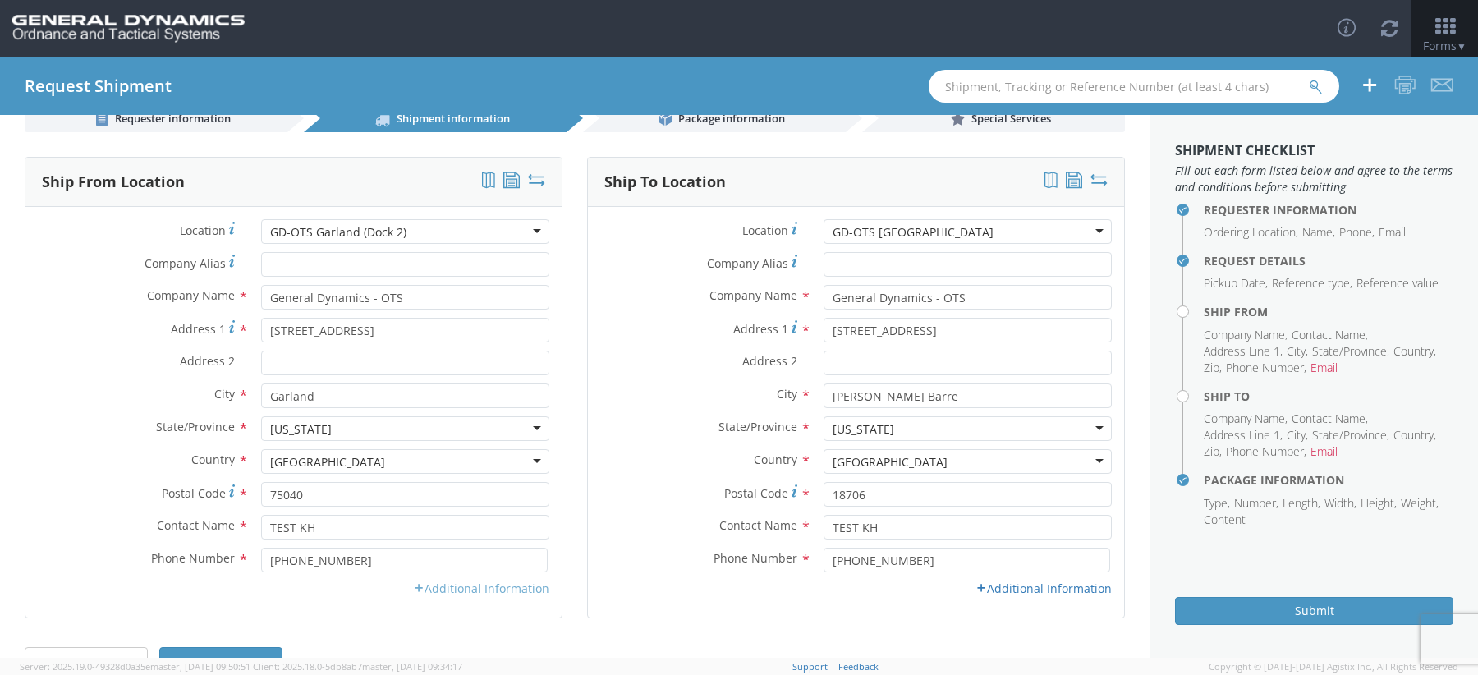
click at [516, 590] on link "Additional Information" at bounding box center [481, 589] width 136 height 16
click at [1017, 584] on link "Additional Information" at bounding box center [1044, 589] width 136 height 16
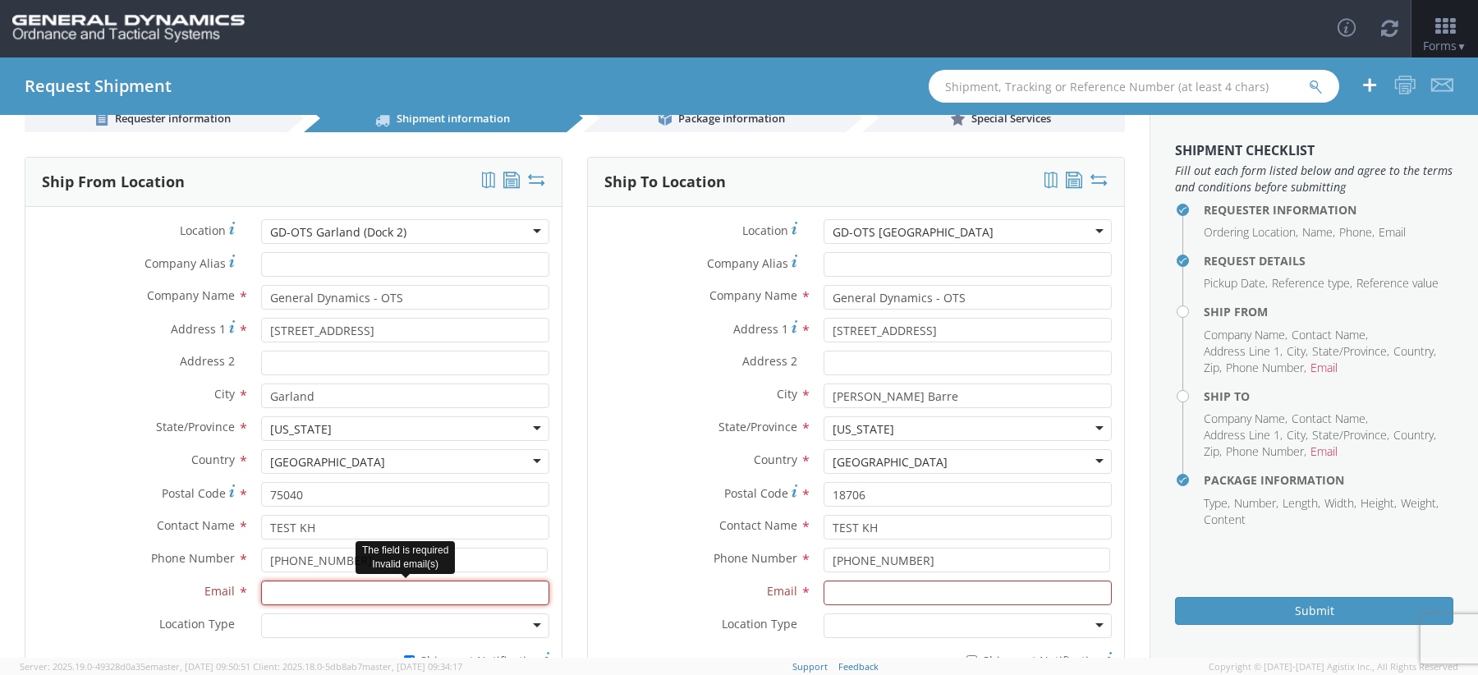
click at [292, 593] on input "Email *" at bounding box center [405, 593] width 288 height 25
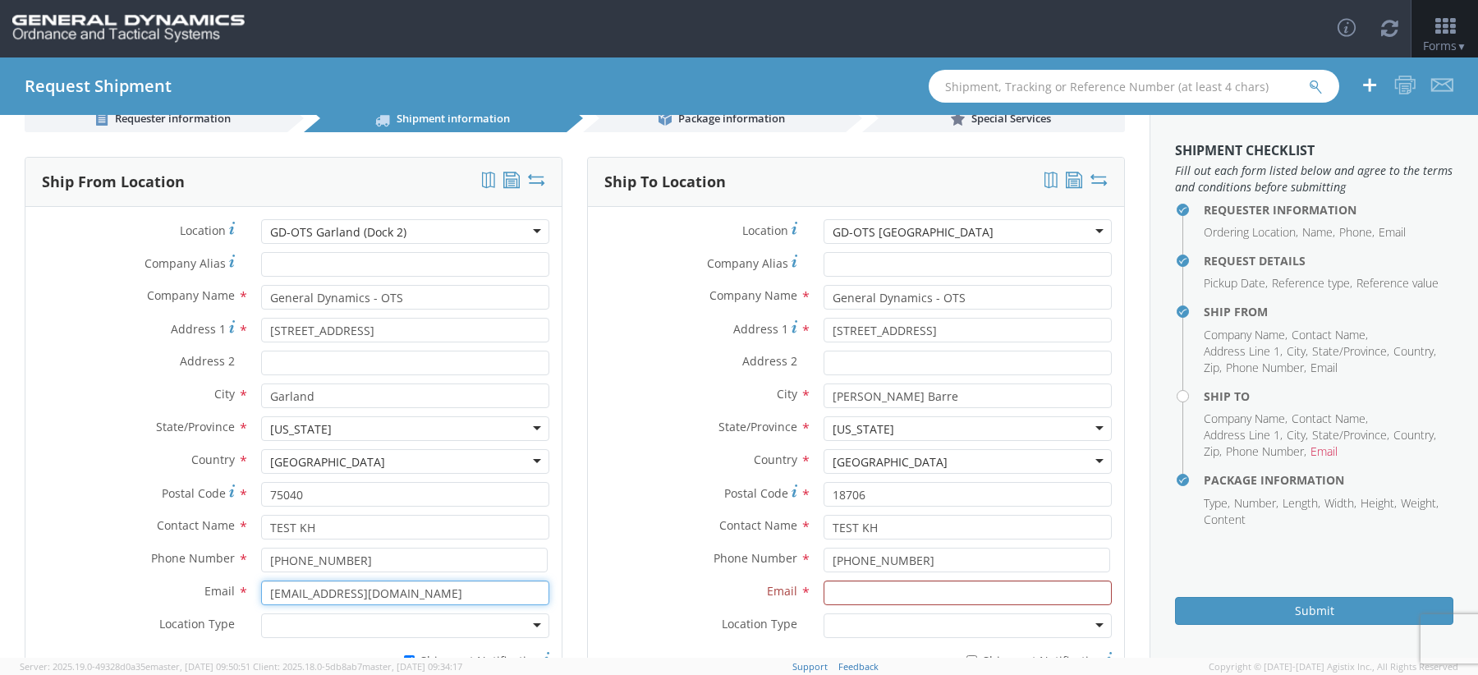
drag, startPoint x: 407, startPoint y: 595, endPoint x: 0, endPoint y: 570, distance: 408.1
click at [0, 570] on div "Requester Information Ordering Location * GD-OTS Anniston (Commerce) GD-OTS Cam…" at bounding box center [575, 449] width 1150 height 635
type input "khostetler@agistix.com"
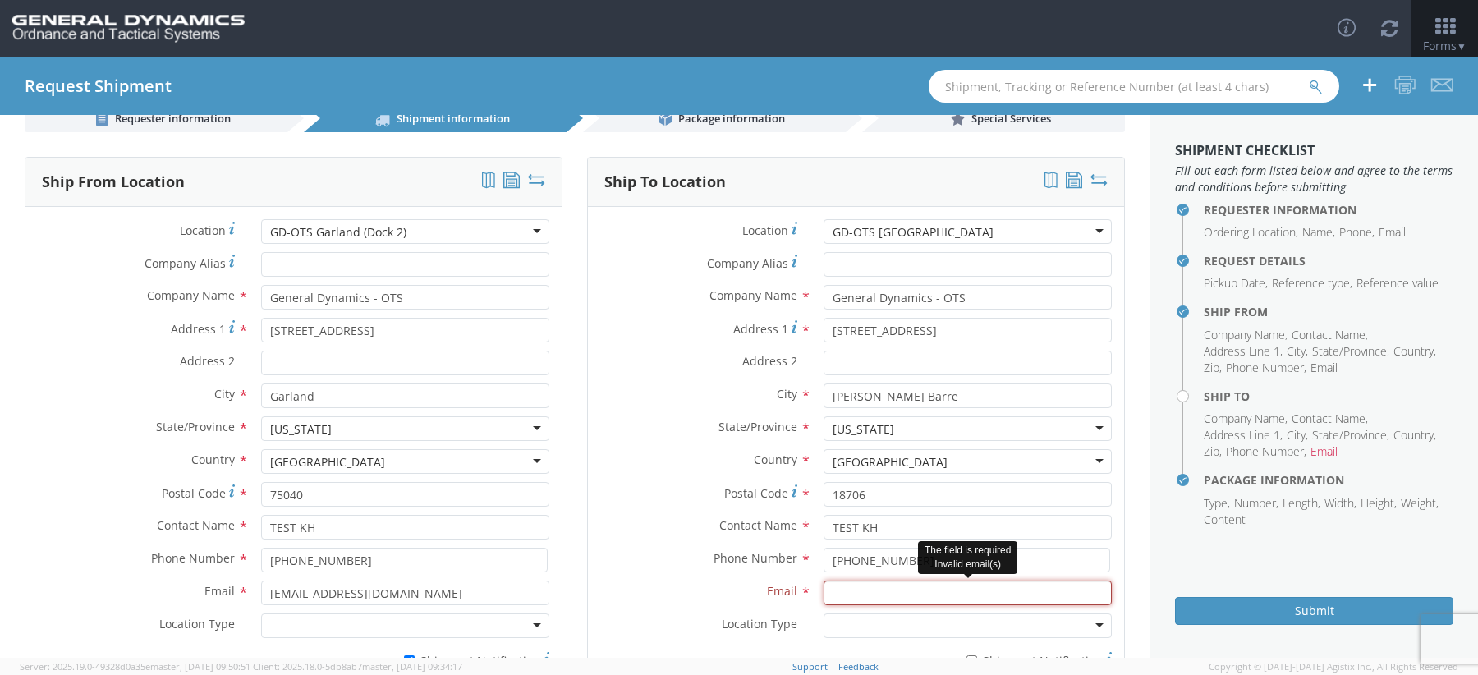
click at [954, 598] on input "Email *" at bounding box center [968, 593] width 288 height 25
paste input "khostetler@agistix.com"
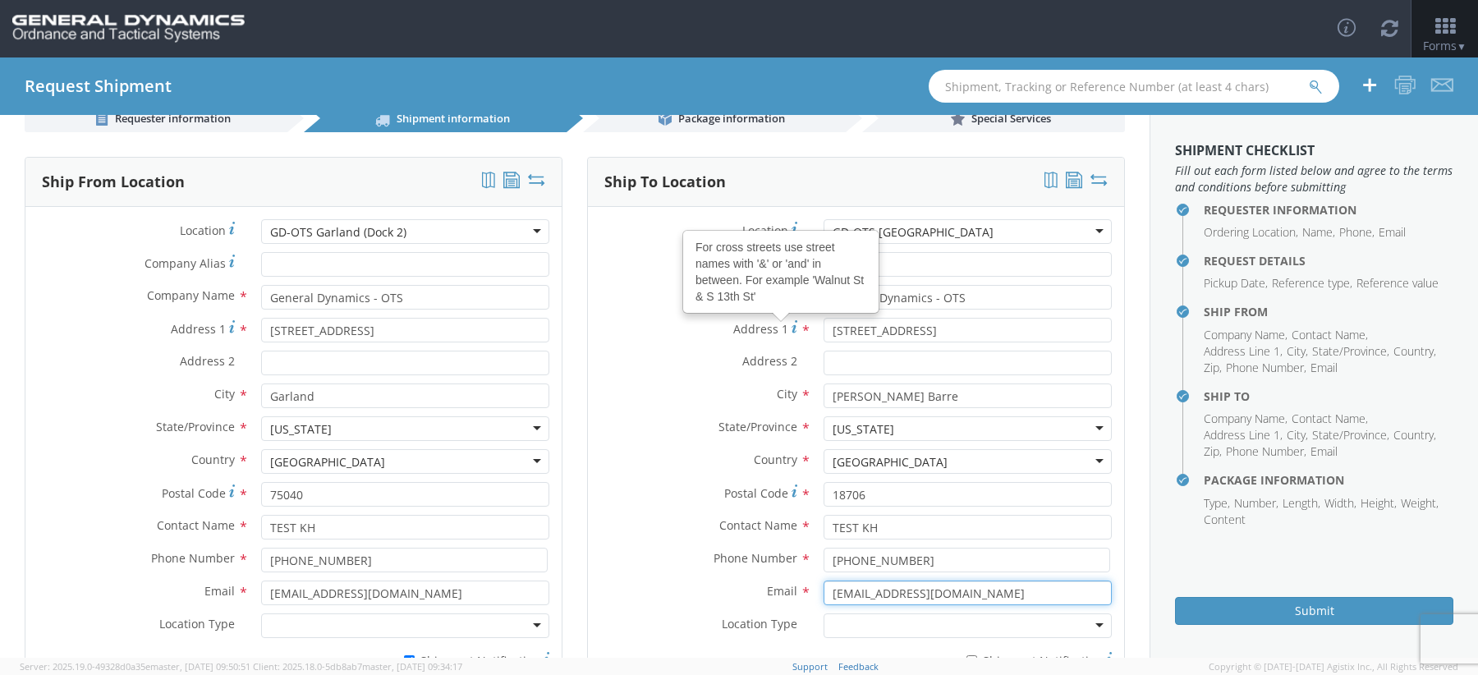
scroll to position [209, 0]
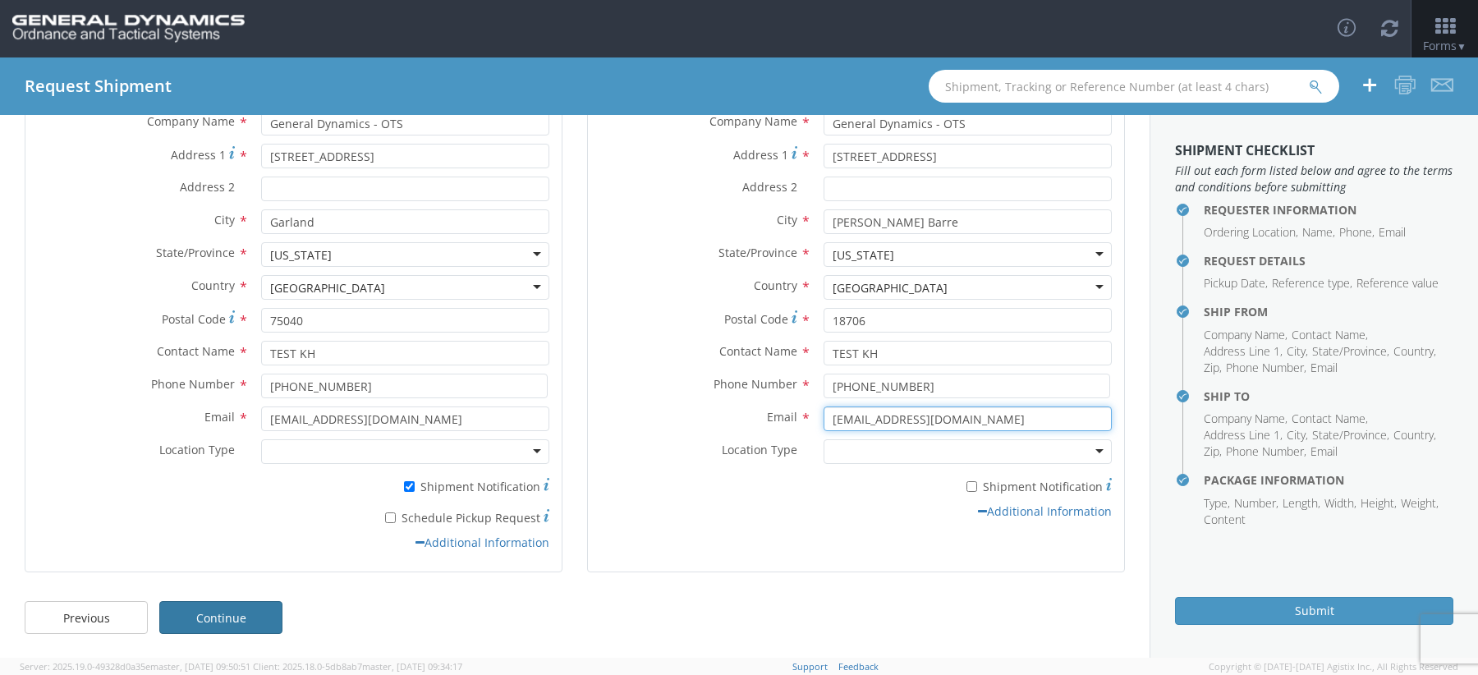
type input "khostetler@agistix.com"
click at [222, 607] on link "Continue" at bounding box center [220, 617] width 123 height 33
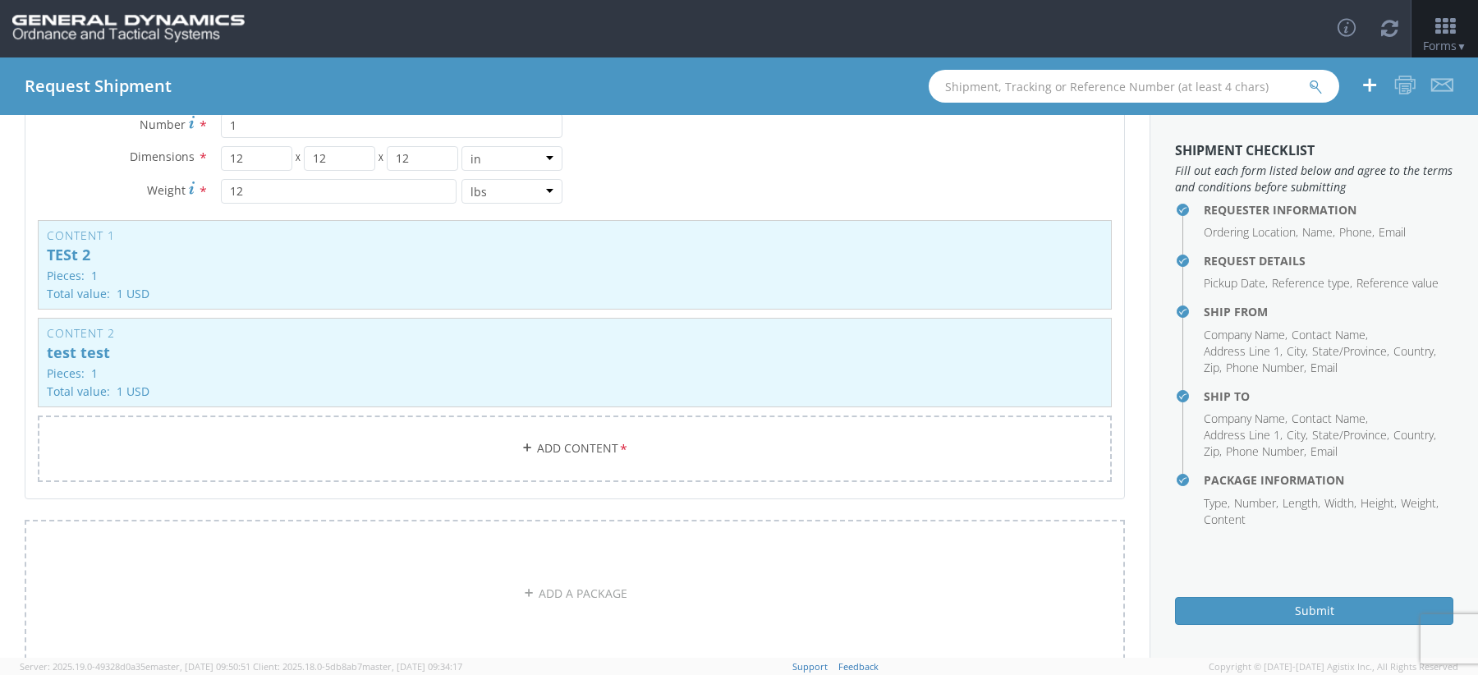
click at [222, 606] on link "ADD A PACKAGE" at bounding box center [575, 594] width 1101 height 148
click at [1099, 535] on icon at bounding box center [1099, 543] width 16 height 16
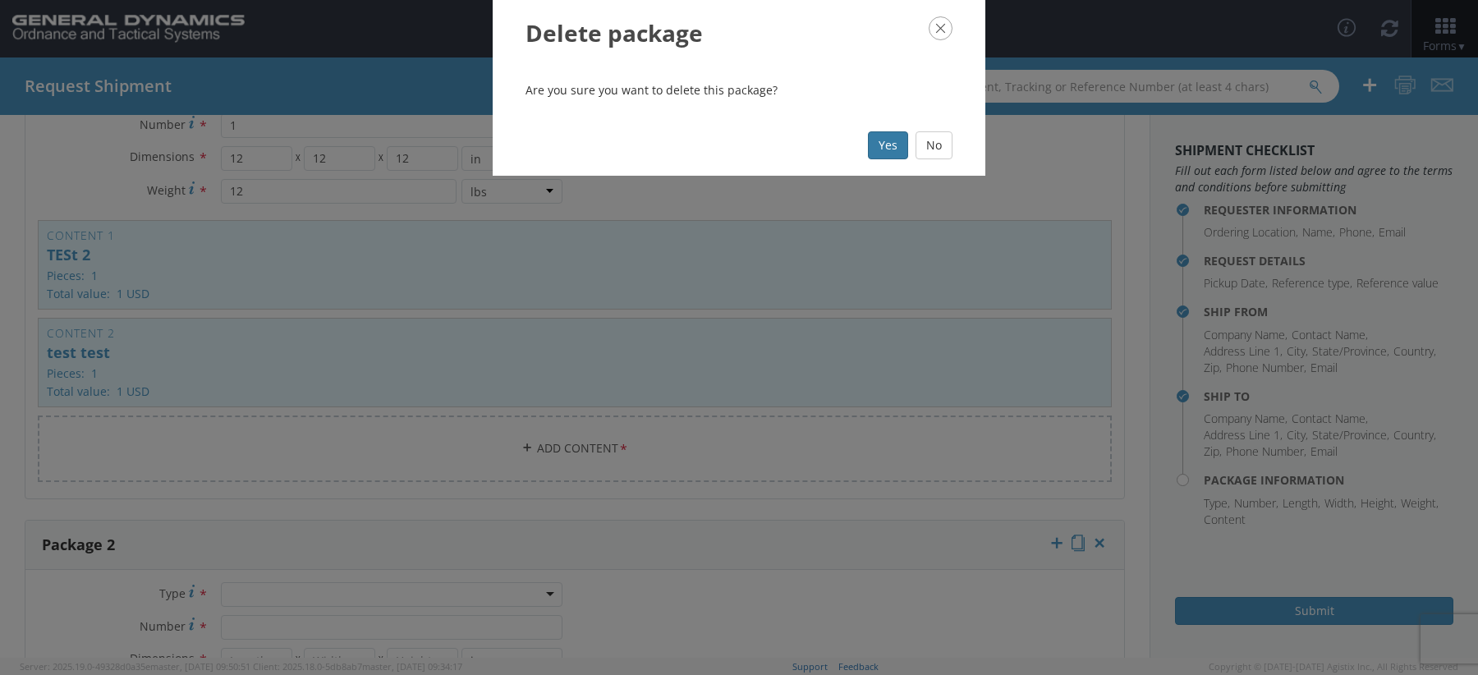
click at [899, 143] on button "Yes" at bounding box center [888, 145] width 40 height 28
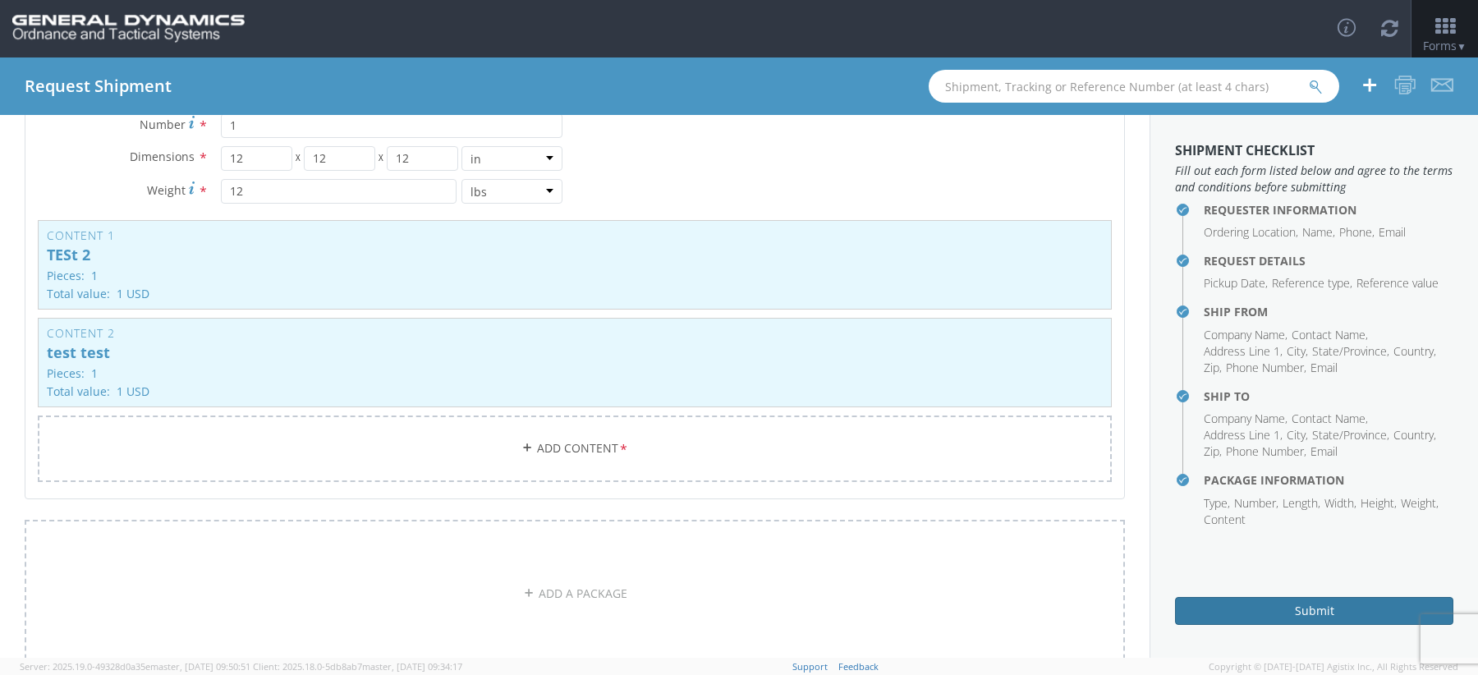
click at [1280, 621] on button "Submit" at bounding box center [1314, 611] width 278 height 28
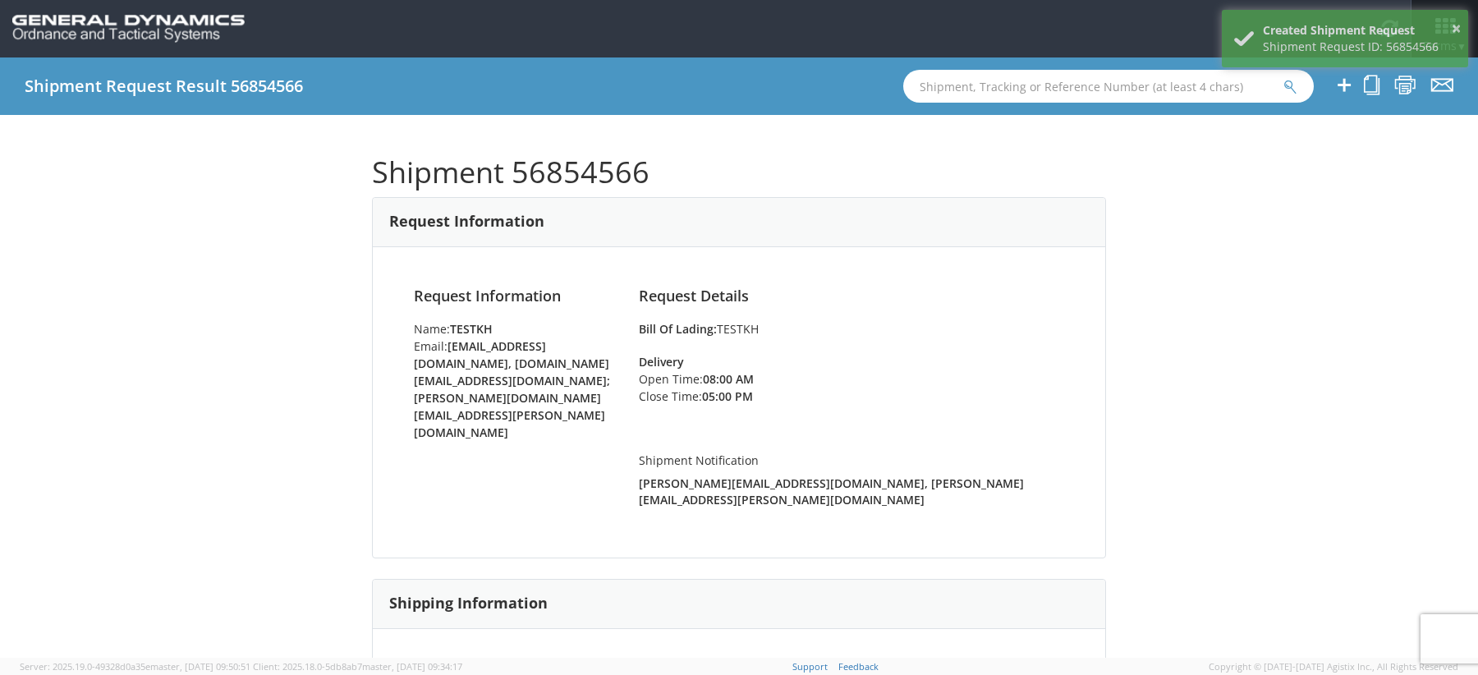
click at [612, 169] on h1 "Shipment 56854566" at bounding box center [739, 172] width 734 height 33
copy h1 "56854566"
